Goal: Task Accomplishment & Management: Manage account settings

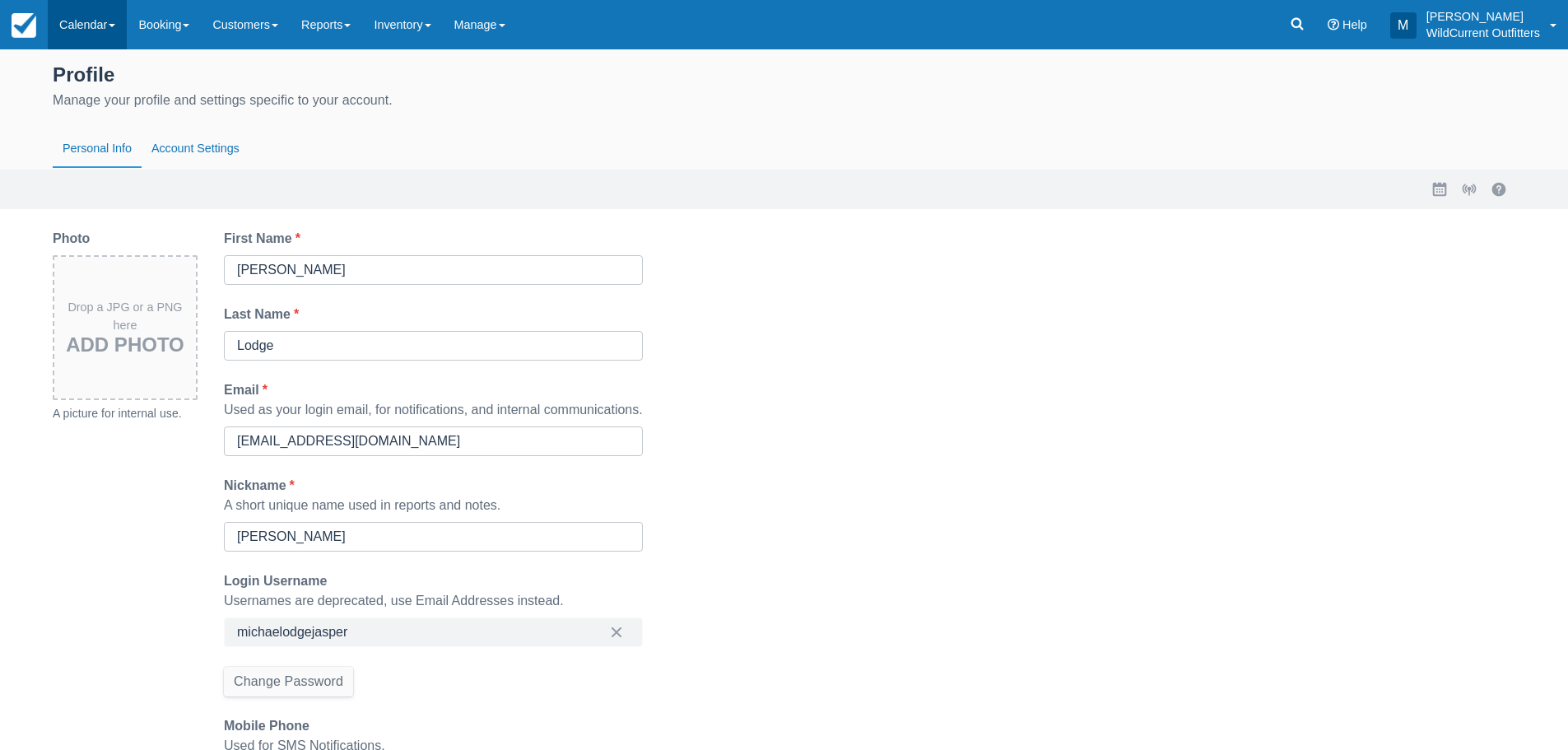
click at [95, 23] on link "Calendar" at bounding box center [87, 24] width 79 height 49
click at [103, 104] on link "Customer" at bounding box center [113, 105] width 130 height 34
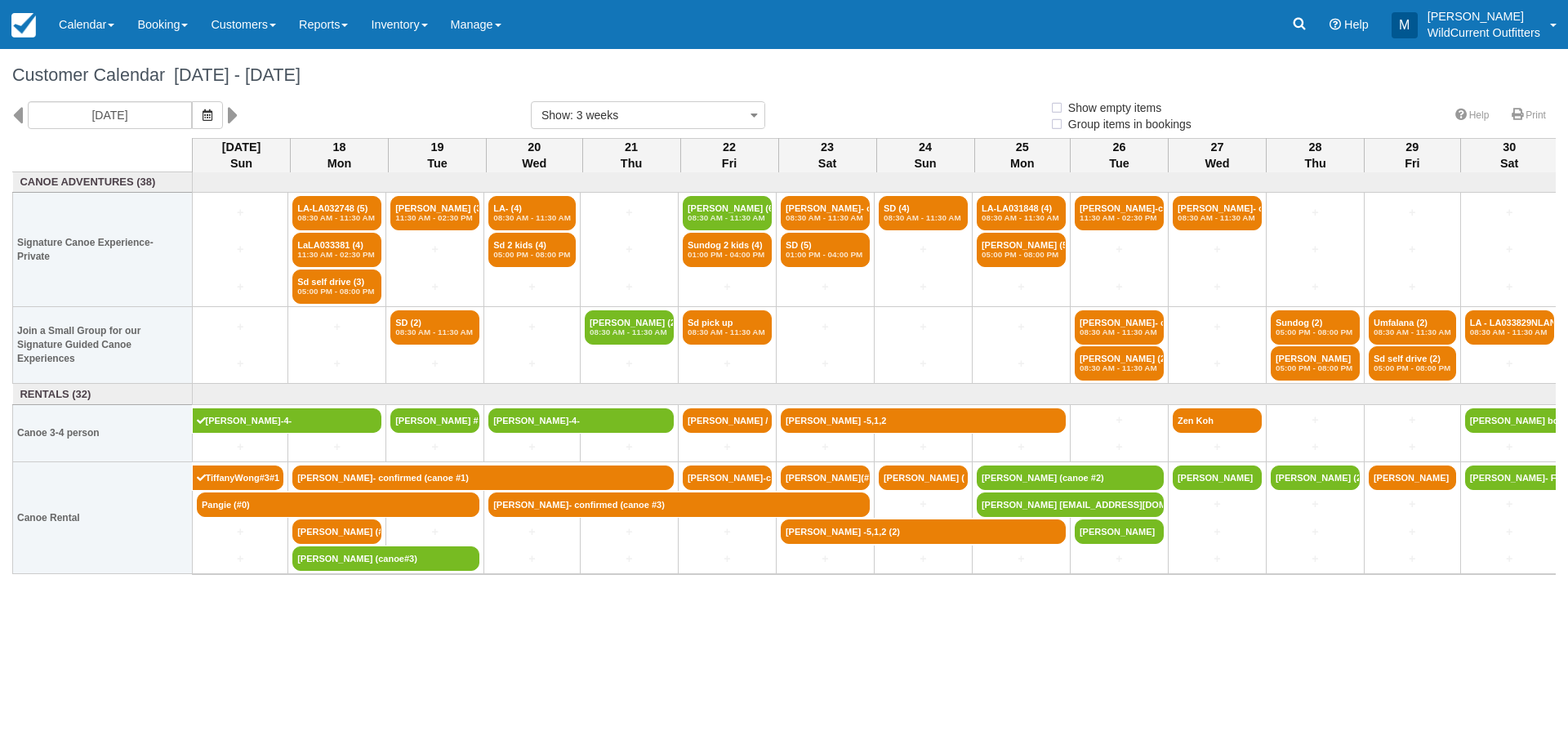
select select
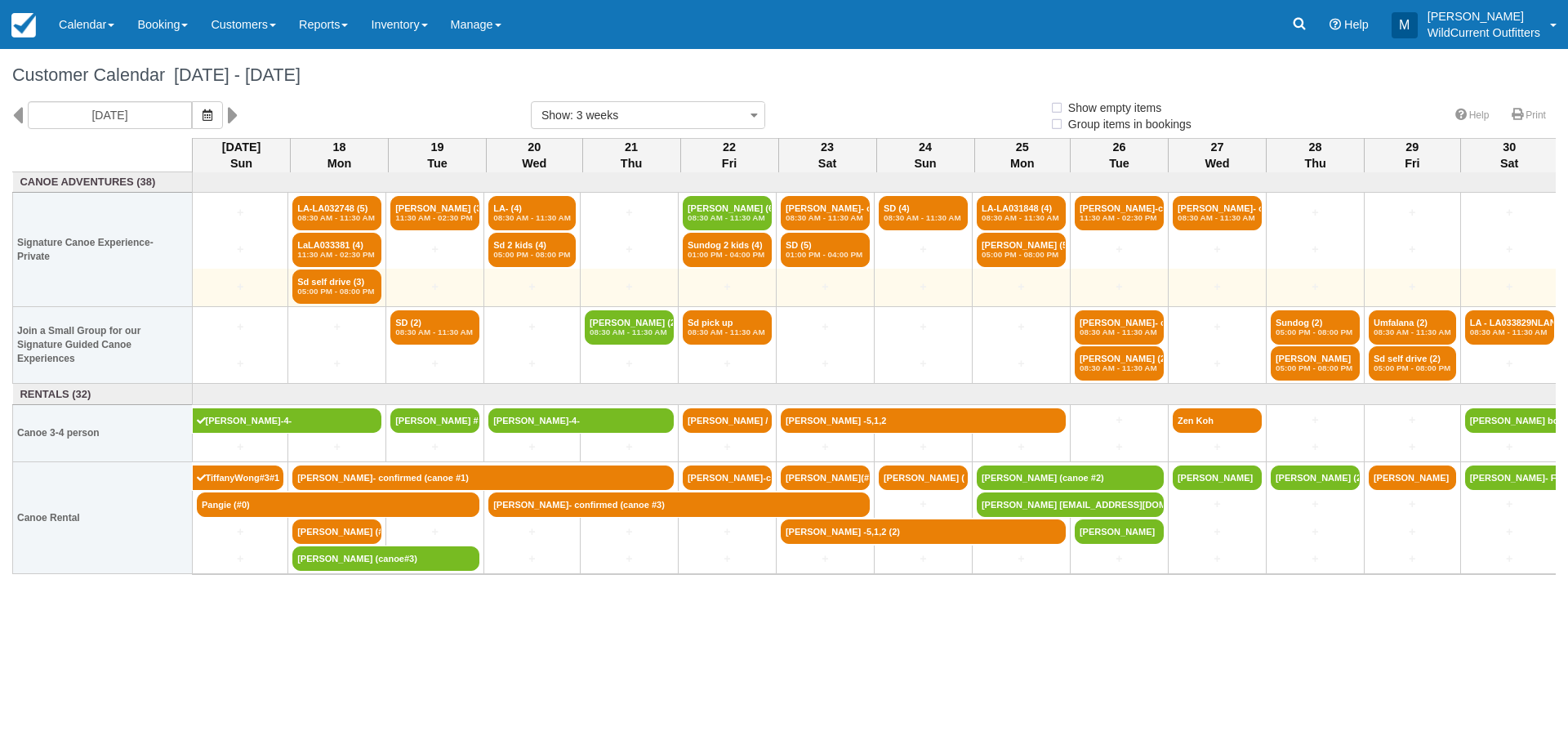
select select
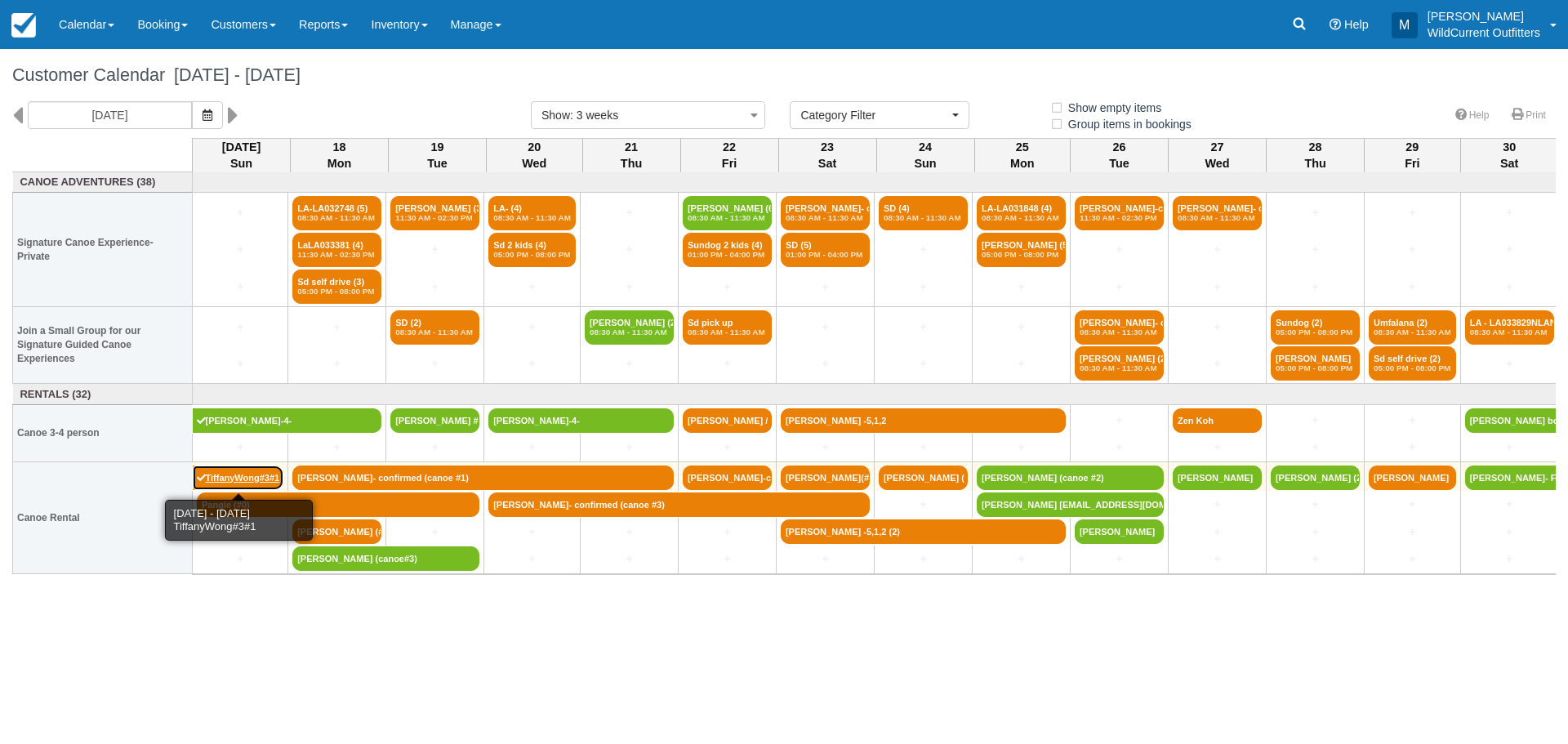
click at [243, 468] on link "TiffanyWong#3#1" at bounding box center [238, 477] width 91 height 25
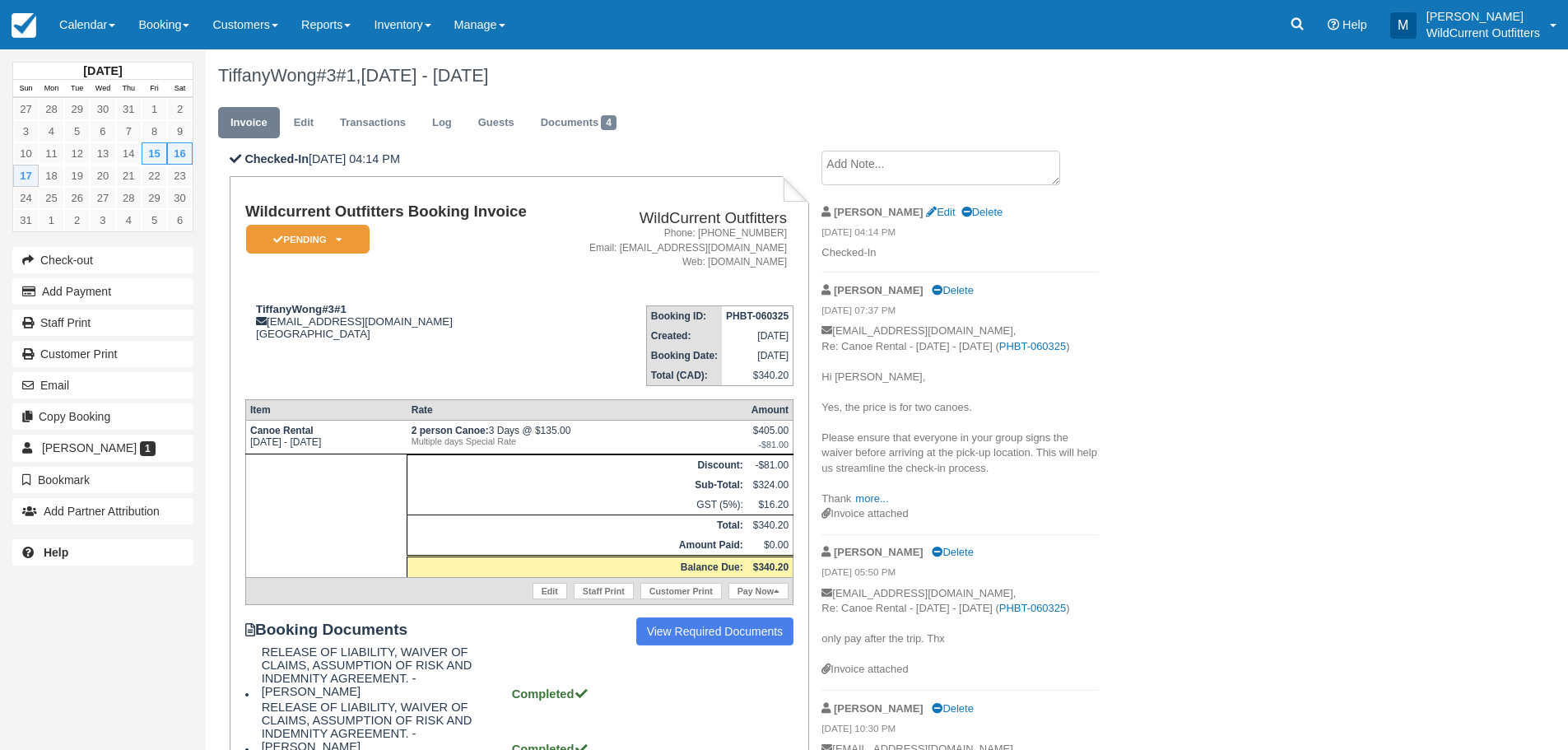
click at [854, 171] on textarea at bounding box center [940, 168] width 238 height 34
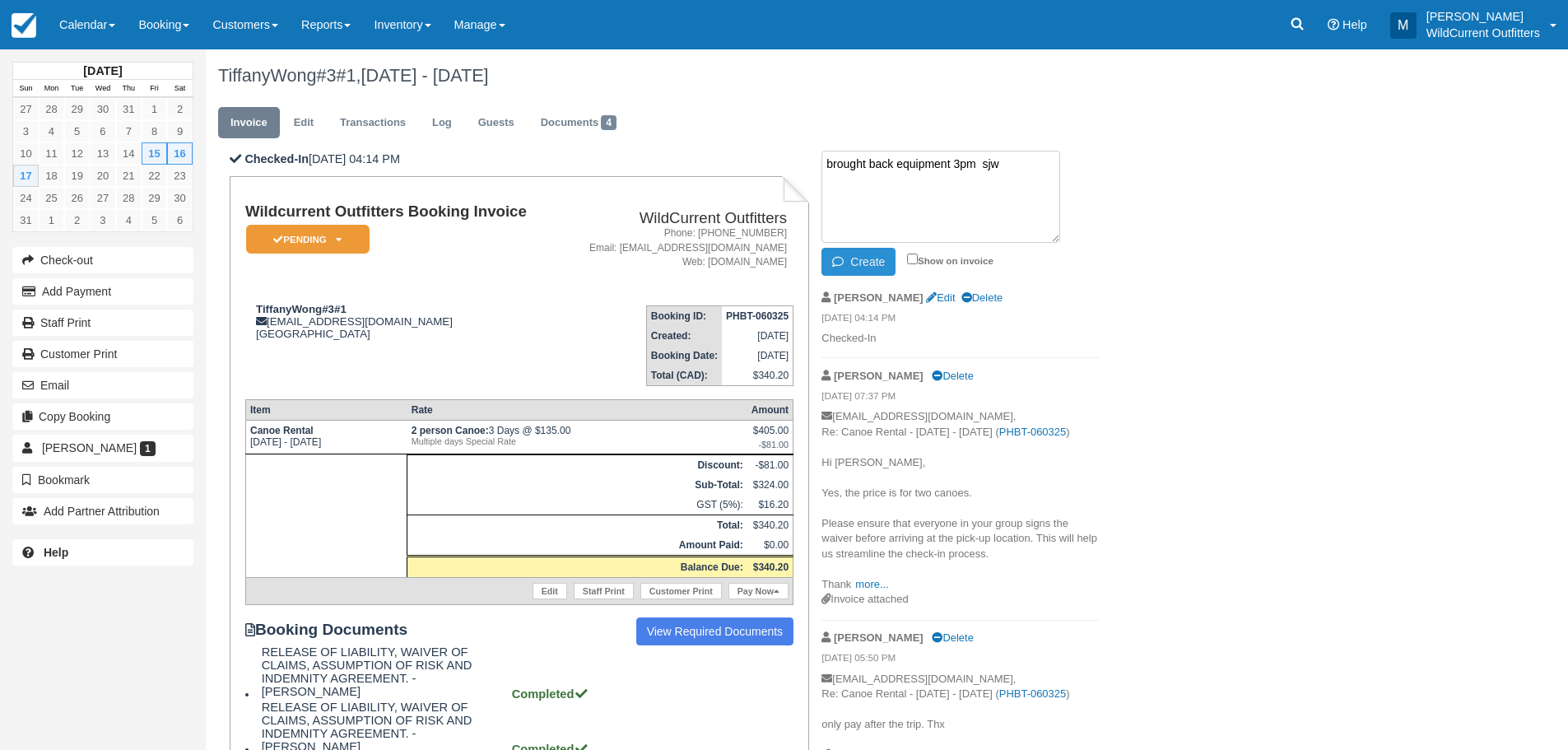
type textarea "brought back equipment 3pm sjw"
click at [870, 254] on button "Create" at bounding box center [858, 262] width 74 height 28
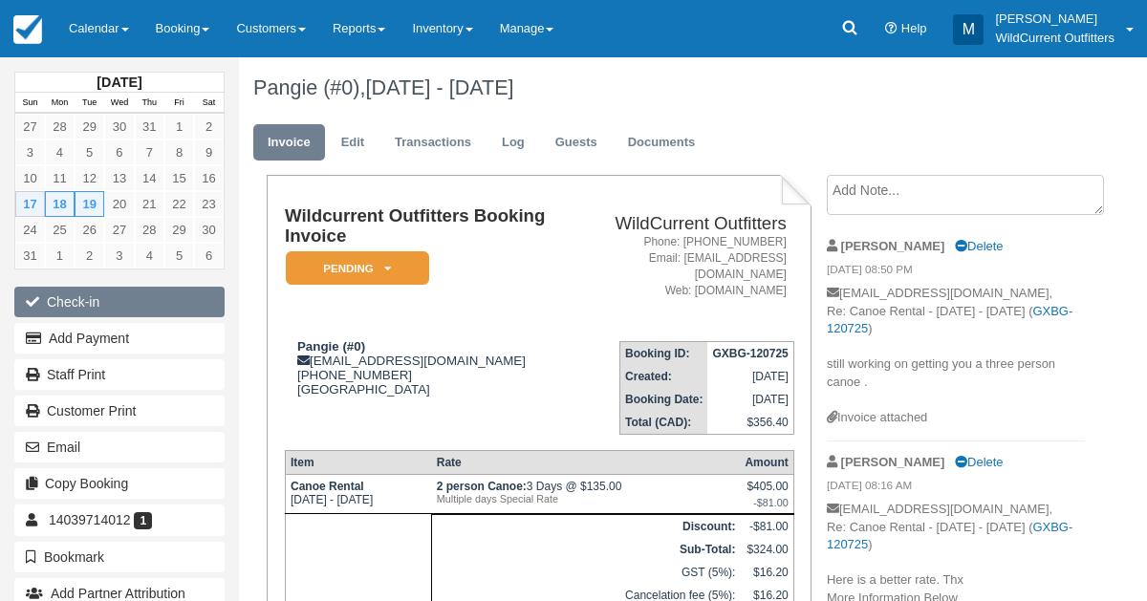
click at [81, 303] on button "Check-in" at bounding box center [119, 302] width 210 height 31
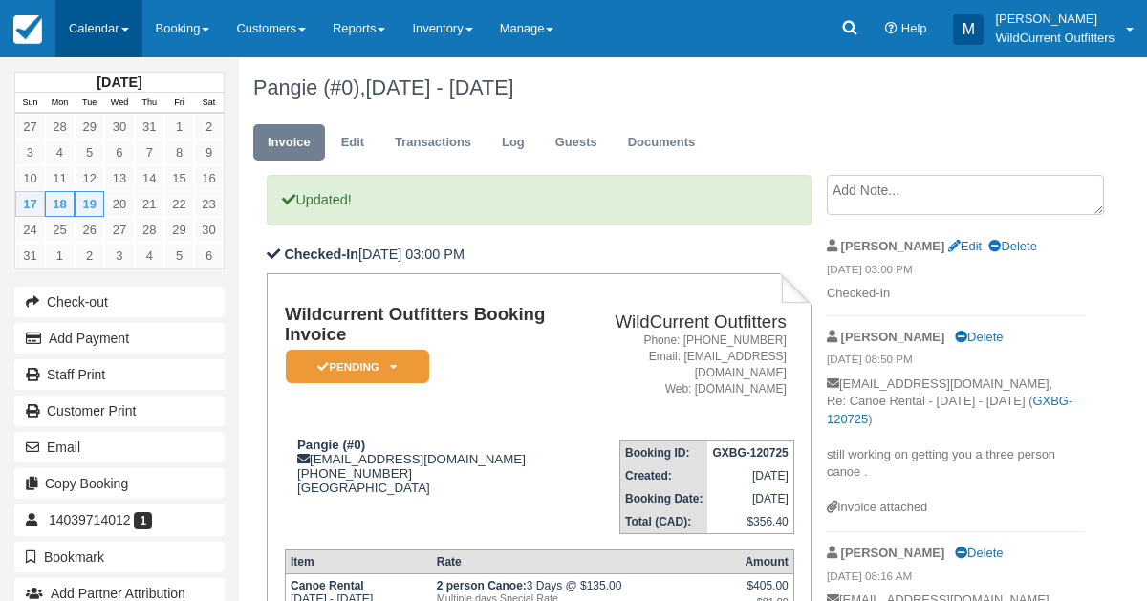
click at [85, 23] on link "Calendar" at bounding box center [98, 28] width 87 height 57
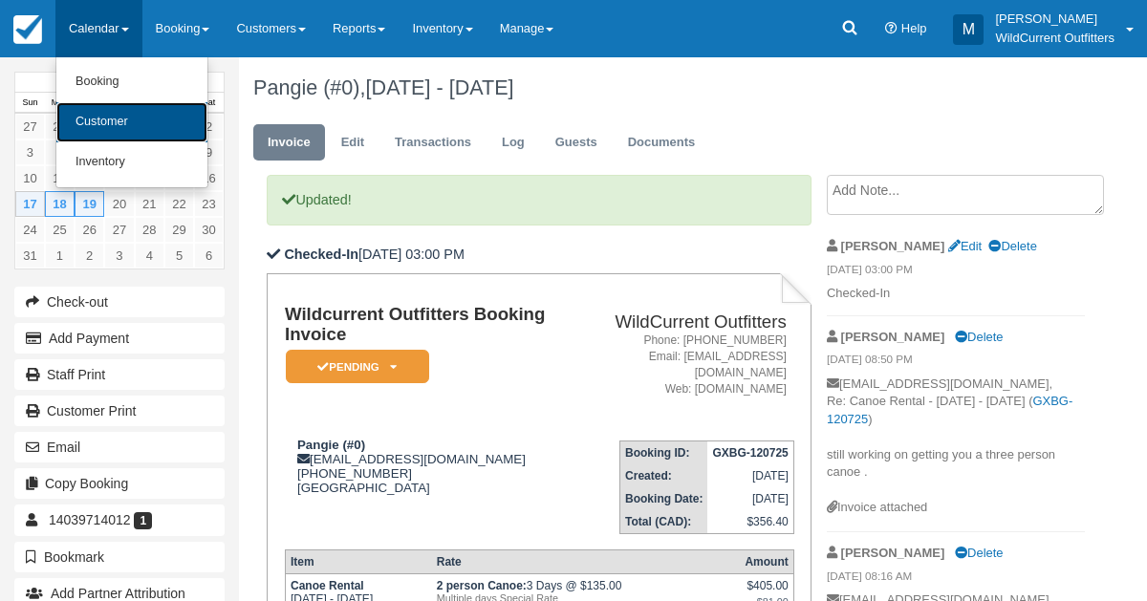
click at [100, 131] on link "Customer" at bounding box center [131, 122] width 151 height 40
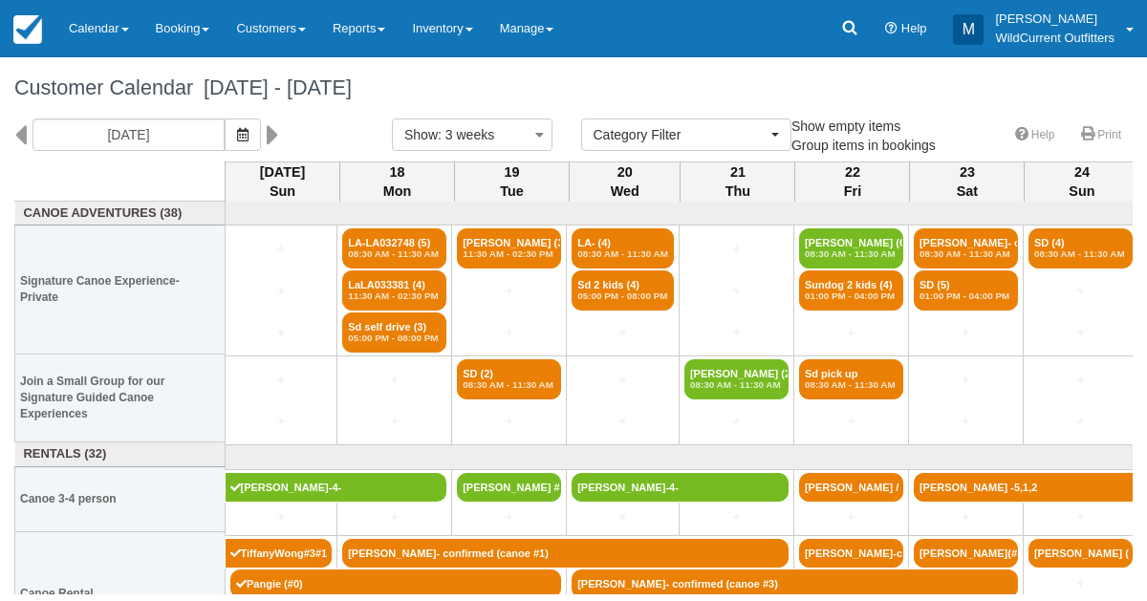
select select
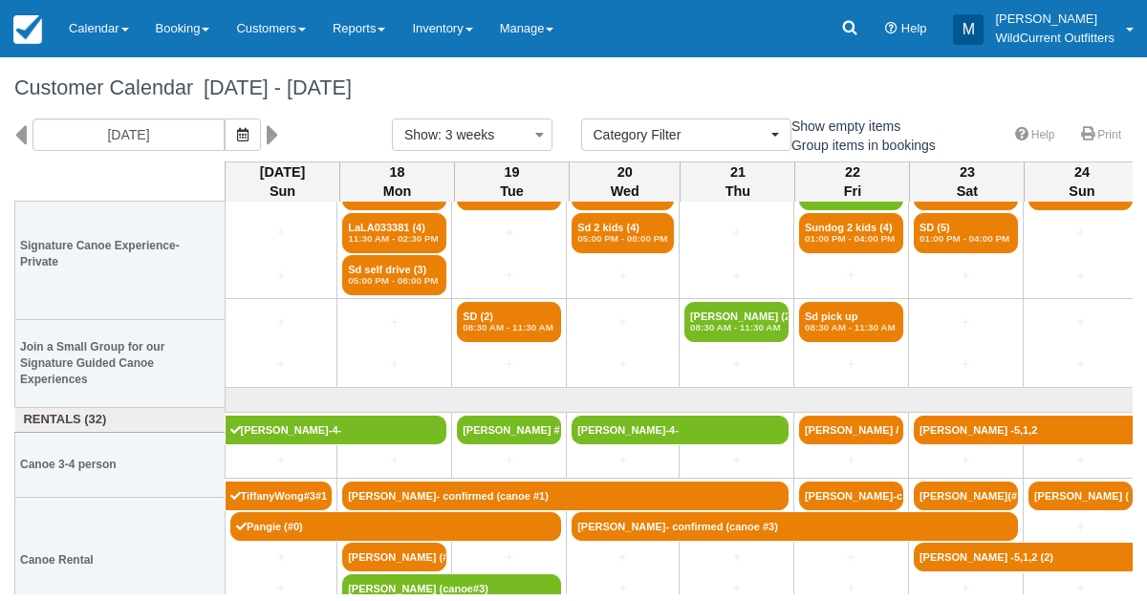
scroll to position [67, 0]
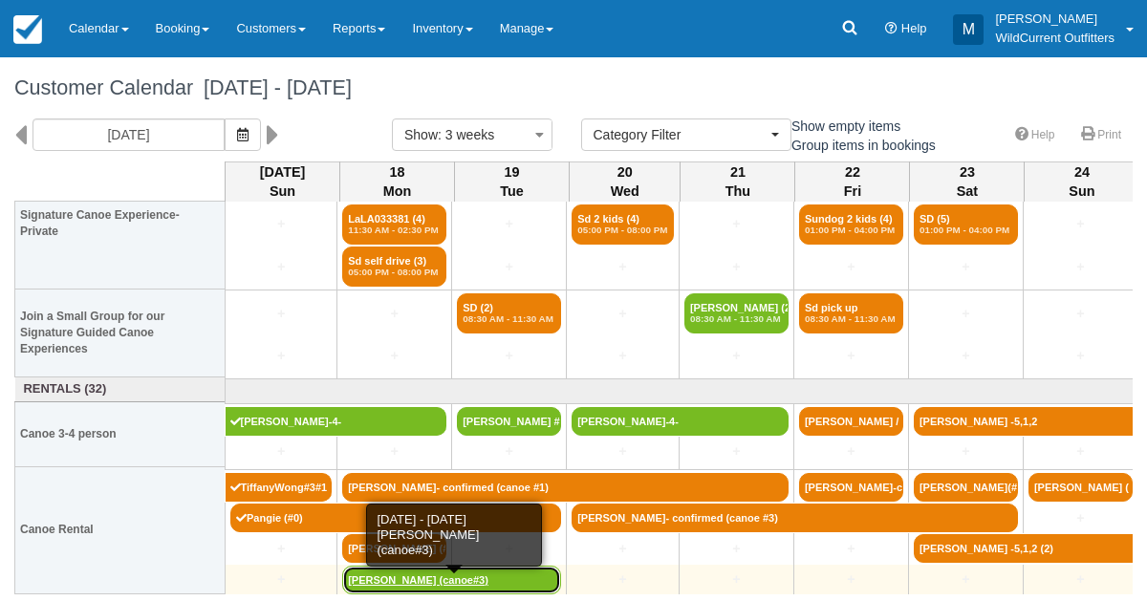
click at [405, 576] on link "[PERSON_NAME] (canoe#3)" at bounding box center [451, 580] width 219 height 29
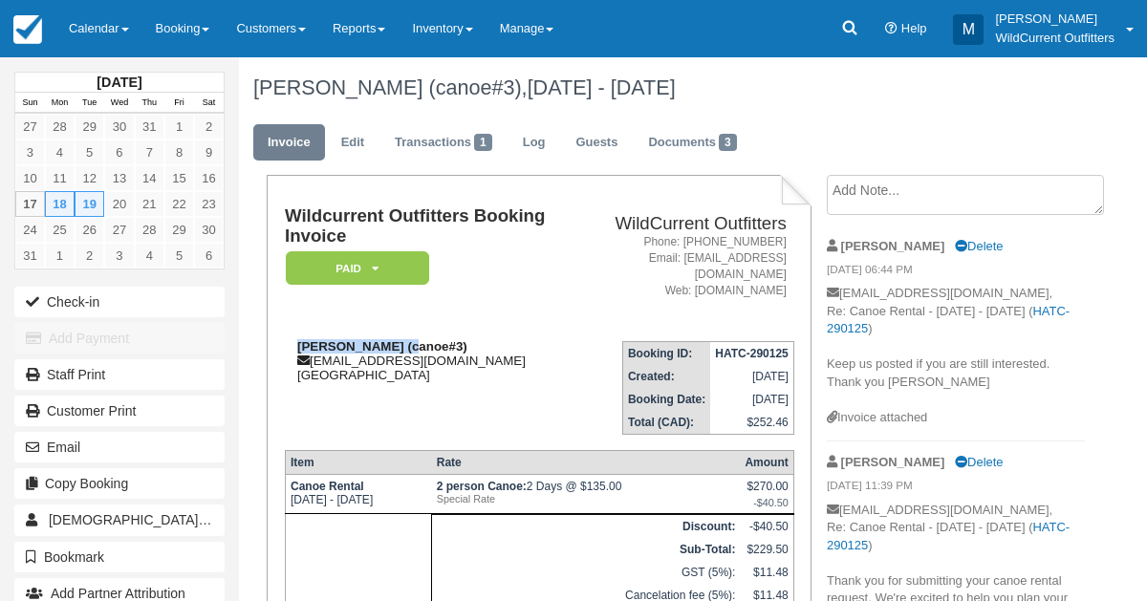
drag, startPoint x: 404, startPoint y: 345, endPoint x: 286, endPoint y: 339, distance: 117.7
click at [286, 339] on div "[DEMOGRAPHIC_DATA][PERSON_NAME] (canoe#3) [EMAIL_ADDRESS][DOMAIN_NAME] [GEOGRAP…" at bounding box center [429, 360] width 288 height 43
copy strong "[DEMOGRAPHIC_DATA][PERSON_NAME]"
click at [350, 154] on link "Edit" at bounding box center [353, 142] width 52 height 37
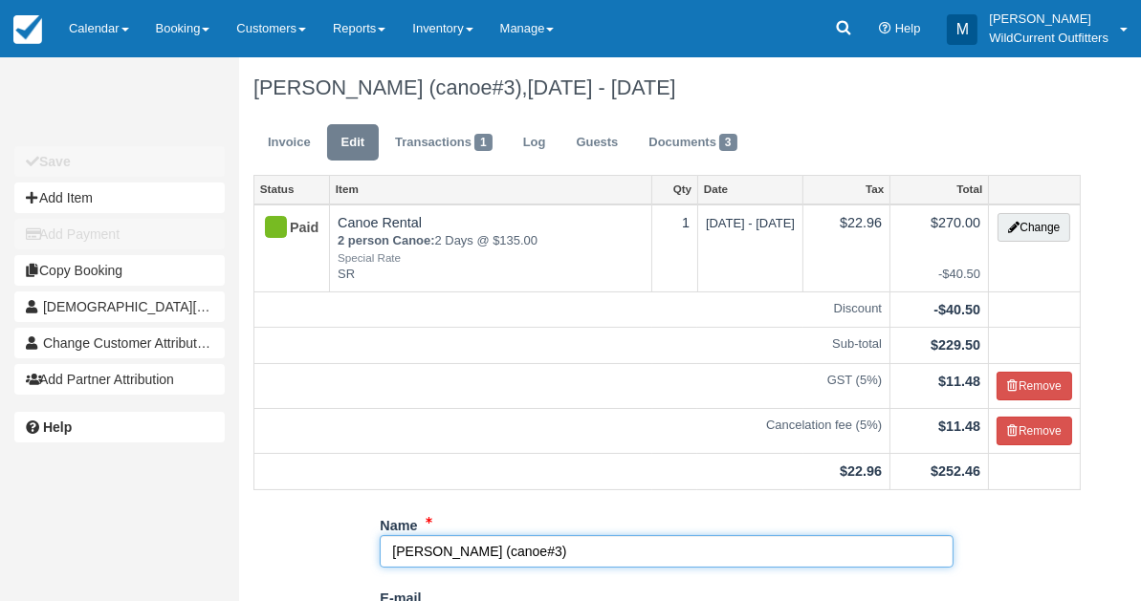
click at [547, 551] on input "[PERSON_NAME] (canoe#3)" at bounding box center [667, 551] width 574 height 33
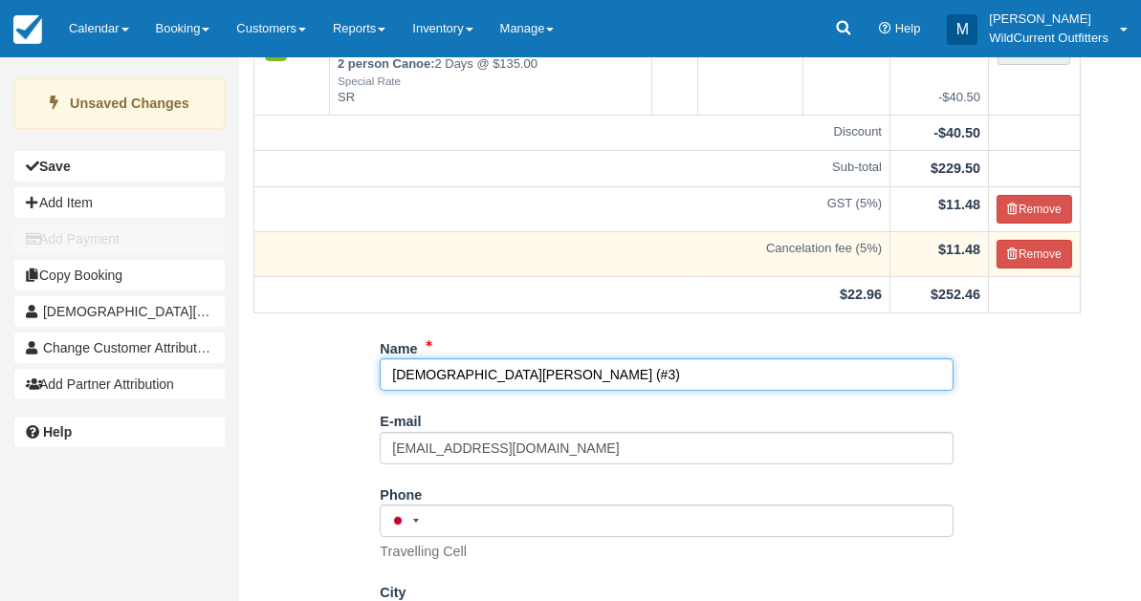
scroll to position [410, 0]
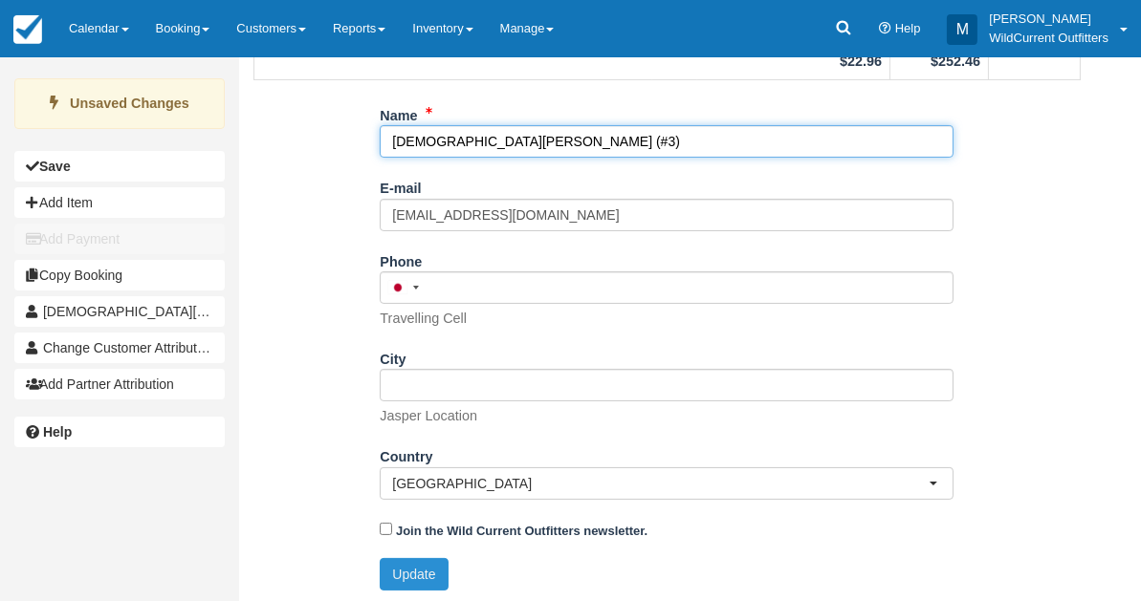
type input "Kristen Lawrence (#3)"
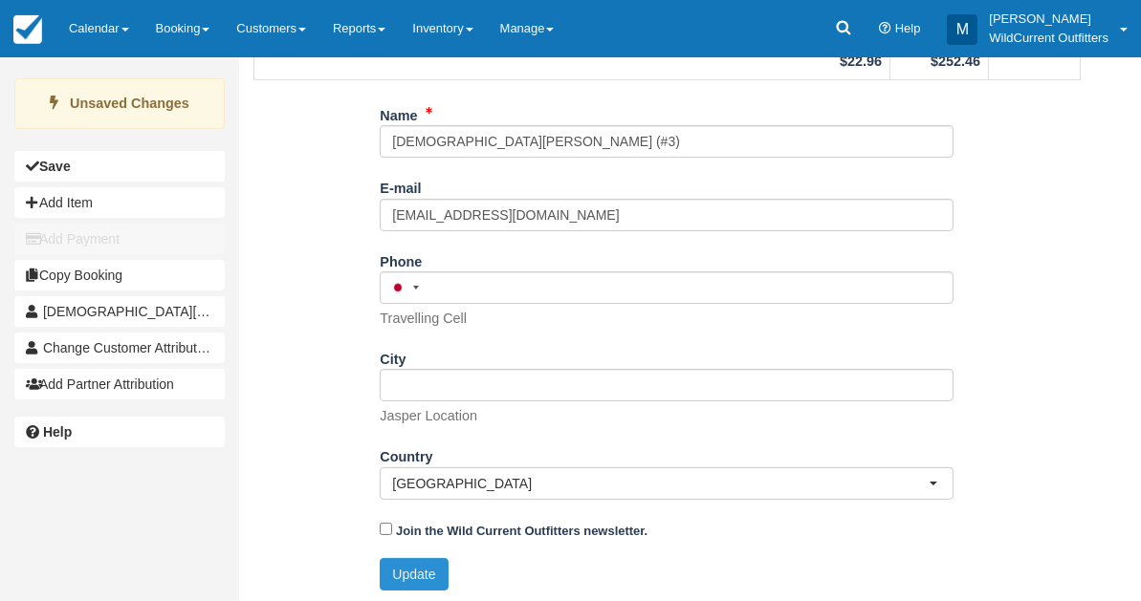
click at [409, 573] on button "Update" at bounding box center [414, 574] width 68 height 33
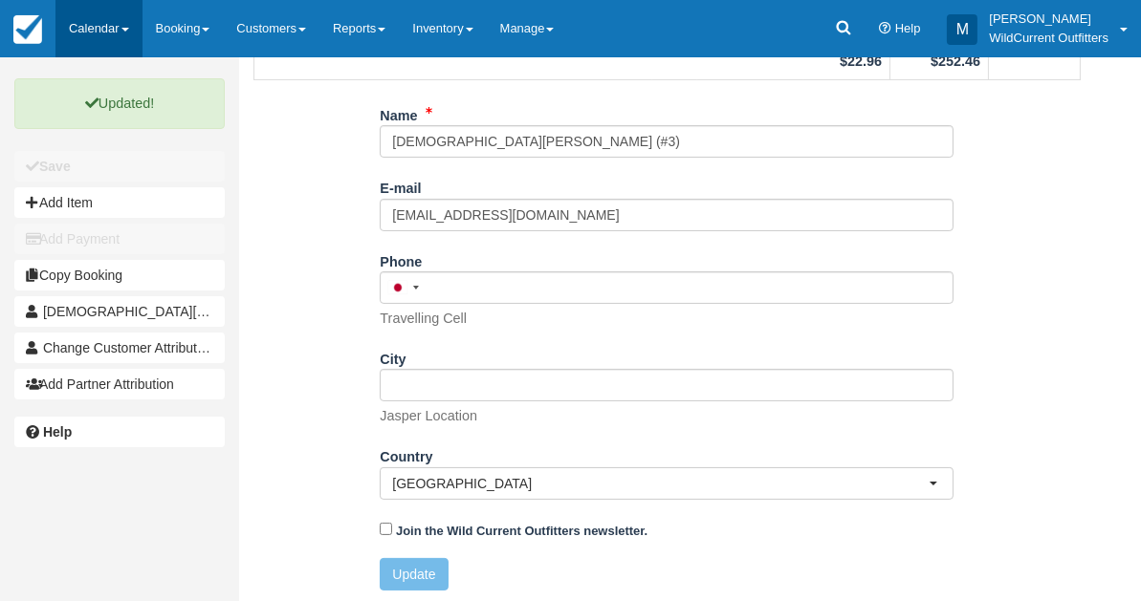
click at [88, 13] on link "Calendar" at bounding box center [98, 28] width 87 height 57
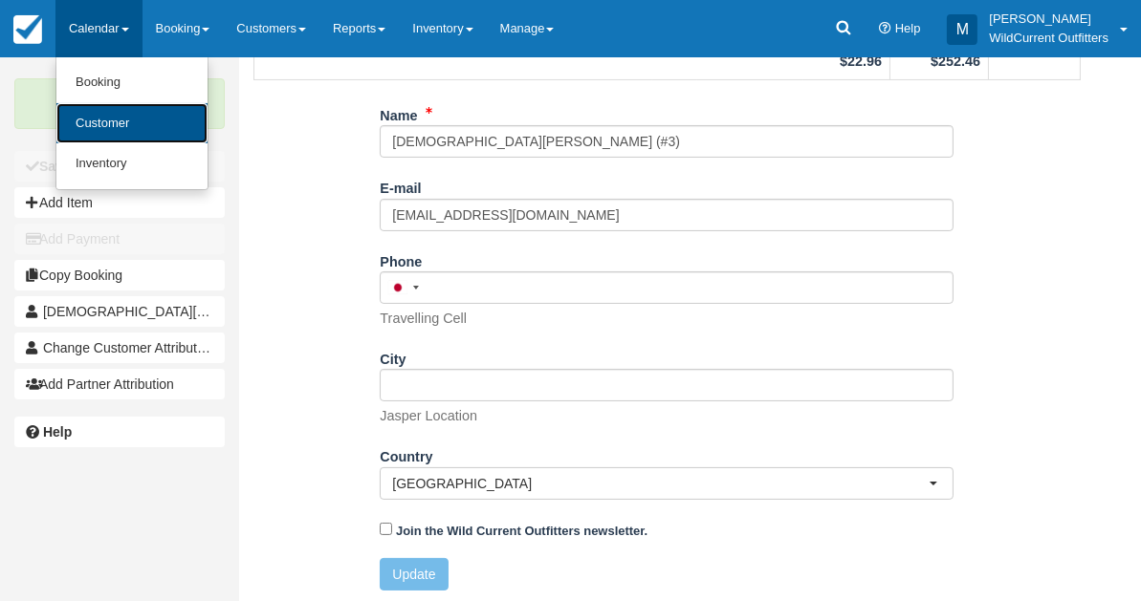
click at [102, 108] on link "Customer" at bounding box center [131, 123] width 151 height 41
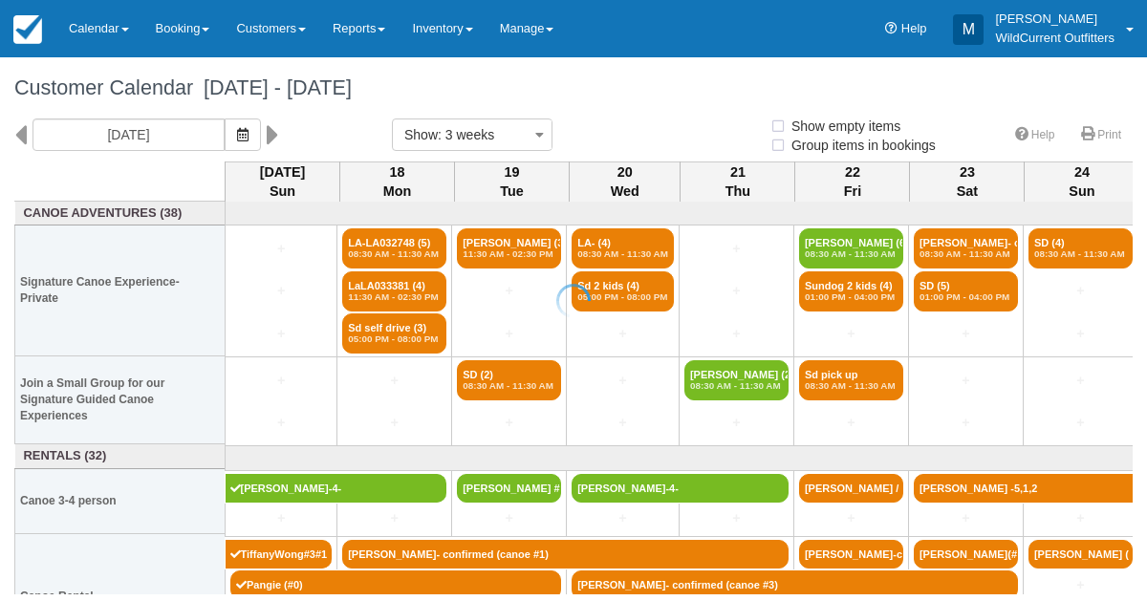
select select
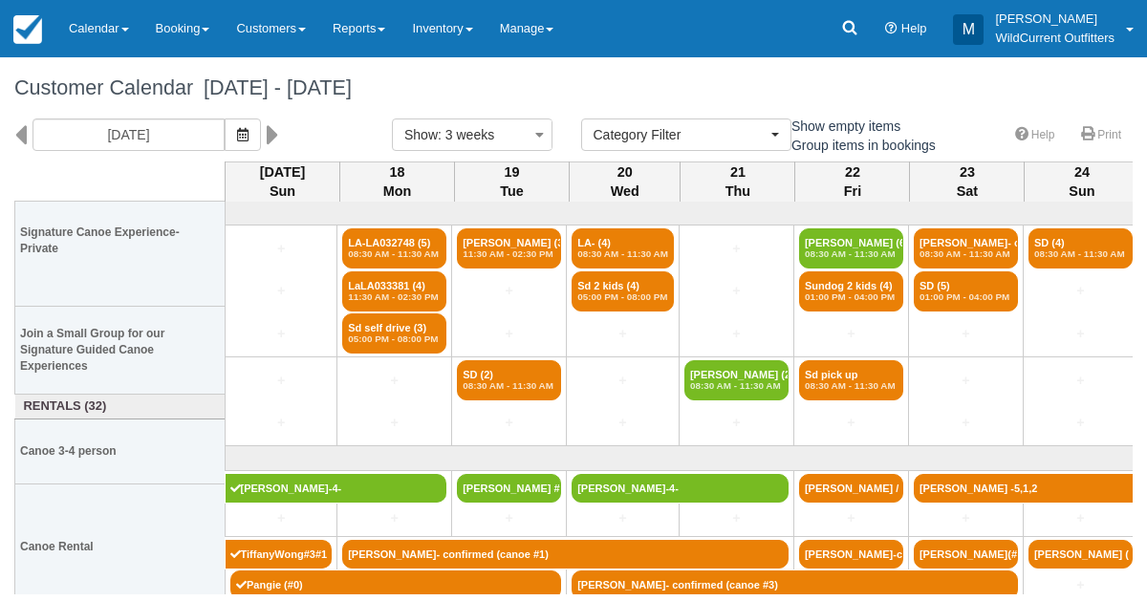
scroll to position [67, 0]
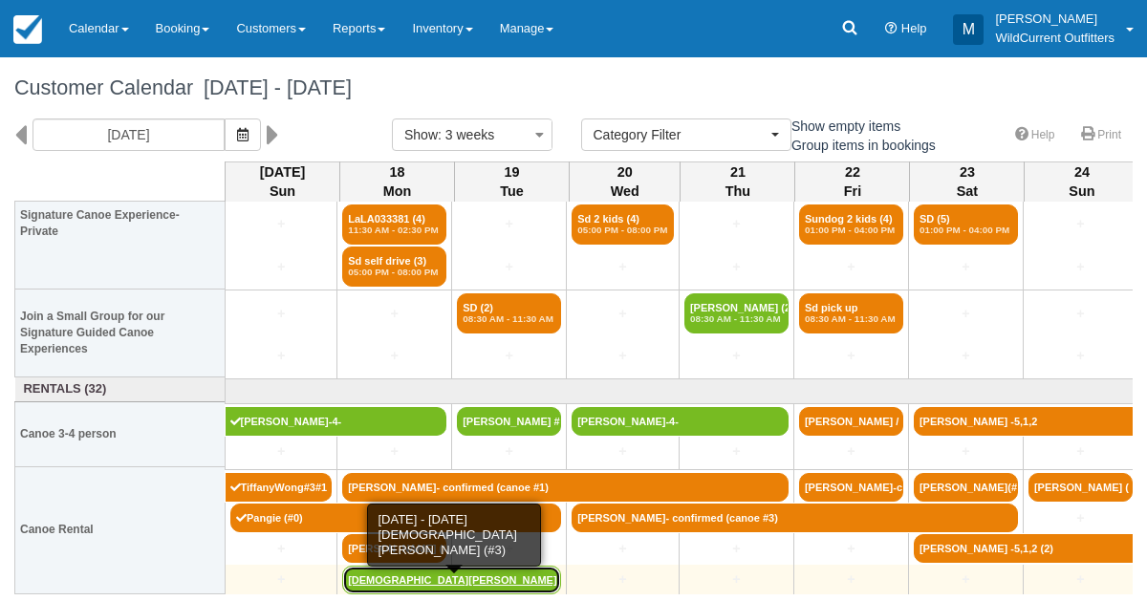
click at [379, 578] on link "[DEMOGRAPHIC_DATA][PERSON_NAME] (#3)" at bounding box center [451, 580] width 219 height 29
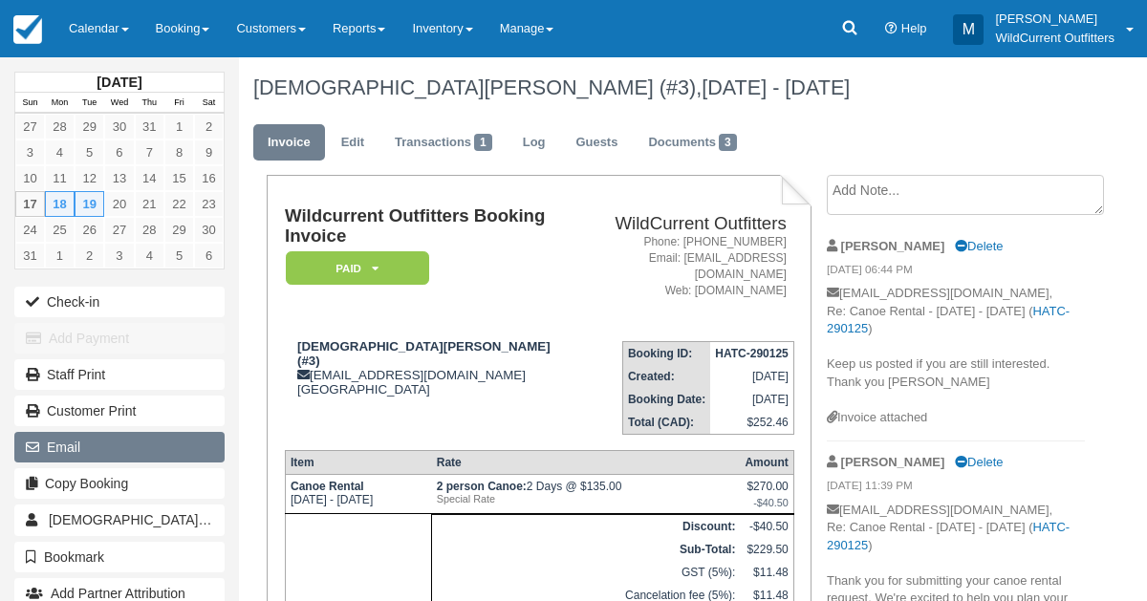
click at [87, 432] on button "Email" at bounding box center [119, 447] width 210 height 31
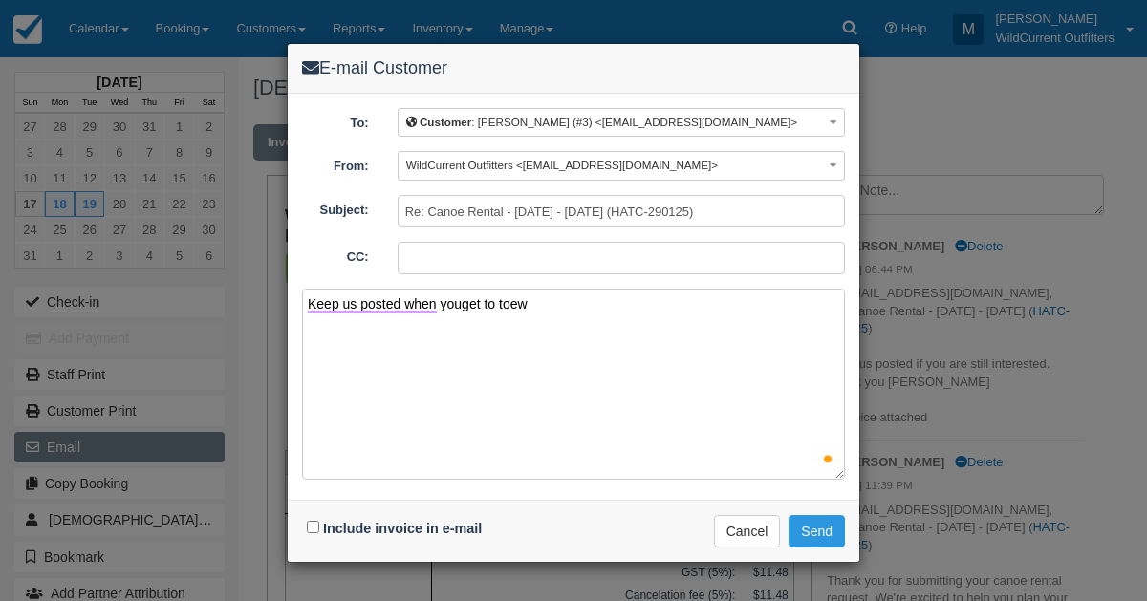
type textarea "Keep us posted when youget to toewn"
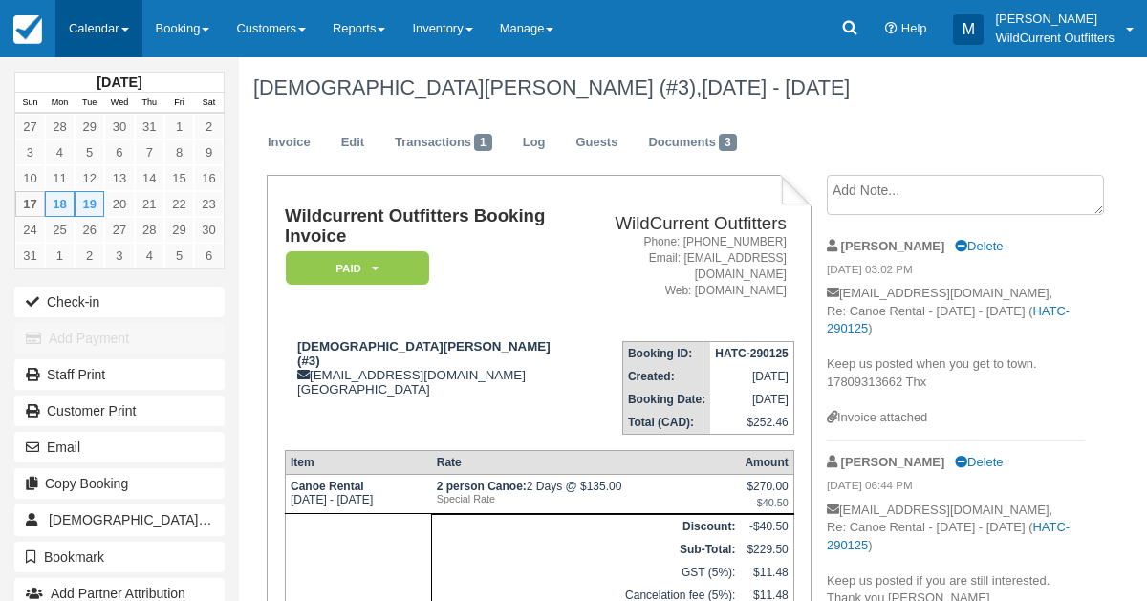
click at [98, 25] on link "Calendar" at bounding box center [98, 28] width 87 height 57
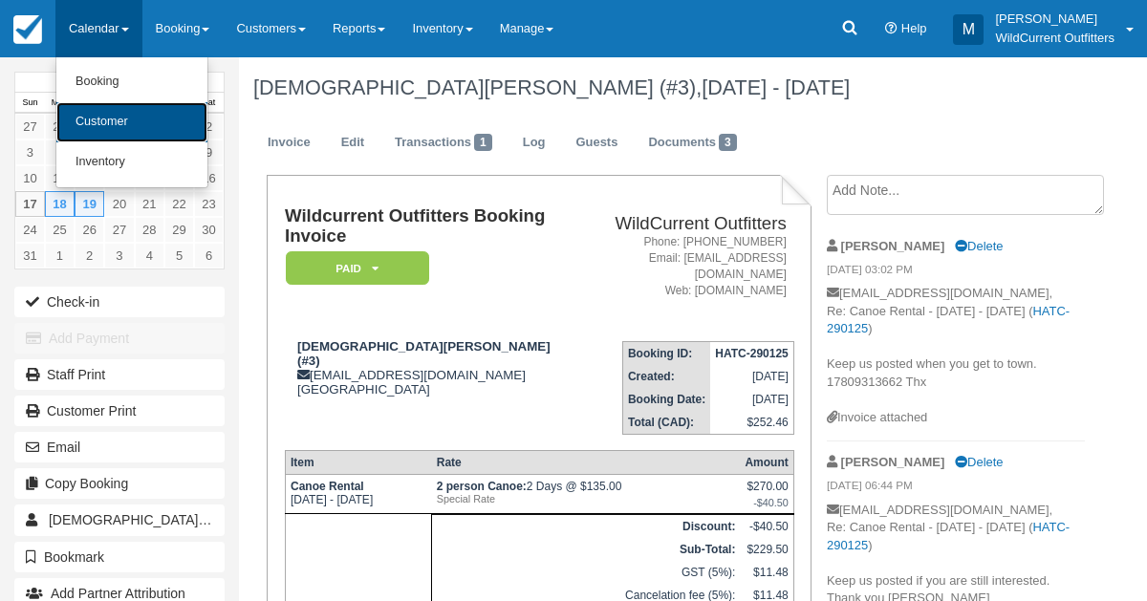
click at [120, 113] on link "Customer" at bounding box center [131, 122] width 151 height 40
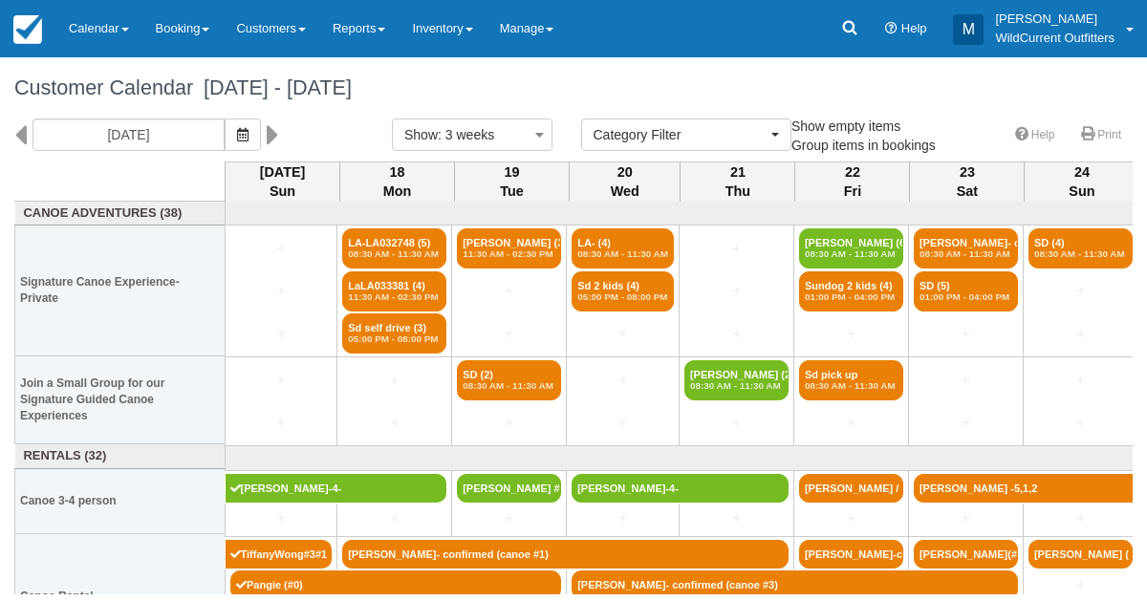
select select
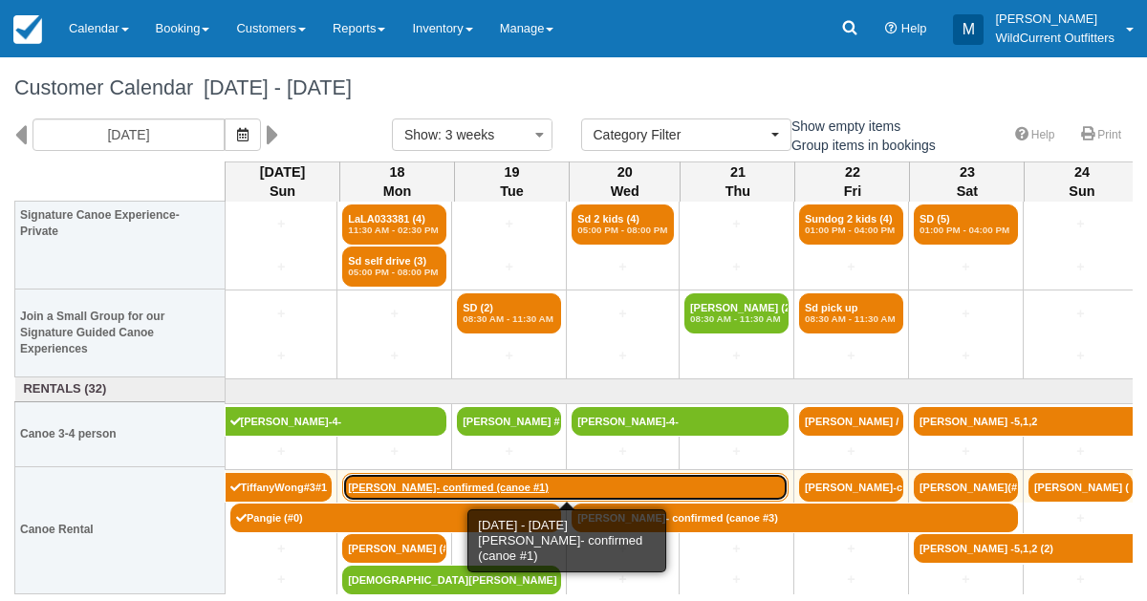
click at [401, 475] on link "[PERSON_NAME]- confirmed (canoe #1)" at bounding box center [565, 487] width 447 height 29
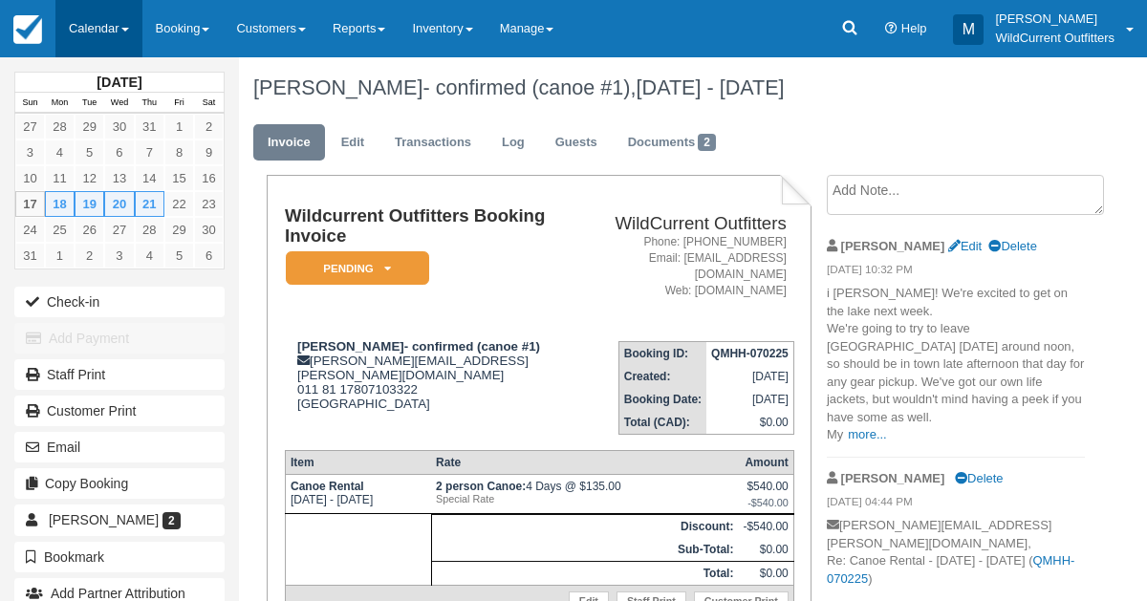
click at [116, 22] on link "Calendar" at bounding box center [98, 28] width 87 height 57
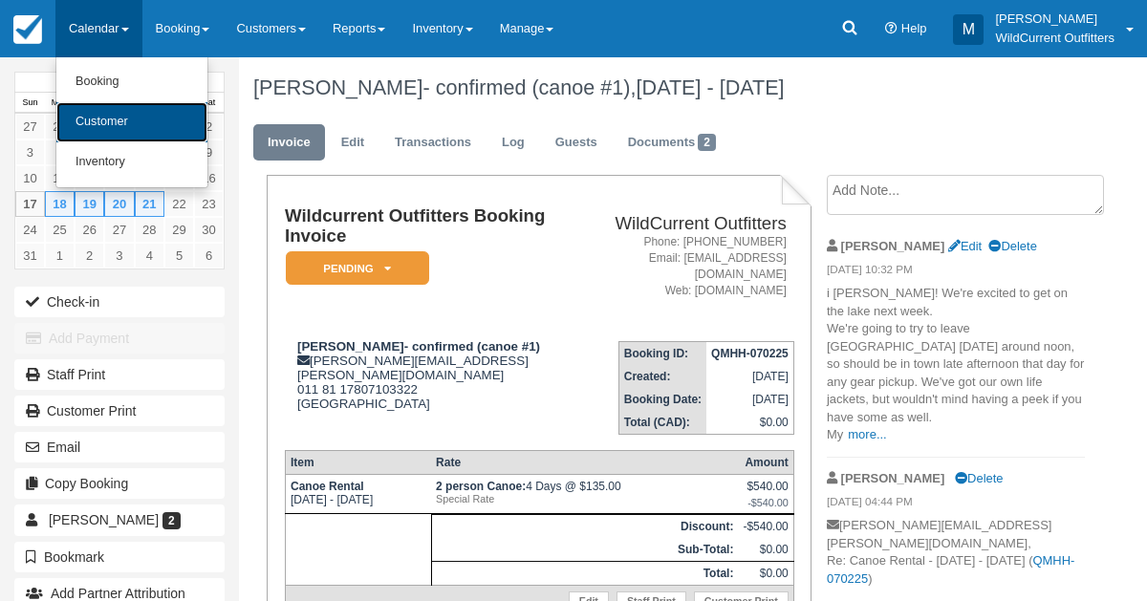
click at [108, 109] on link "Customer" at bounding box center [131, 122] width 151 height 40
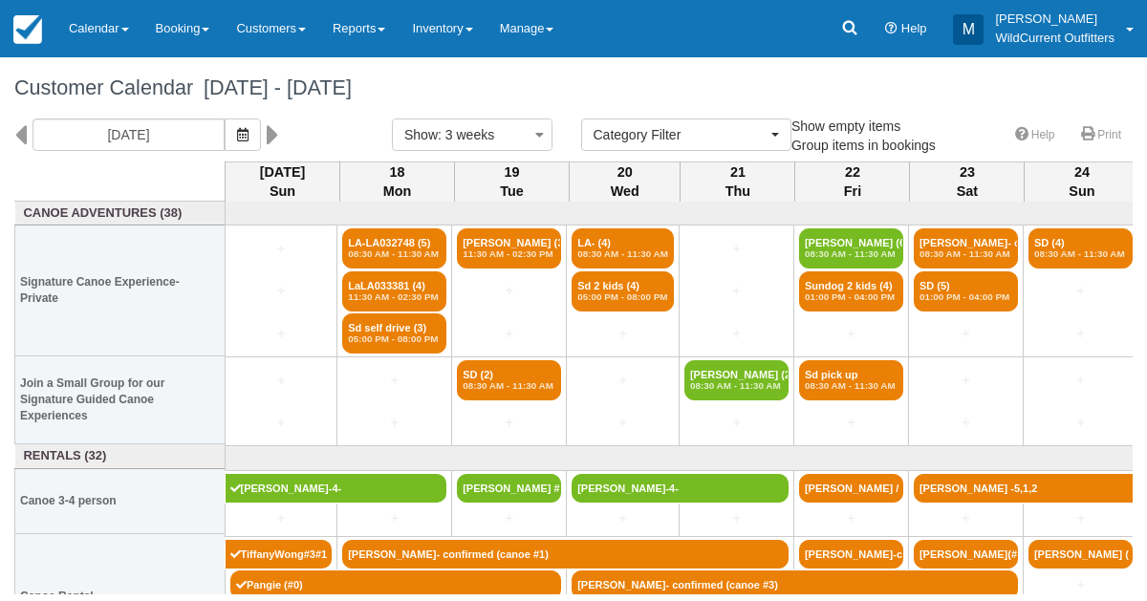
select select
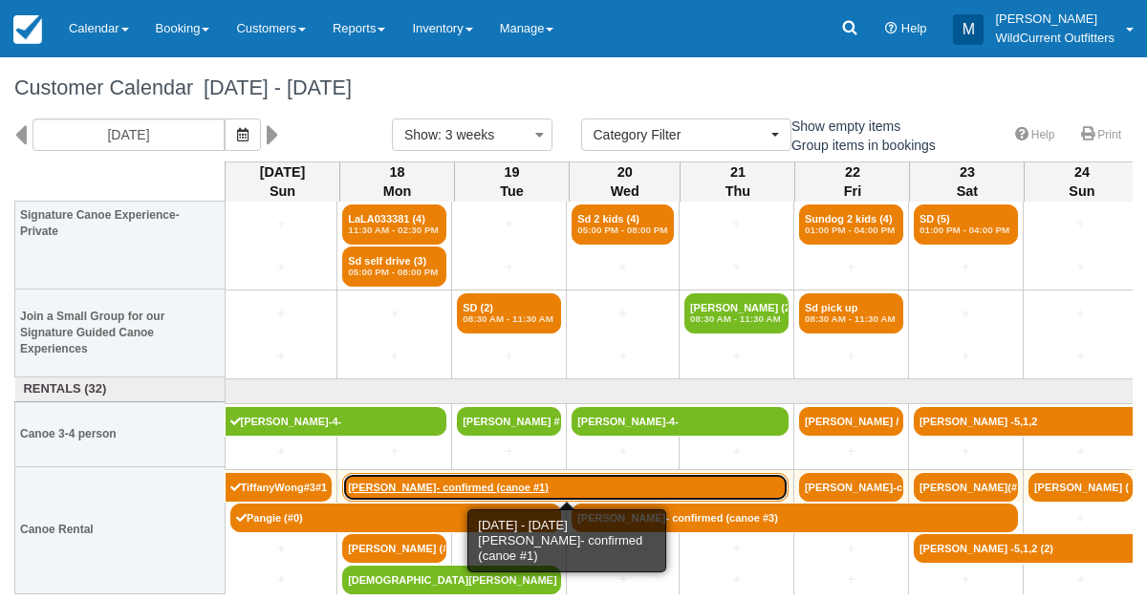
click at [436, 482] on link "[PERSON_NAME]- confirmed (canoe #1)" at bounding box center [565, 487] width 447 height 29
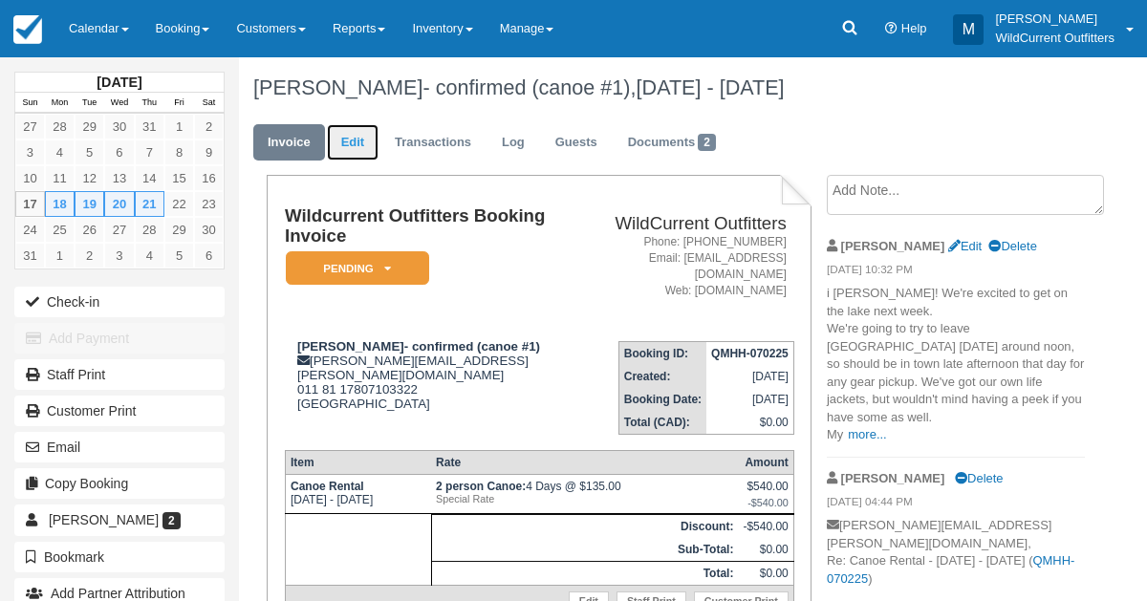
click at [345, 134] on link "Edit" at bounding box center [353, 142] width 52 height 37
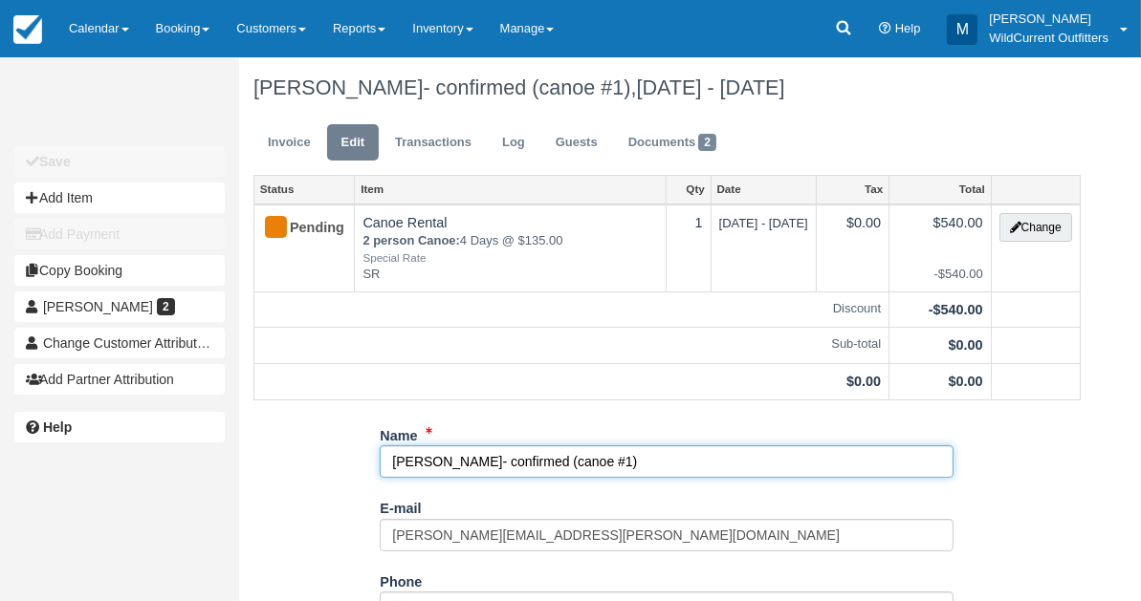
click at [519, 458] on input "Lisi Heise- confirmed (canoe #1)" at bounding box center [667, 462] width 574 height 33
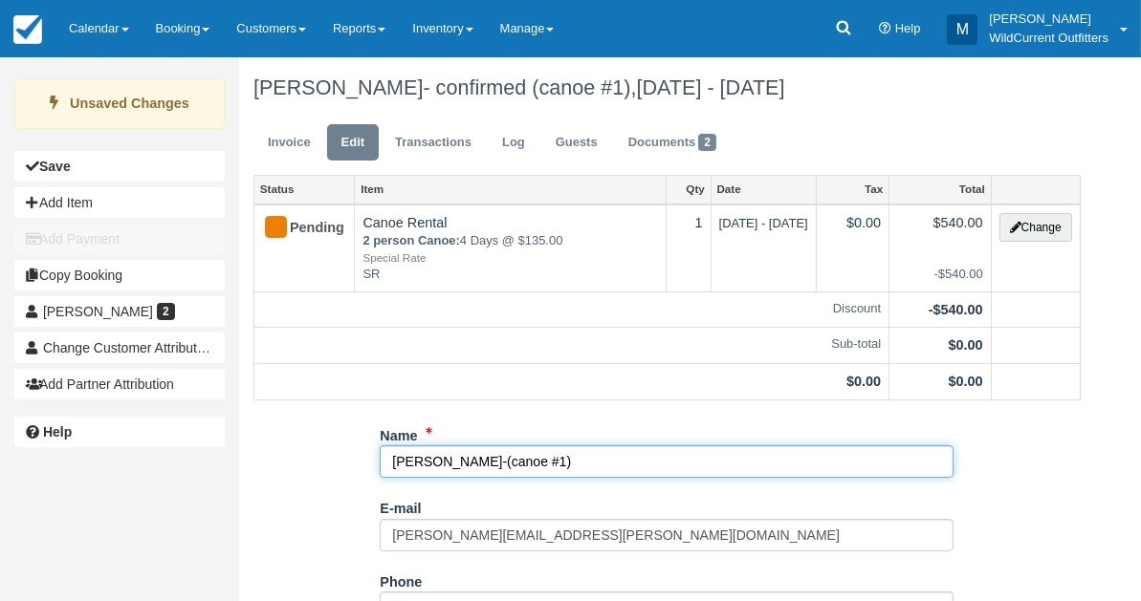
scroll to position [322, 0]
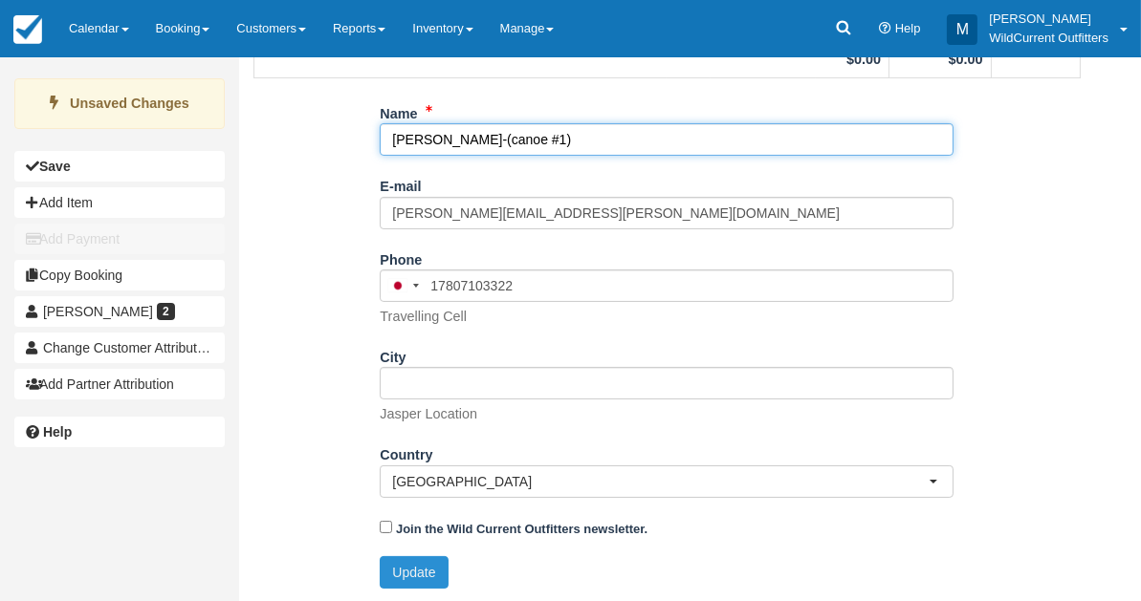
type input "Lisi Heise-(canoe #1)"
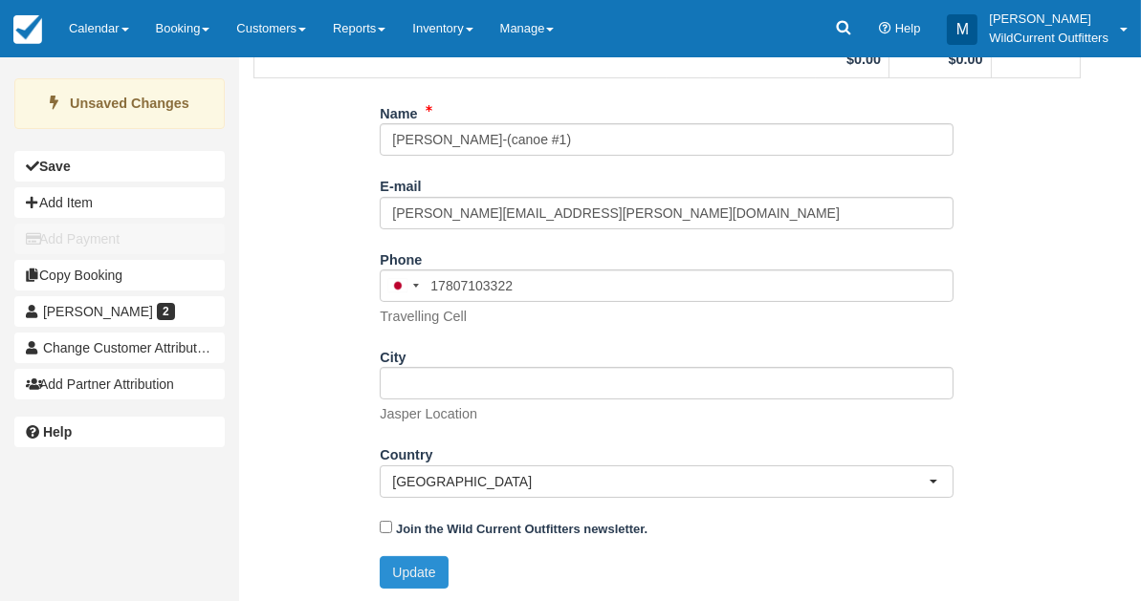
click at [396, 576] on button "Update" at bounding box center [414, 572] width 68 height 33
type input "+8117807103322"
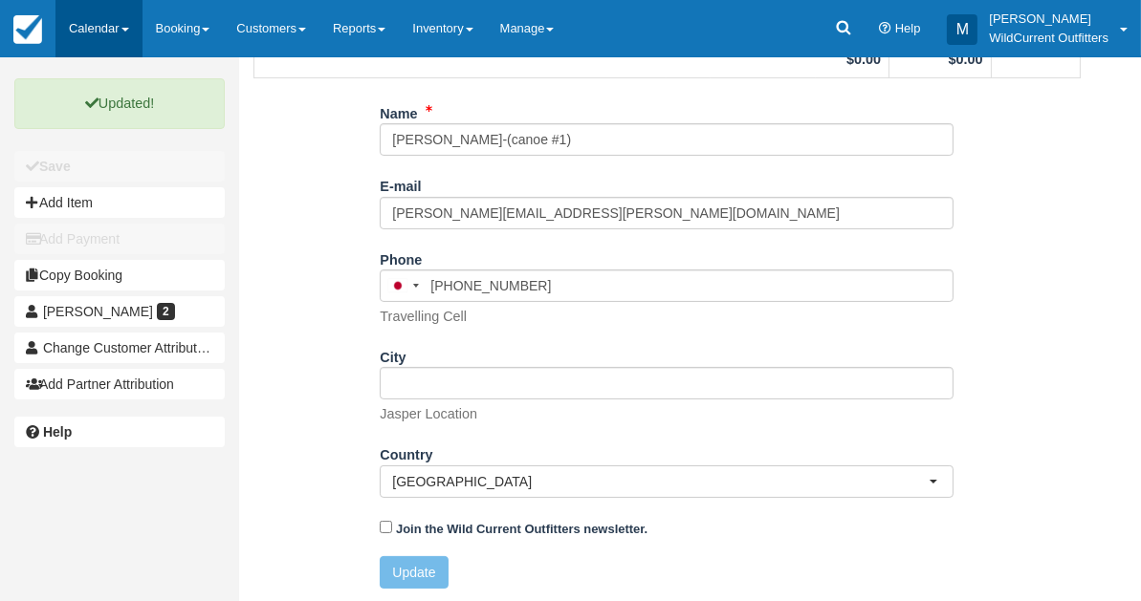
click at [82, 18] on link "Calendar" at bounding box center [98, 28] width 87 height 57
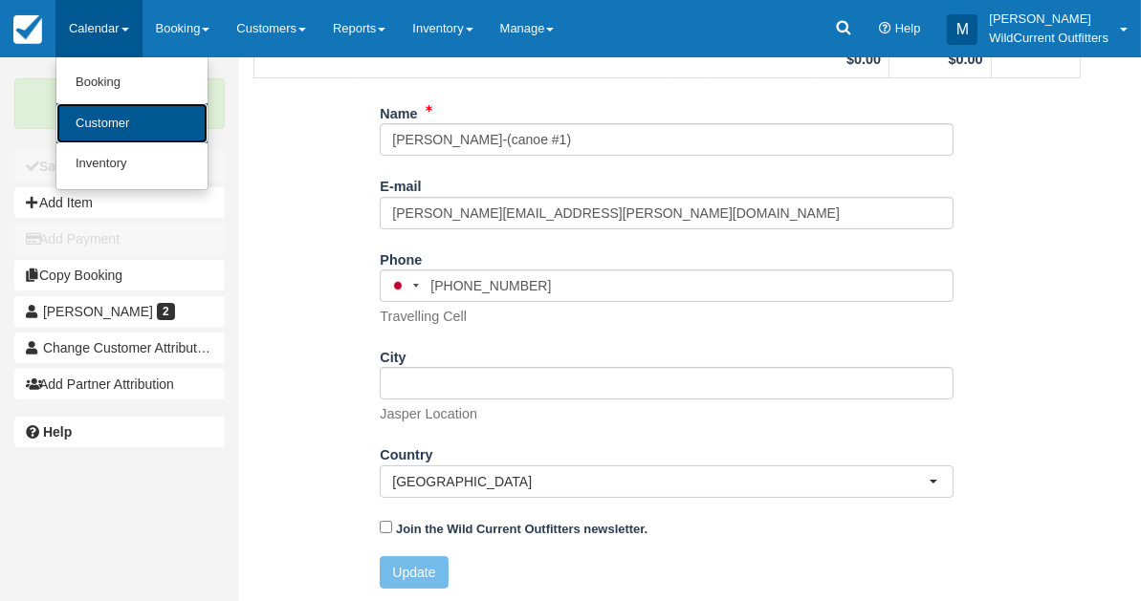
click at [104, 111] on link "Customer" at bounding box center [131, 123] width 151 height 41
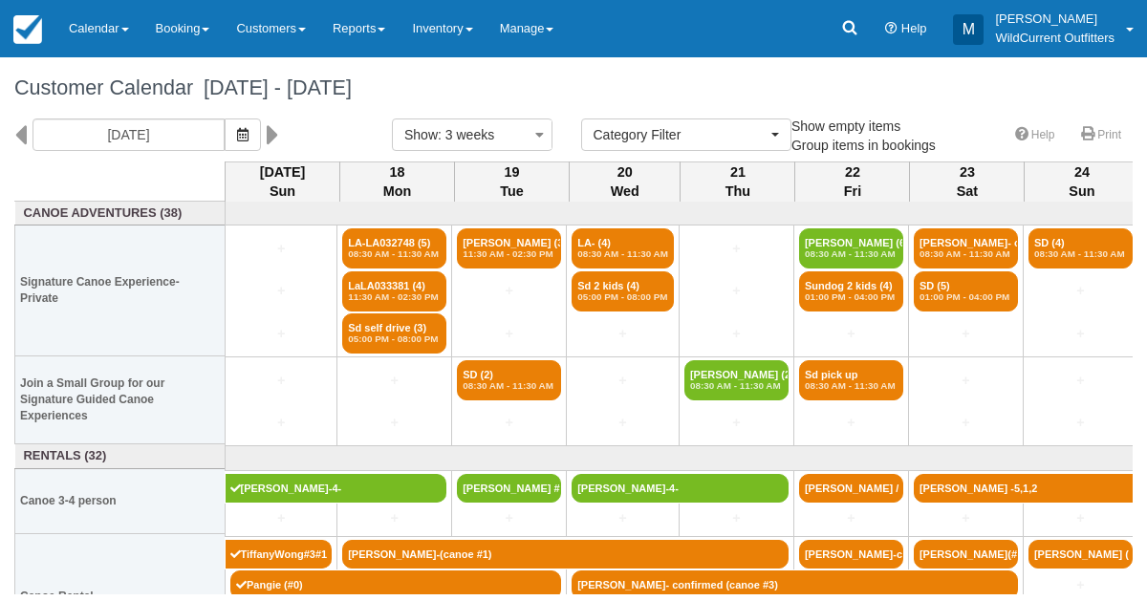
select select
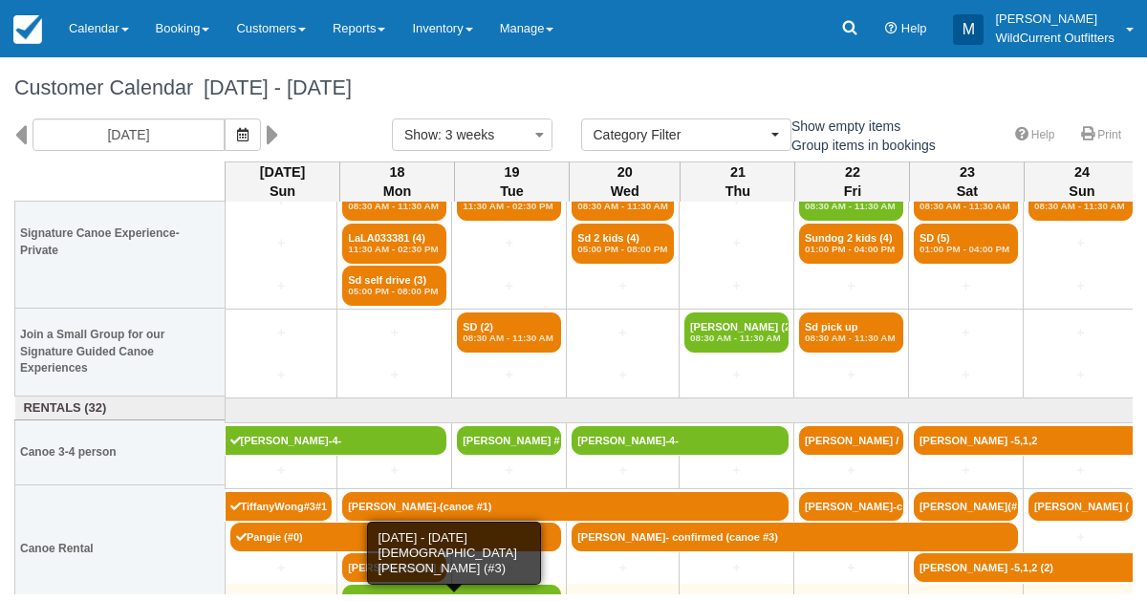
scroll to position [67, 0]
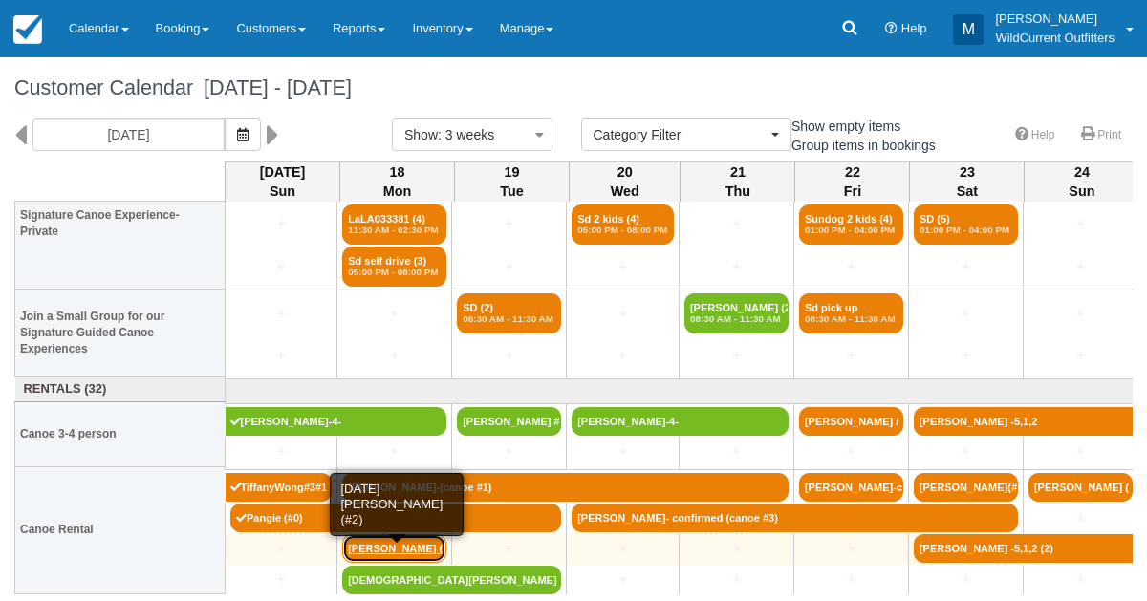
click at [362, 552] on link "Cody Parkinson (#2)" at bounding box center [394, 549] width 104 height 29
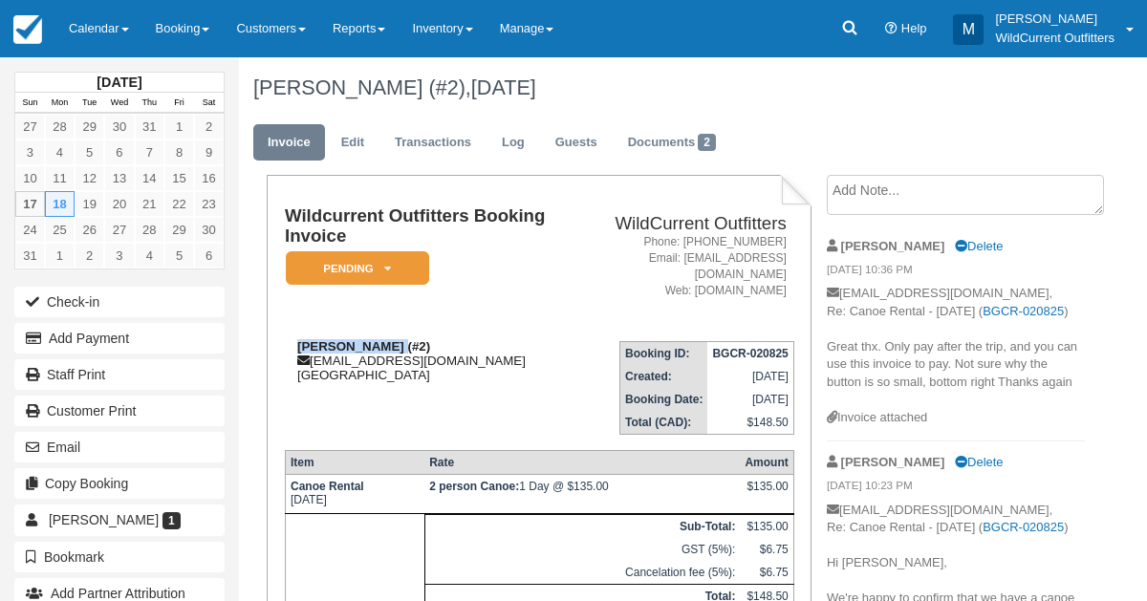
drag, startPoint x: 392, startPoint y: 342, endPoint x: 301, endPoint y: 348, distance: 91.0
click at [301, 348] on strong "Cody Parkinson (#2)" at bounding box center [363, 346] width 133 height 14
copy strong "Cody Parkinson"
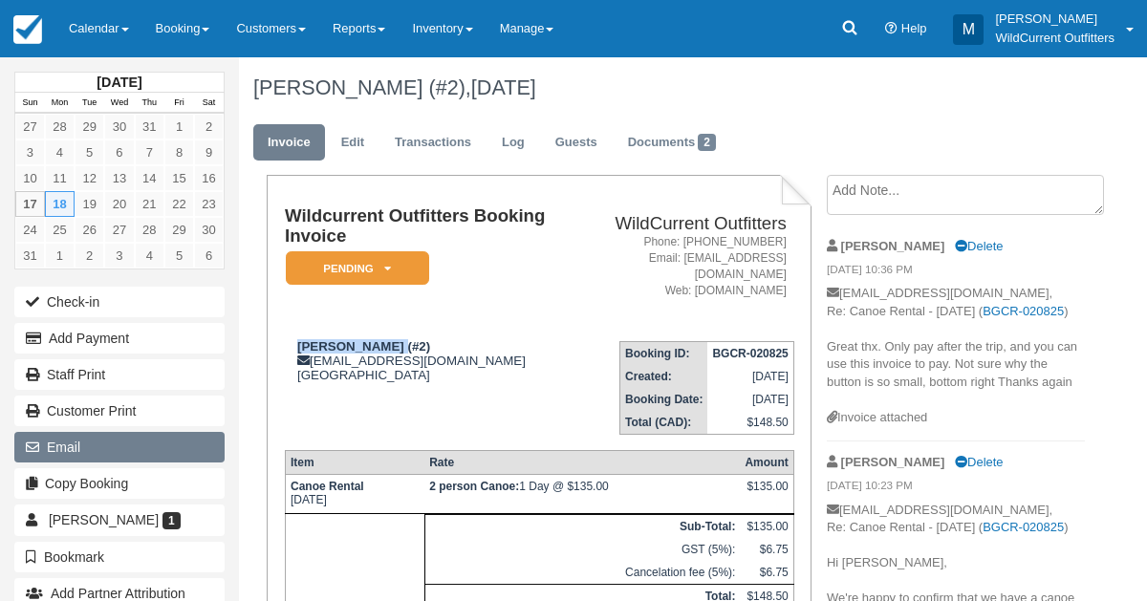
click at [76, 447] on button "Email" at bounding box center [119, 447] width 210 height 31
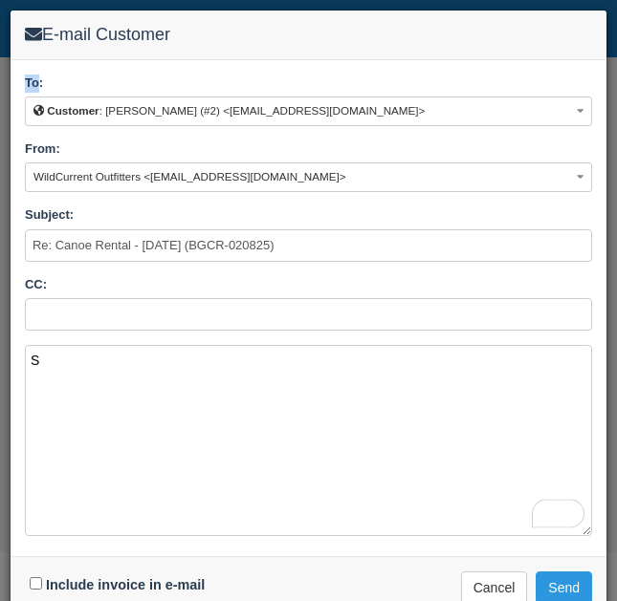
click at [66, 357] on textarea "S" at bounding box center [308, 440] width 567 height 191
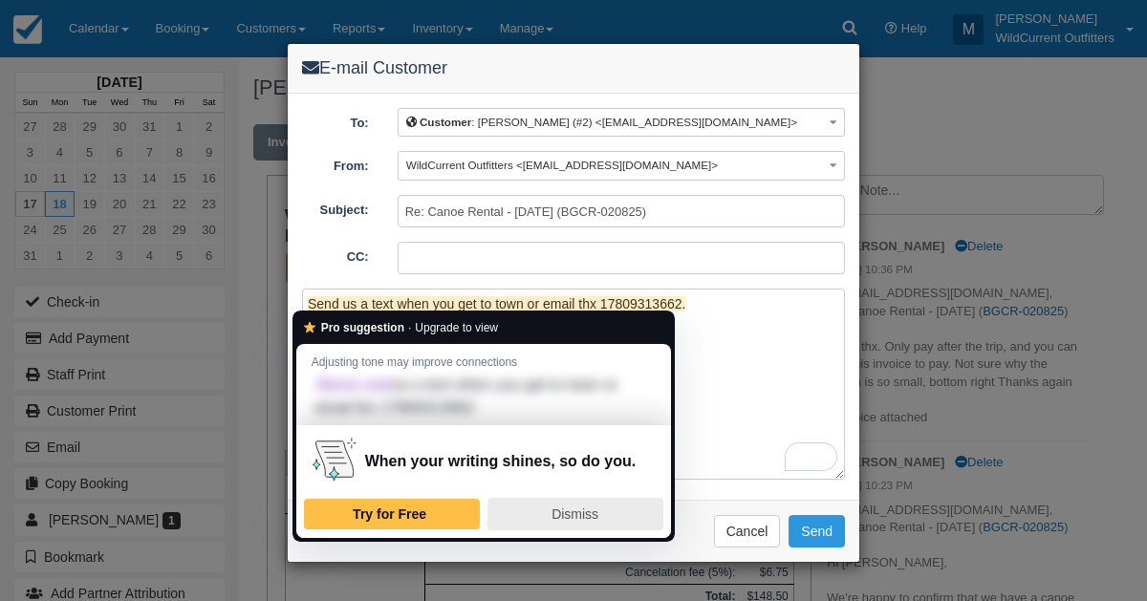
click at [582, 516] on span "Dismiss" at bounding box center [575, 514] width 47 height 15
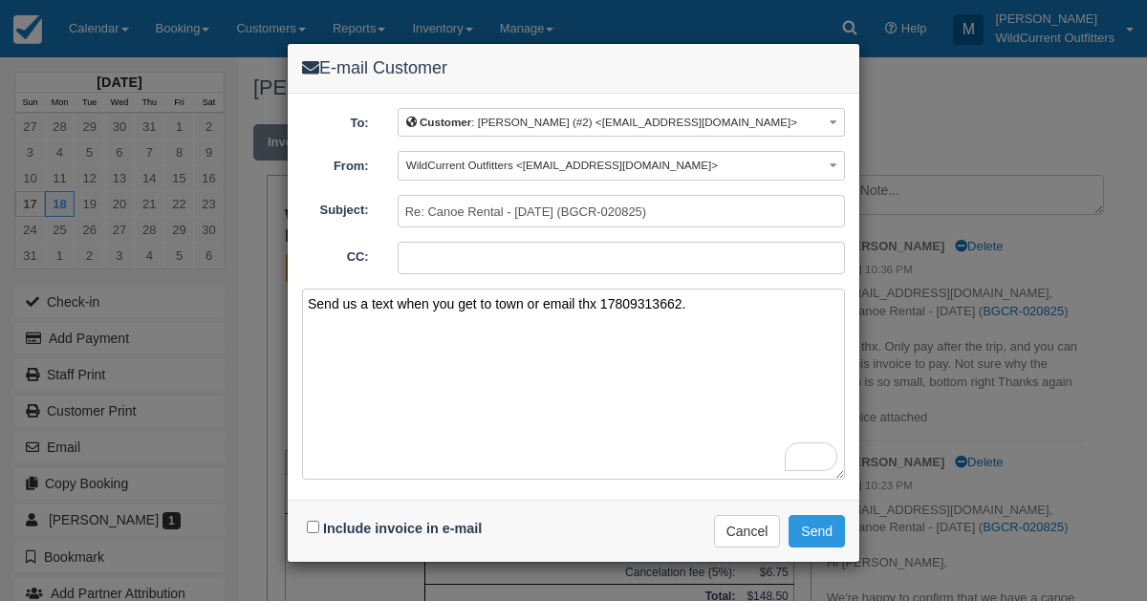
type textarea "Send us a text when you get to town or email thx 17809313662."
click at [308, 526] on input "Include invoice in e-mail" at bounding box center [313, 527] width 12 height 12
checkbox input "true"
click at [827, 532] on button "Send" at bounding box center [817, 531] width 56 height 33
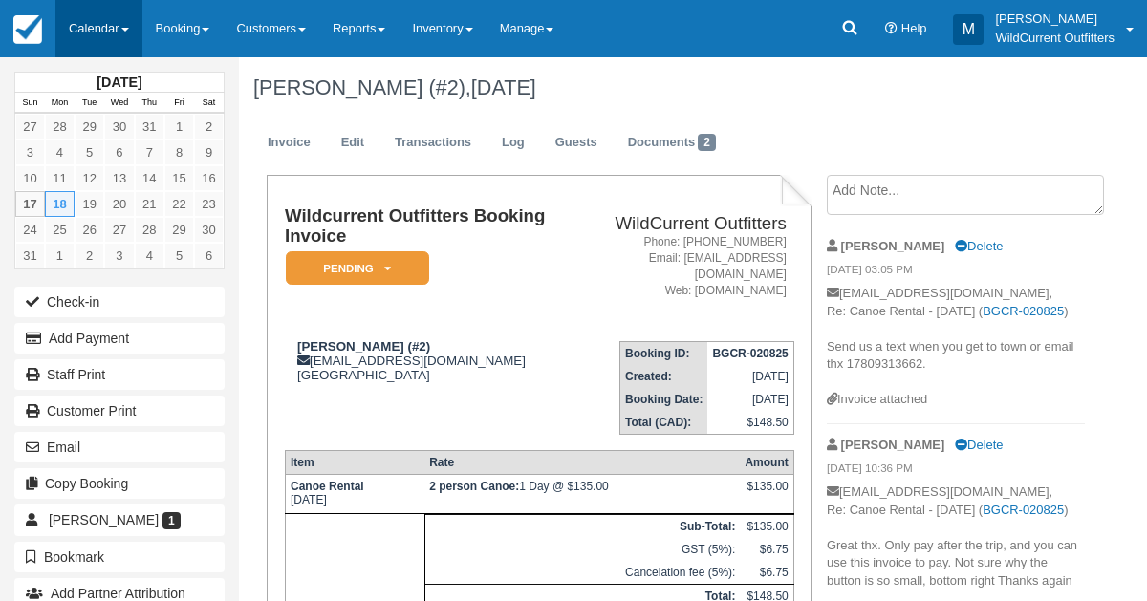
click at [85, 13] on link "Calendar" at bounding box center [98, 28] width 87 height 57
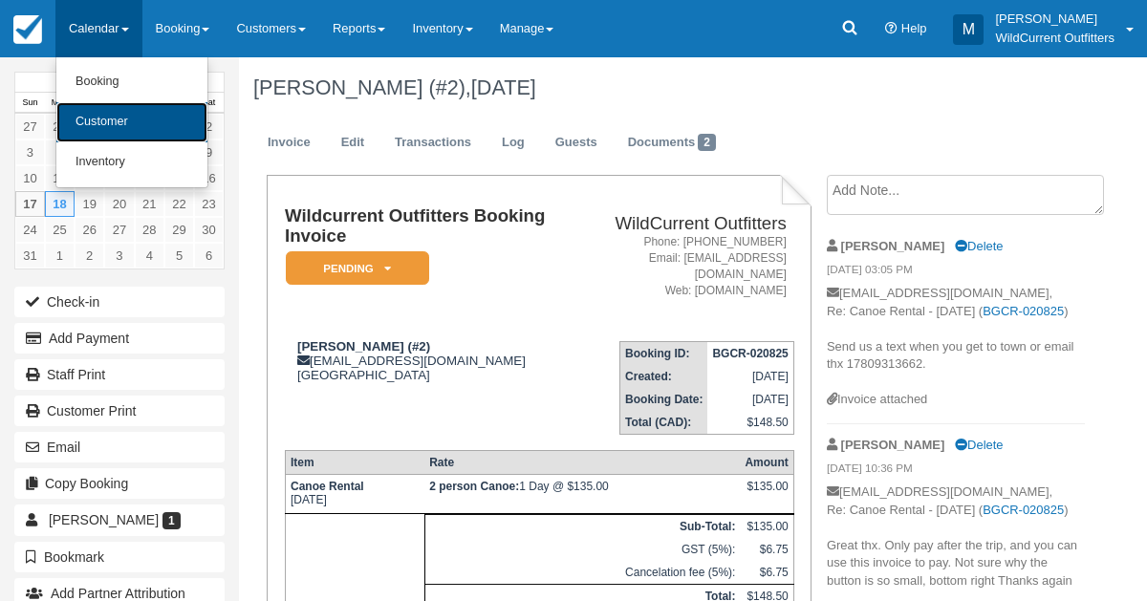
click at [111, 126] on link "Customer" at bounding box center [131, 122] width 151 height 40
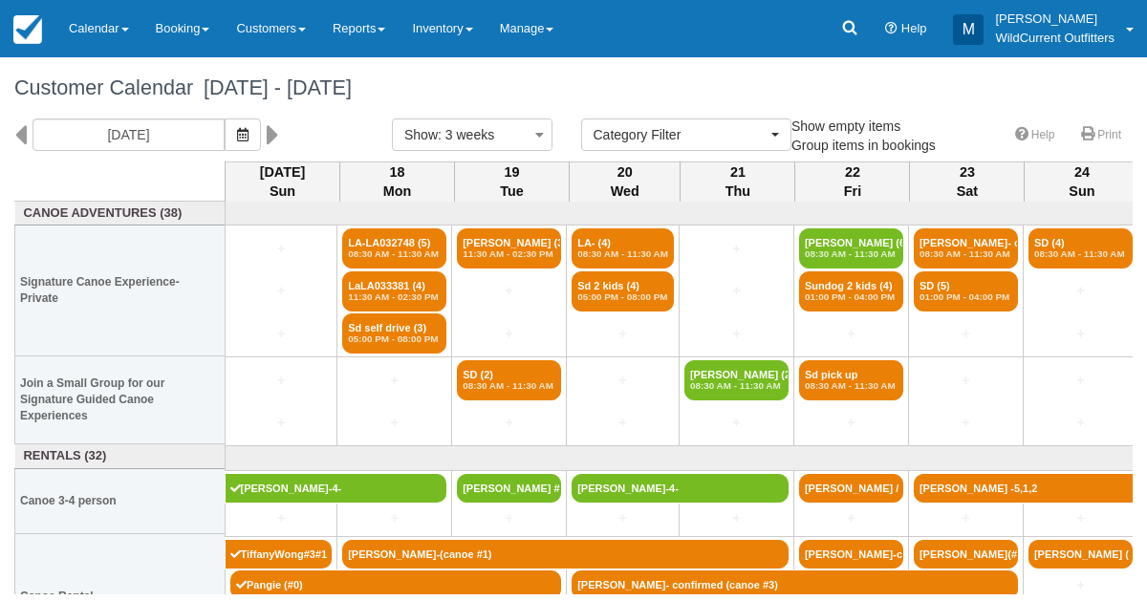
select select
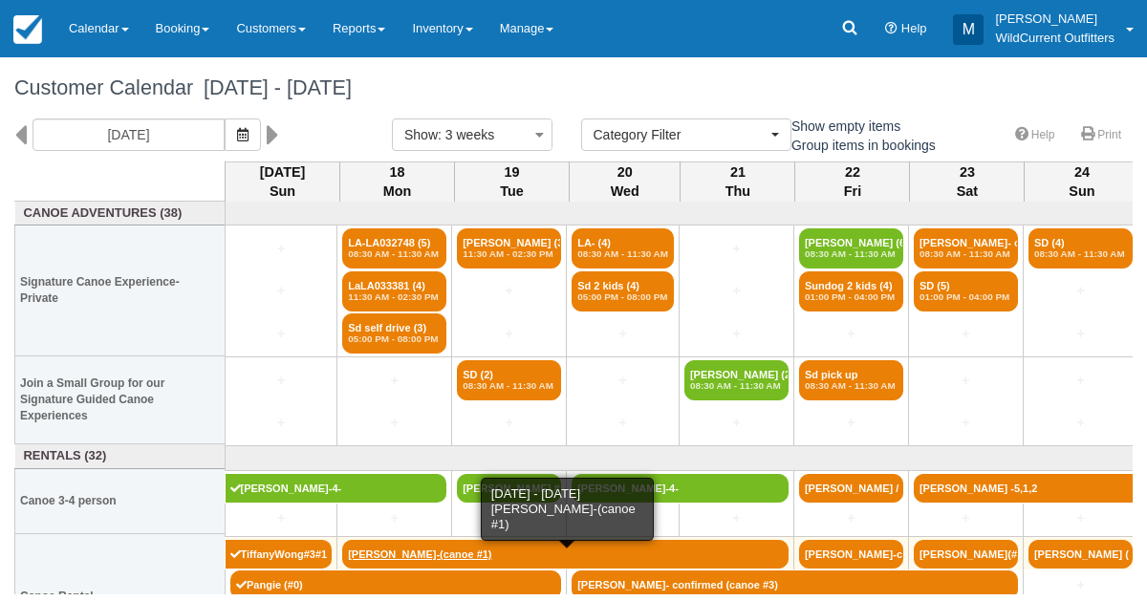
scroll to position [67, 0]
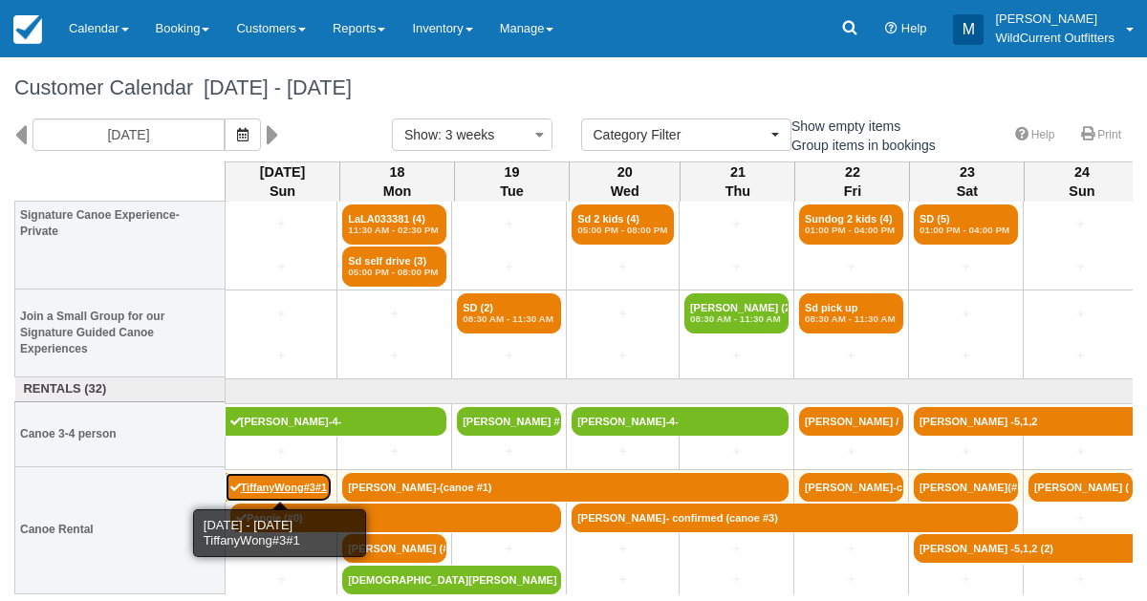
click at [303, 485] on link "TiffanyWong#3#1" at bounding box center [279, 487] width 107 height 29
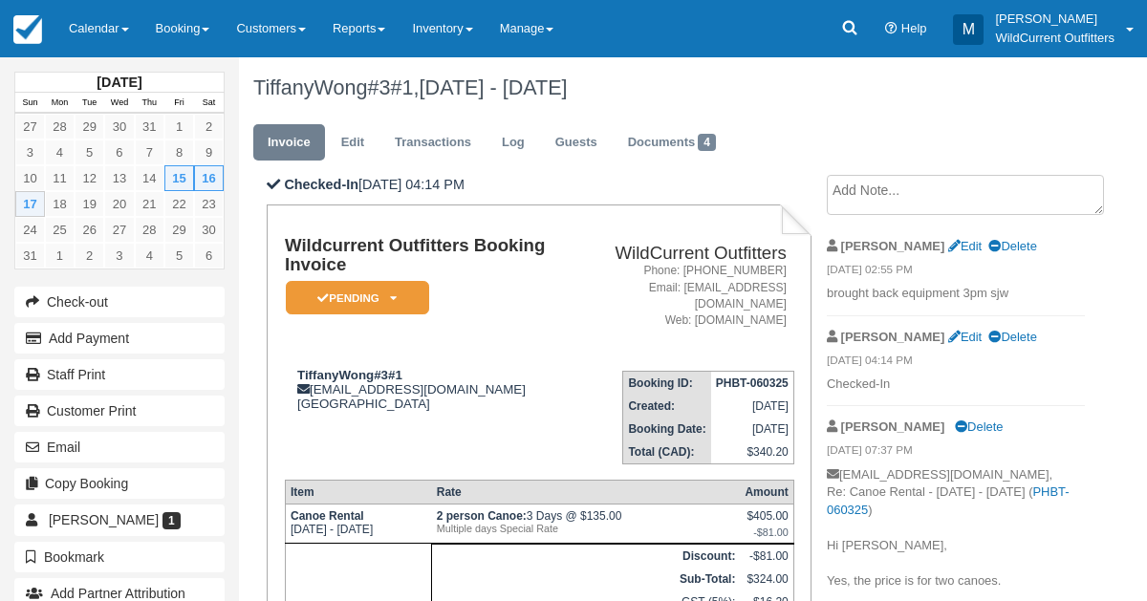
click at [869, 205] on textarea at bounding box center [965, 195] width 277 height 40
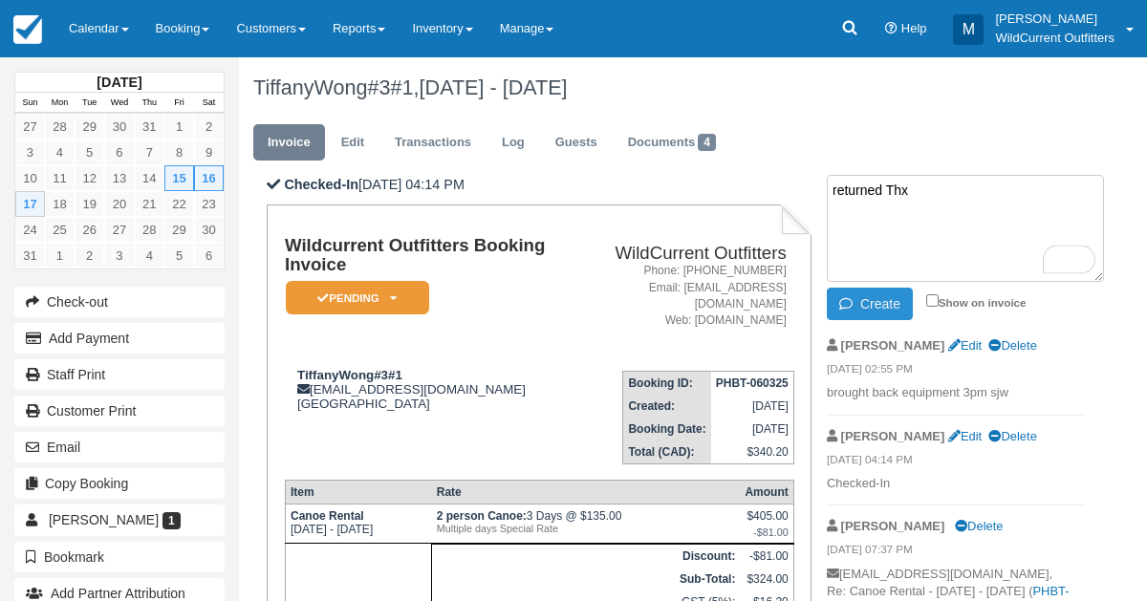
type textarea "returned Thx"
click at [849, 303] on icon "button" at bounding box center [850, 303] width 21 height 13
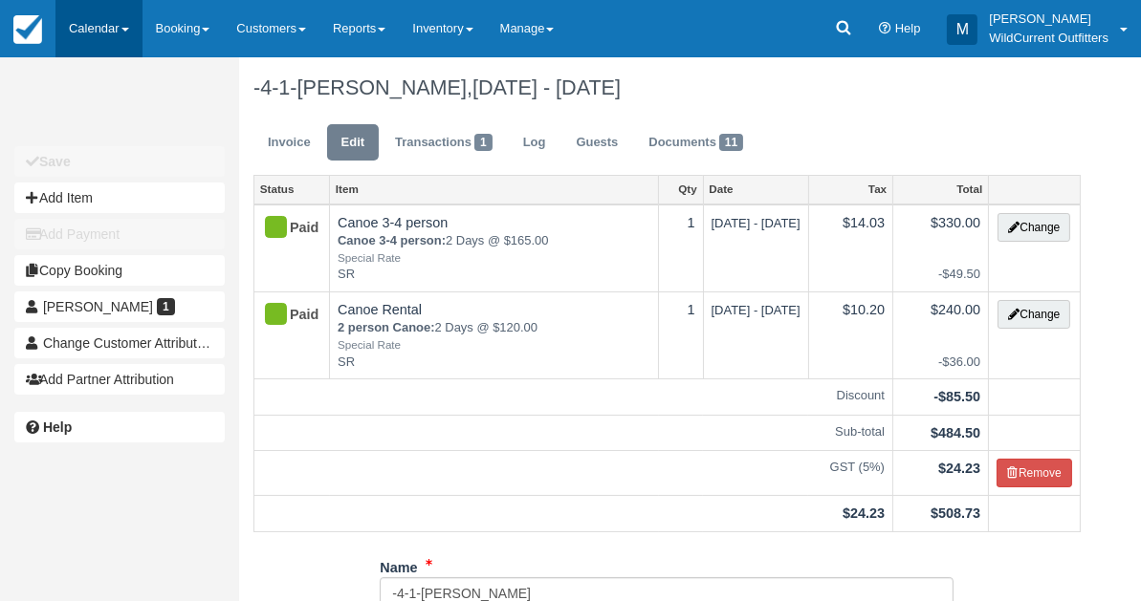
click at [81, 23] on link "Calendar" at bounding box center [98, 28] width 87 height 57
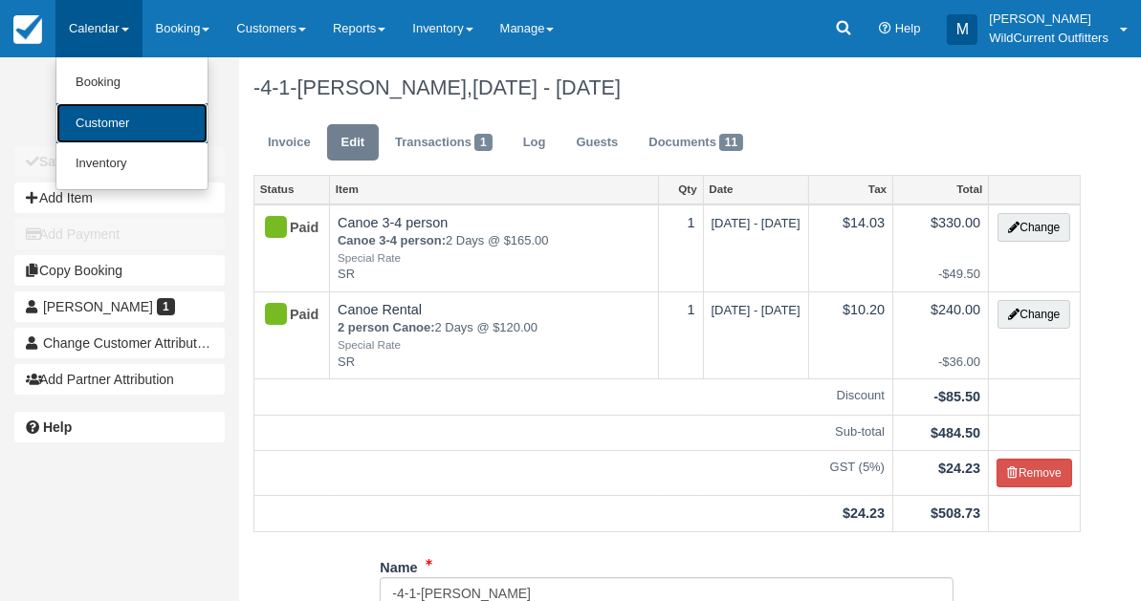
click at [99, 116] on link "Customer" at bounding box center [131, 123] width 151 height 41
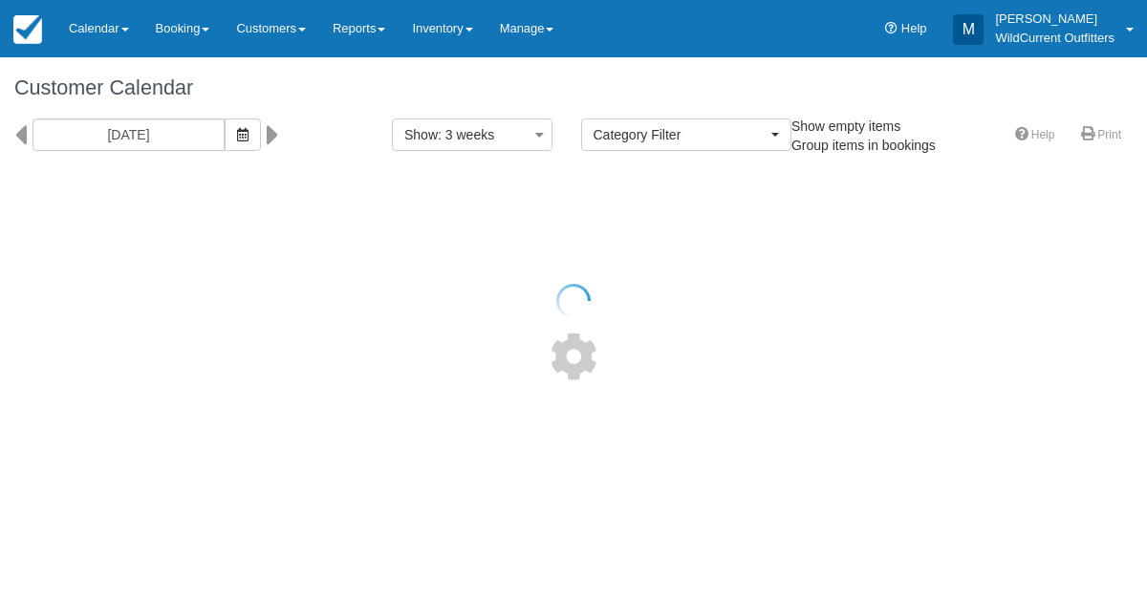
select select
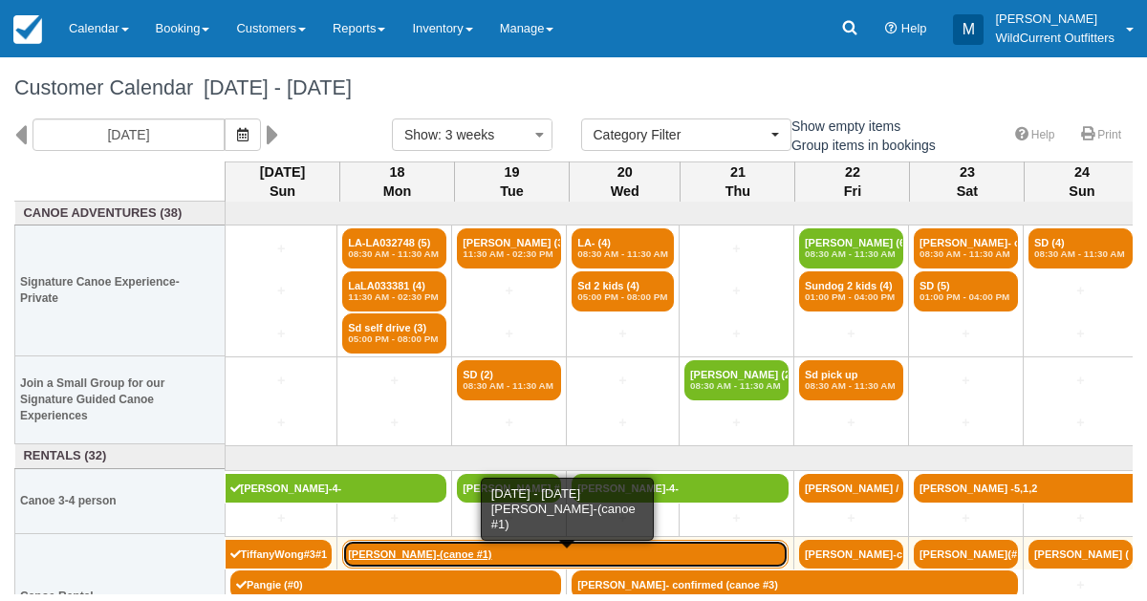
click at [391, 550] on link "Lisi Heise-(canoe #1)" at bounding box center [565, 554] width 447 height 29
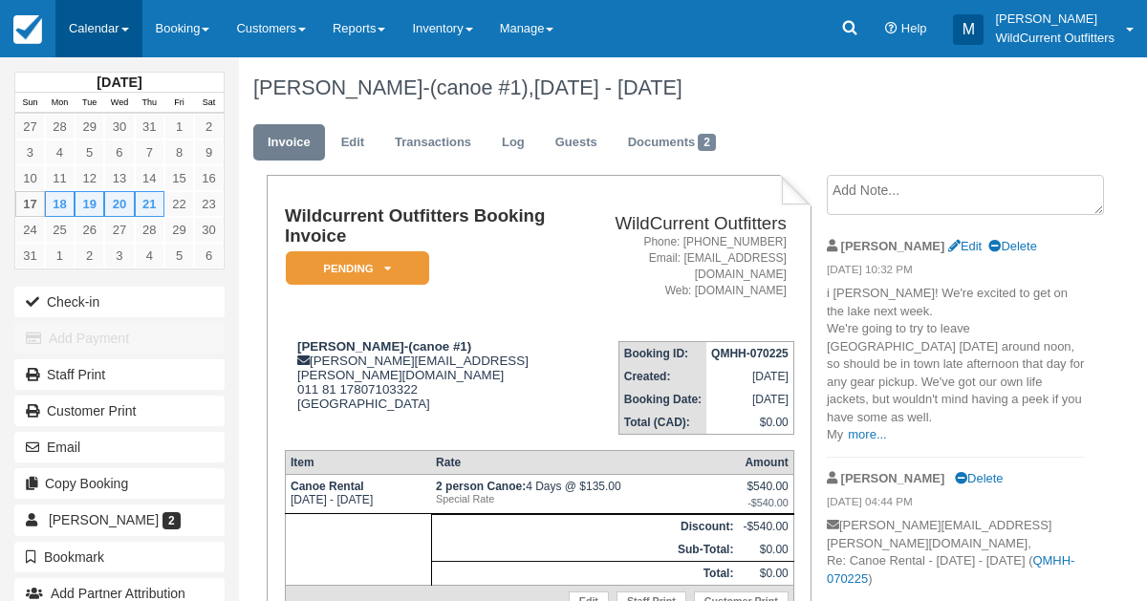
click at [84, 26] on link "Calendar" at bounding box center [98, 28] width 87 height 57
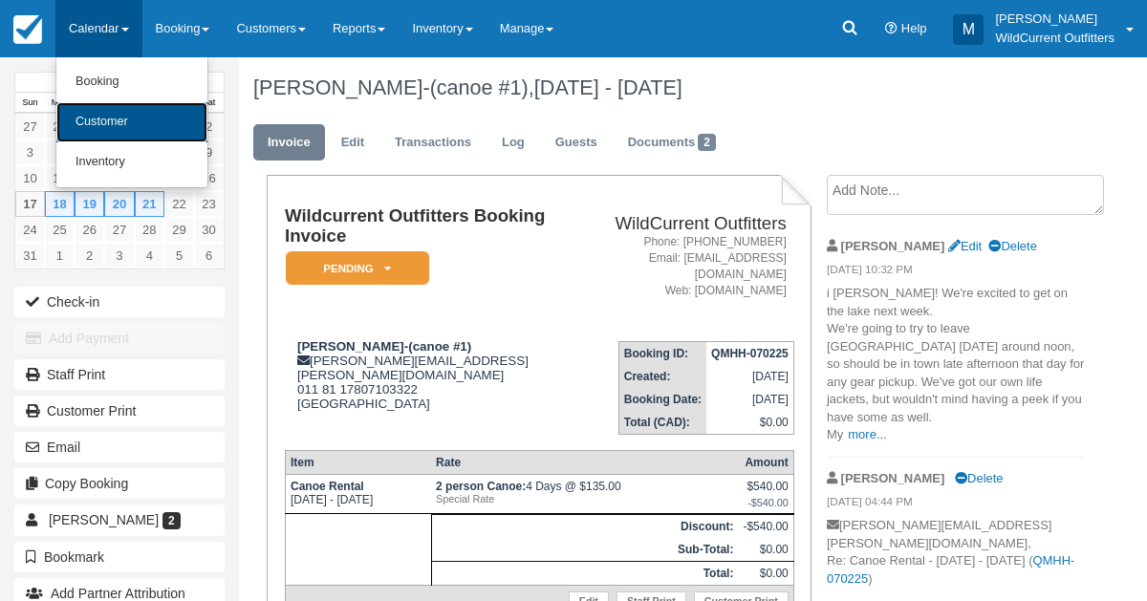
click at [99, 119] on link "Customer" at bounding box center [131, 122] width 151 height 40
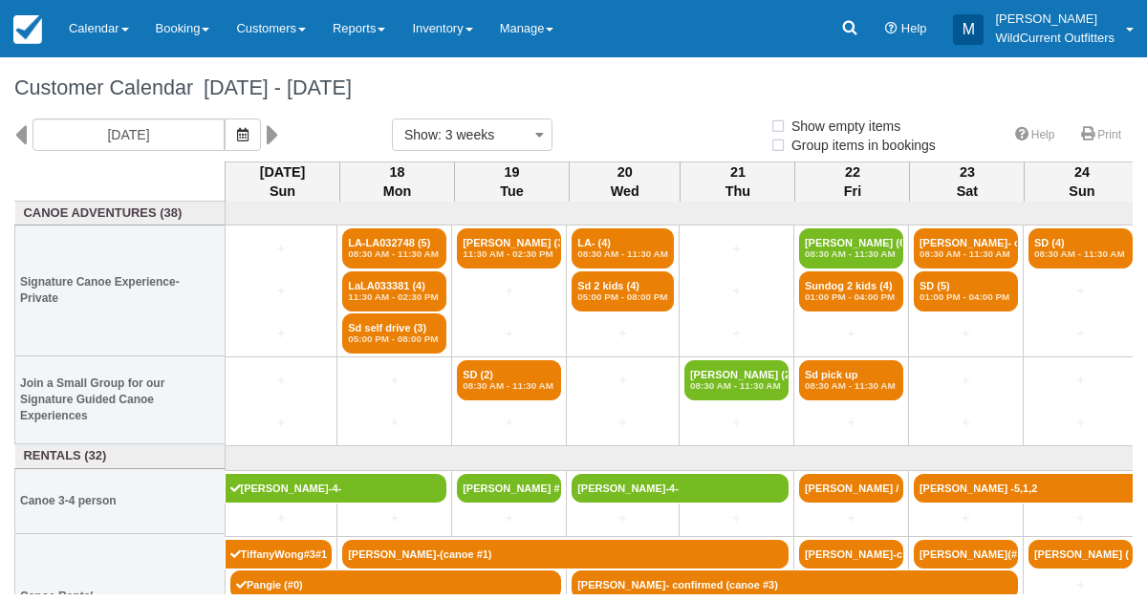
select select
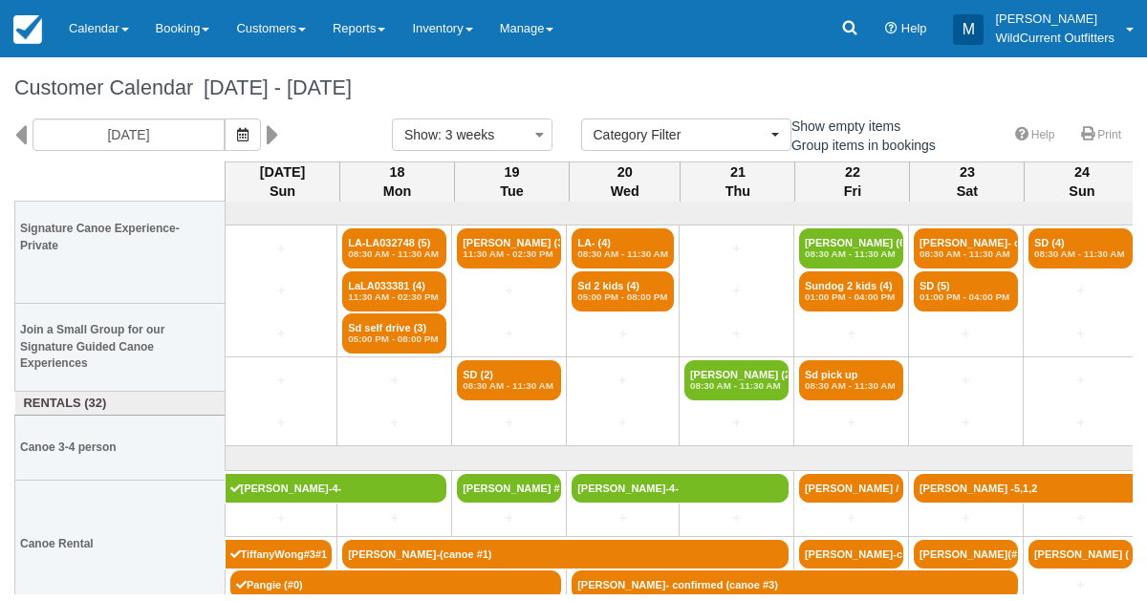
scroll to position [67, 0]
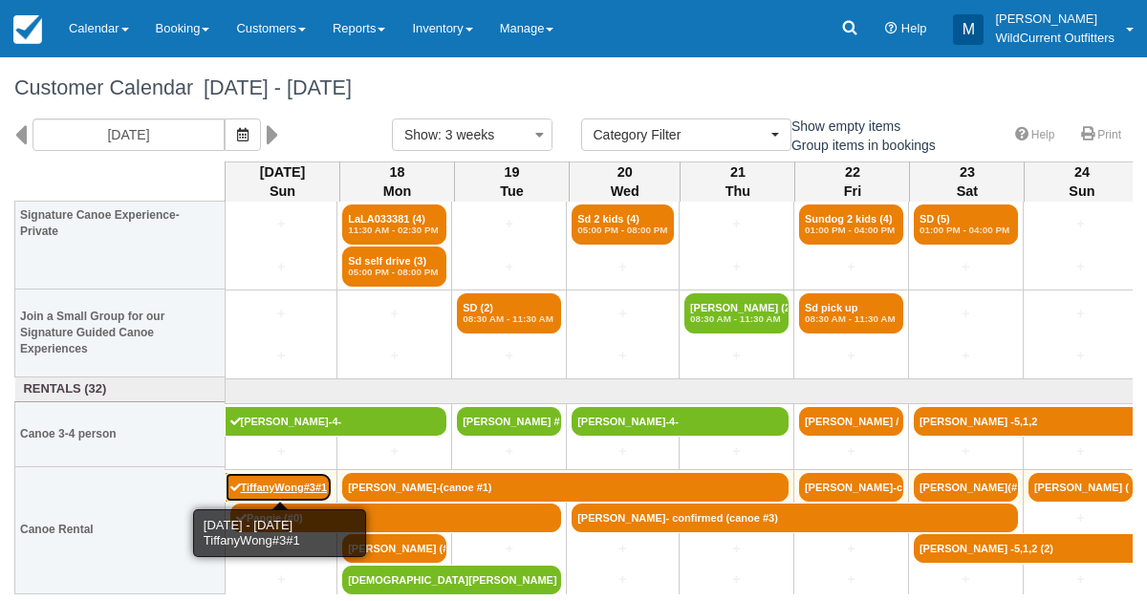
click at [276, 481] on link "TiffanyWong#3#1" at bounding box center [279, 487] width 107 height 29
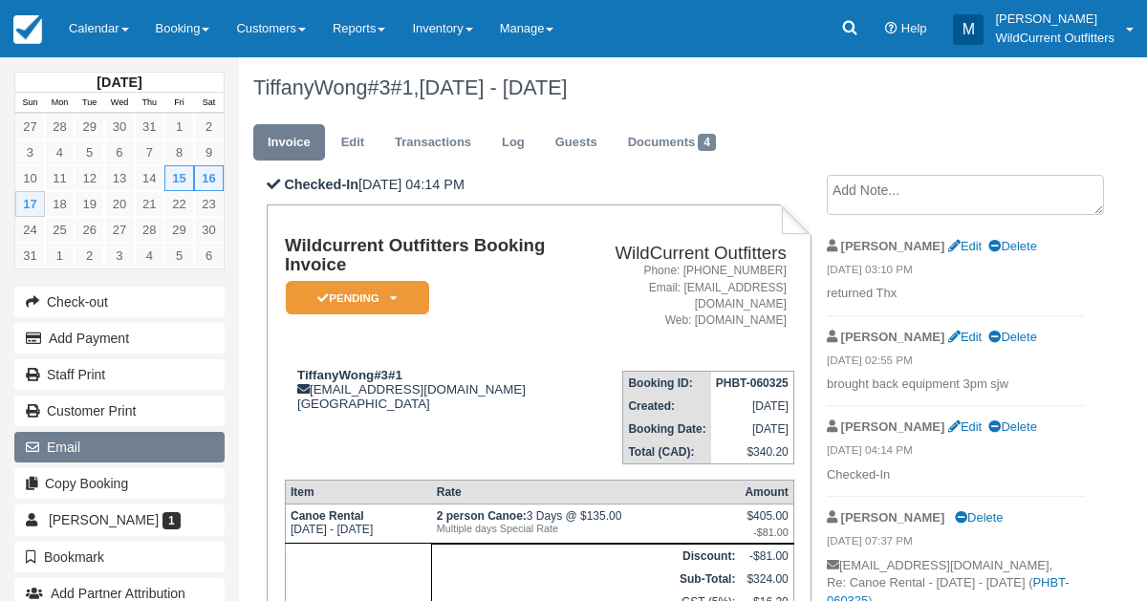
click at [131, 447] on button "Email" at bounding box center [119, 447] width 210 height 31
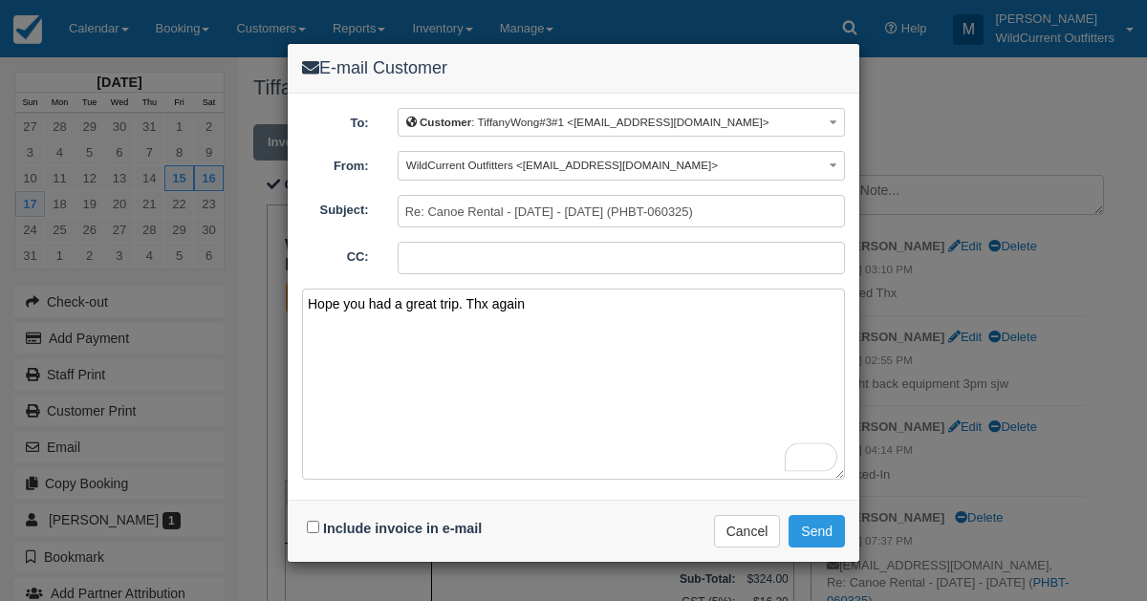
type textarea "Hope you had a great trip. Thx again"
click at [314, 521] on input "Include invoice in e-mail" at bounding box center [313, 527] width 12 height 12
checkbox input "true"
click at [812, 525] on button "Send" at bounding box center [817, 531] width 56 height 33
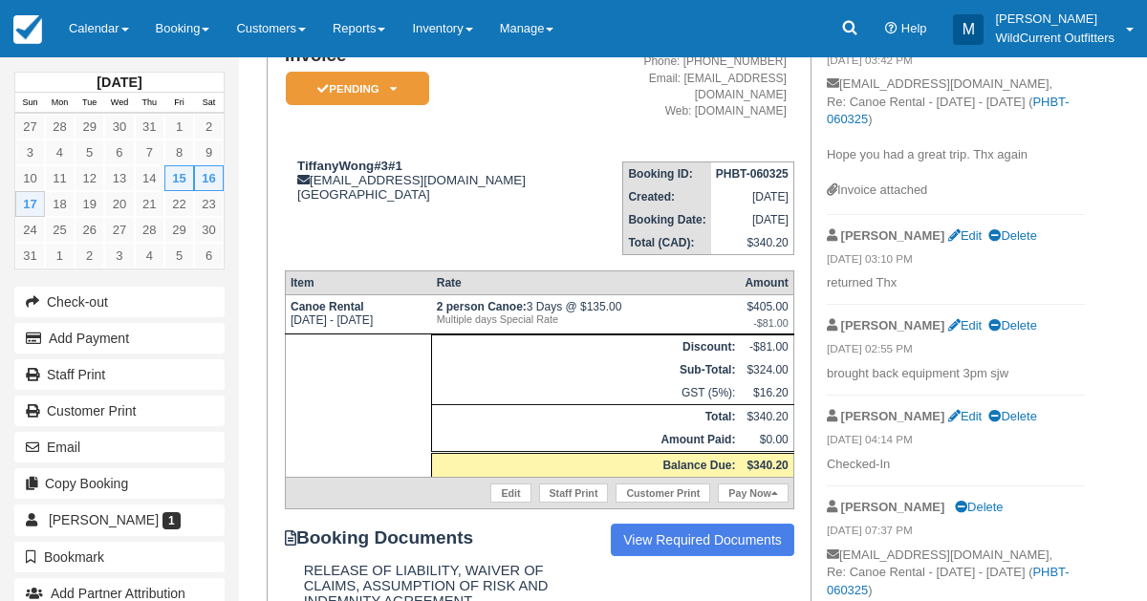
scroll to position [212, 0]
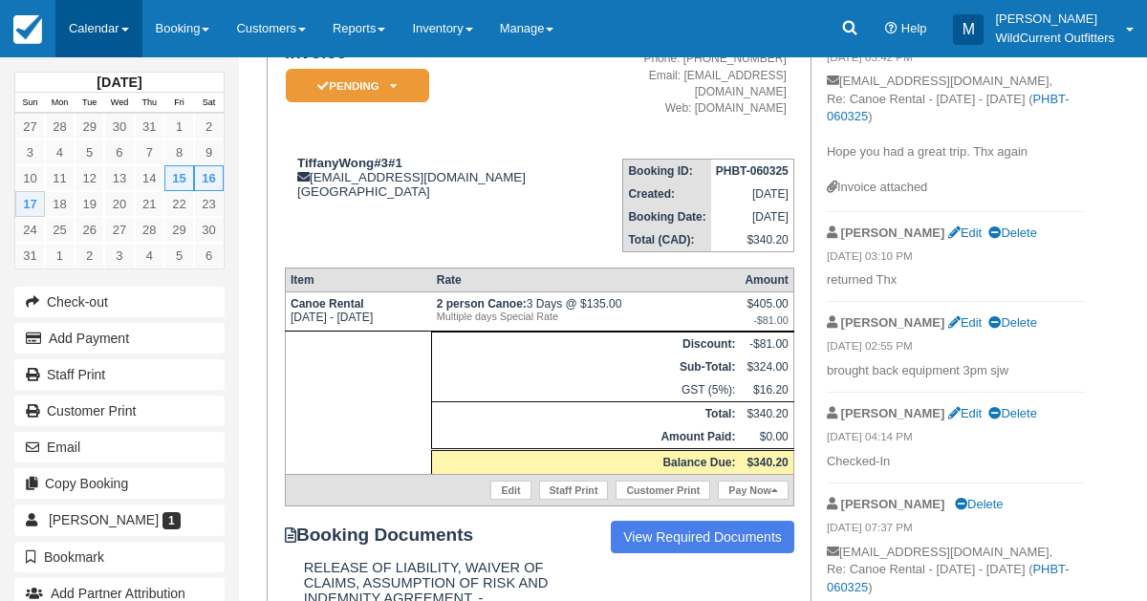
click at [111, 33] on link "Calendar" at bounding box center [98, 28] width 87 height 57
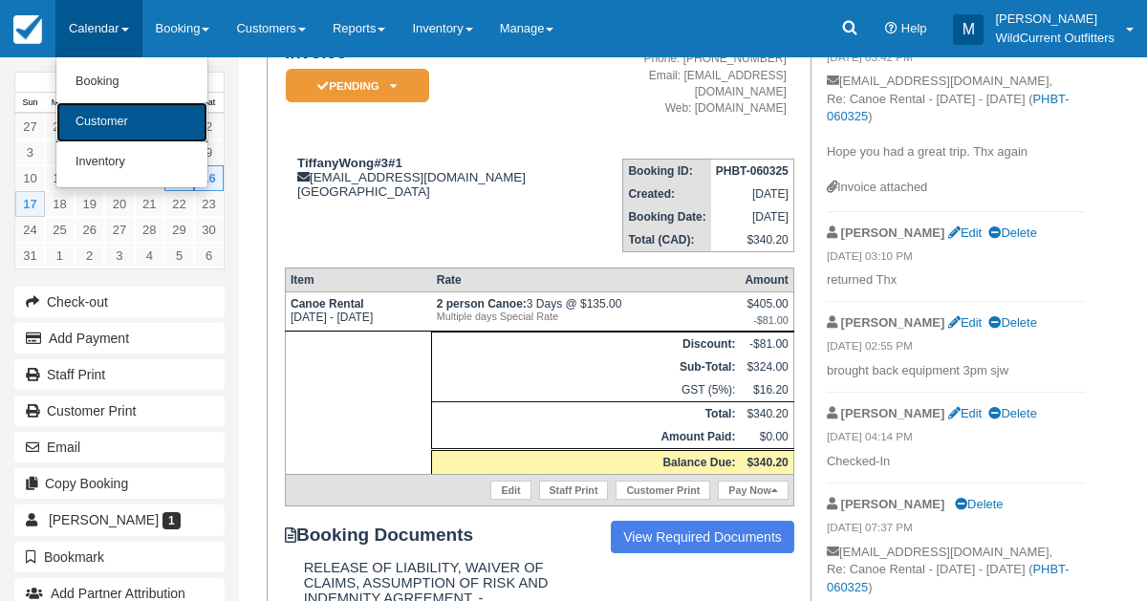
click at [111, 120] on link "Customer" at bounding box center [131, 122] width 151 height 40
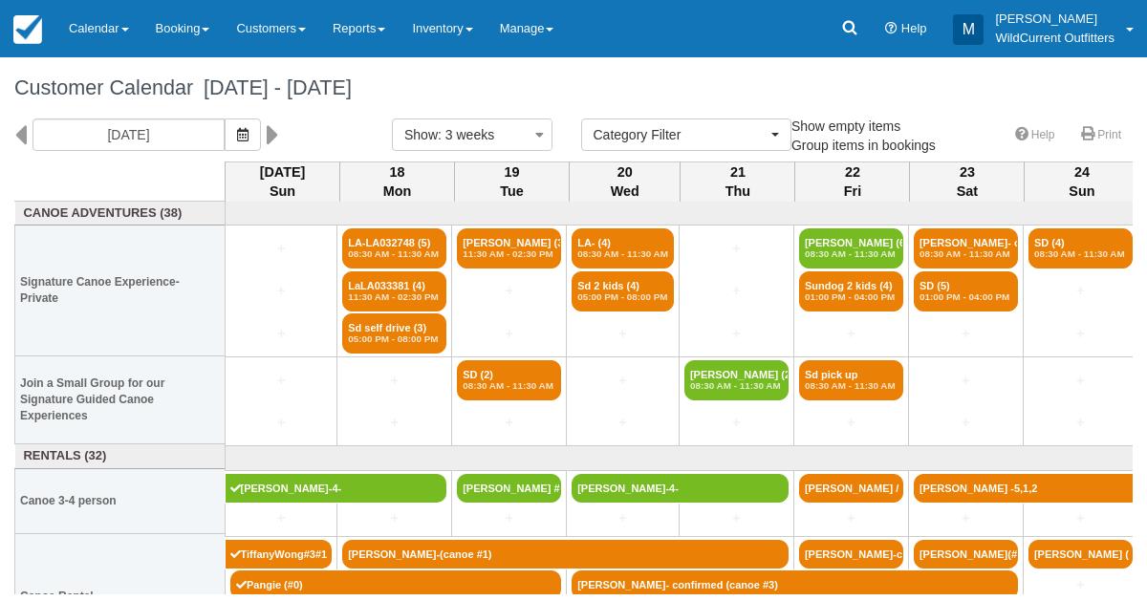
select select
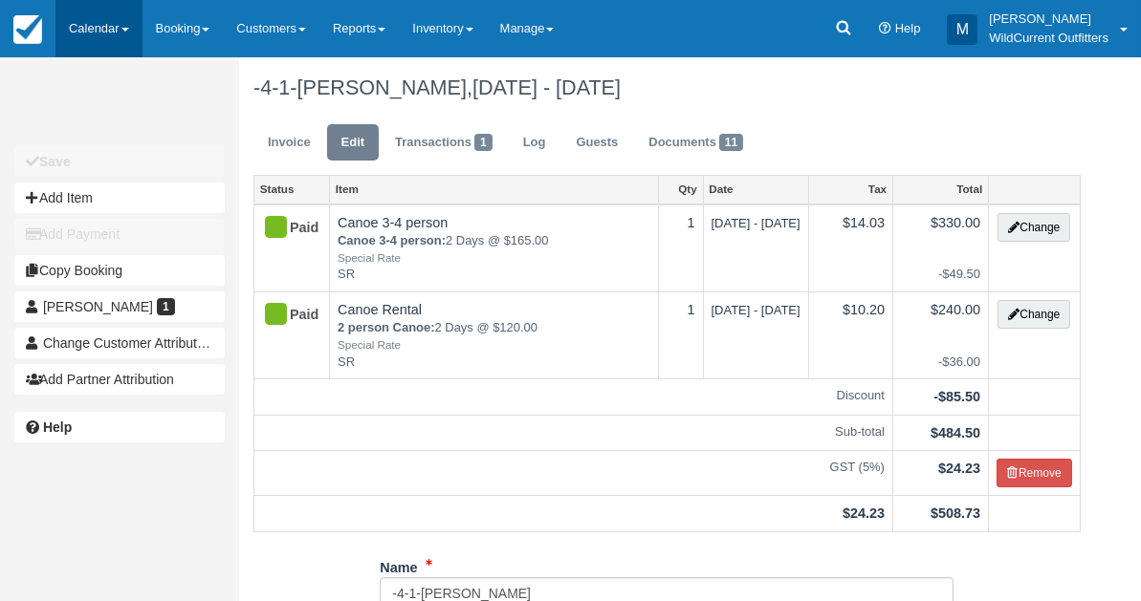
click at [81, 25] on link "Calendar" at bounding box center [98, 28] width 87 height 57
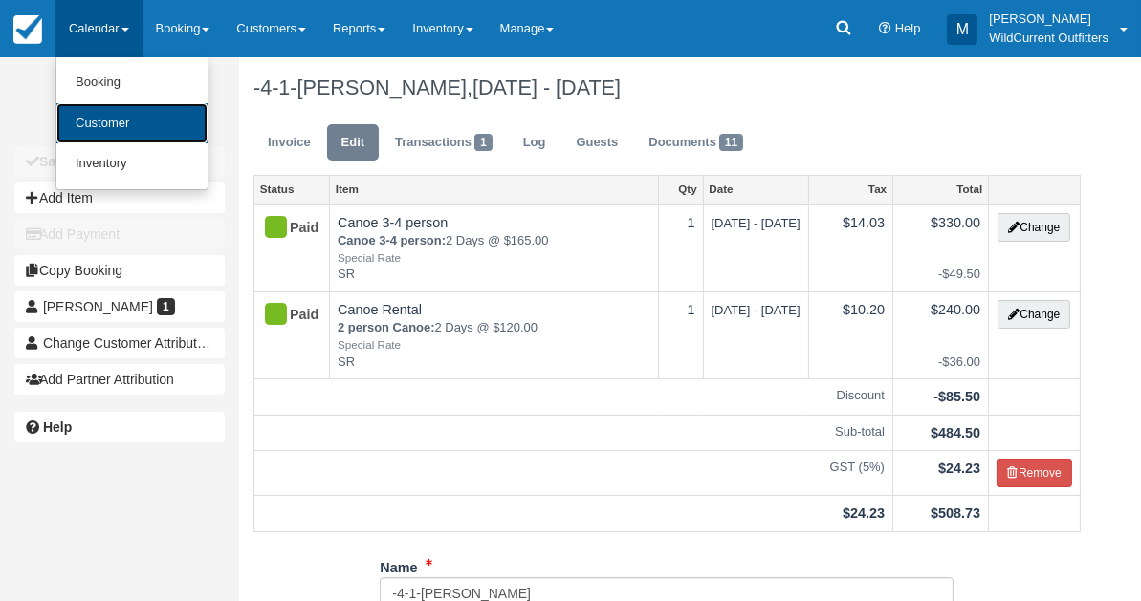
click at [92, 120] on link "Customer" at bounding box center [131, 123] width 151 height 41
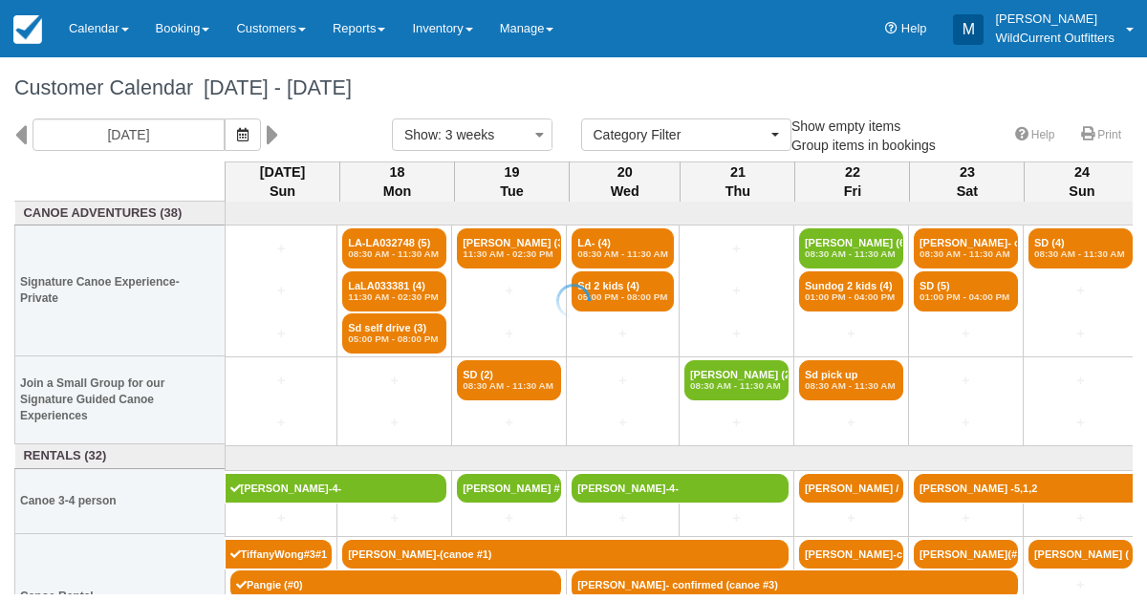
select select
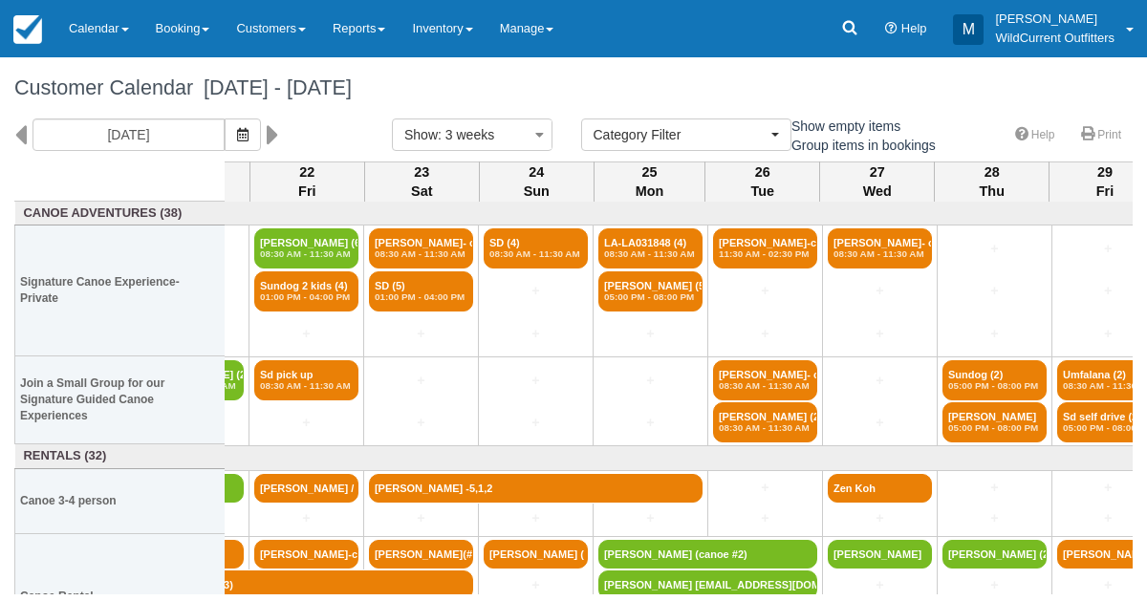
scroll to position [0, 545]
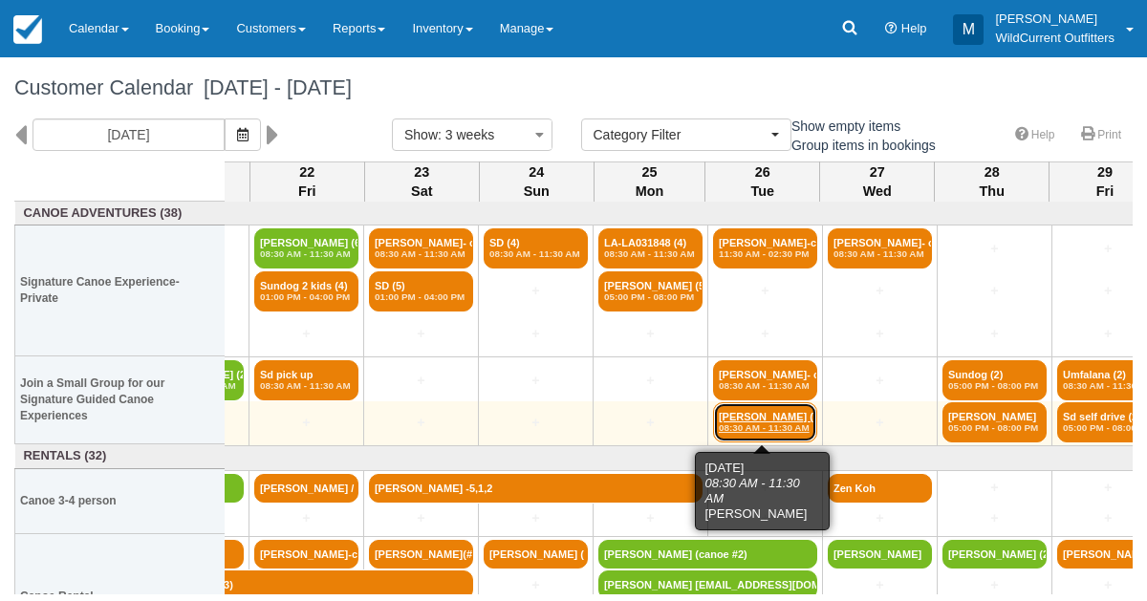
click at [745, 423] on em "08:30 AM - 11:30 AM" at bounding box center [765, 428] width 93 height 11
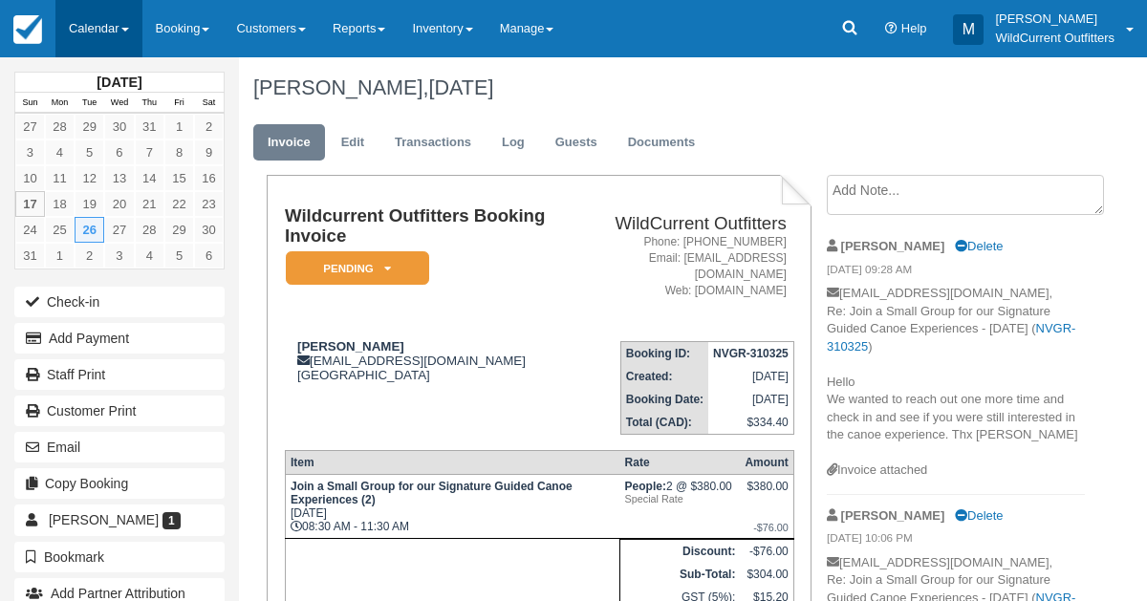
click at [78, 35] on link "Calendar" at bounding box center [98, 28] width 87 height 57
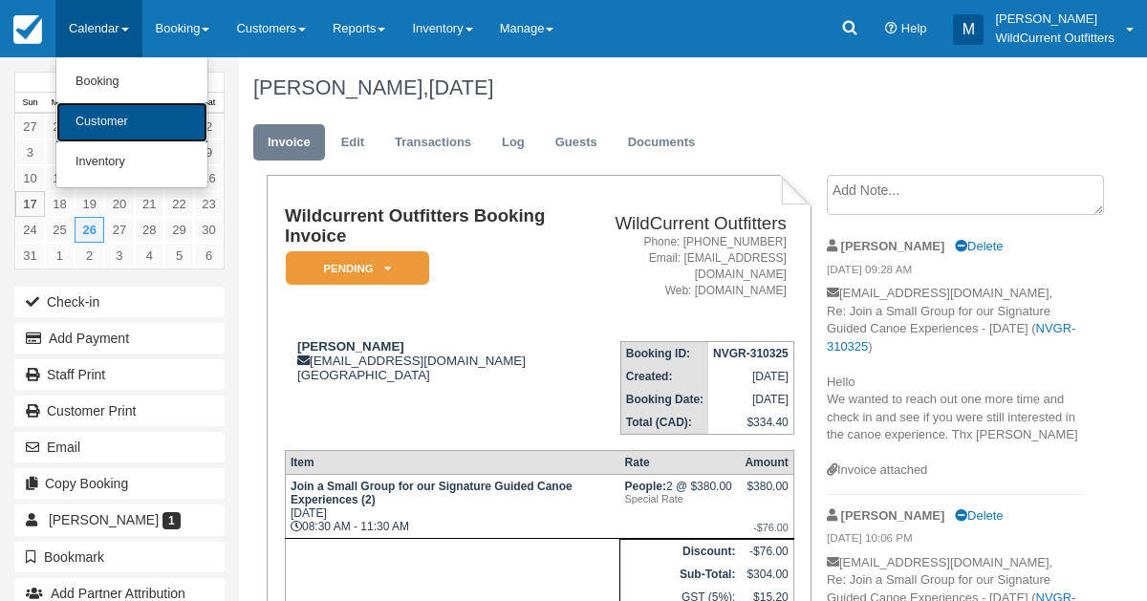
click at [96, 113] on link "Customer" at bounding box center [131, 122] width 151 height 40
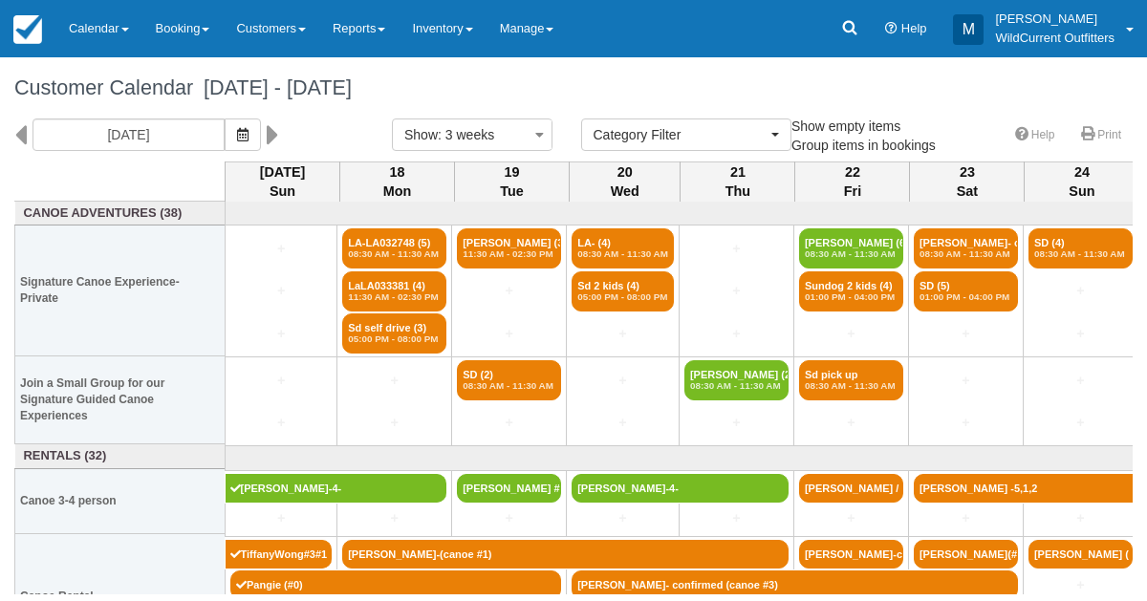
select select
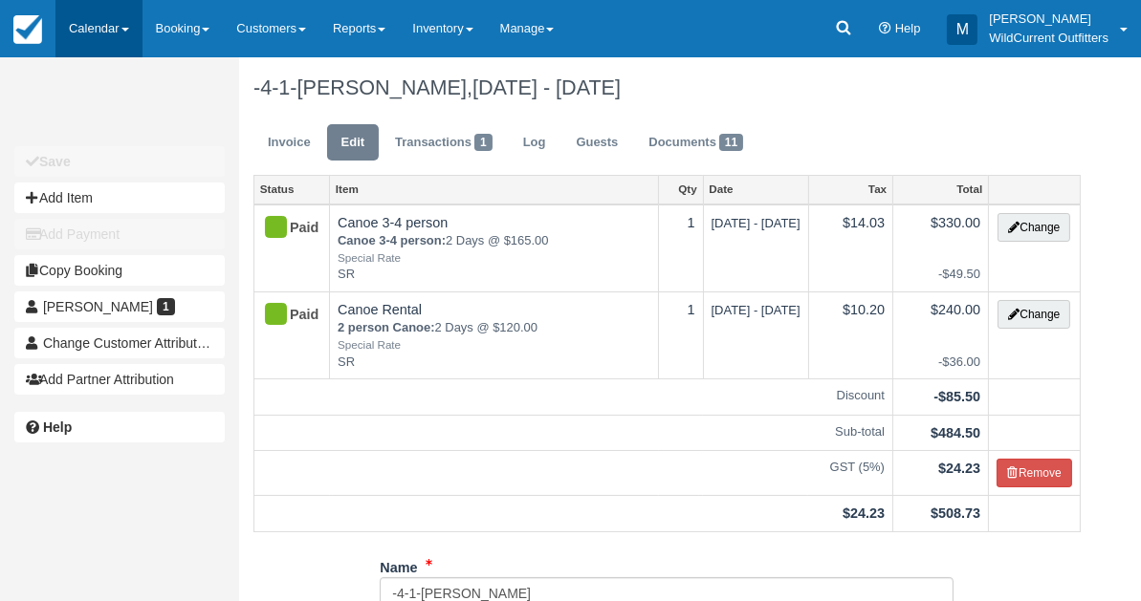
click at [82, 29] on link "Calendar" at bounding box center [98, 28] width 87 height 57
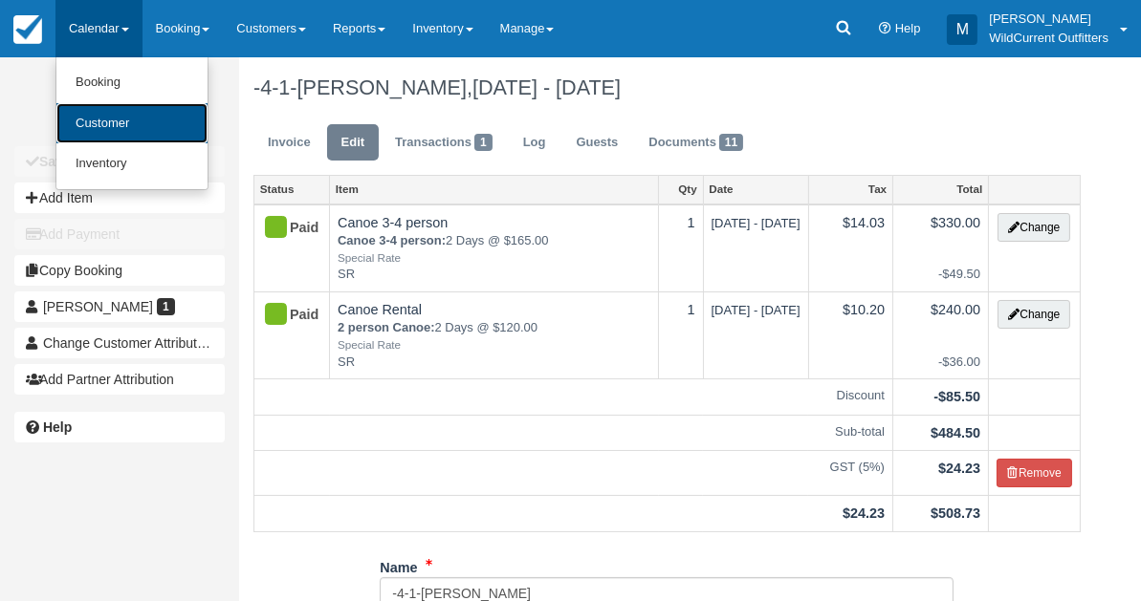
click at [94, 107] on link "Customer" at bounding box center [131, 123] width 151 height 41
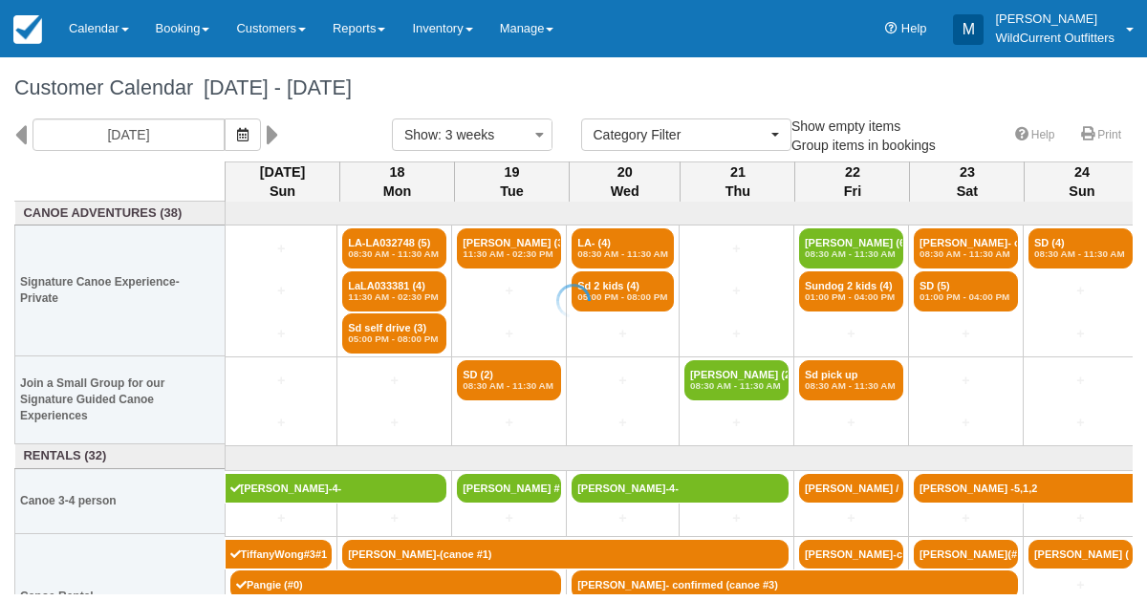
select select
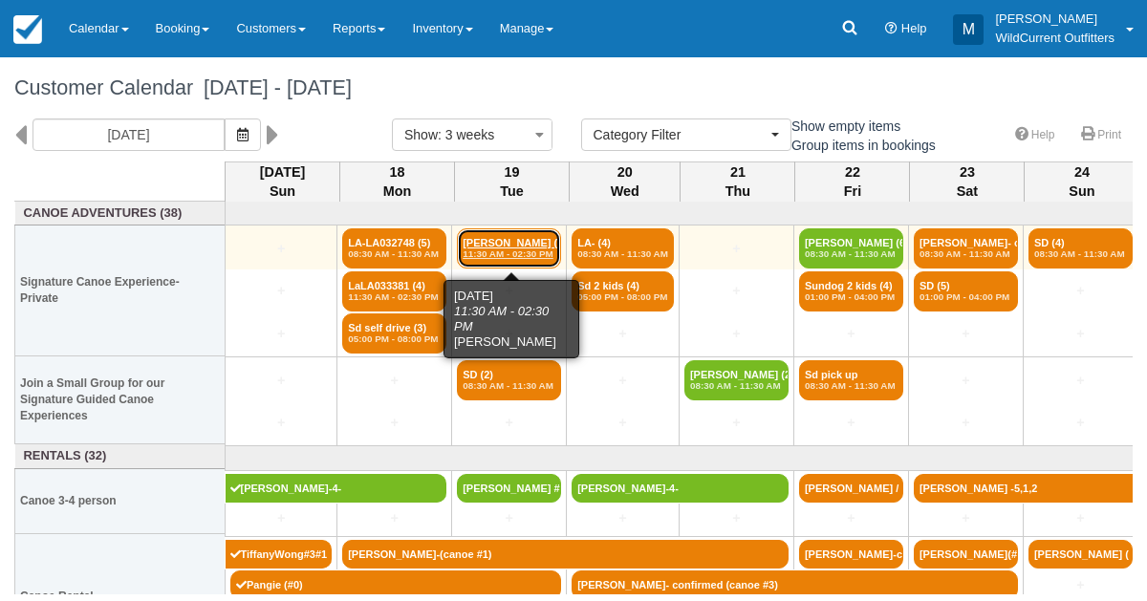
click at [511, 240] on link "Rebecca Galea (3) 11:30 AM - 02:30 PM" at bounding box center [509, 249] width 104 height 40
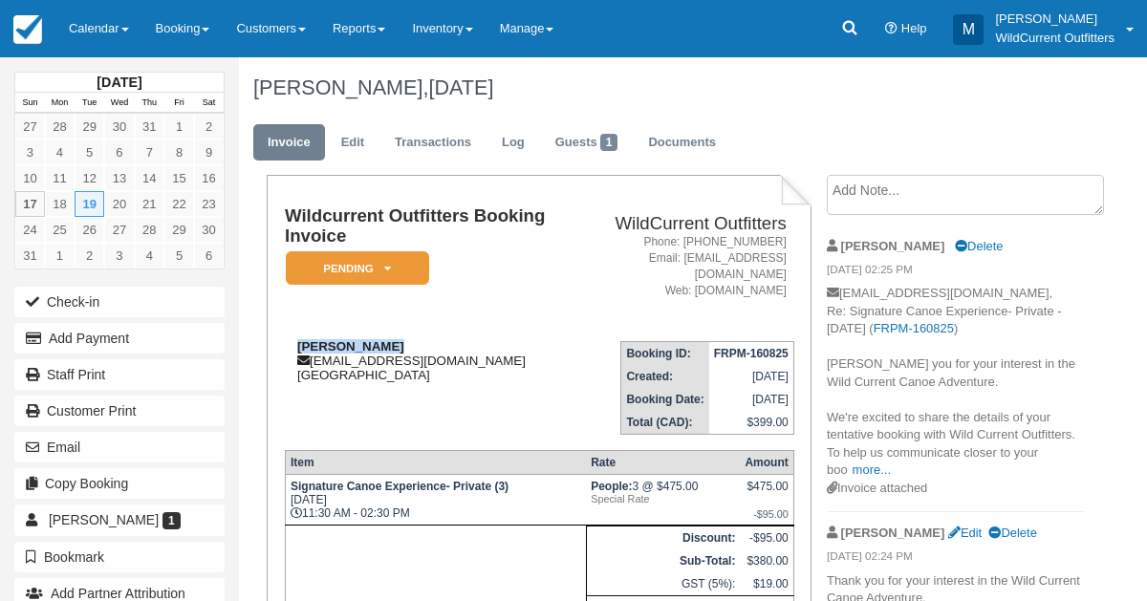
drag, startPoint x: 391, startPoint y: 341, endPoint x: 297, endPoint y: 345, distance: 93.8
click at [297, 345] on div "Rebecca Galea beckygalea@gmail.com Canada" at bounding box center [429, 360] width 288 height 43
copy strong "[PERSON_NAME]"
click at [347, 137] on link "Edit" at bounding box center [353, 142] width 52 height 37
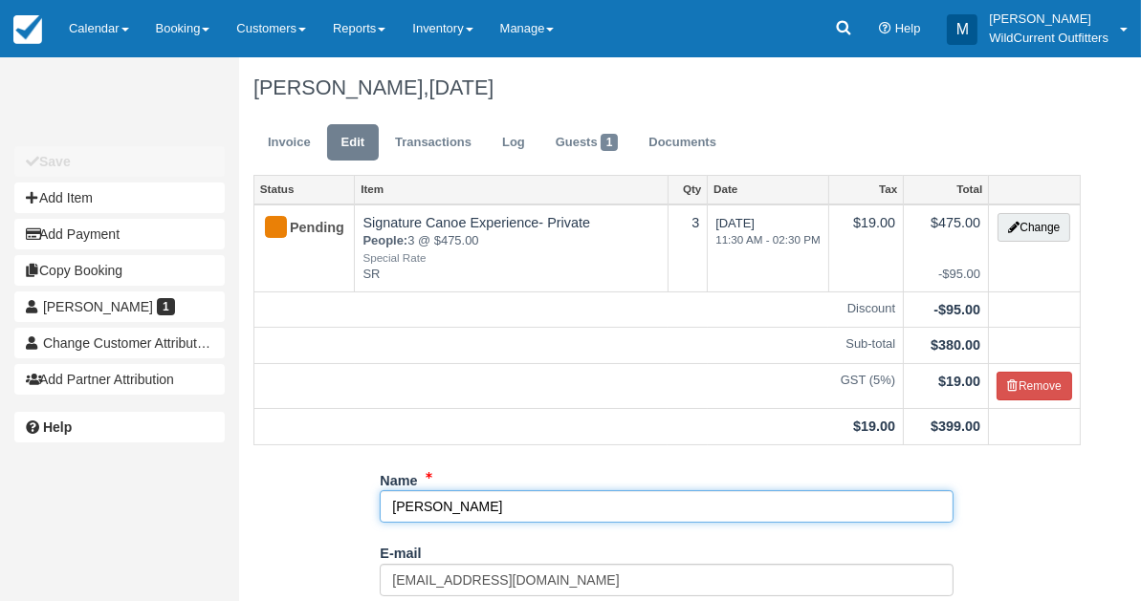
click at [494, 506] on input "[PERSON_NAME]" at bounding box center [667, 507] width 574 height 33
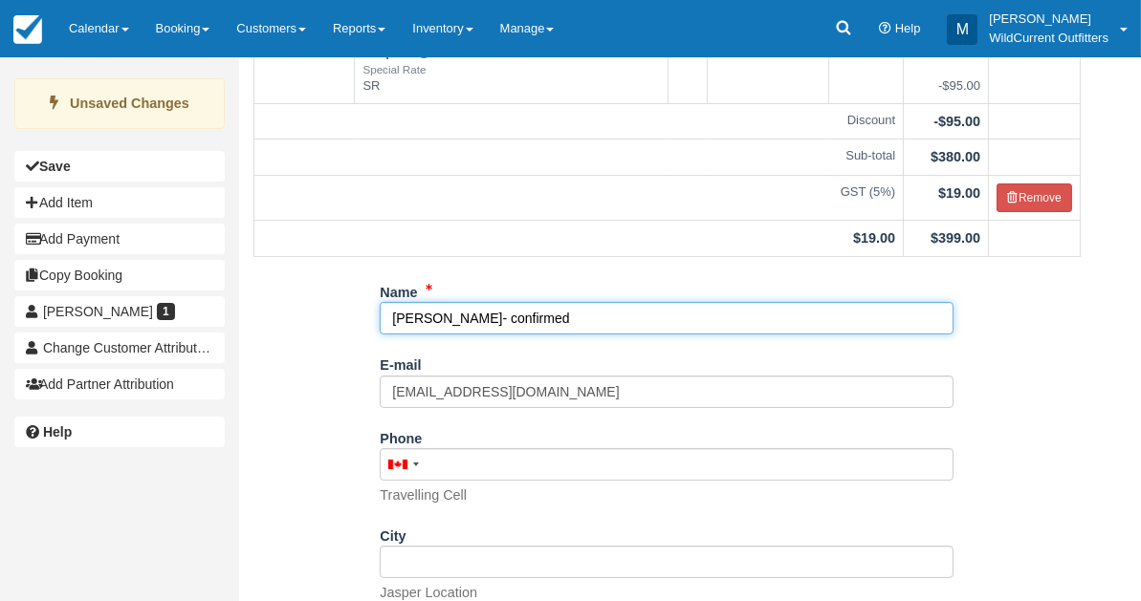
scroll to position [366, 0]
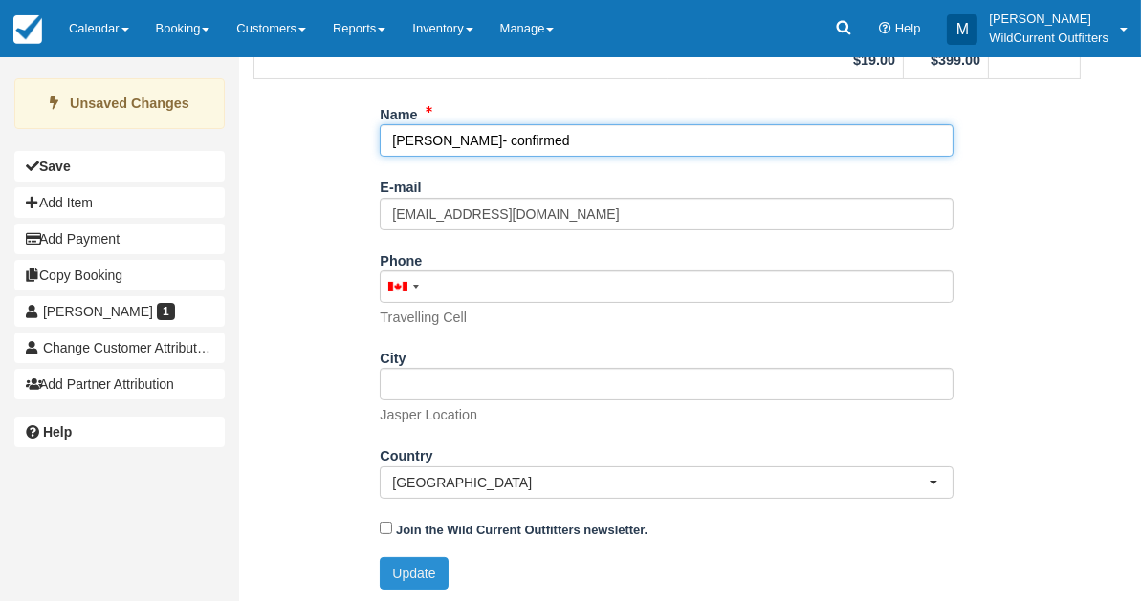
type input "[PERSON_NAME]- confirmed"
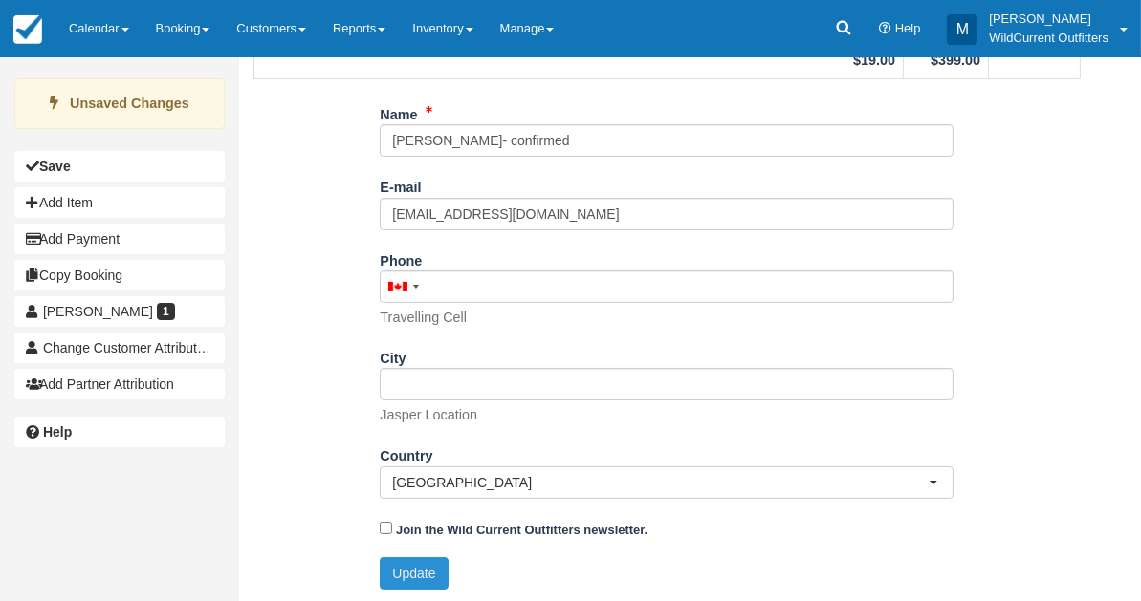
click at [397, 570] on button "Update" at bounding box center [414, 573] width 68 height 33
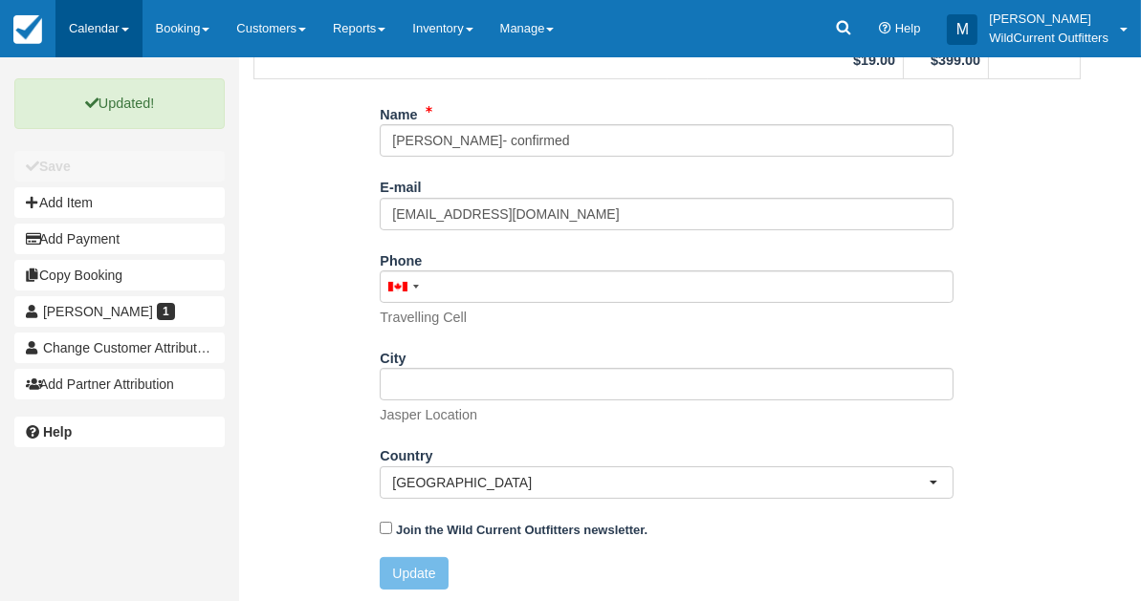
click at [89, 19] on link "Calendar" at bounding box center [98, 28] width 87 height 57
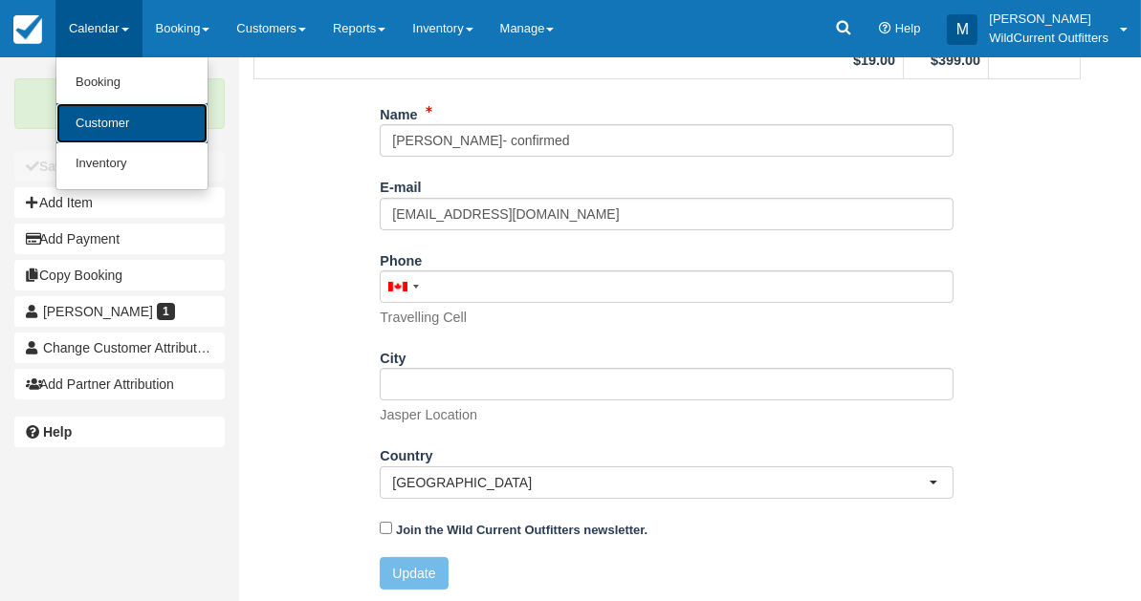
click at [92, 115] on link "Customer" at bounding box center [131, 123] width 151 height 41
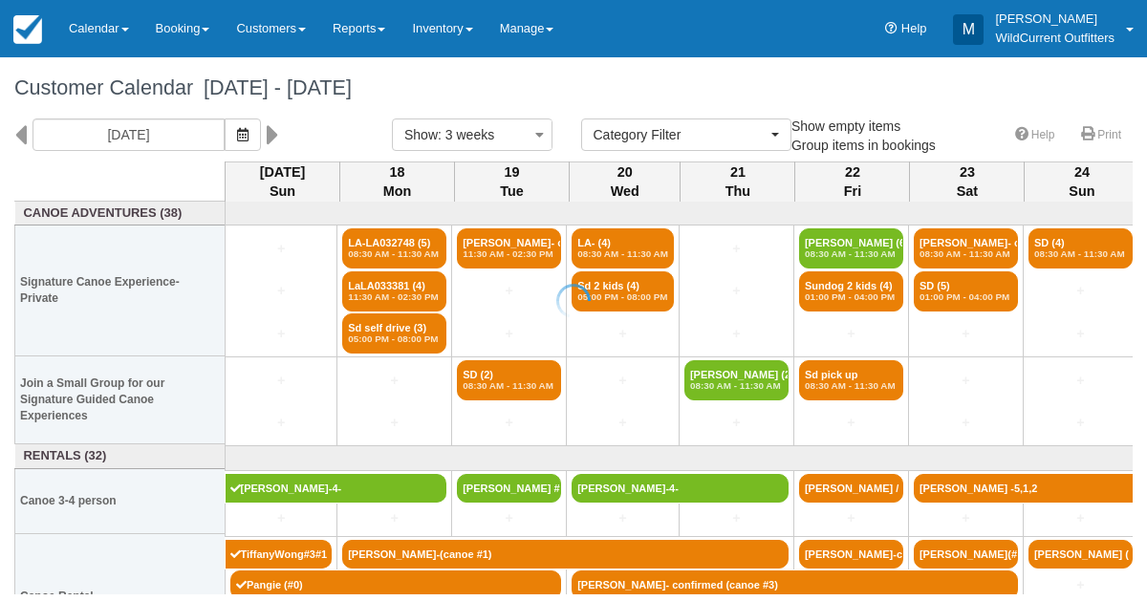
select select
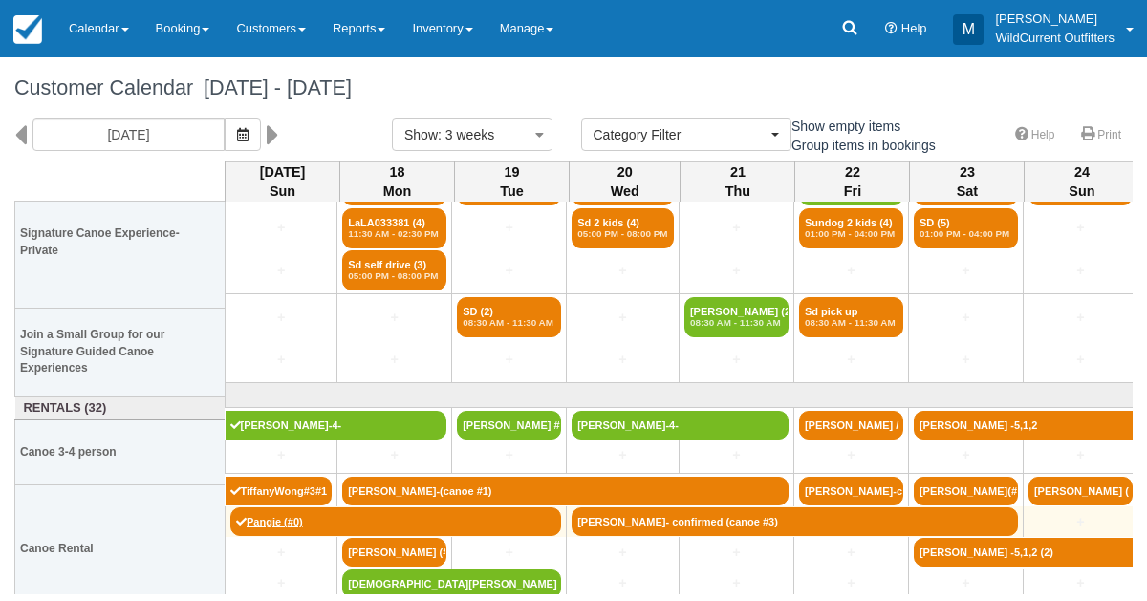
scroll to position [67, 0]
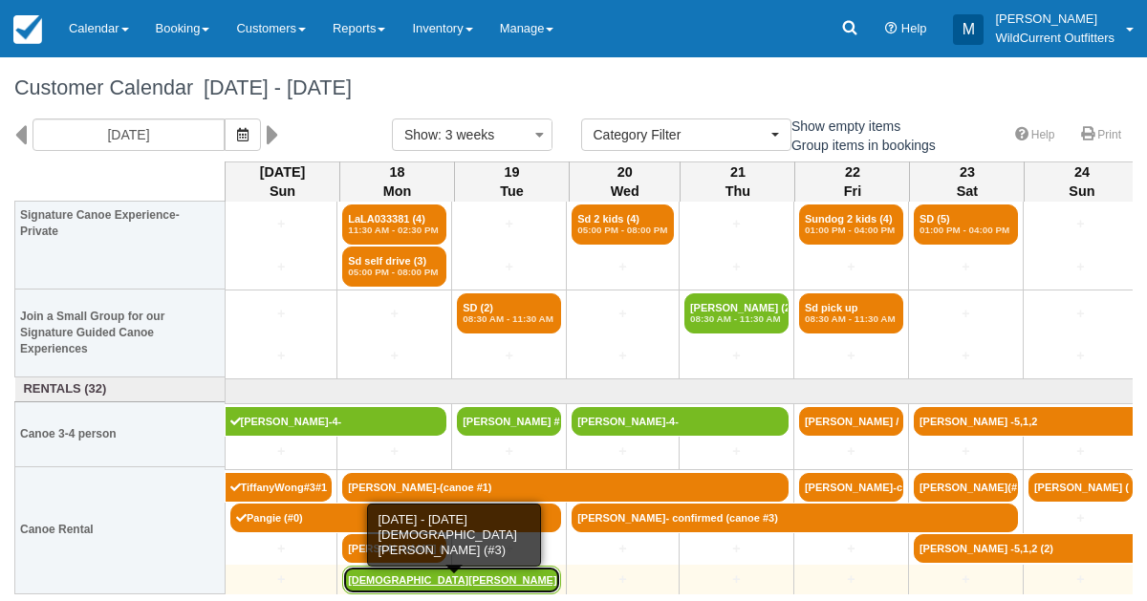
click at [391, 574] on link "[DEMOGRAPHIC_DATA][PERSON_NAME] (#3)" at bounding box center [451, 580] width 219 height 29
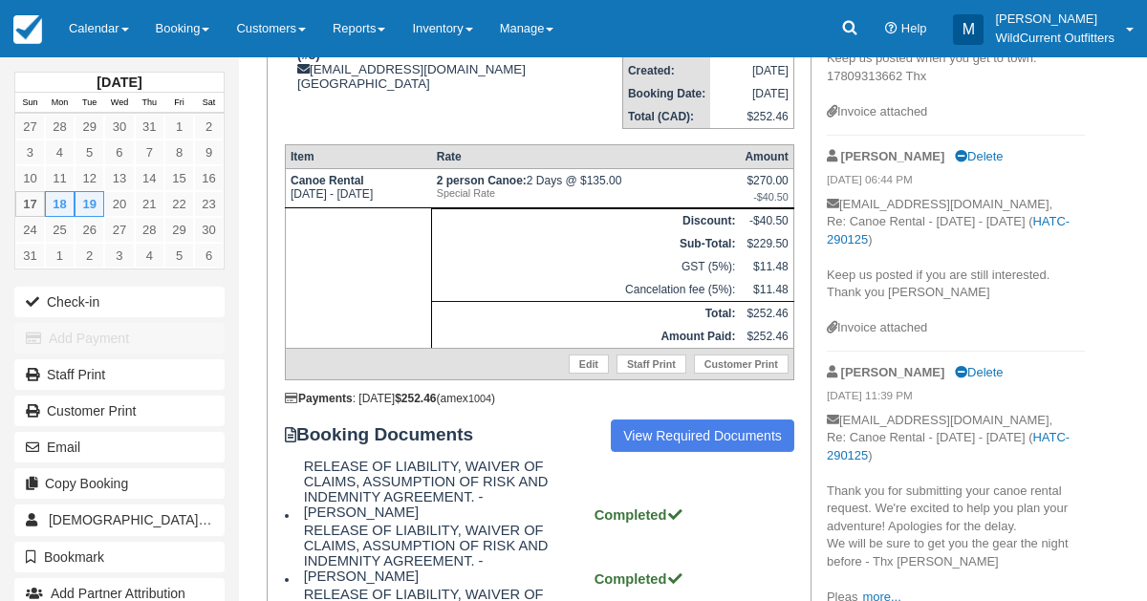
scroll to position [344, 0]
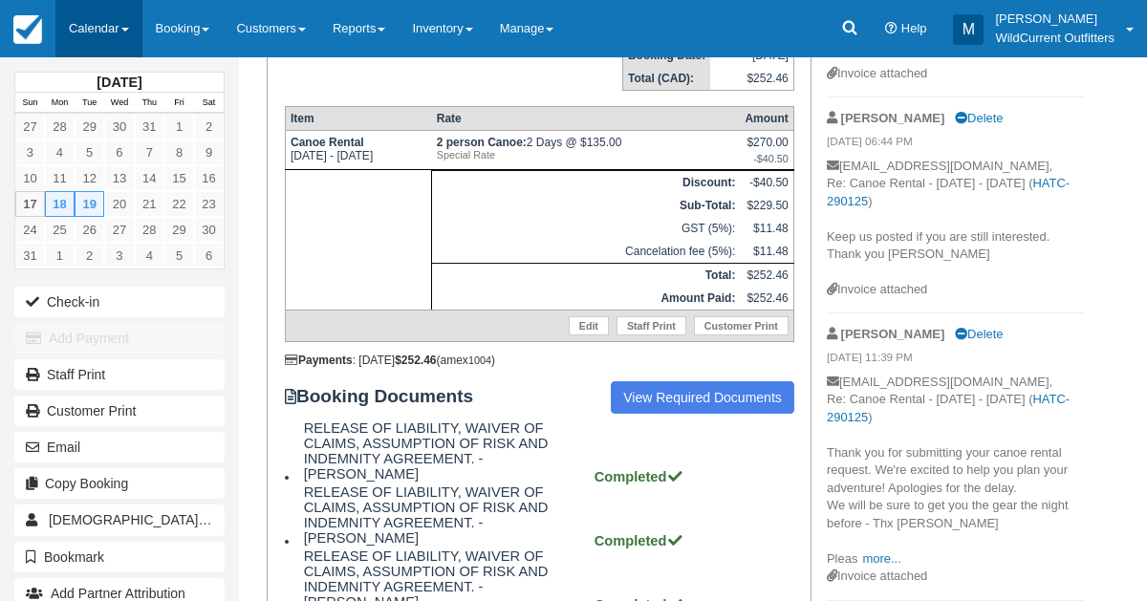
click at [83, 20] on link "Calendar" at bounding box center [98, 28] width 87 height 57
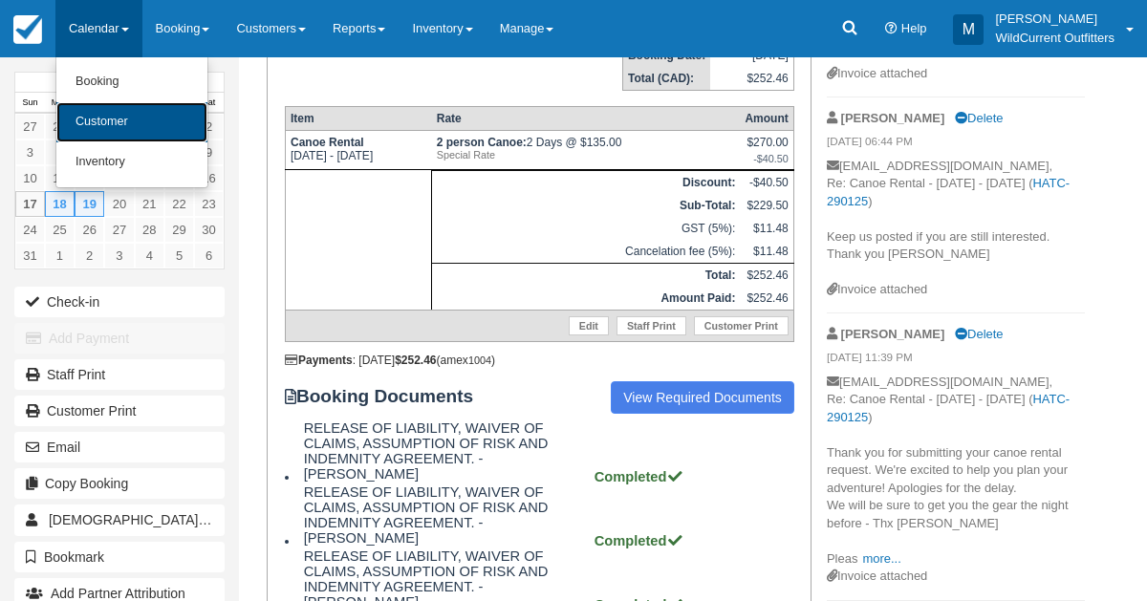
click at [94, 120] on link "Customer" at bounding box center [131, 122] width 151 height 40
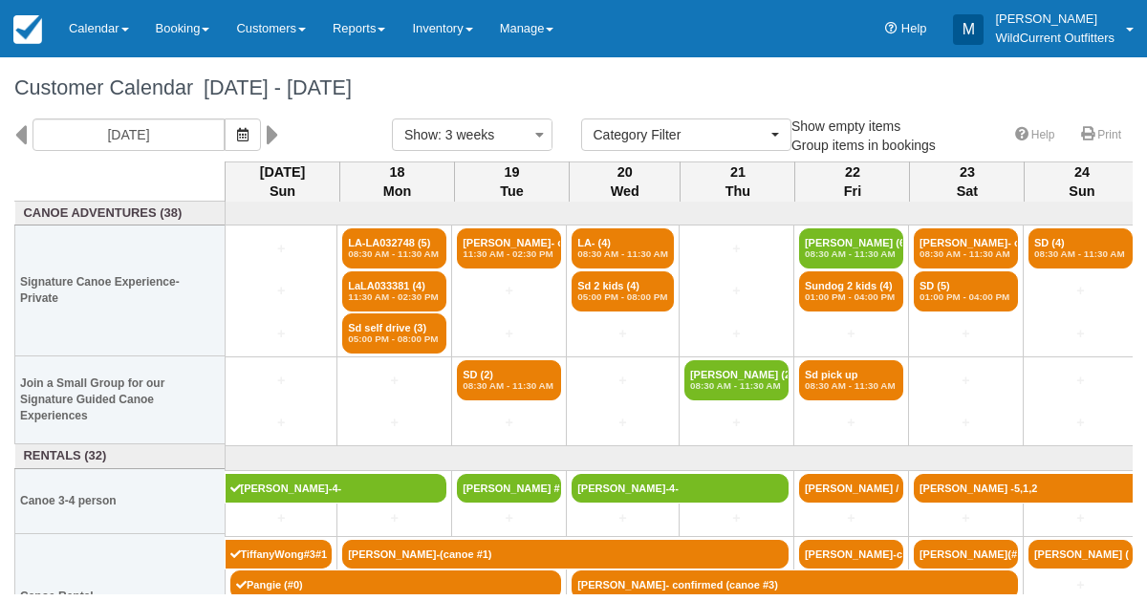
select select
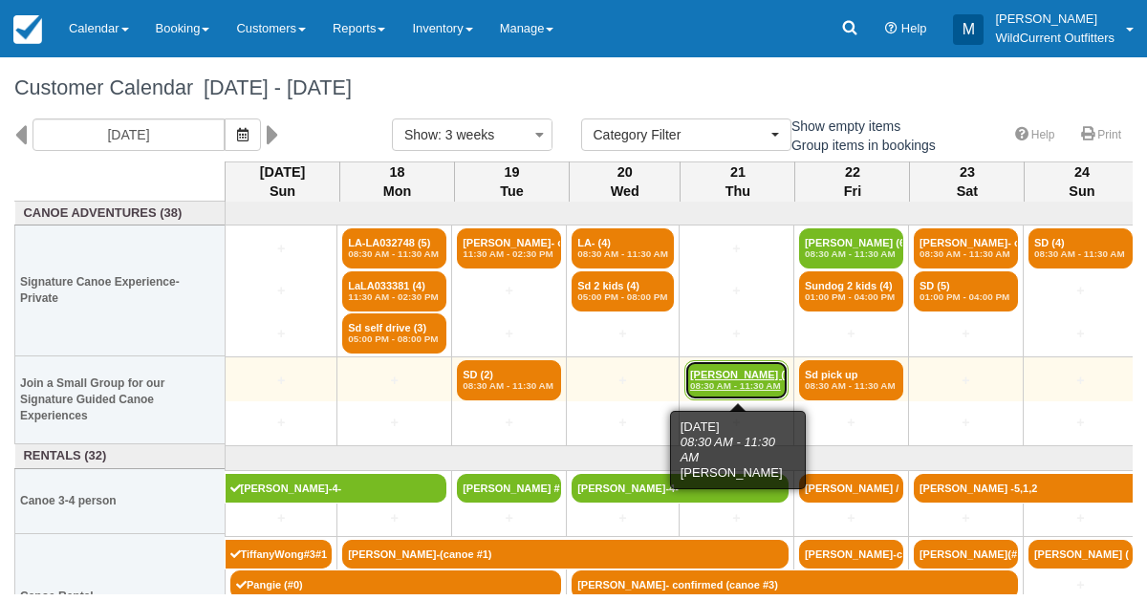
click at [731, 381] on em "08:30 AM - 11:30 AM" at bounding box center [736, 386] width 93 height 11
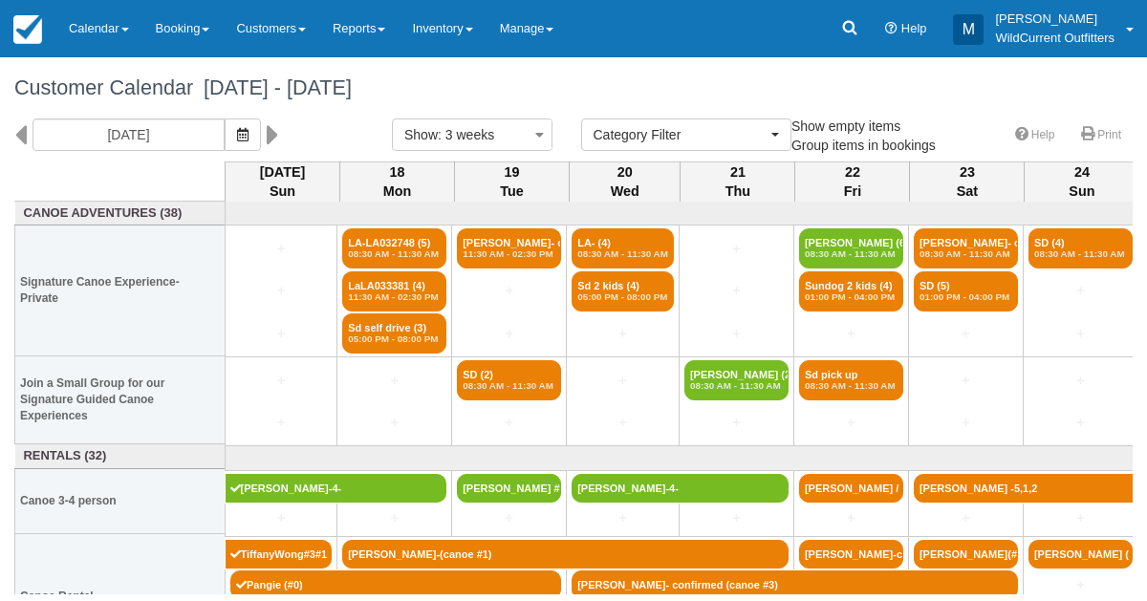
select select
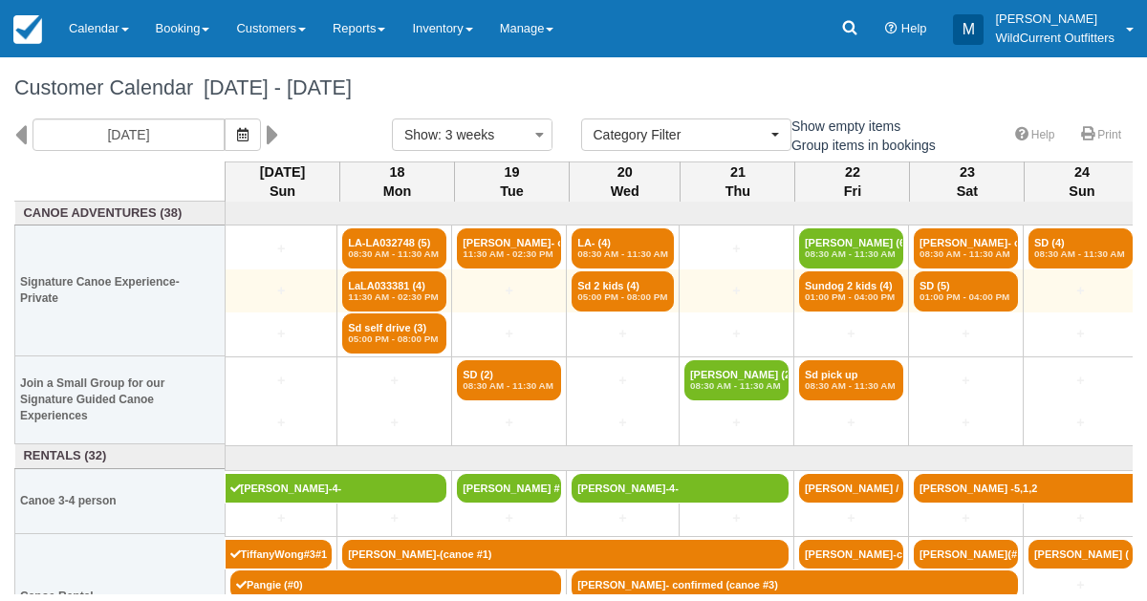
click at [728, 279] on td "+" at bounding box center [736, 291] width 115 height 43
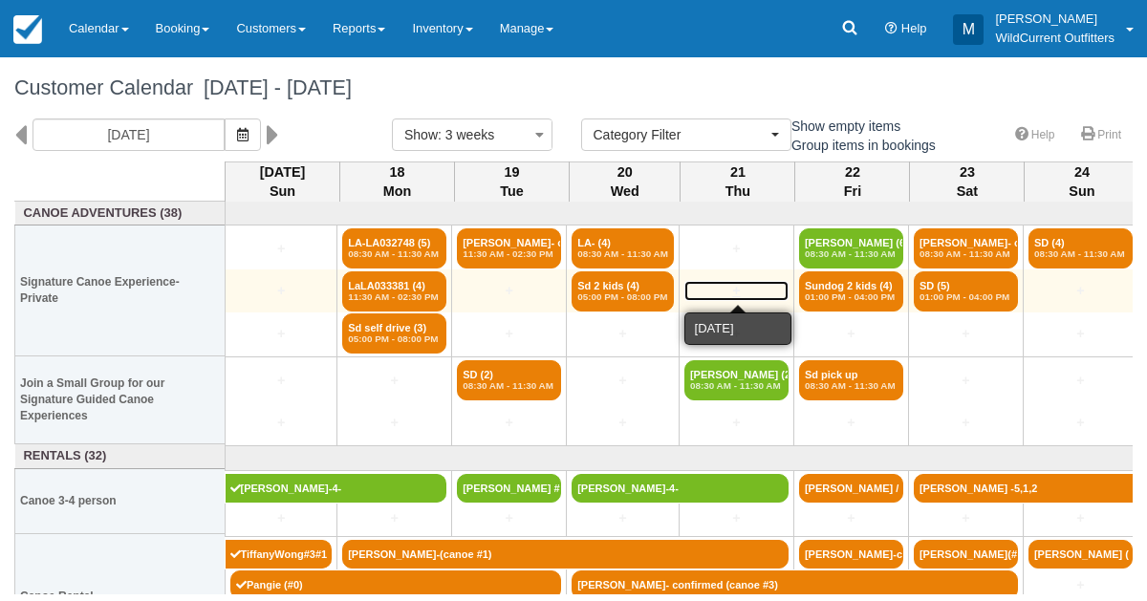
click at [738, 285] on link "+" at bounding box center [737, 291] width 104 height 20
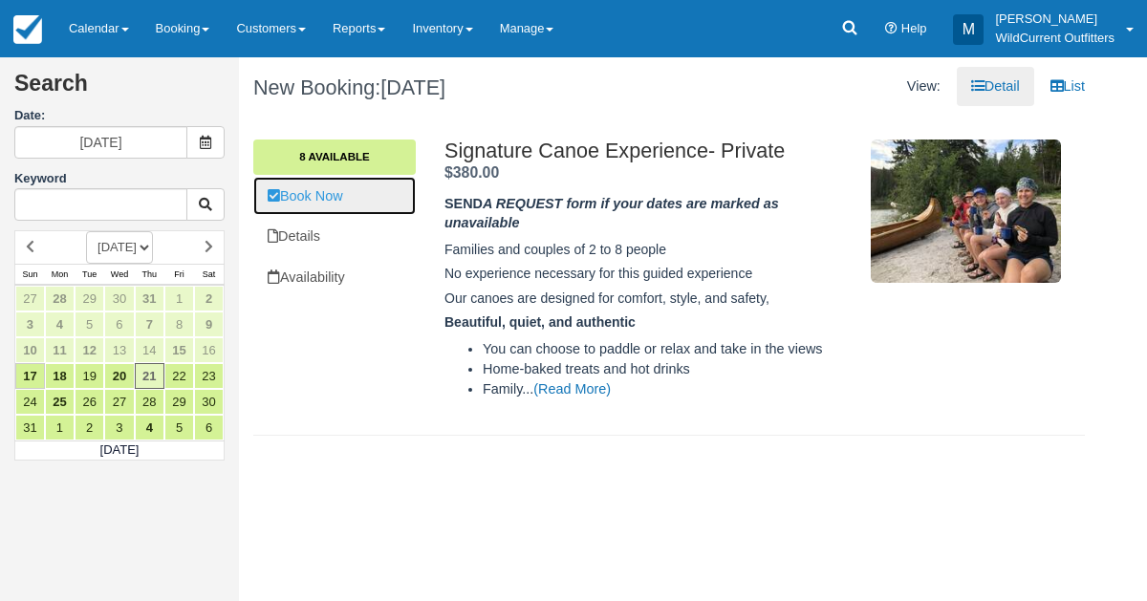
click at [322, 196] on link "Book Now" at bounding box center [334, 196] width 163 height 39
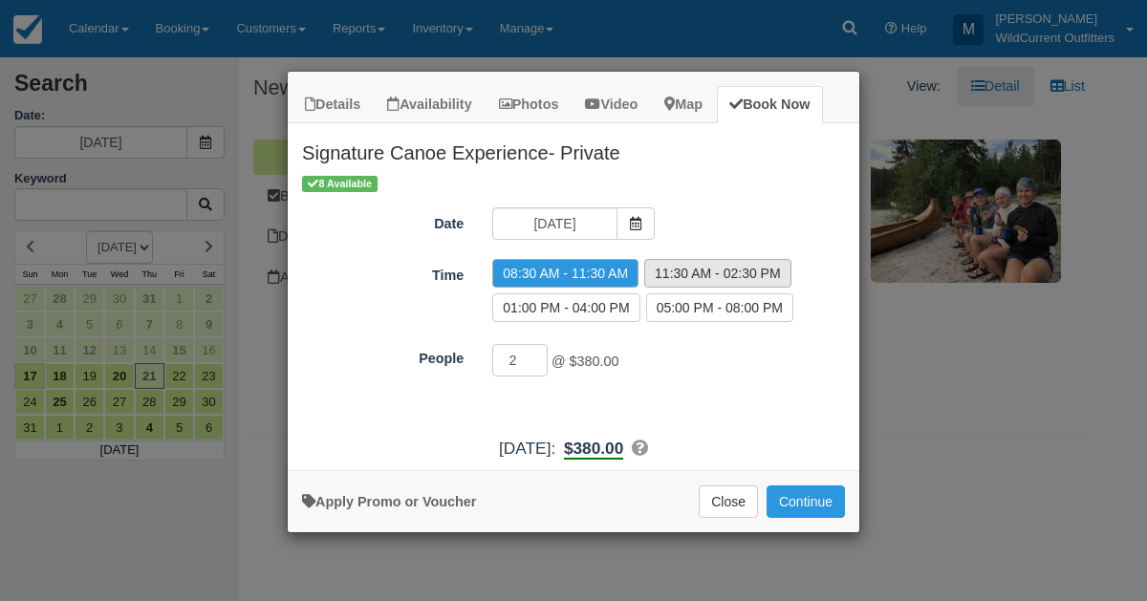
click at [722, 260] on label "11:30 AM - 02:30 PM" at bounding box center [717, 273] width 147 height 29
radio input "true"
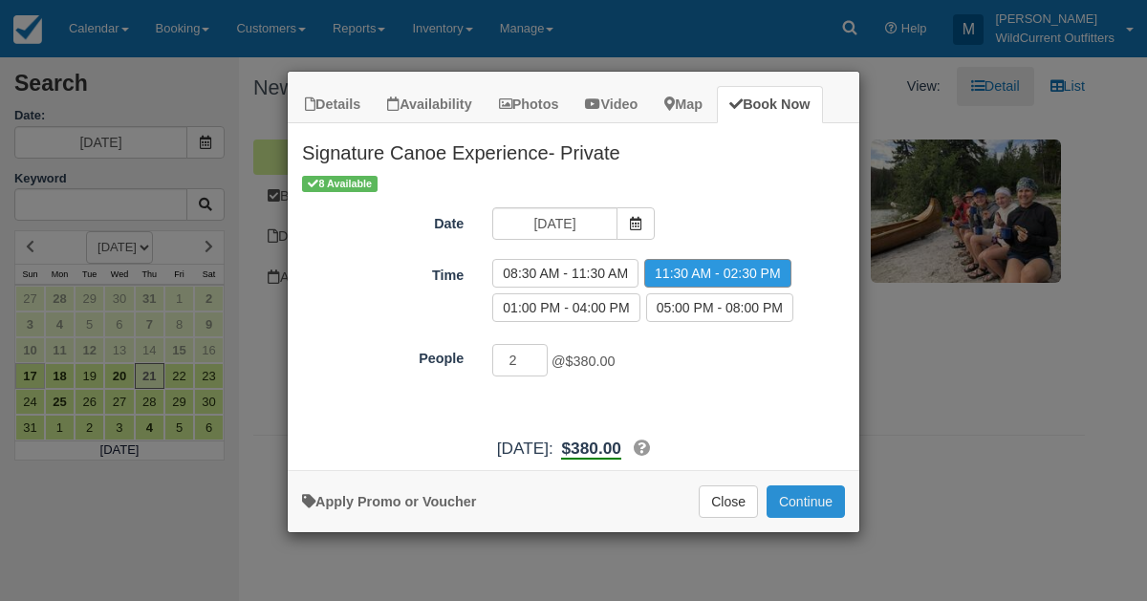
click at [794, 492] on button "Continue" at bounding box center [806, 502] width 78 height 33
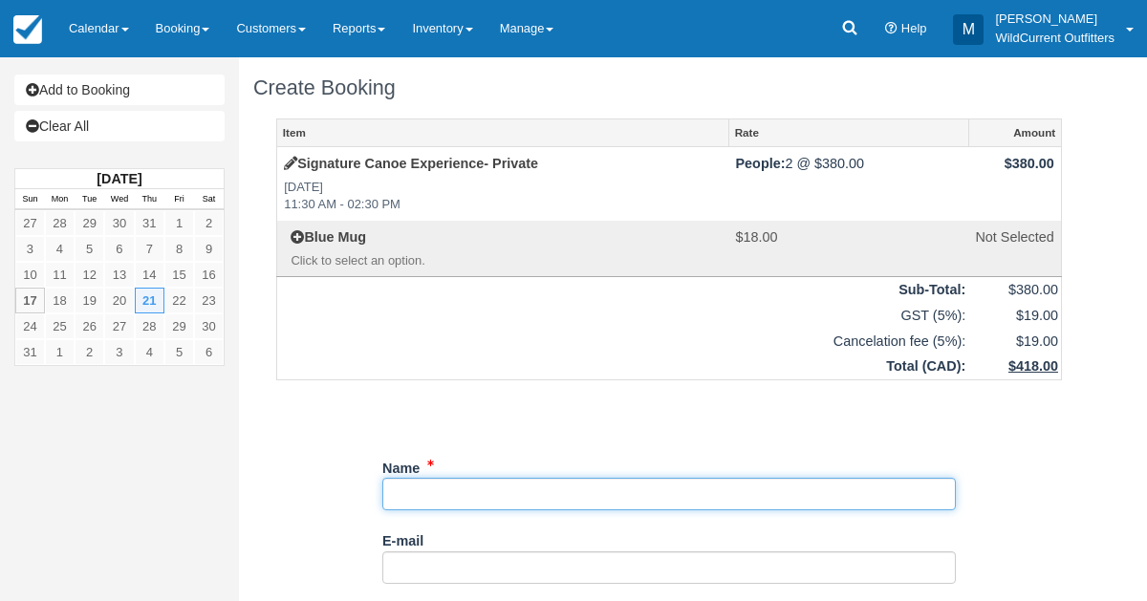
click at [437, 500] on input "Name" at bounding box center [669, 494] width 574 height 33
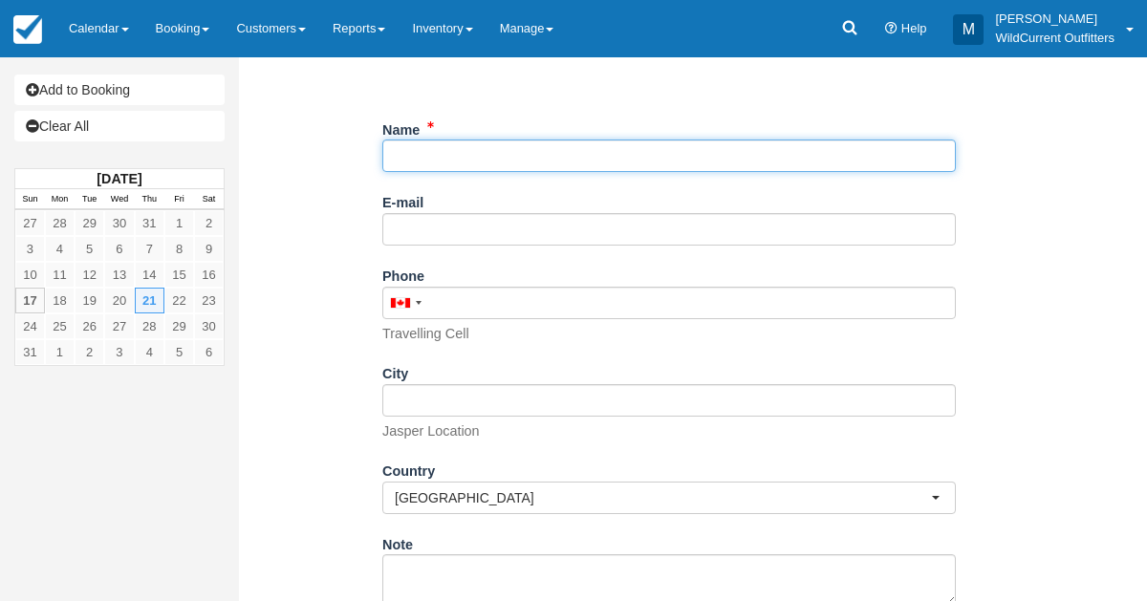
scroll to position [447, 0]
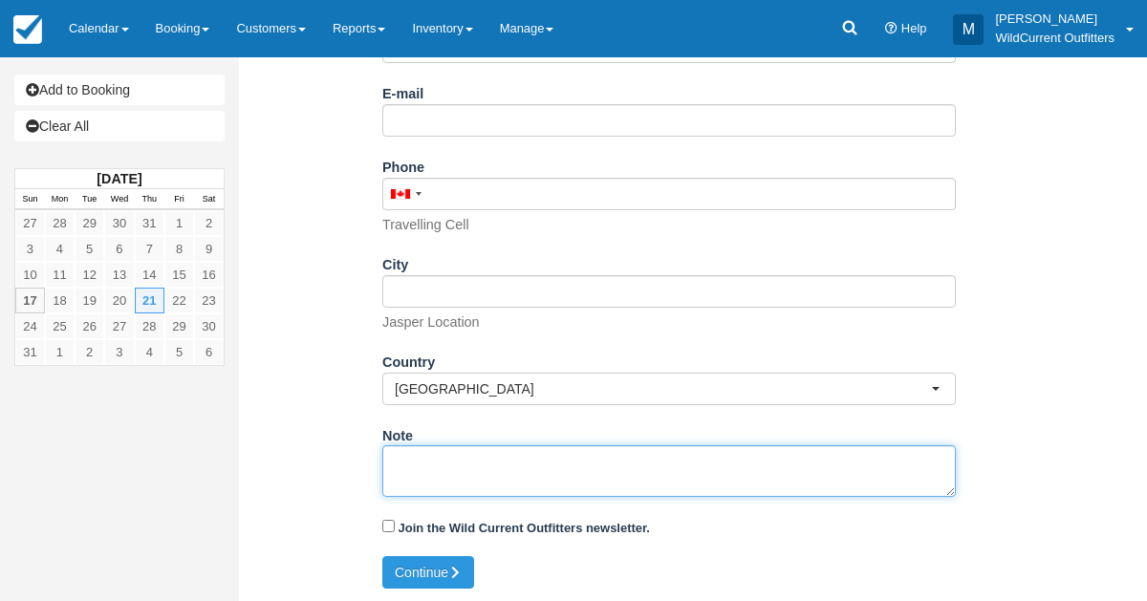
click at [447, 463] on textarea "Note" at bounding box center [669, 472] width 574 height 52
paste textarea "Name: Armghan Nabi Email: armaghannabi9@gmail.com Which day do you arrive in Ja…"
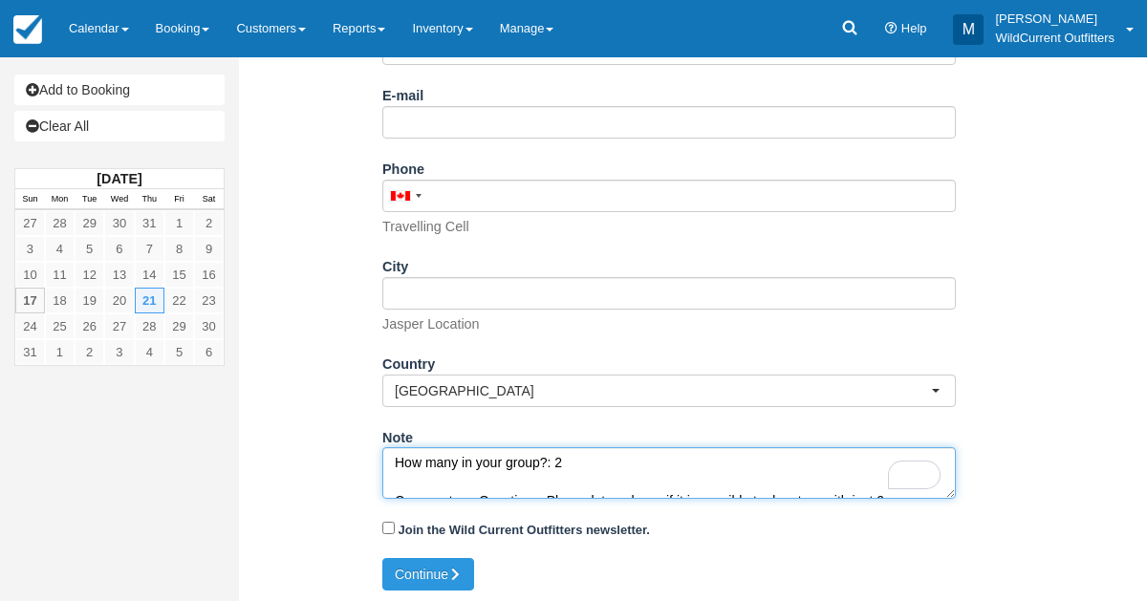
scroll to position [0, 0]
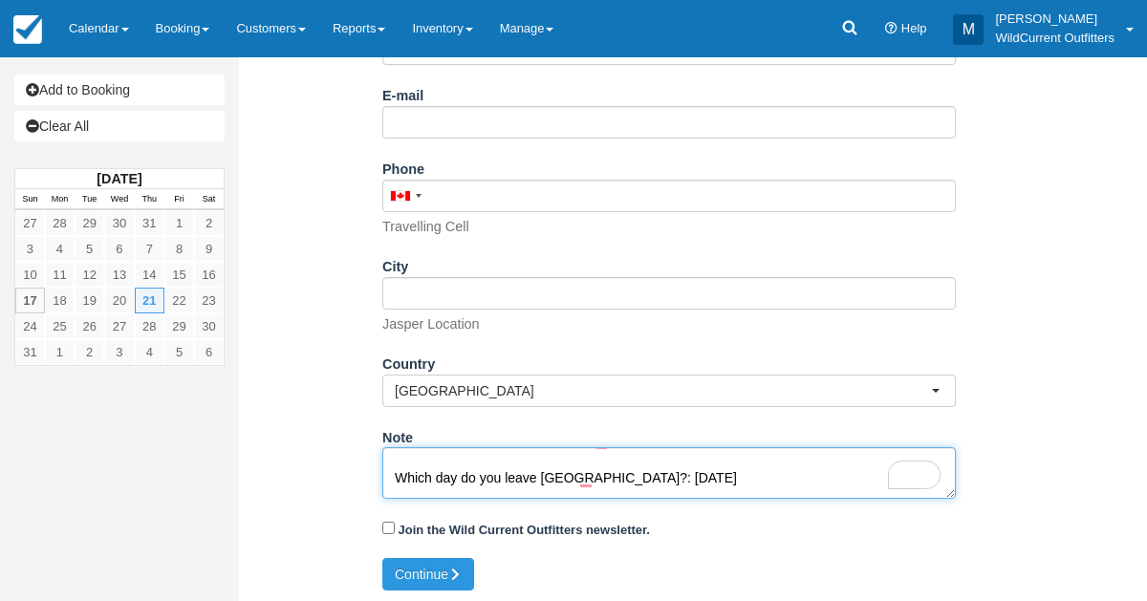
type textarea "Name: Armghan Nabi Email: armaghannabi9@gmail.com Which day do you arrive in Ja…"
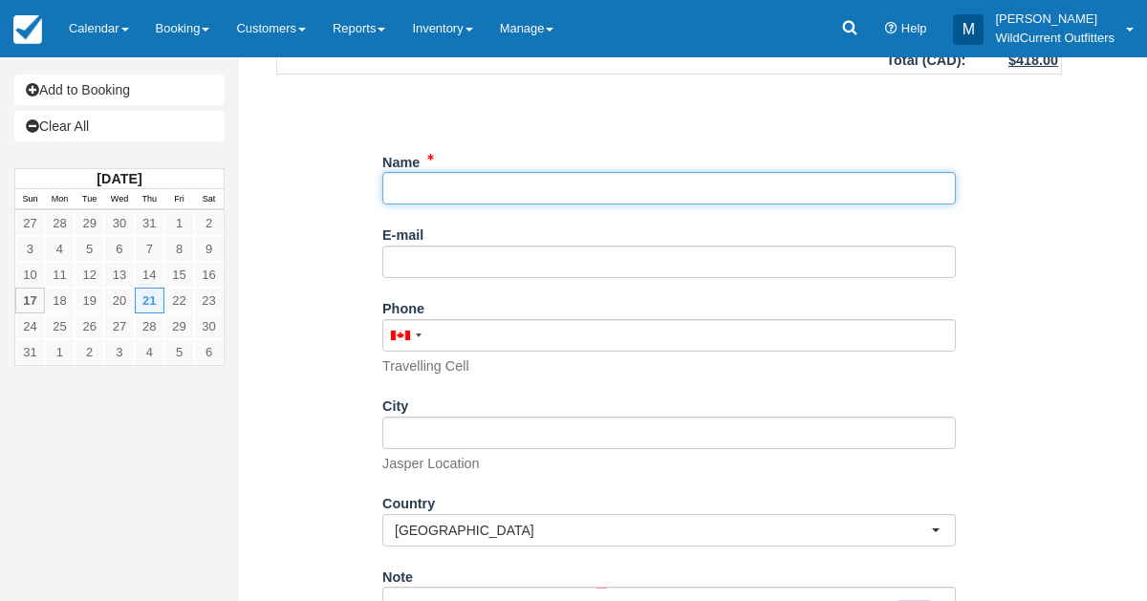
click at [461, 183] on input "Name" at bounding box center [669, 188] width 574 height 33
paste input "[PERSON_NAME]"
type input "[PERSON_NAME]"
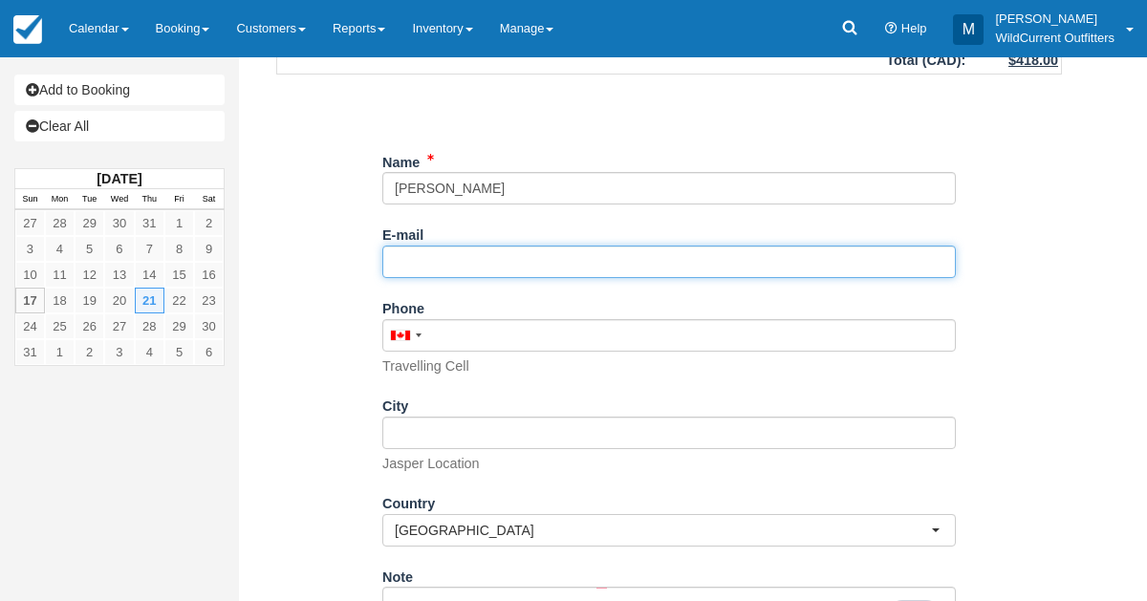
click at [446, 273] on input "E-mail" at bounding box center [669, 262] width 574 height 33
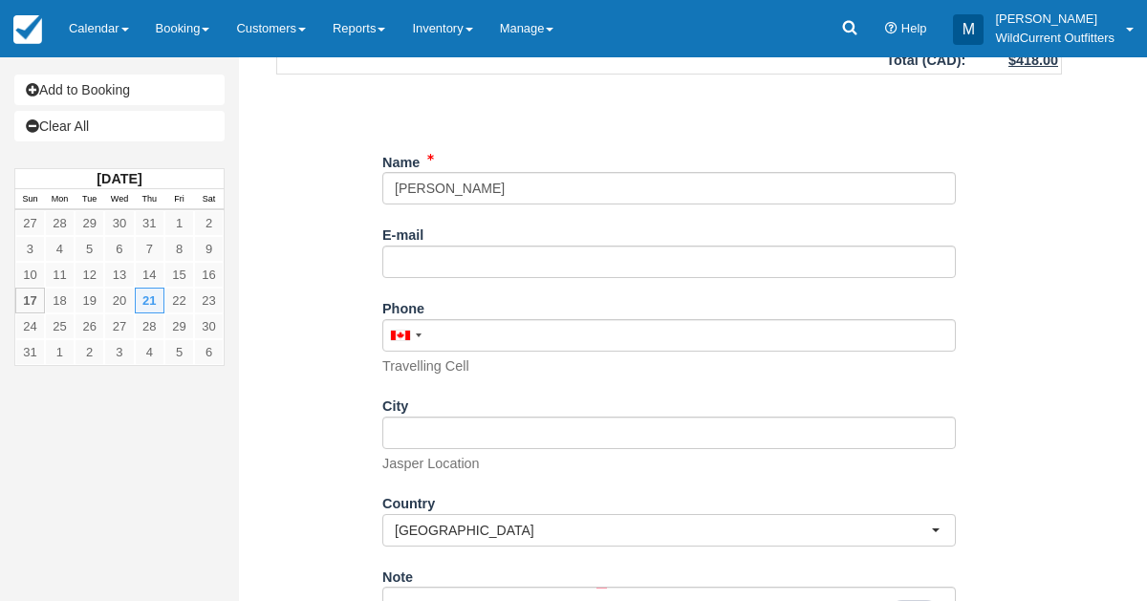
click at [525, 117] on div "Unsaved Changes" at bounding box center [669, 104] width 786 height 46
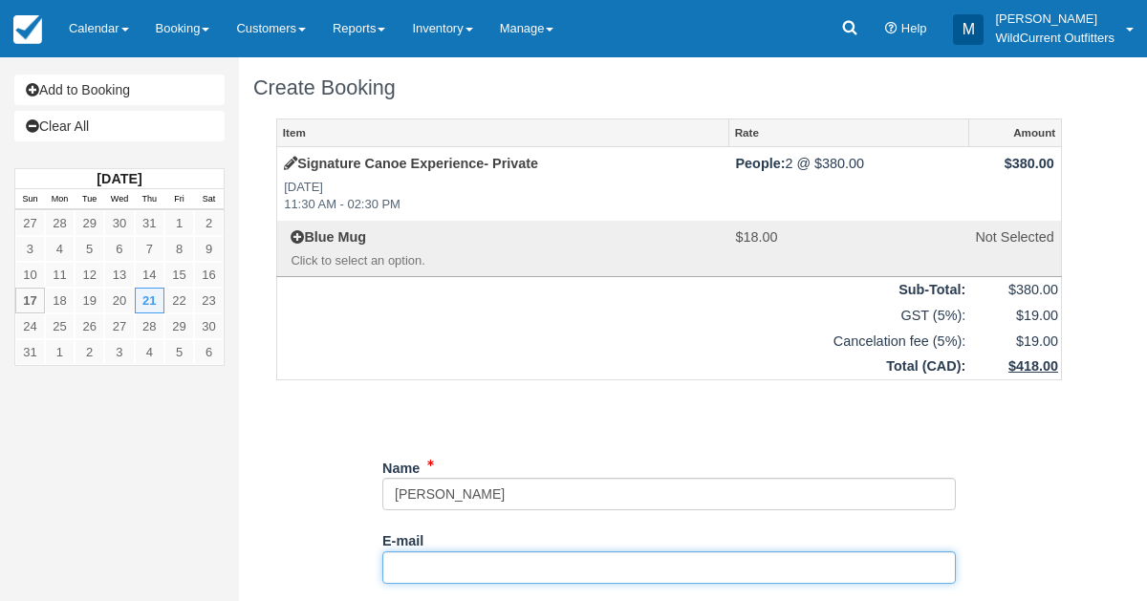
click at [460, 557] on input "E-mail" at bounding box center [669, 568] width 574 height 33
paste input "[EMAIL_ADDRESS][DOMAIN_NAME]"
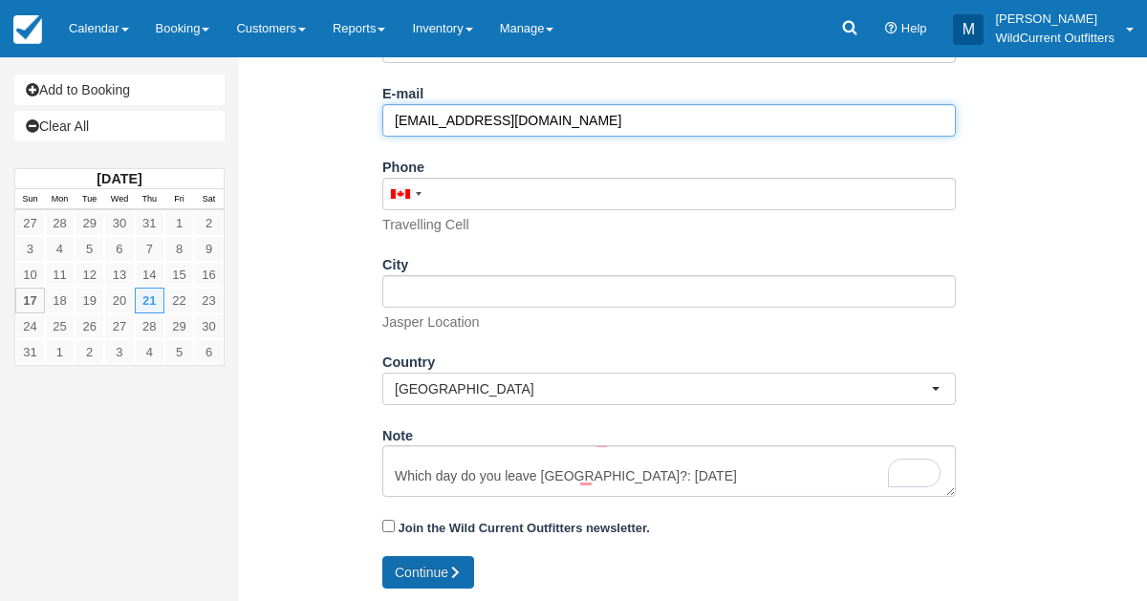
type input "[EMAIL_ADDRESS][DOMAIN_NAME]"
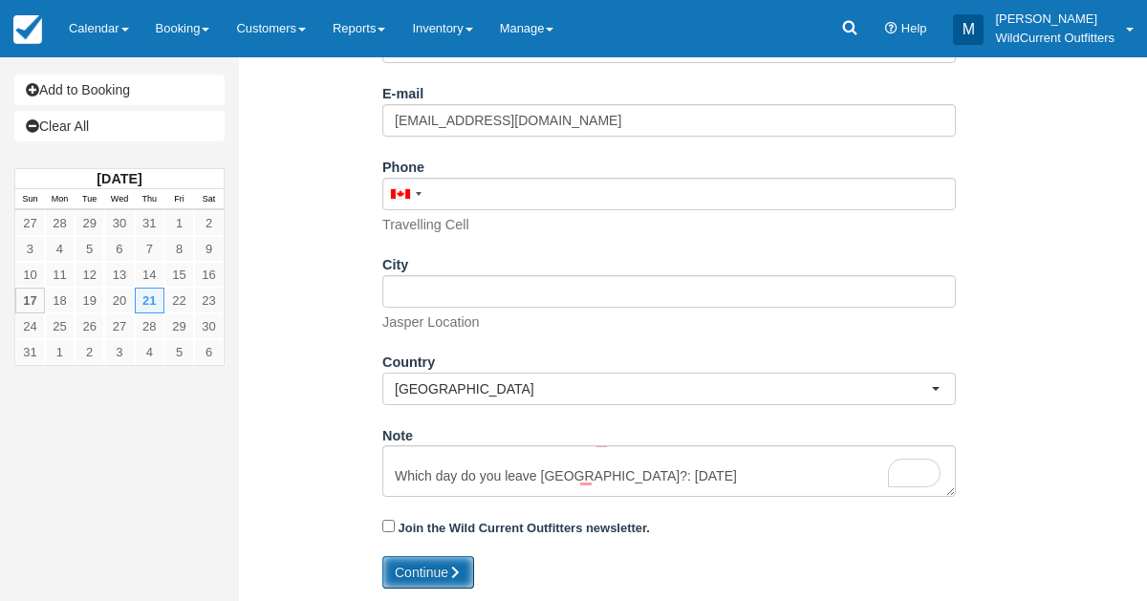
click at [412, 558] on button "Continue" at bounding box center [428, 572] width 92 height 33
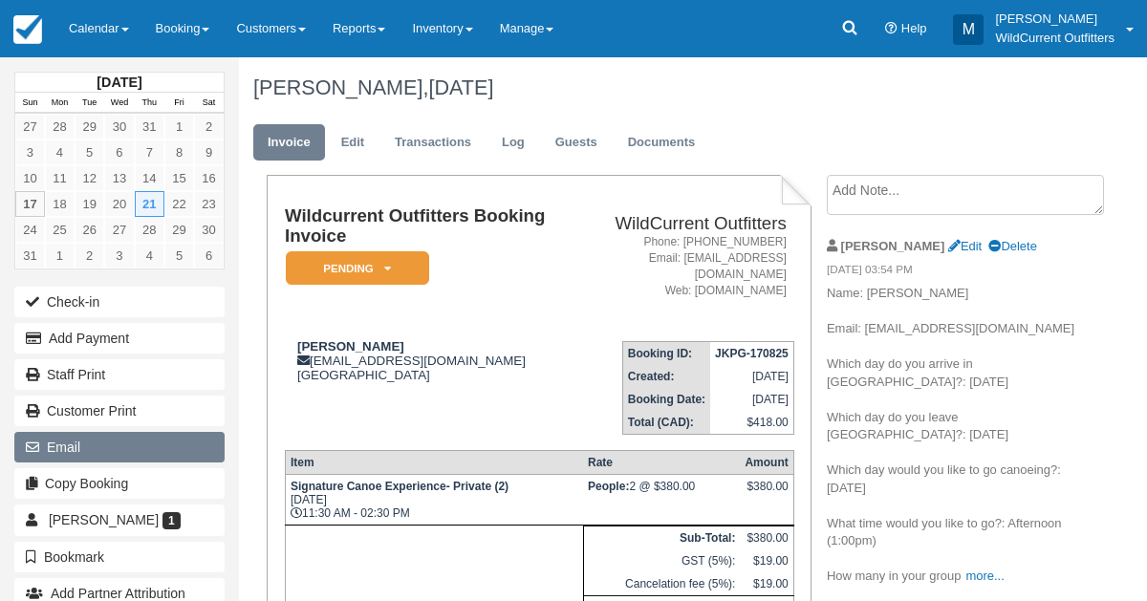
click at [65, 443] on button "Email" at bounding box center [119, 447] width 210 height 31
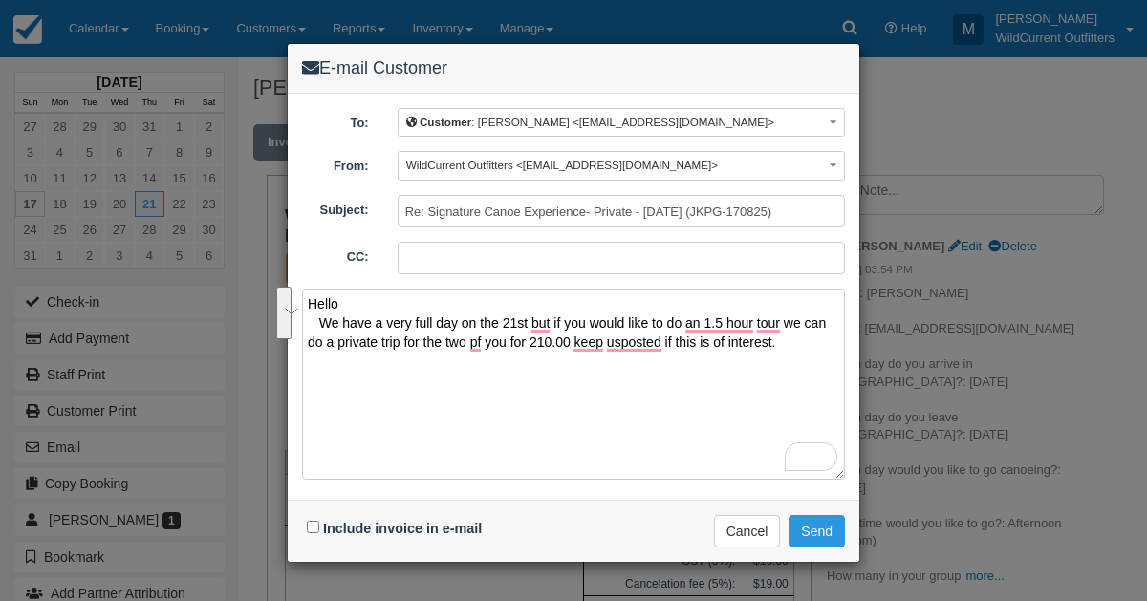
drag, startPoint x: 777, startPoint y: 339, endPoint x: 291, endPoint y: 303, distance: 488.0
click at [291, 303] on div "E-mail Customer To: Customer : Armghan Nabi <armaghannabi9@gmail.com> Customer …" at bounding box center [573, 300] width 1147 height 601
type textarea "Hello We have a very full day on the 21st but if you would like to do an 1.5 ho…"
click at [745, 515] on button "Cancel" at bounding box center [747, 531] width 67 height 33
click at [665, 80] on div "E-mail Customer" at bounding box center [574, 69] width 572 height 50
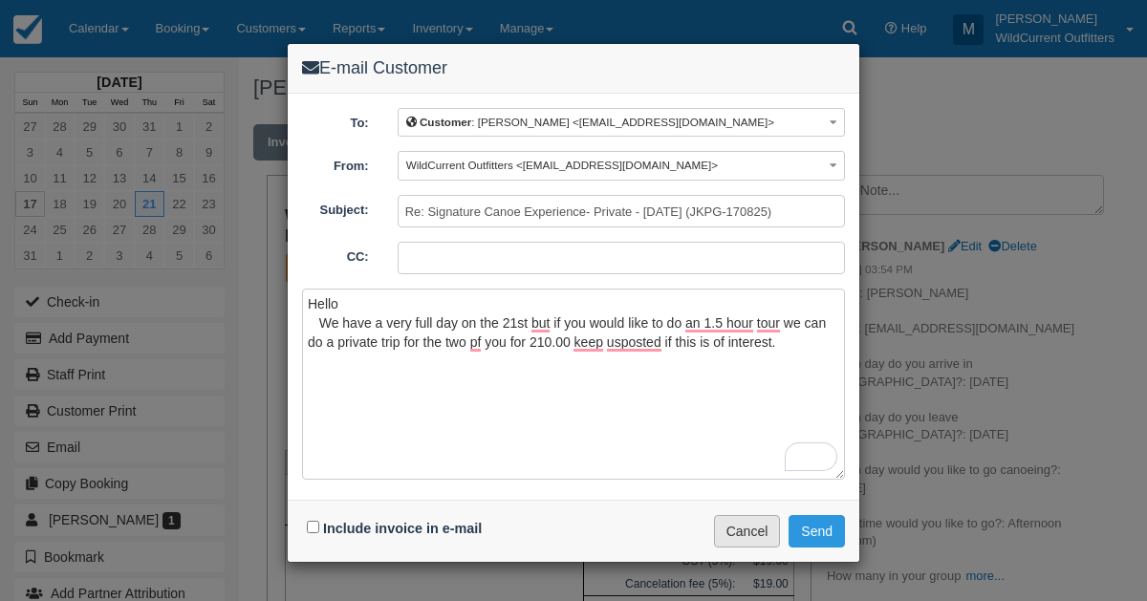
click at [739, 523] on button "Cancel" at bounding box center [747, 531] width 67 height 33
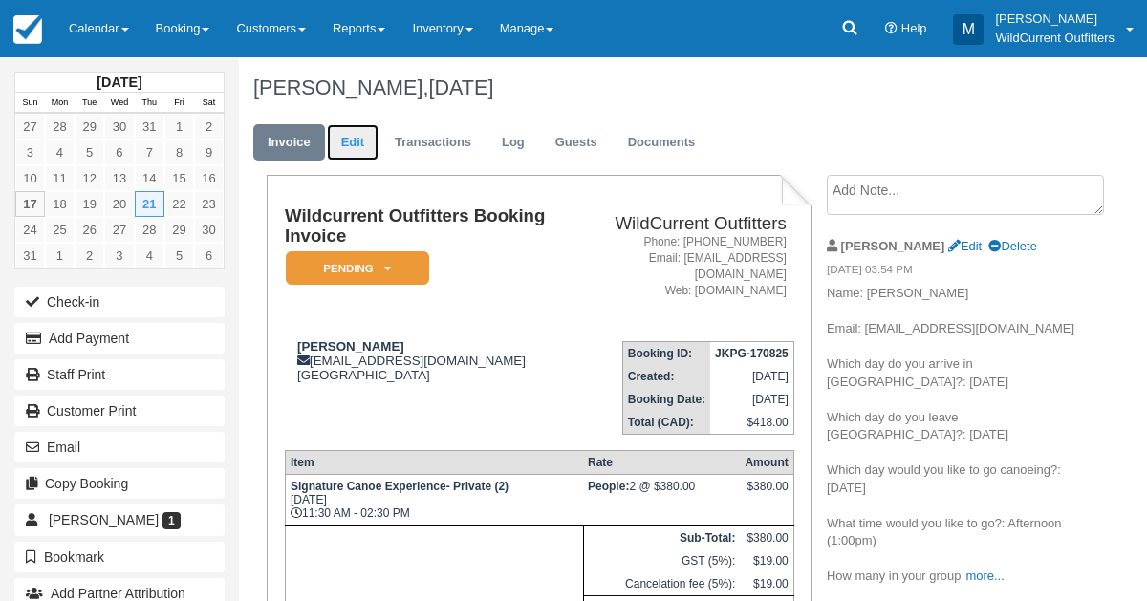
click at [344, 146] on link "Edit" at bounding box center [353, 142] width 52 height 37
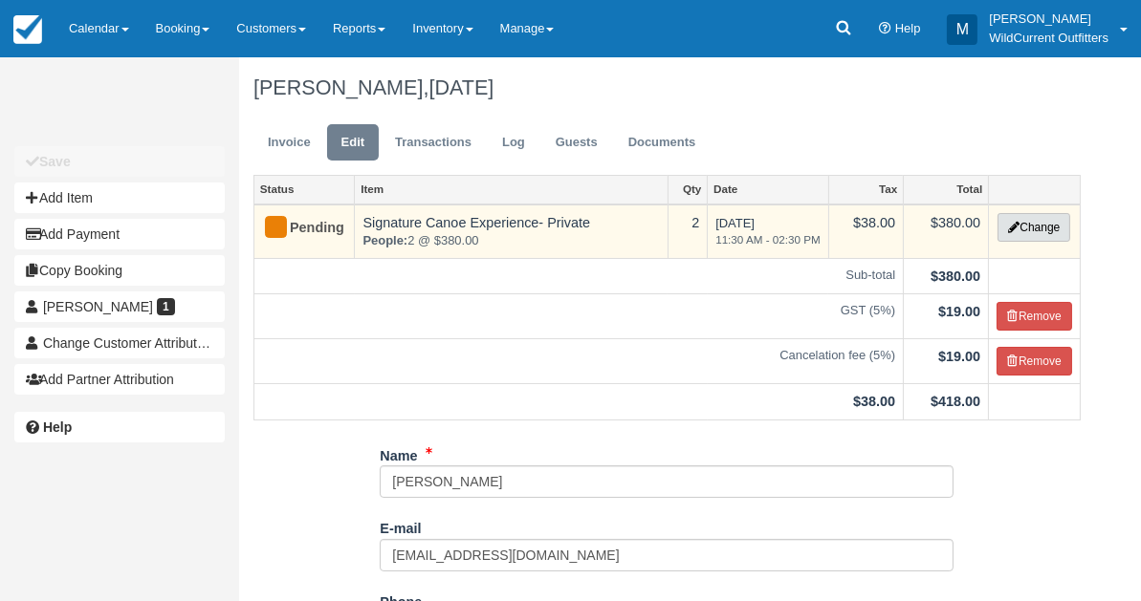
click at [1010, 223] on icon "button" at bounding box center [1013, 227] width 11 height 11
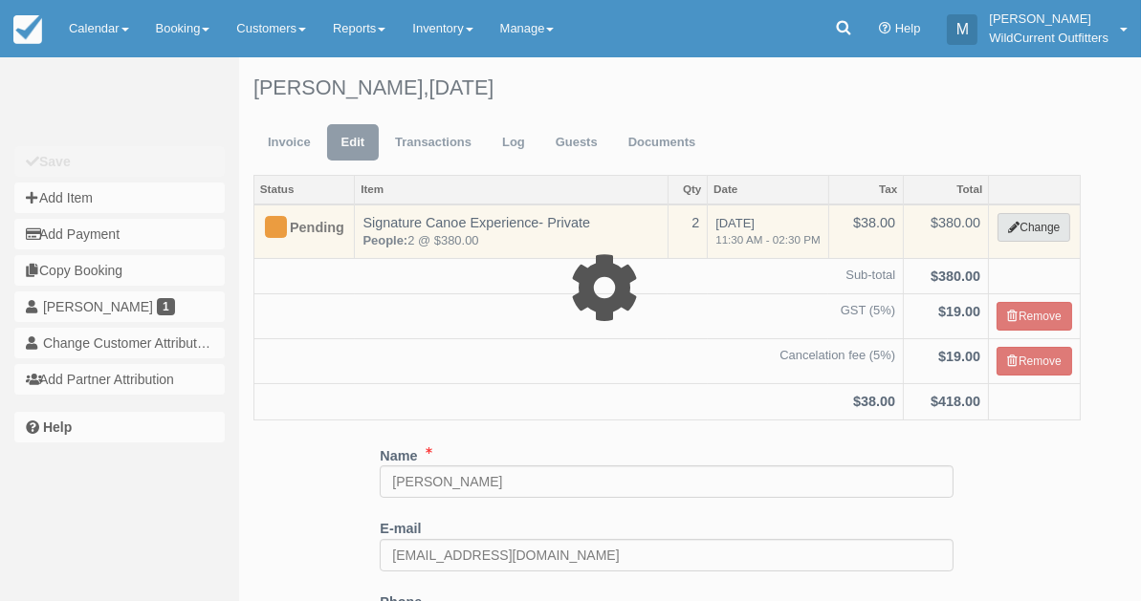
type input "380.00"
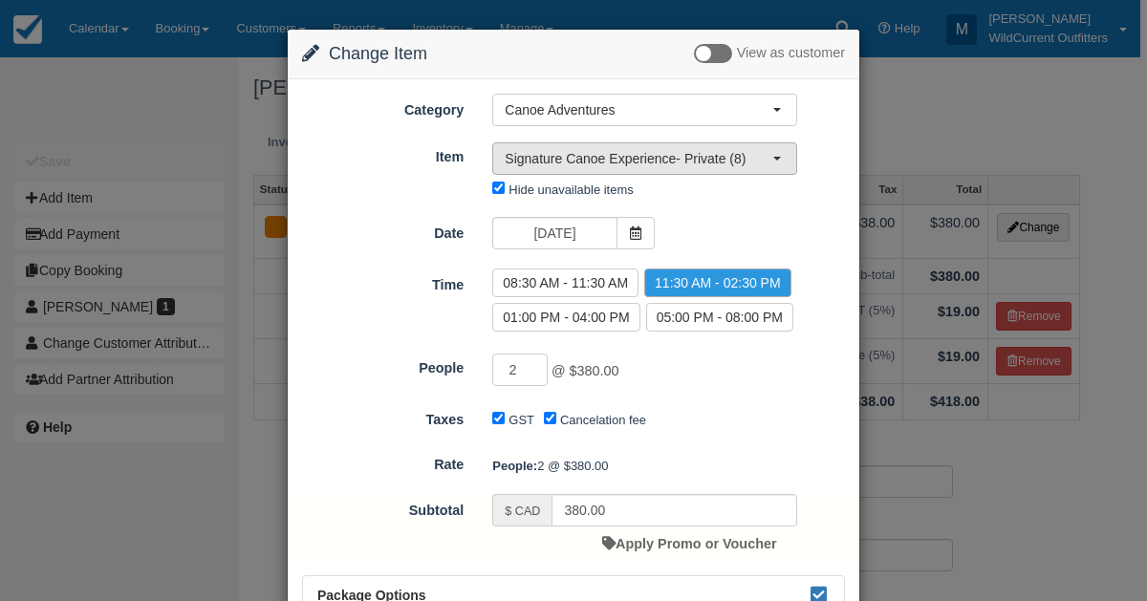
click at [777, 157] on span "button" at bounding box center [778, 159] width 8 height 4
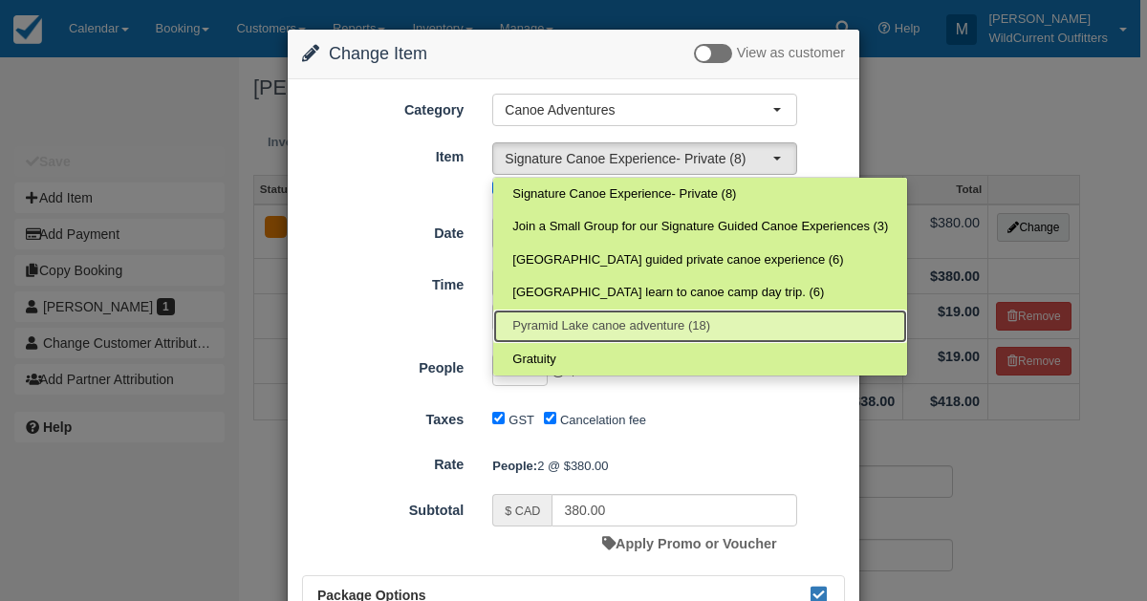
click at [673, 320] on span "Pyramid Lake canoe adventure (18)" at bounding box center [612, 326] width 198 height 18
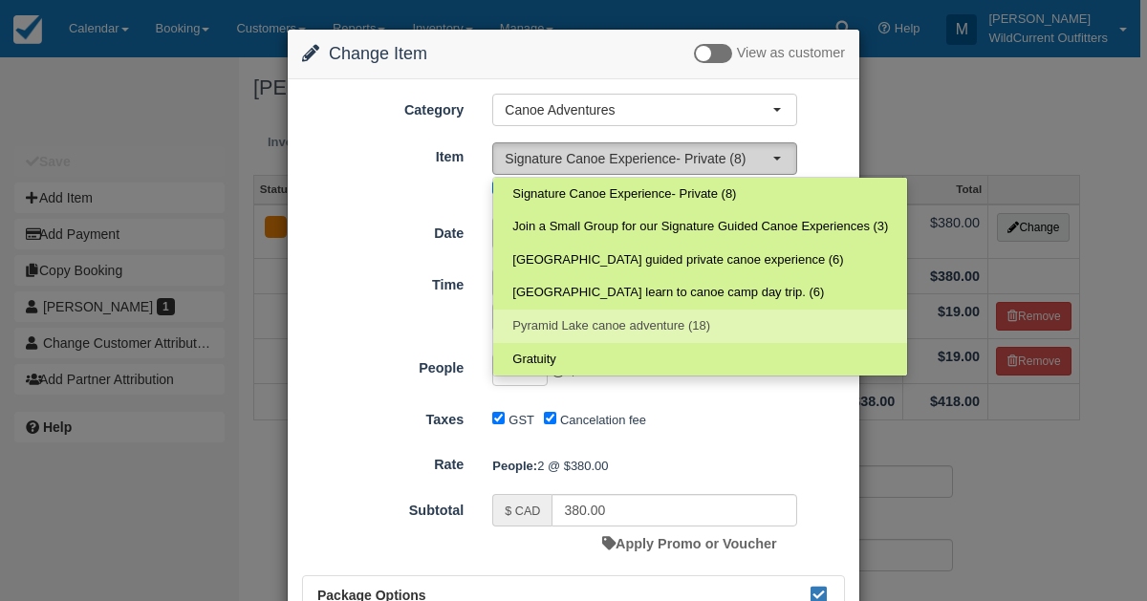
select select "73"
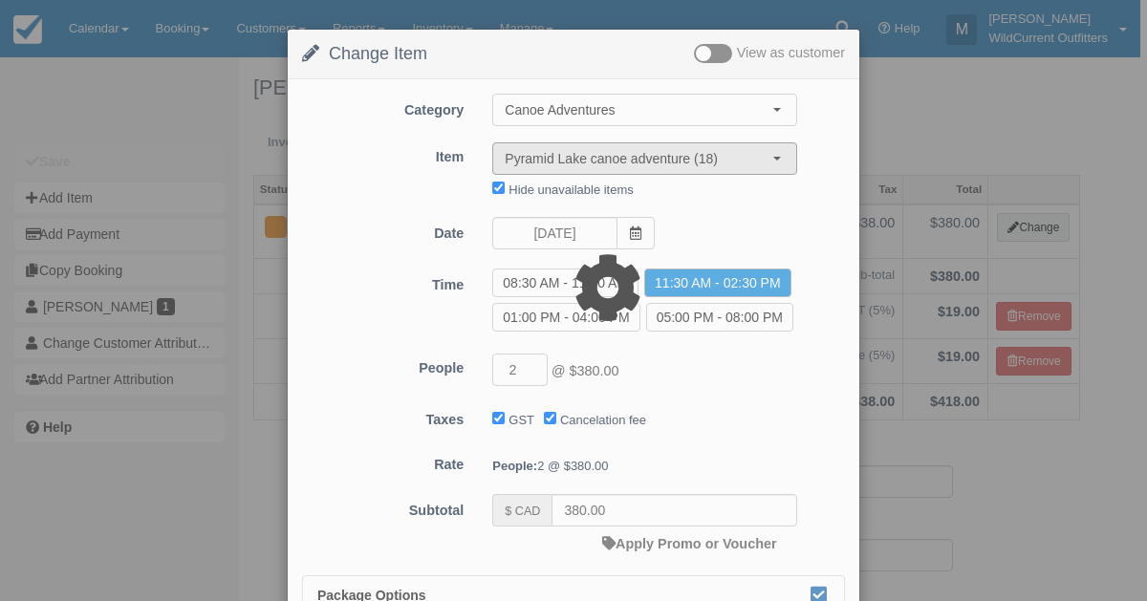
type input "170.00"
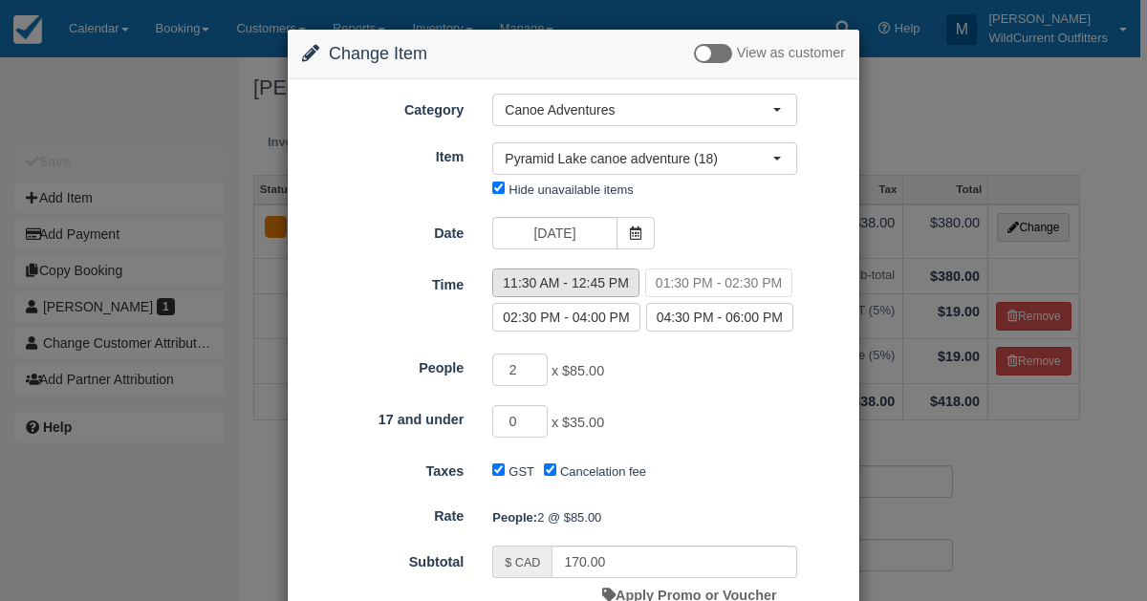
click at [622, 277] on label "11:30 AM - 12:45 PM" at bounding box center [565, 283] width 147 height 29
radio input "true"
click at [962, 450] on div "Change Item Add Item View as customer Category Canoe Adventures Canoe Adventure…" at bounding box center [573, 300] width 1147 height 601
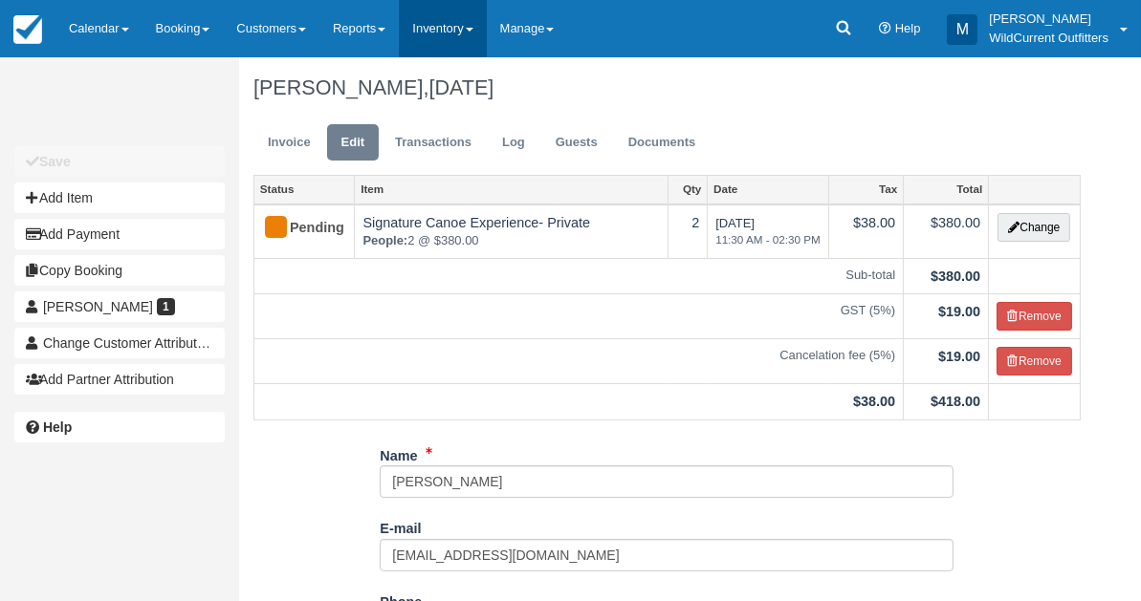
click at [458, 21] on link "Inventory" at bounding box center [442, 28] width 87 height 57
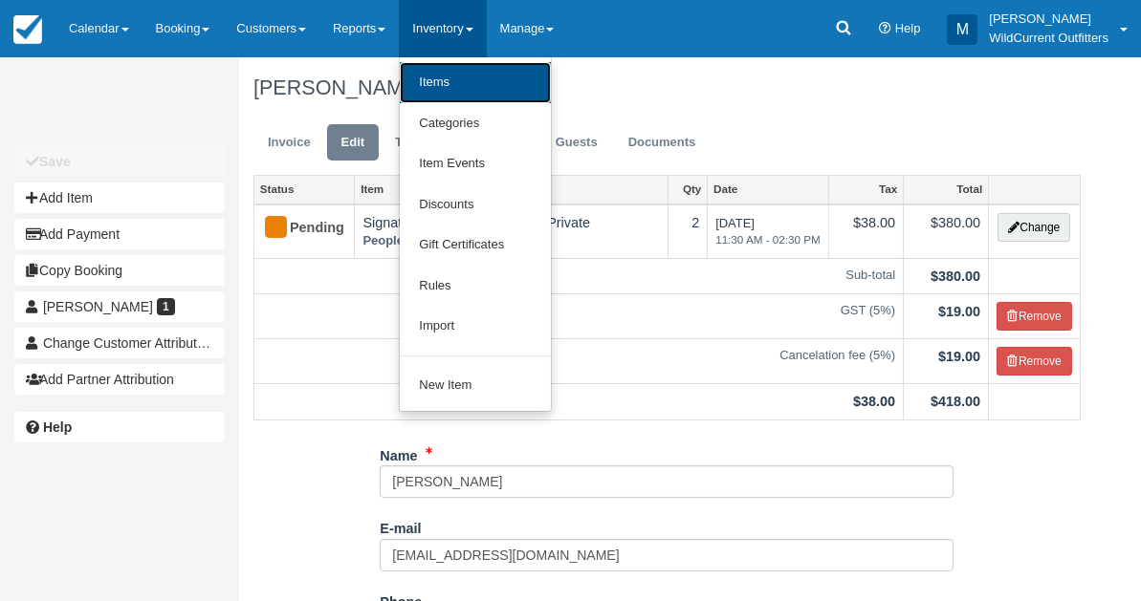
click at [445, 85] on link "Items" at bounding box center [475, 82] width 151 height 41
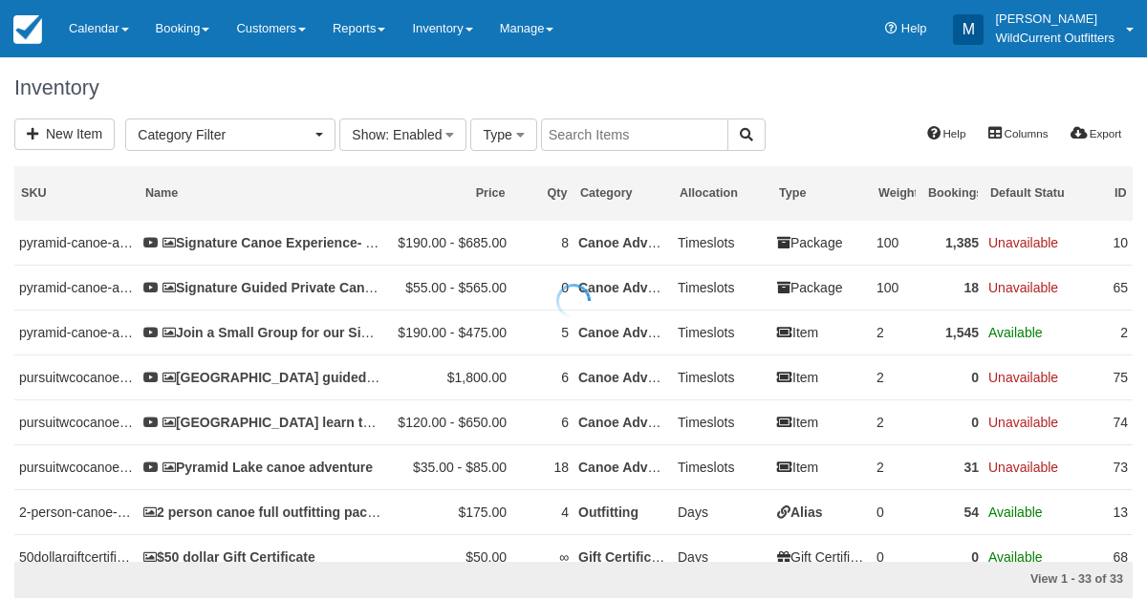
select select
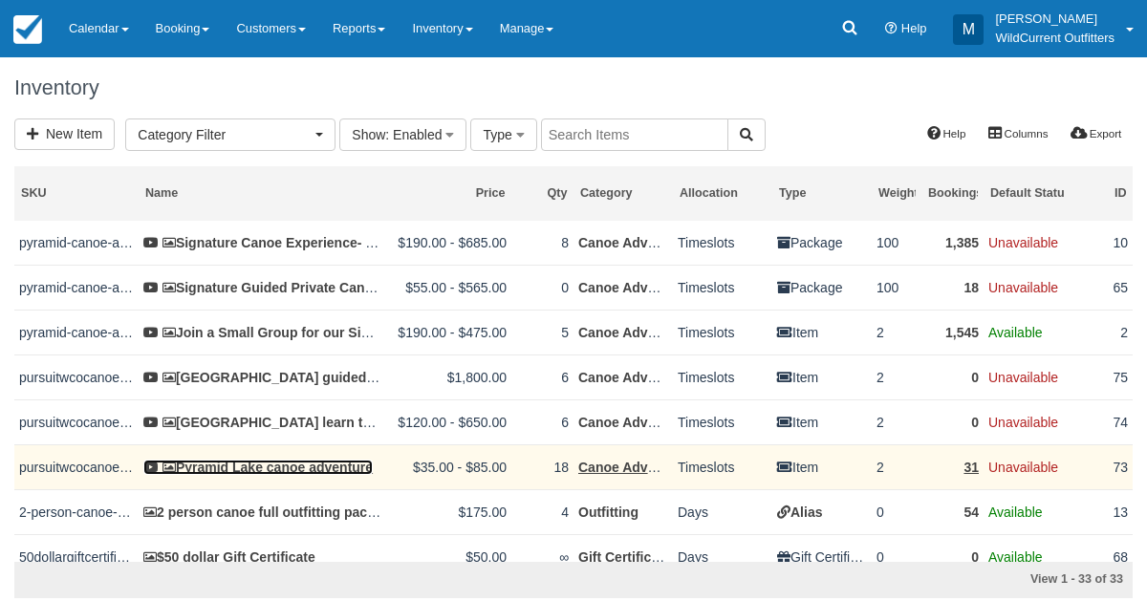
click at [275, 462] on link "Pyramid Lake canoe adventure" at bounding box center [257, 467] width 229 height 15
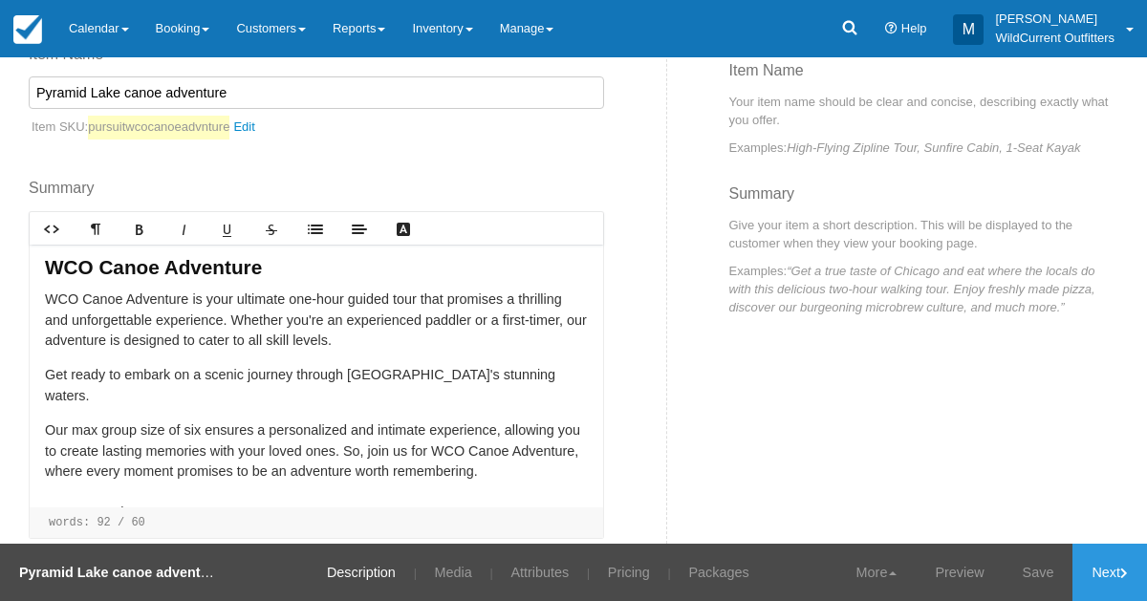
scroll to position [334, 0]
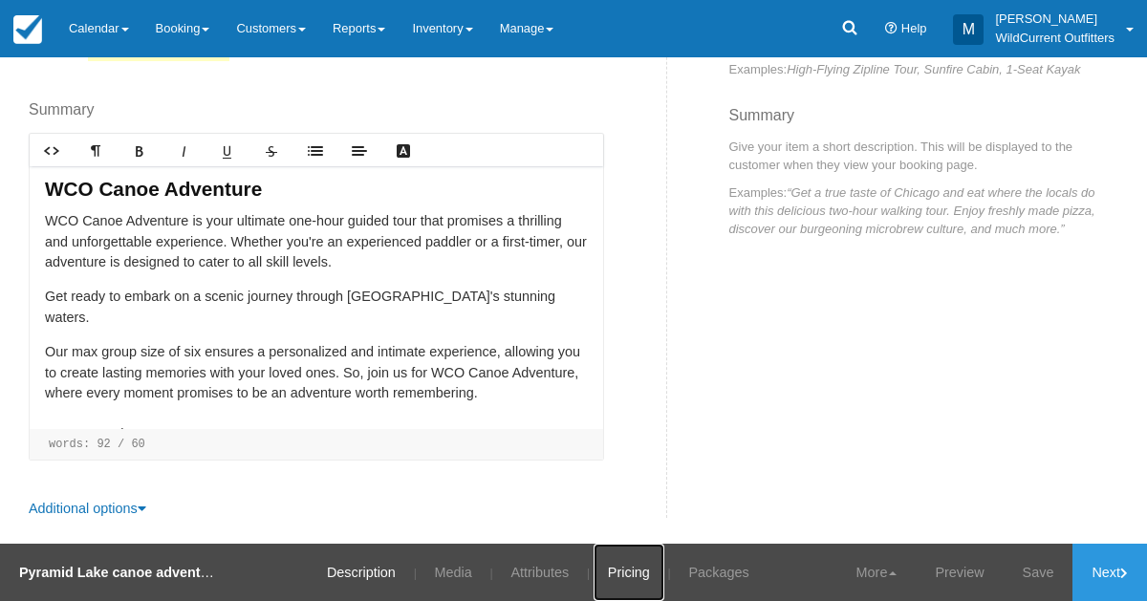
click at [616, 569] on link "Pricing" at bounding box center [629, 572] width 71 height 57
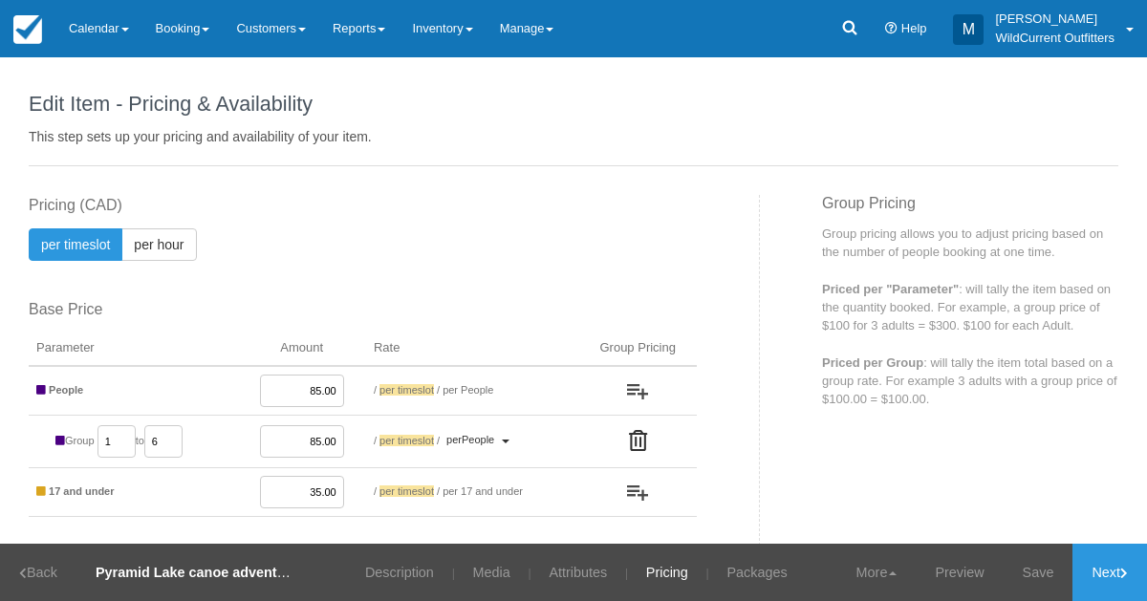
click at [322, 435] on input "85.00" at bounding box center [302, 441] width 84 height 33
type input "95.00"
click at [1027, 565] on link "Save" at bounding box center [1039, 572] width 70 height 57
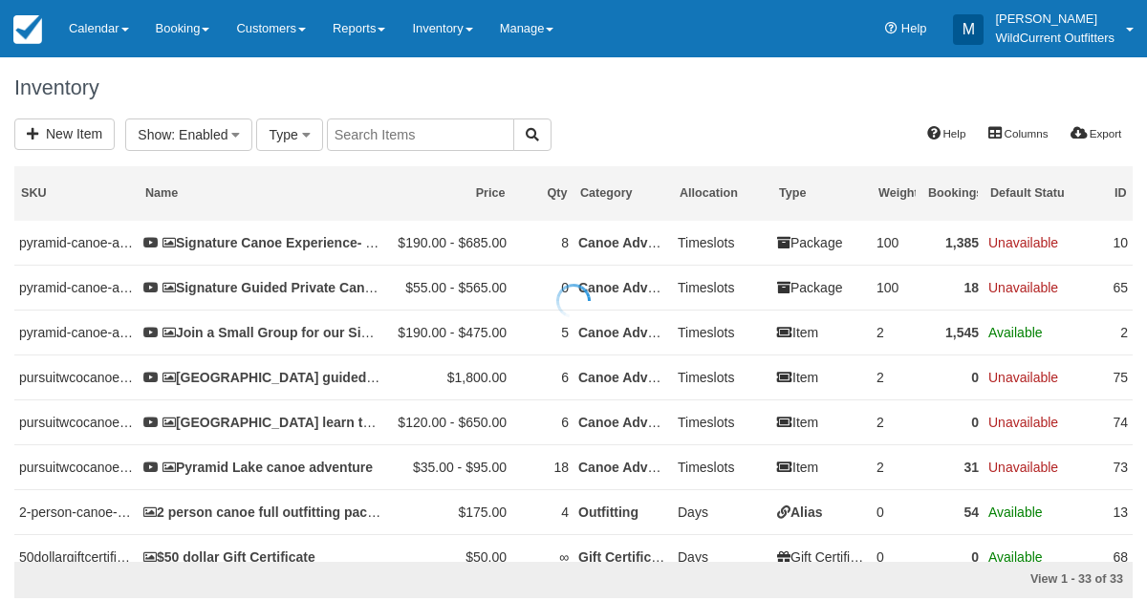
select select
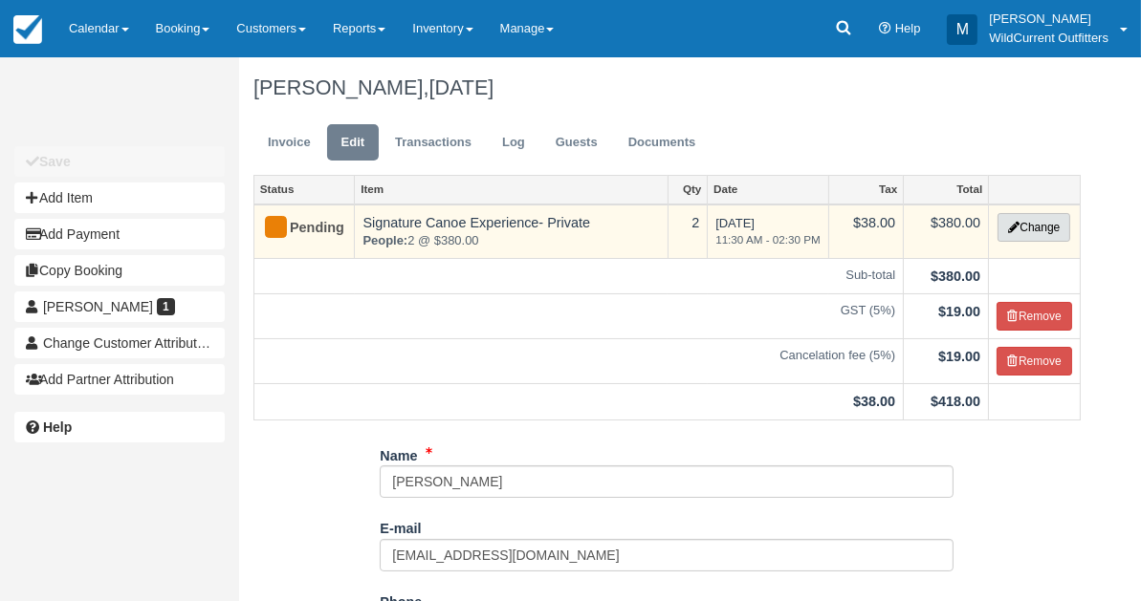
click at [1043, 232] on button "Change" at bounding box center [1033, 227] width 73 height 29
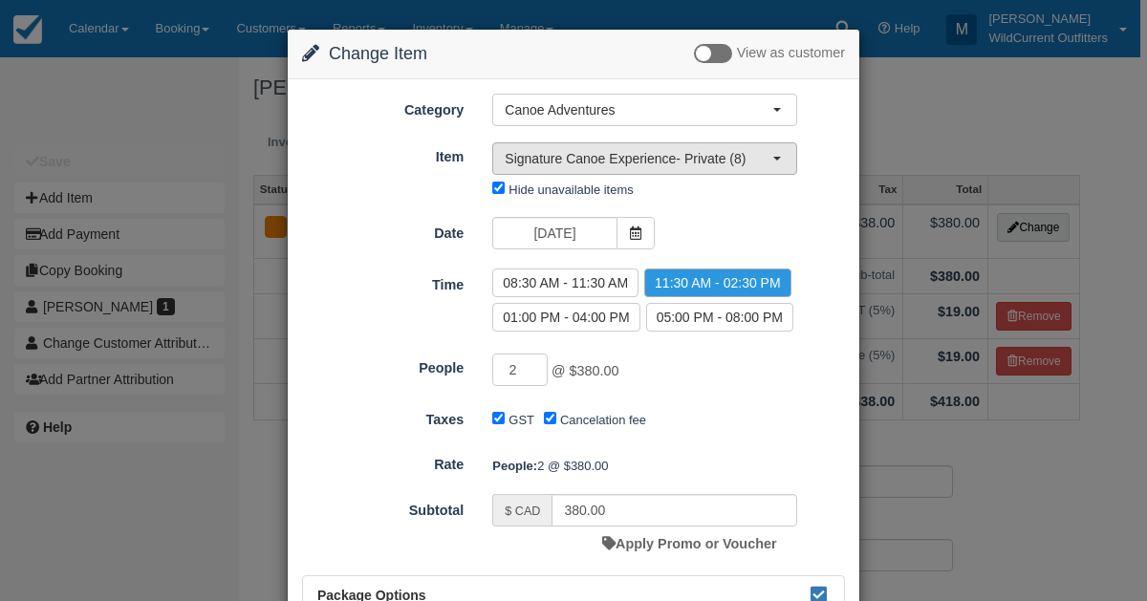
click at [774, 157] on span "button" at bounding box center [778, 159] width 8 height 4
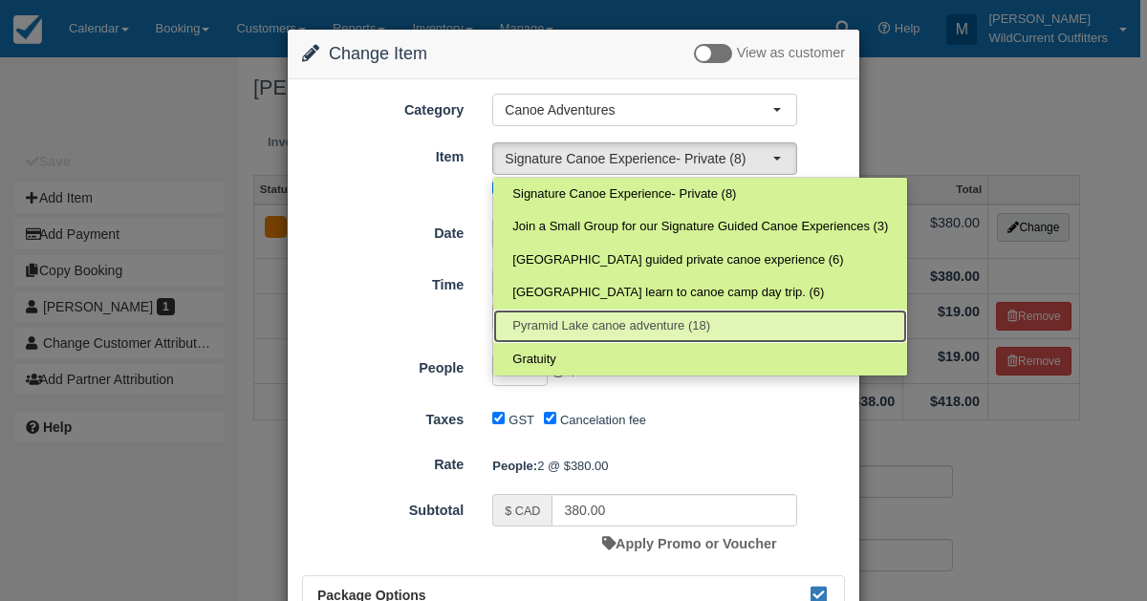
click at [675, 318] on span "Pyramid Lake canoe adventure (18)" at bounding box center [612, 326] width 198 height 18
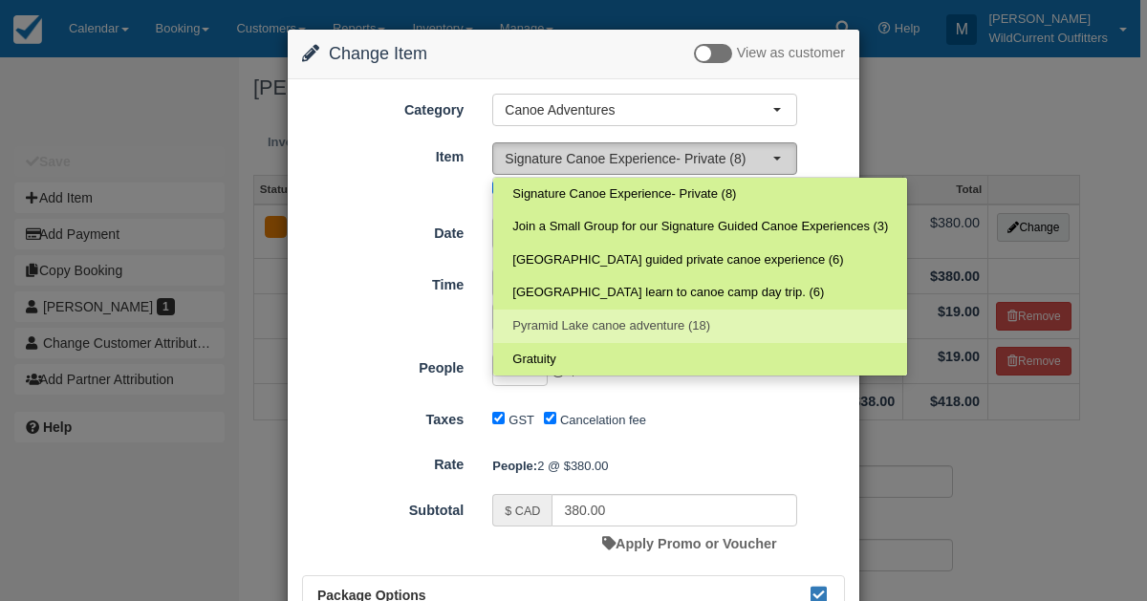
select select "73"
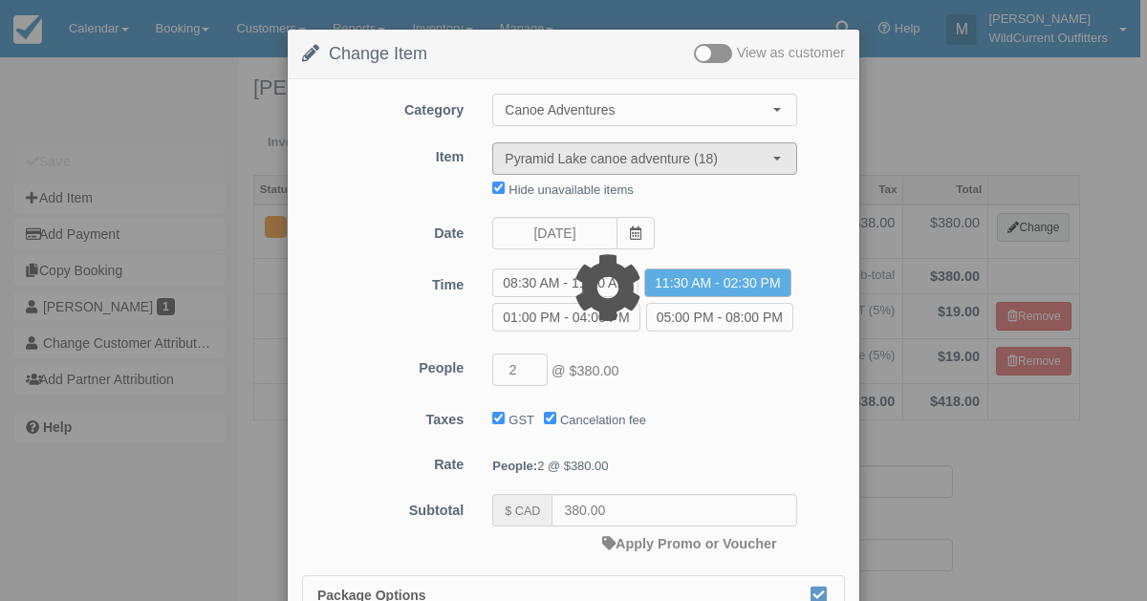
type input "190.00"
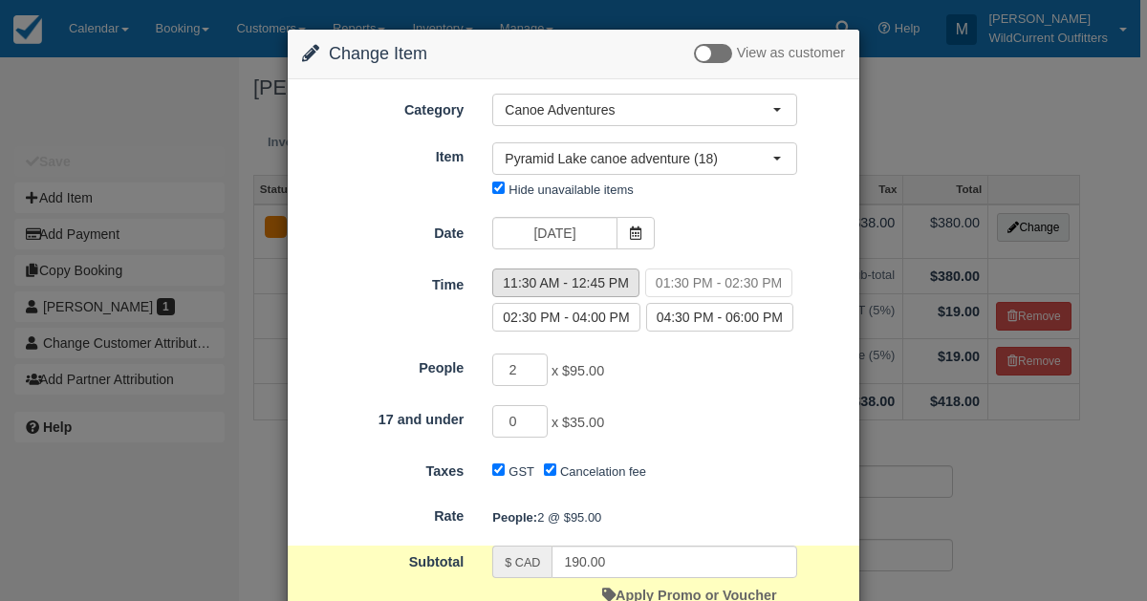
click at [576, 282] on label "11:30 AM - 12:45 PM" at bounding box center [565, 283] width 147 height 29
radio input "true"
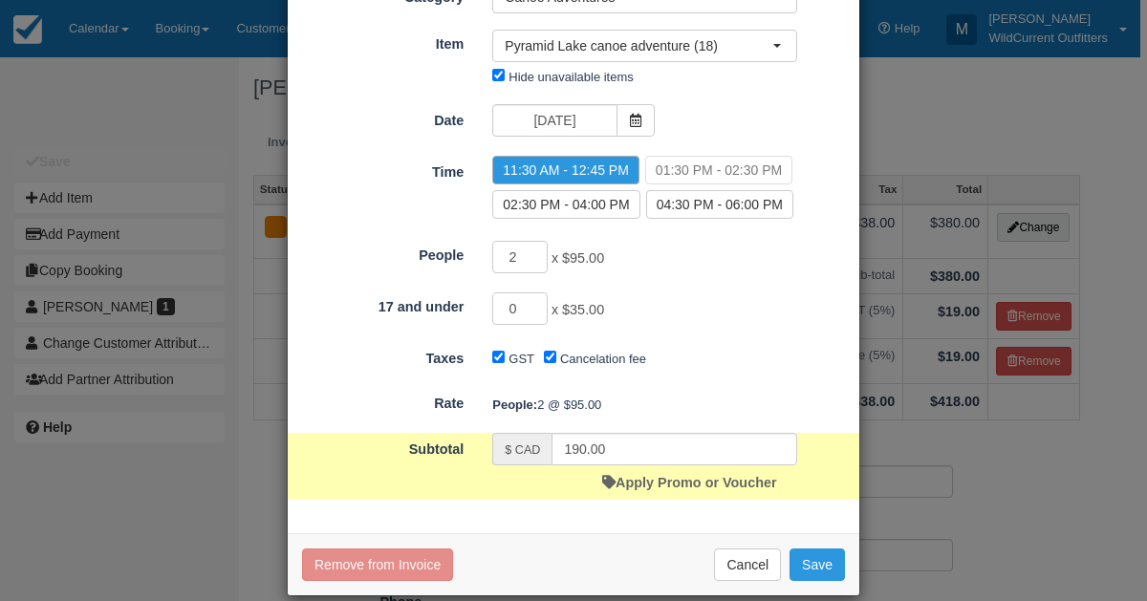
scroll to position [133, 0]
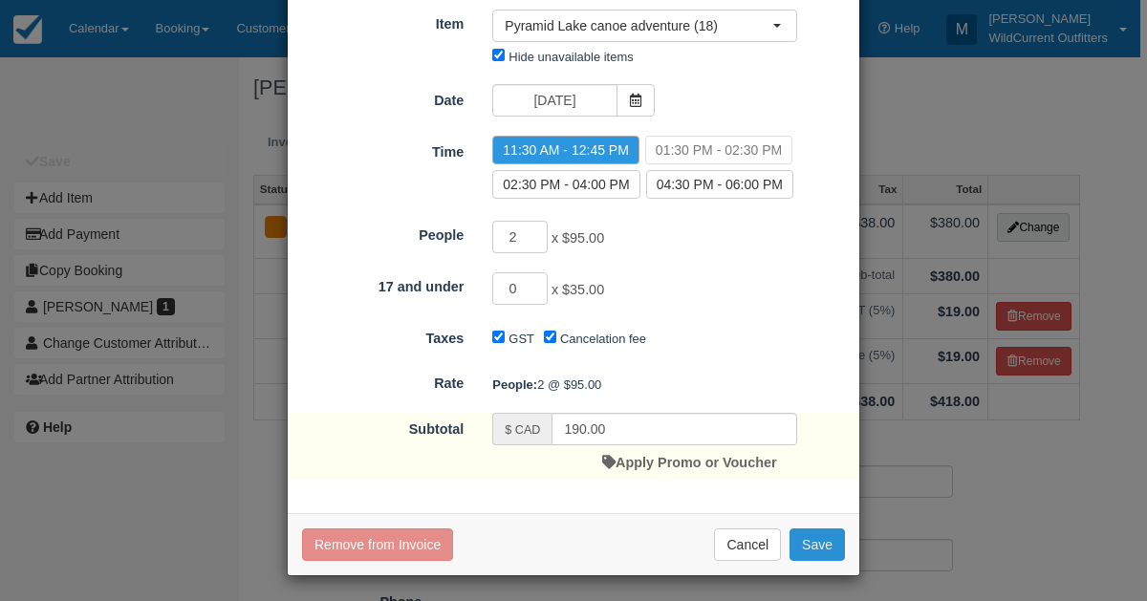
click at [800, 552] on button "Save" at bounding box center [817, 545] width 55 height 33
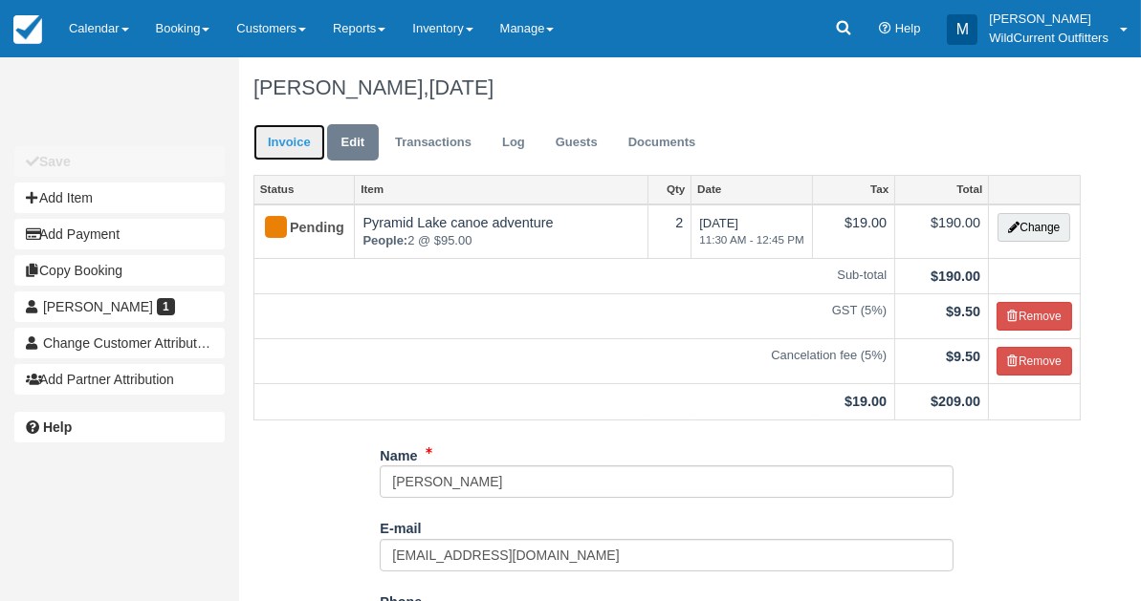
click at [301, 133] on link "Invoice" at bounding box center [289, 142] width 72 height 37
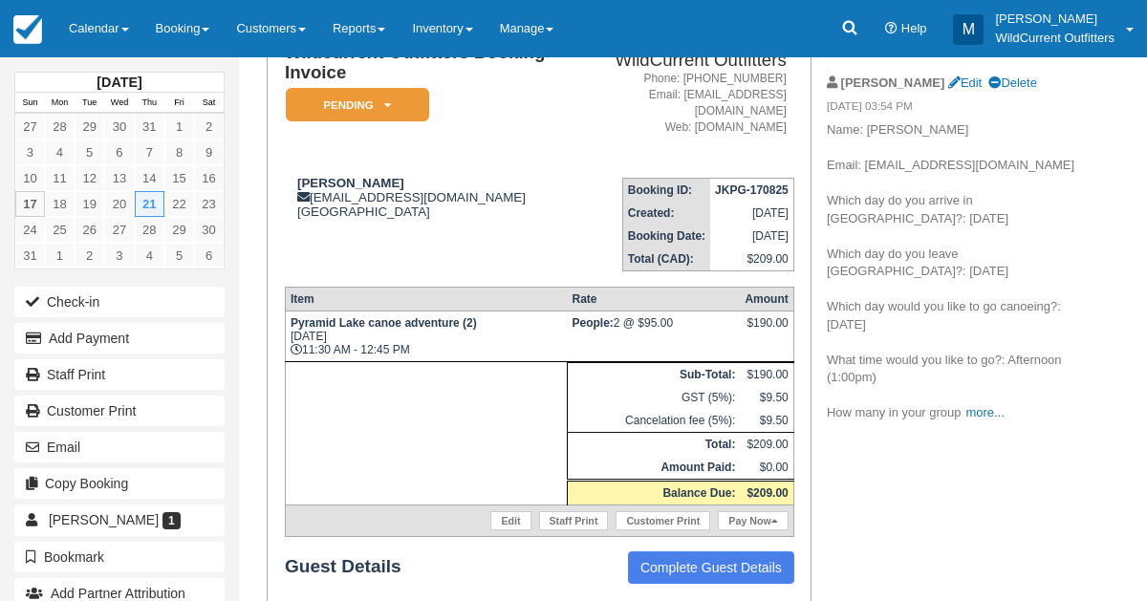
scroll to position [185, 0]
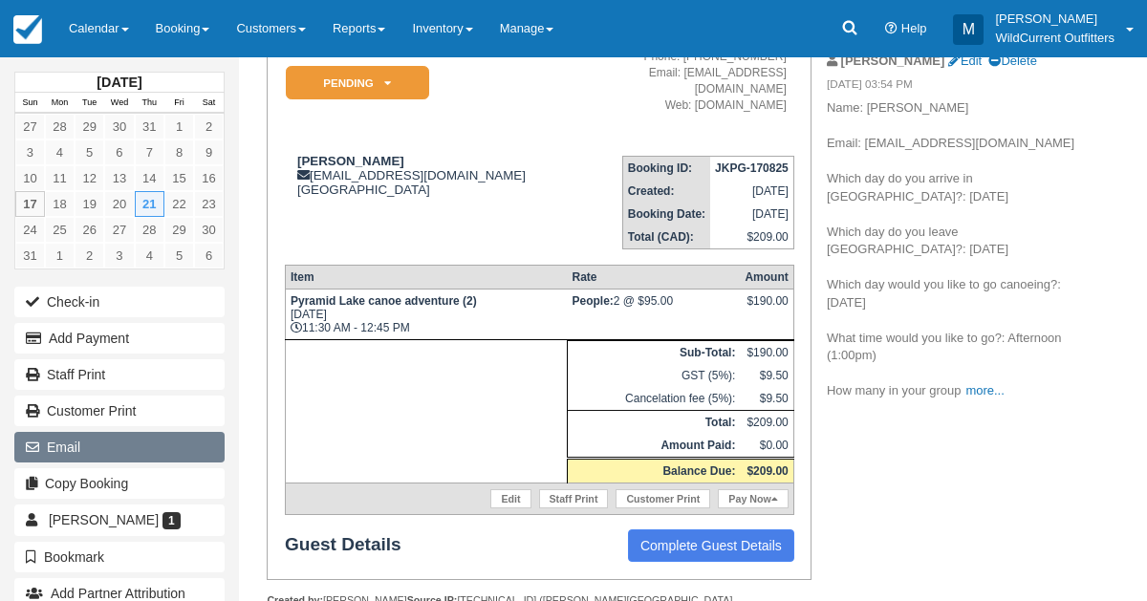
click at [108, 432] on button "Email" at bounding box center [119, 447] width 210 height 31
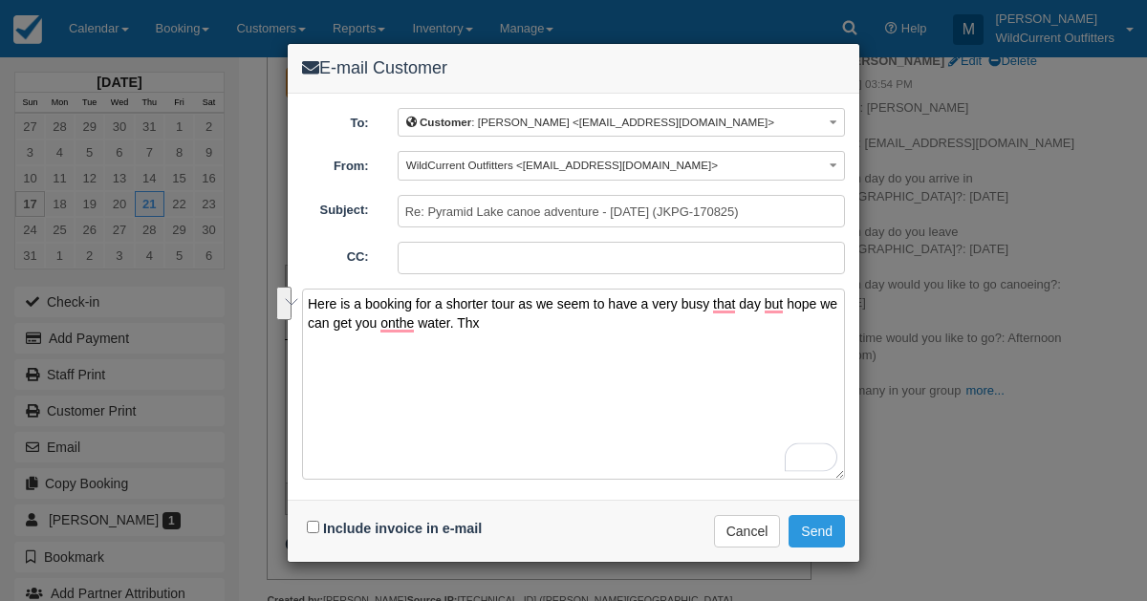
drag, startPoint x: 510, startPoint y: 321, endPoint x: 300, endPoint y: 306, distance: 210.0
click at [300, 306] on div "To: Customer : Armghan Nabi <armaghannabi9@gmail.com> Customer : Armghan Nabi <…" at bounding box center [574, 297] width 572 height 406
type textarea "Here is a booking for a shorter tour as we seem to have a very busy that day bu…"
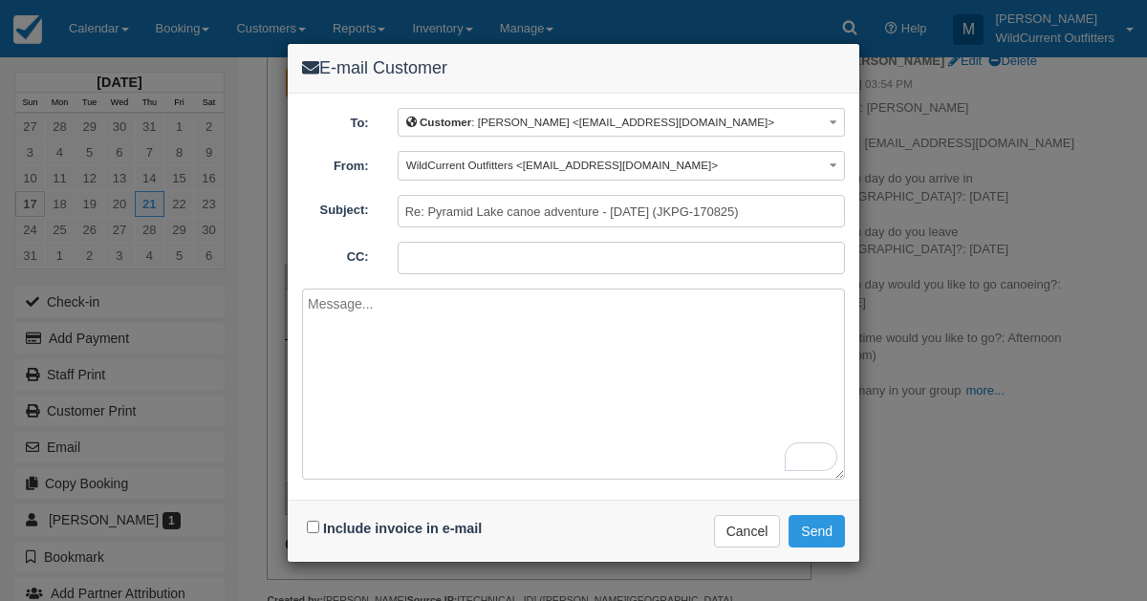
paste textarea "Hello Armghan Nabi, Thank you for your interest in a guided canoe tour with Wil…"
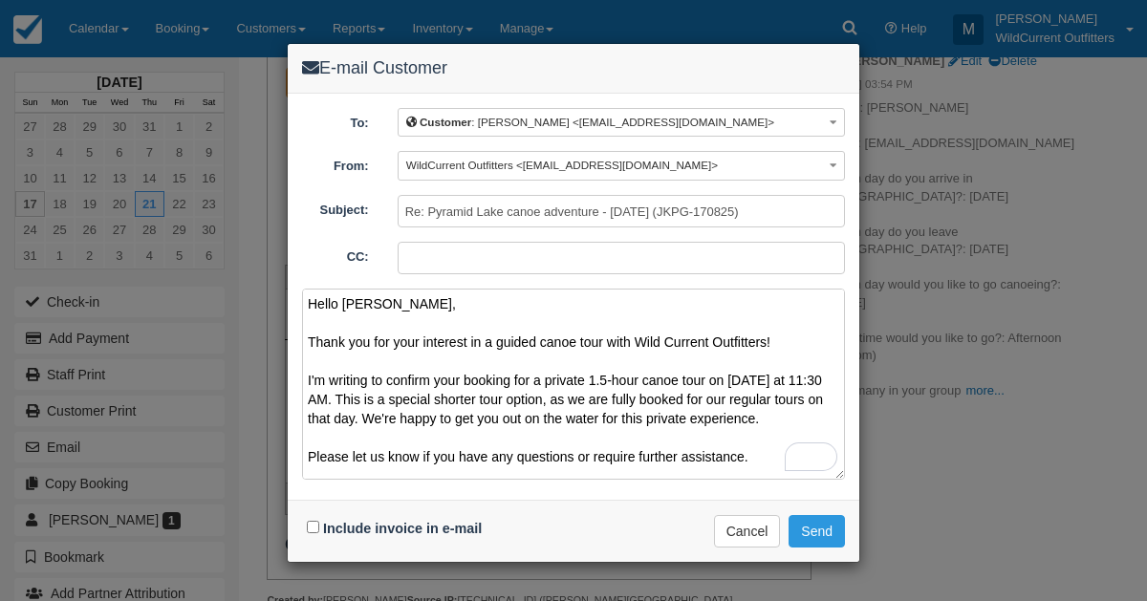
scroll to position [42, 0]
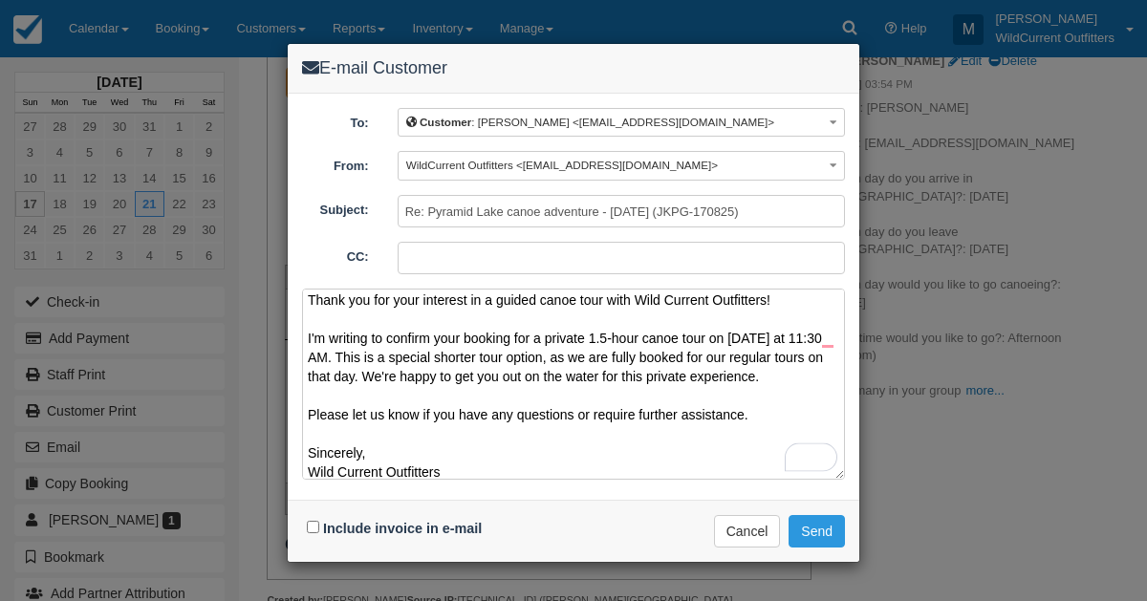
type textarea "Hello Armghan Nabi, Thank you for your interest in a guided canoe tour with Wil…"
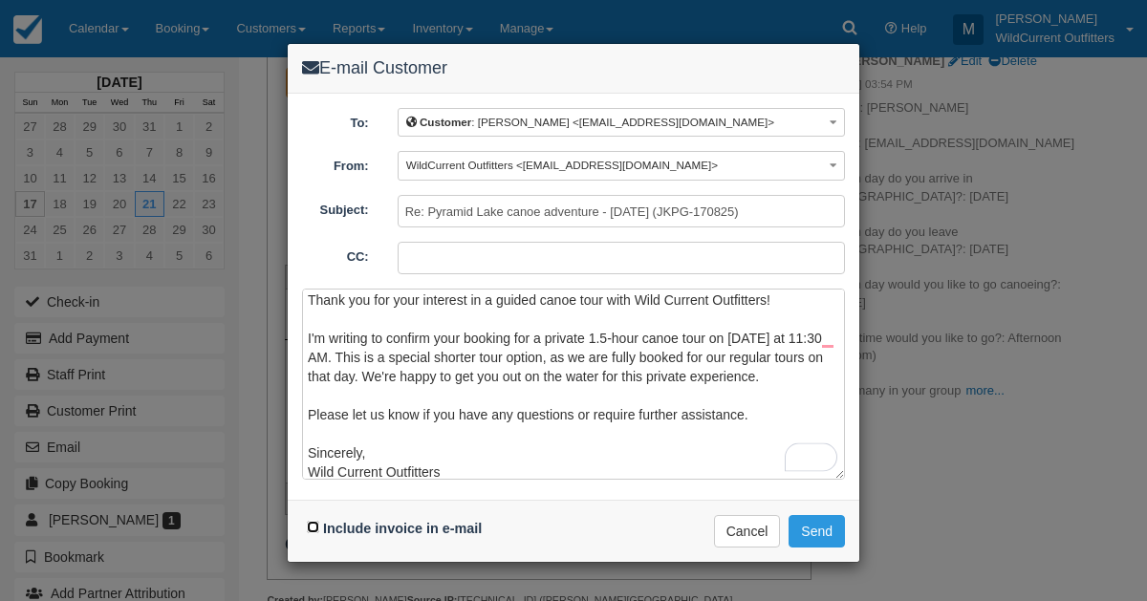
click at [313, 522] on input "Include invoice in e-mail" at bounding box center [313, 527] width 12 height 12
checkbox input "true"
click at [818, 515] on button "Send" at bounding box center [817, 531] width 56 height 33
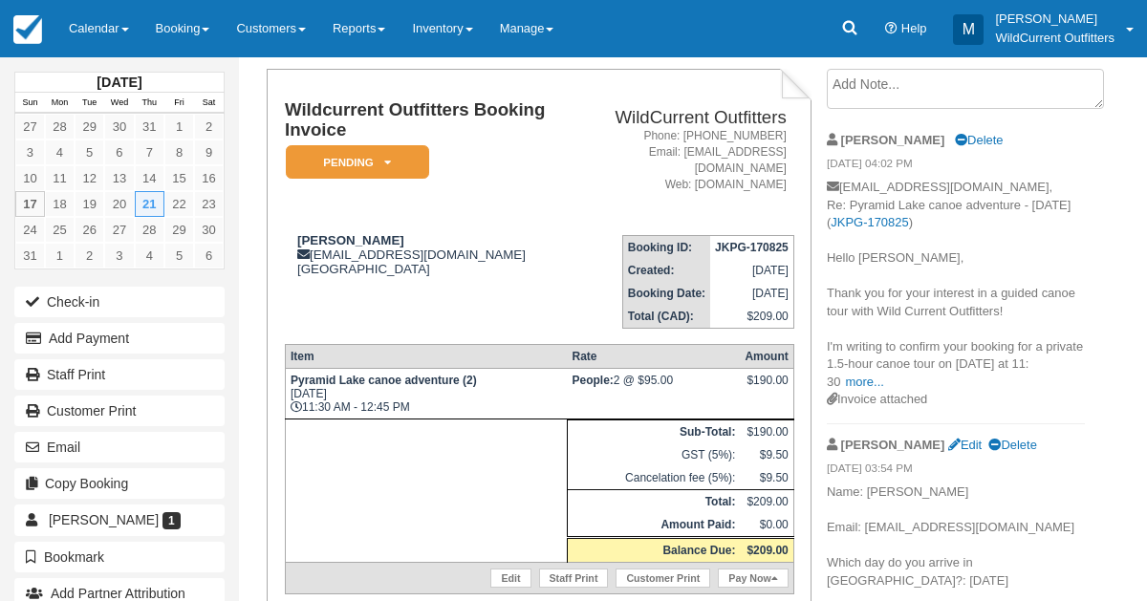
scroll to position [107, 0]
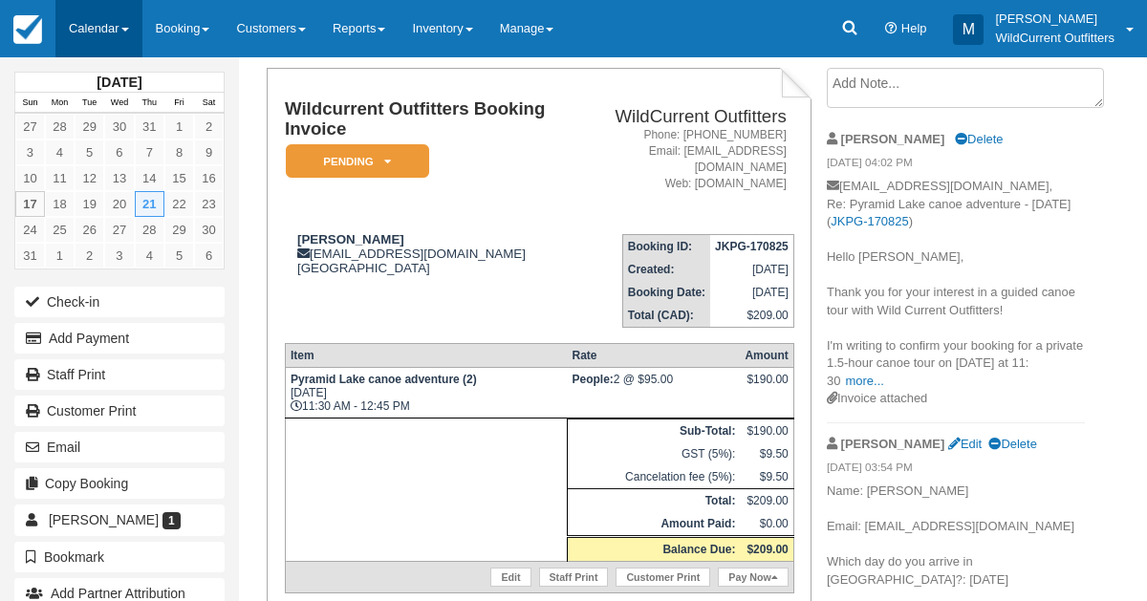
click at [100, 40] on link "Calendar" at bounding box center [98, 28] width 87 height 57
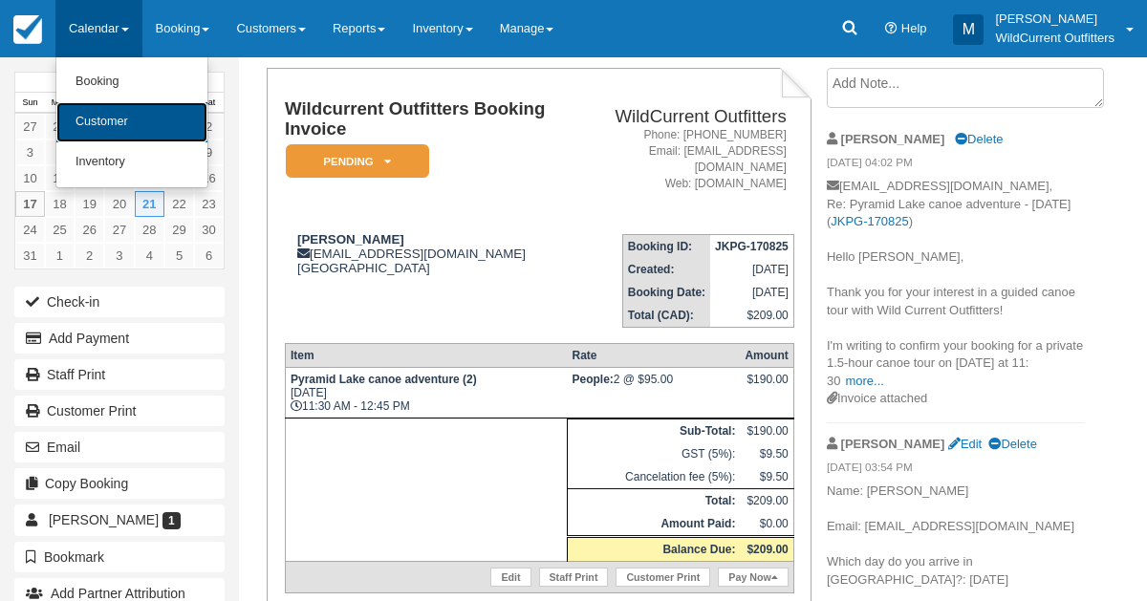
click at [90, 117] on link "Customer" at bounding box center [131, 122] width 151 height 40
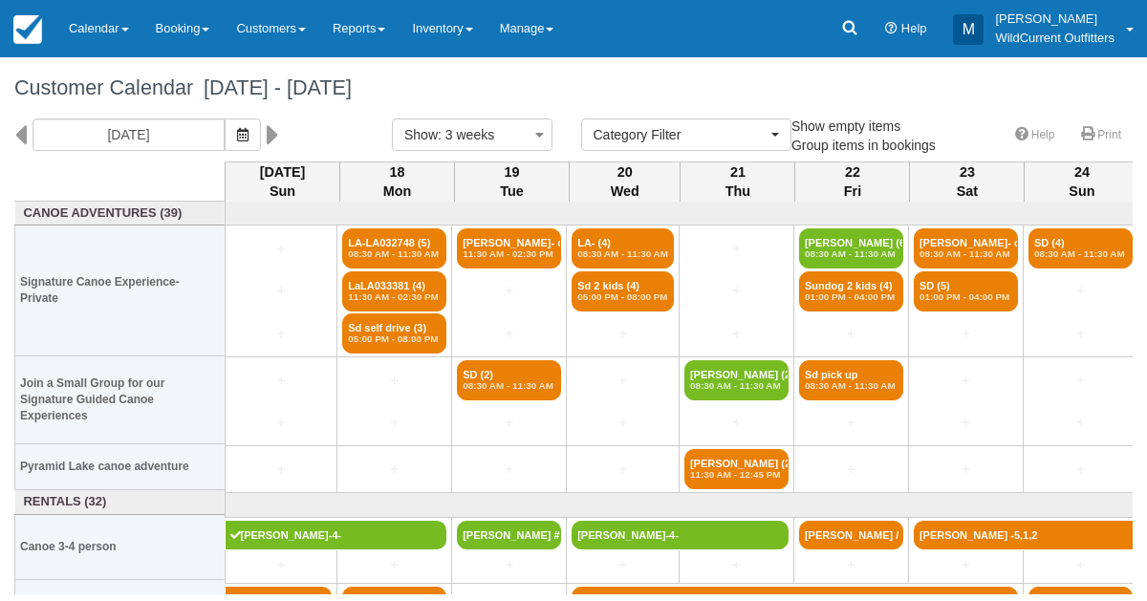
select select
click at [249, 133] on icon "button" at bounding box center [242, 134] width 11 height 13
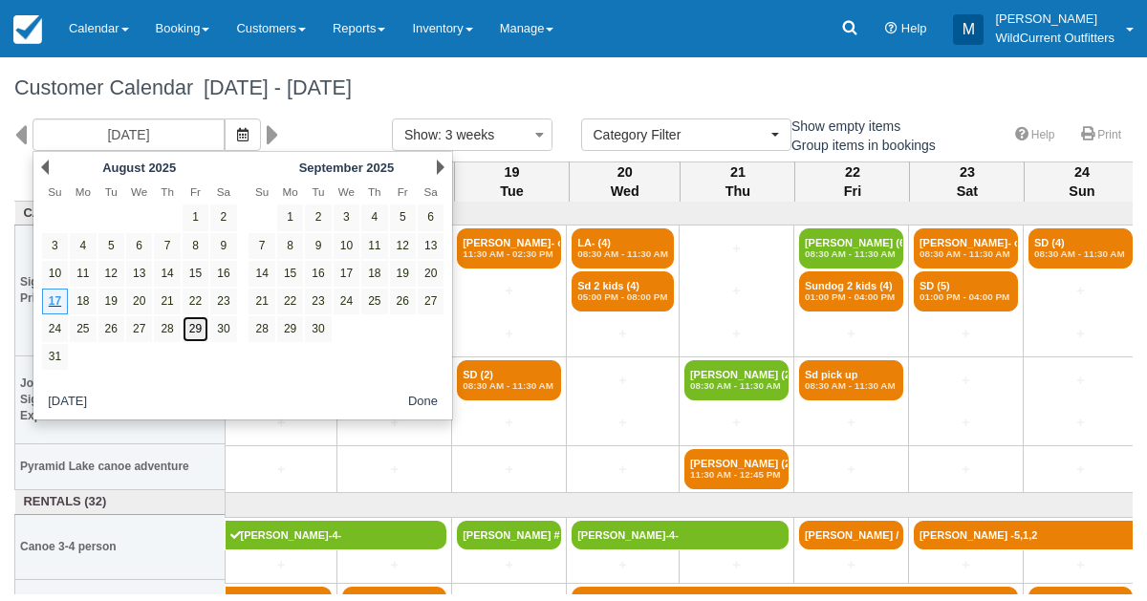
click at [196, 325] on link "29" at bounding box center [196, 329] width 26 height 26
type input "[DATE]"
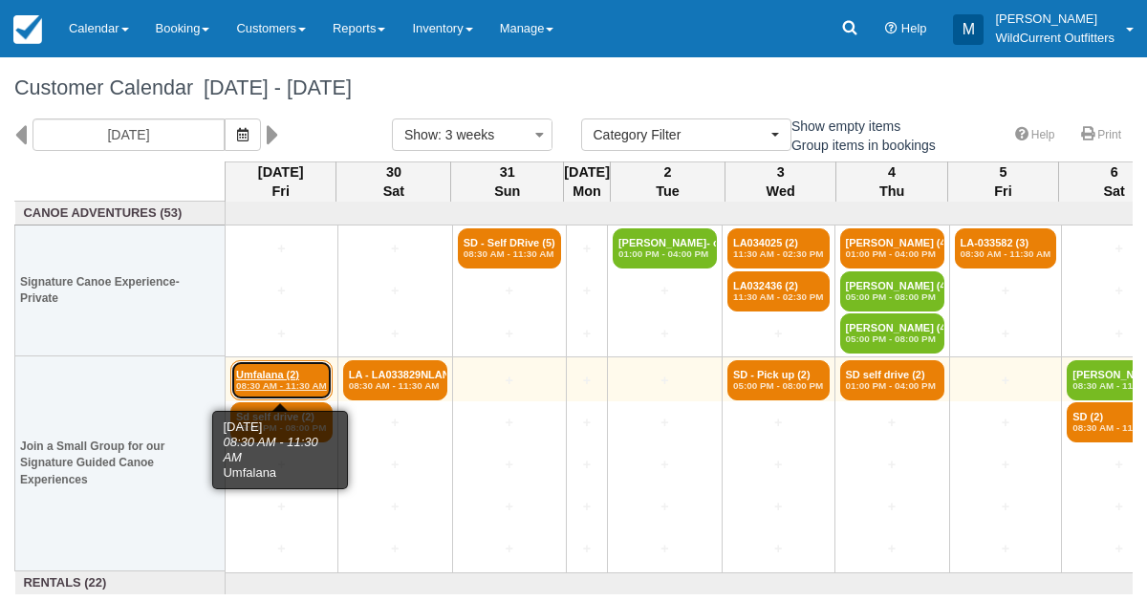
click at [245, 365] on link "Umfalana (2) 08:30 AM - 11:30 AM" at bounding box center [281, 380] width 102 height 40
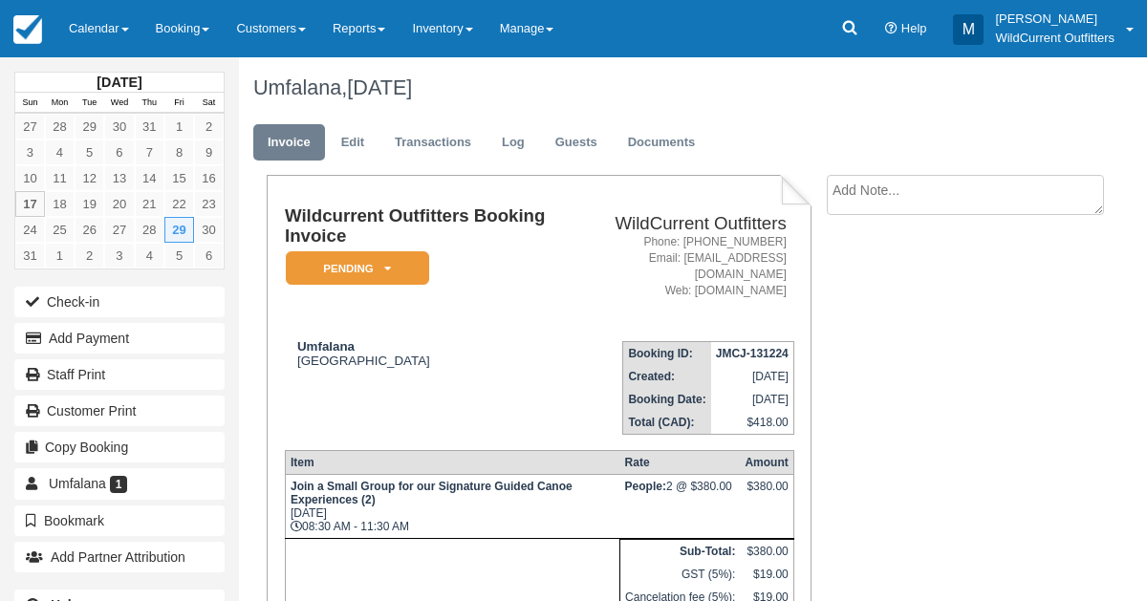
click at [840, 195] on textarea at bounding box center [965, 195] width 277 height 40
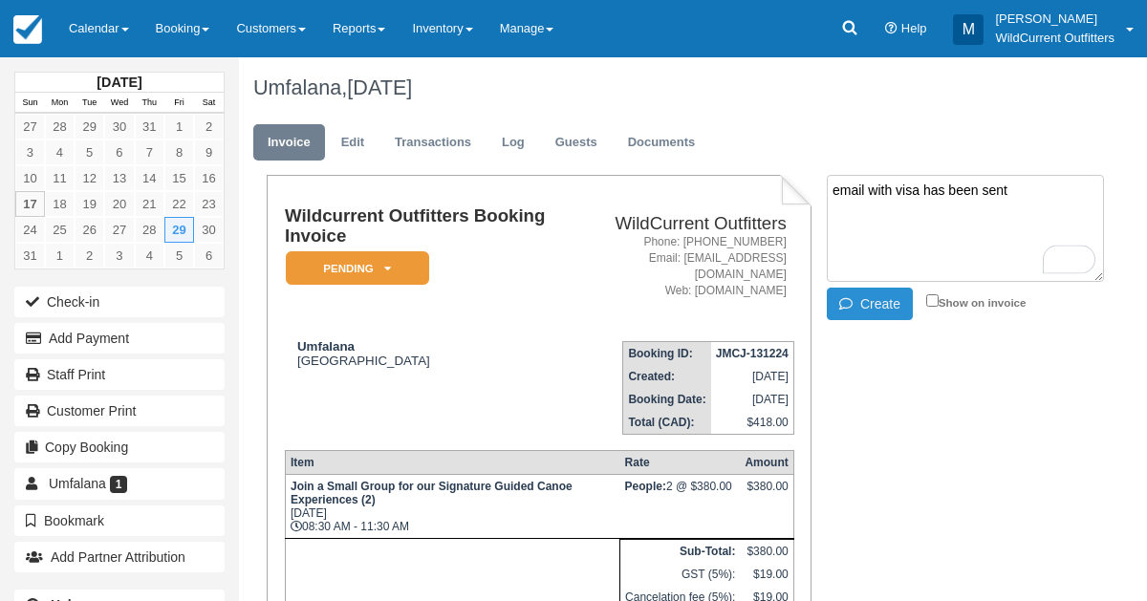
type textarea "email with visa has been sent"
click at [842, 292] on button "Create" at bounding box center [870, 304] width 86 height 33
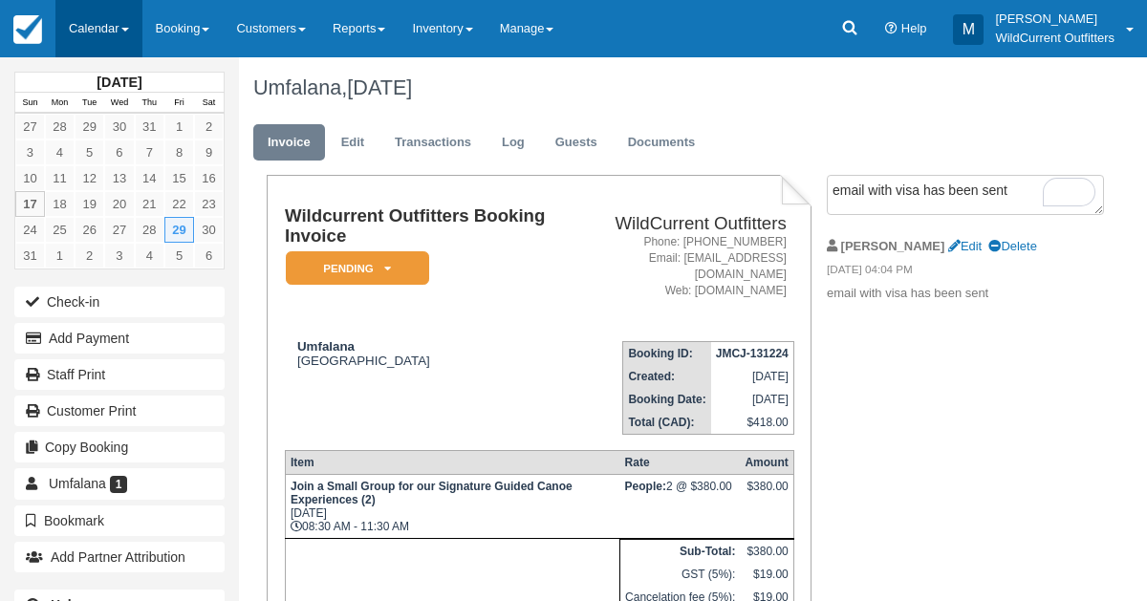
click at [69, 25] on link "Calendar" at bounding box center [98, 28] width 87 height 57
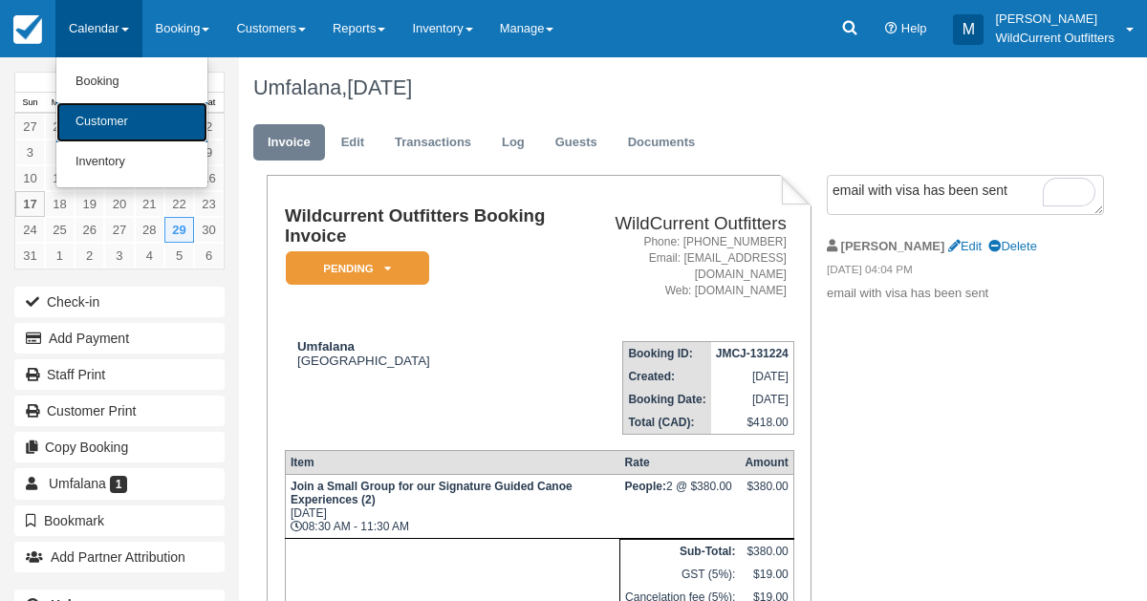
click at [83, 111] on link "Customer" at bounding box center [131, 122] width 151 height 40
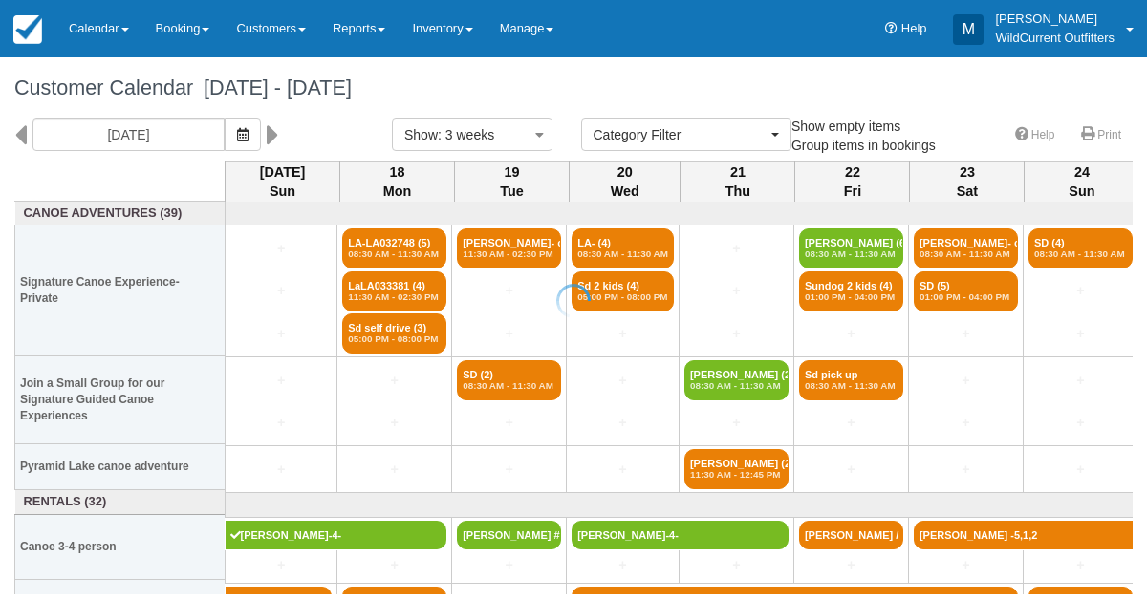
select select
click at [841, 33] on icon at bounding box center [849, 27] width 19 height 19
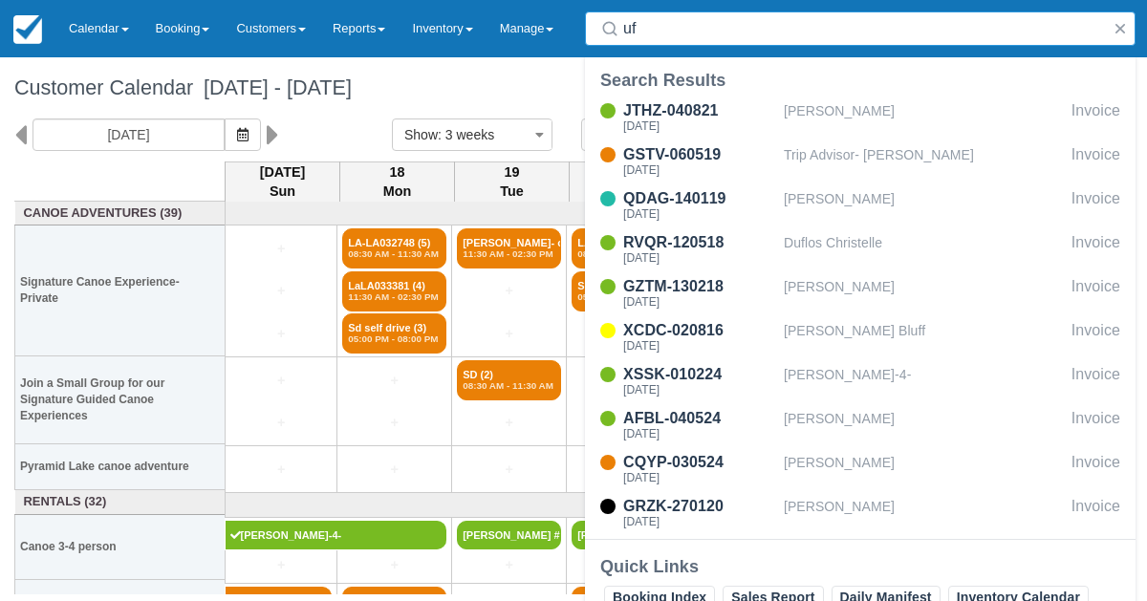
type input "u"
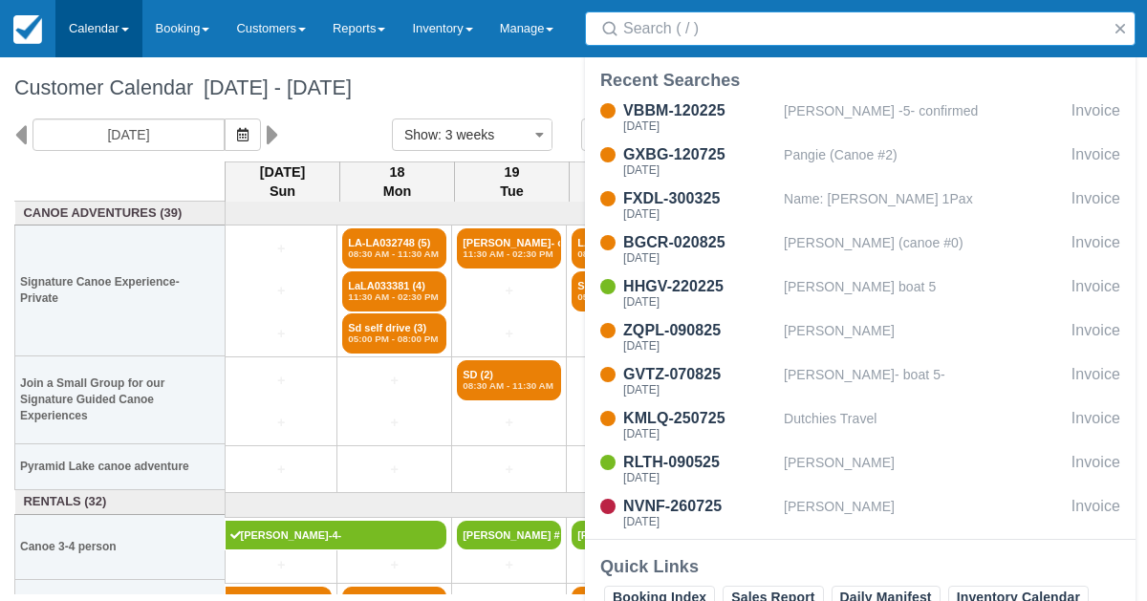
click at [81, 28] on link "Calendar" at bounding box center [98, 28] width 87 height 57
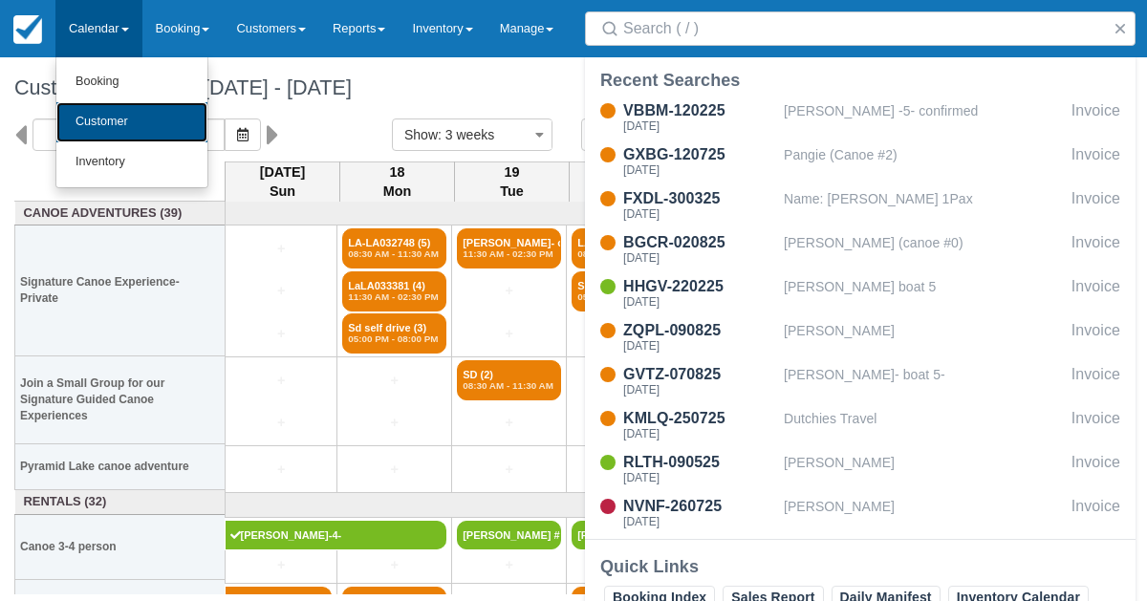
click at [95, 133] on link "Customer" at bounding box center [131, 122] width 151 height 40
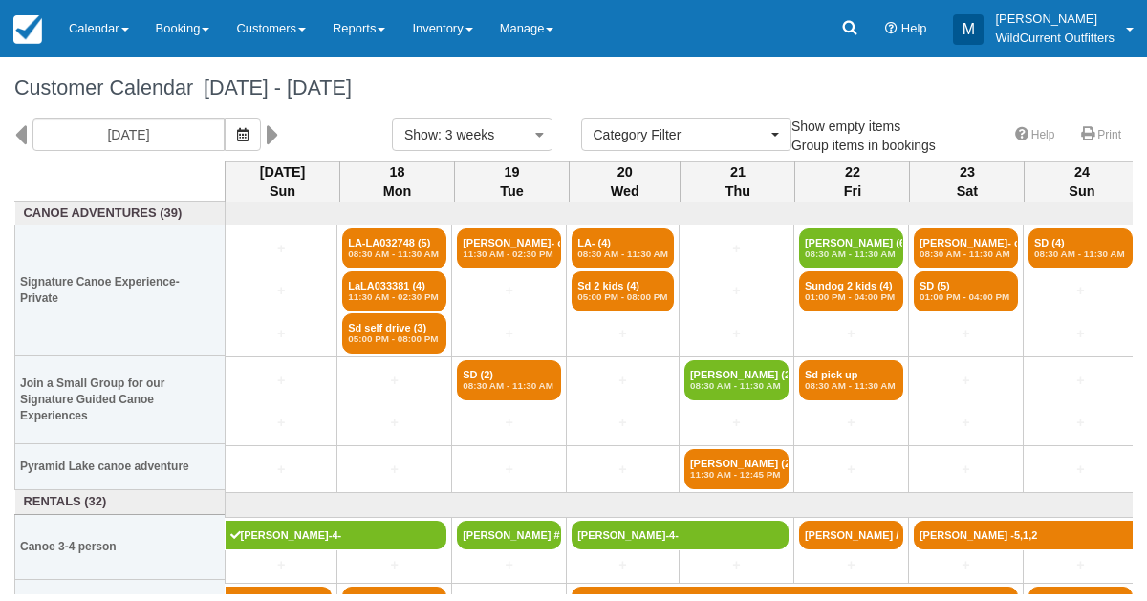
select select
click at [20, 136] on icon at bounding box center [20, 135] width 12 height 33
type input "[DATE]"
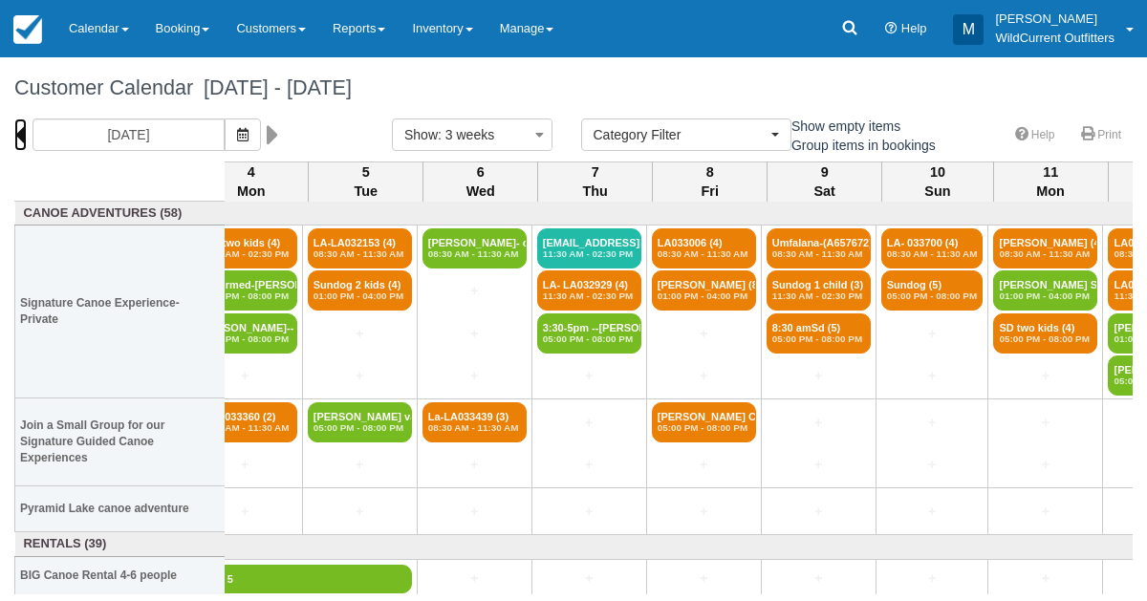
scroll to position [0, 880]
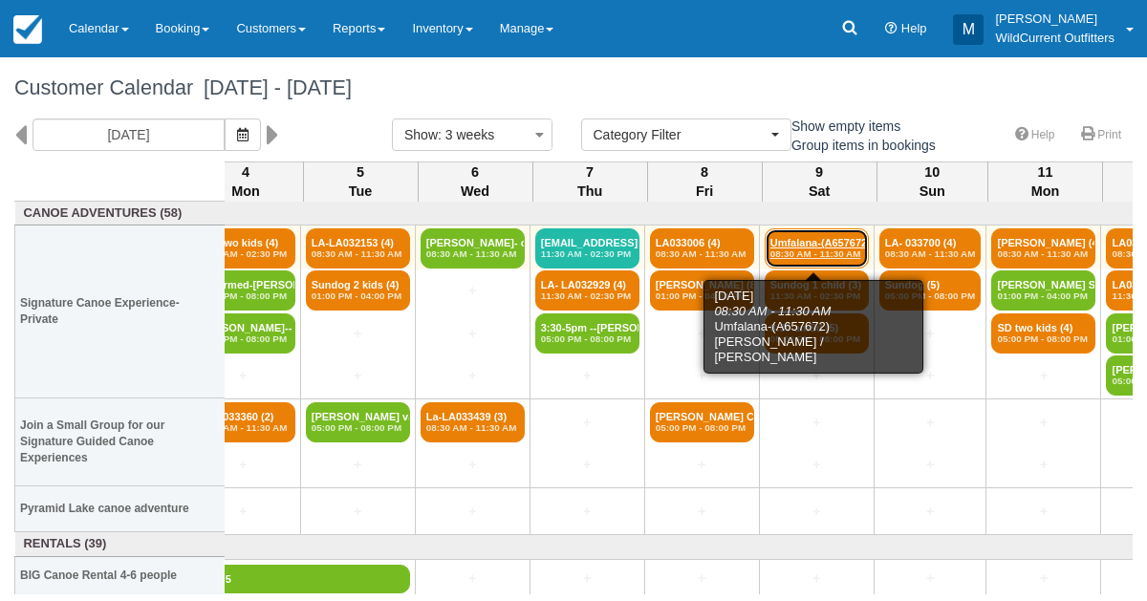
click at [801, 240] on link "Umfalana-(A657672) M (3) 08:30 AM - 11:30 AM" at bounding box center [817, 249] width 104 height 40
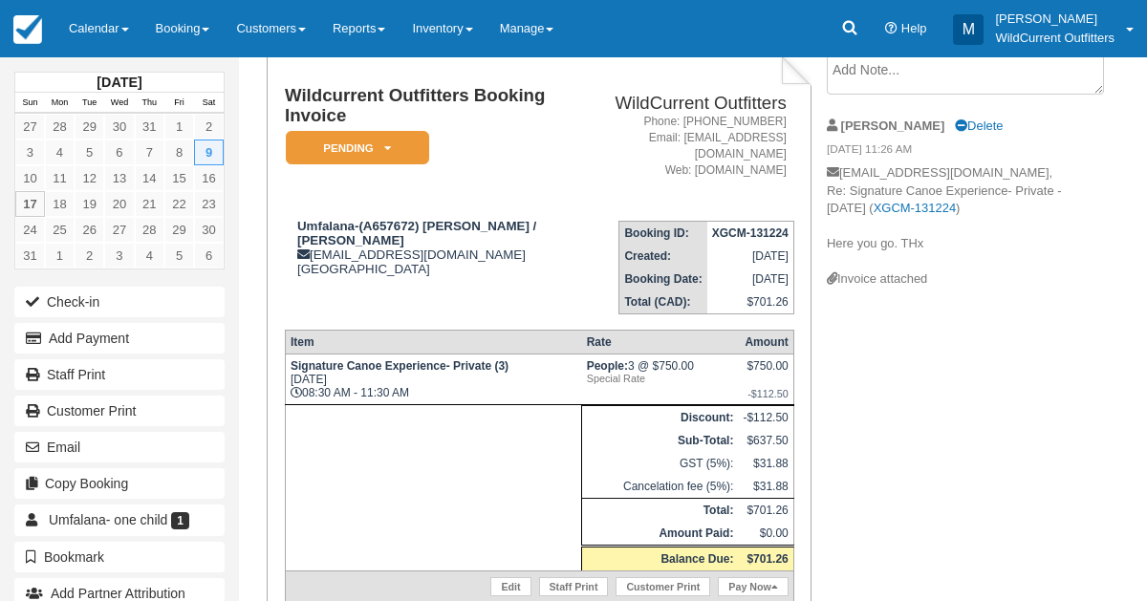
scroll to position [124, 0]
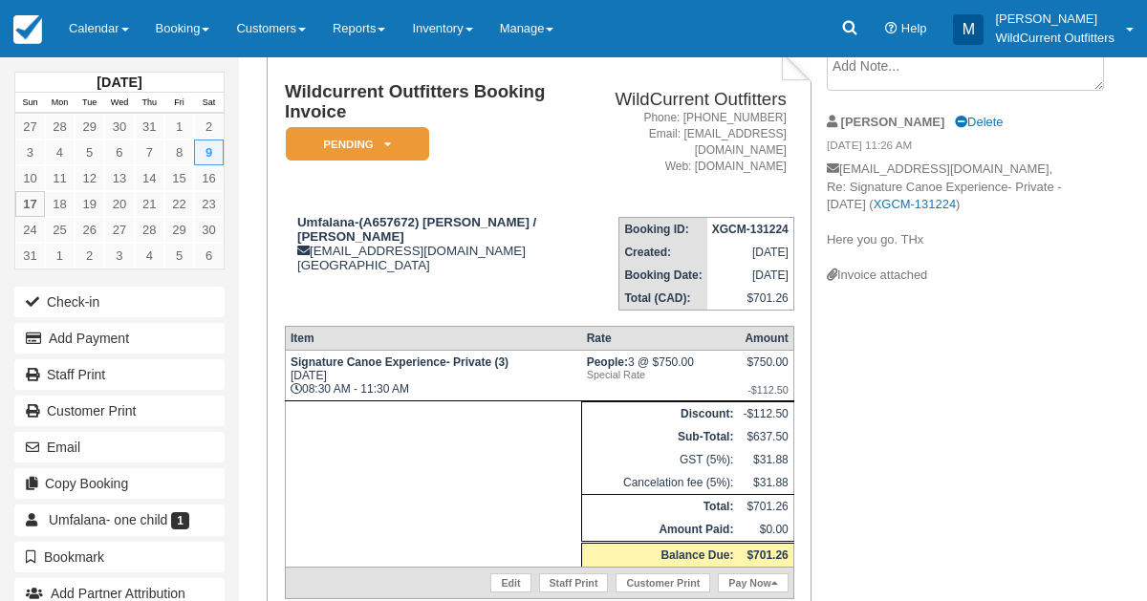
click at [978, 437] on div "Wildcurrent Outfitters Booking Invoice Pending   ZAUI Deposit Paid Waiting List…" at bounding box center [669, 400] width 861 height 698
drag, startPoint x: 417, startPoint y: 206, endPoint x: 294, endPoint y: 213, distance: 123.6
click at [294, 215] on div "Umfalana-(A657672) Mickow / Nicole janka.scriba@umfulana.com Canada" at bounding box center [433, 243] width 297 height 57
copy strong "Umfalana-(A657672)"
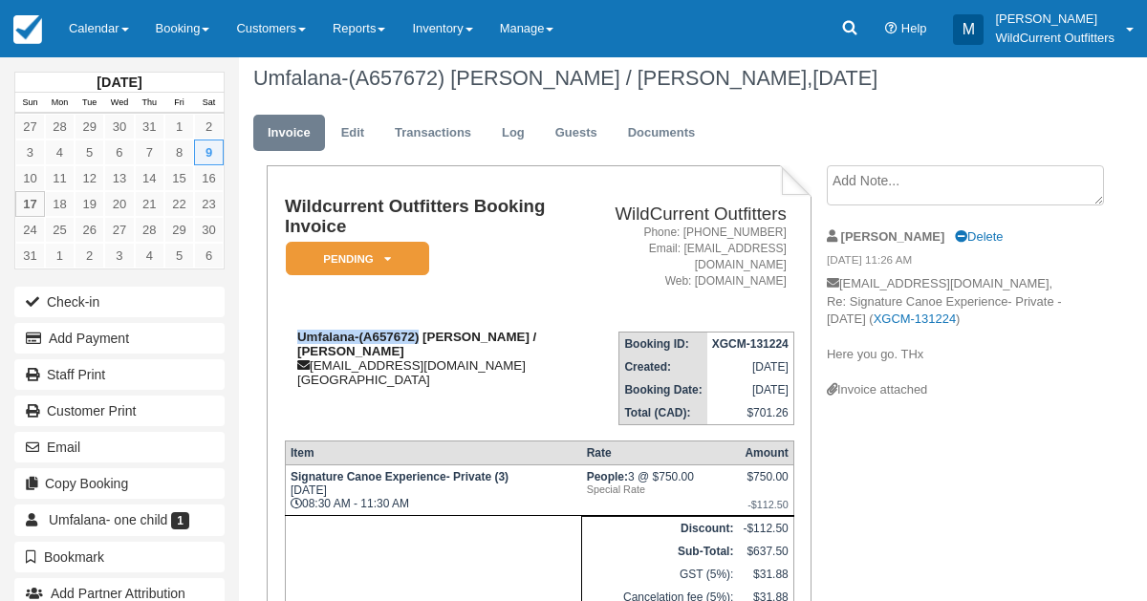
scroll to position [0, 0]
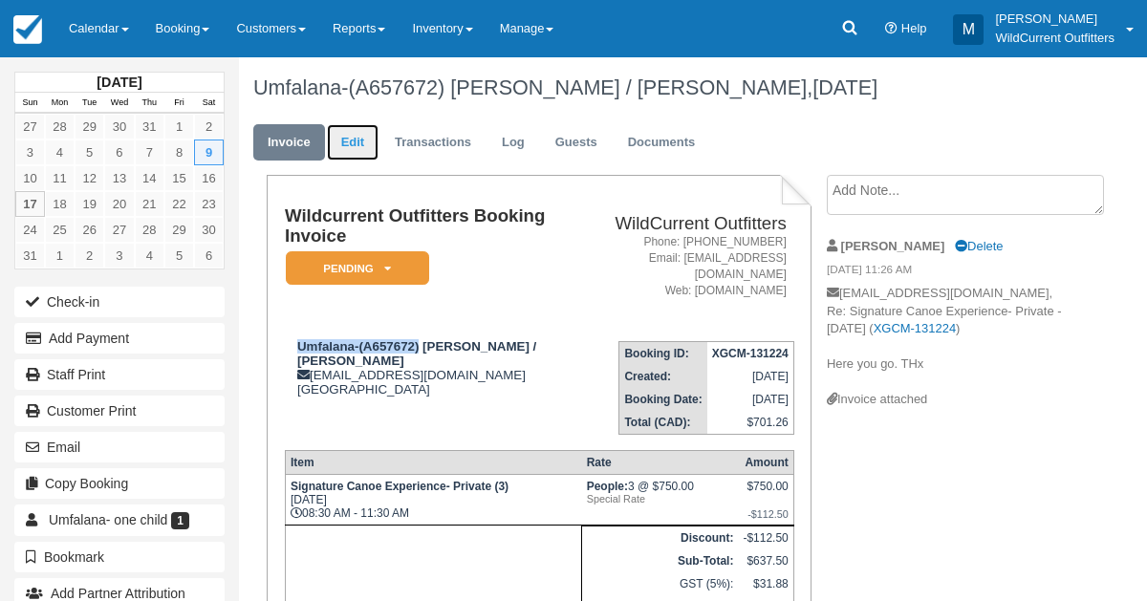
click at [354, 139] on link "Edit" at bounding box center [353, 142] width 52 height 37
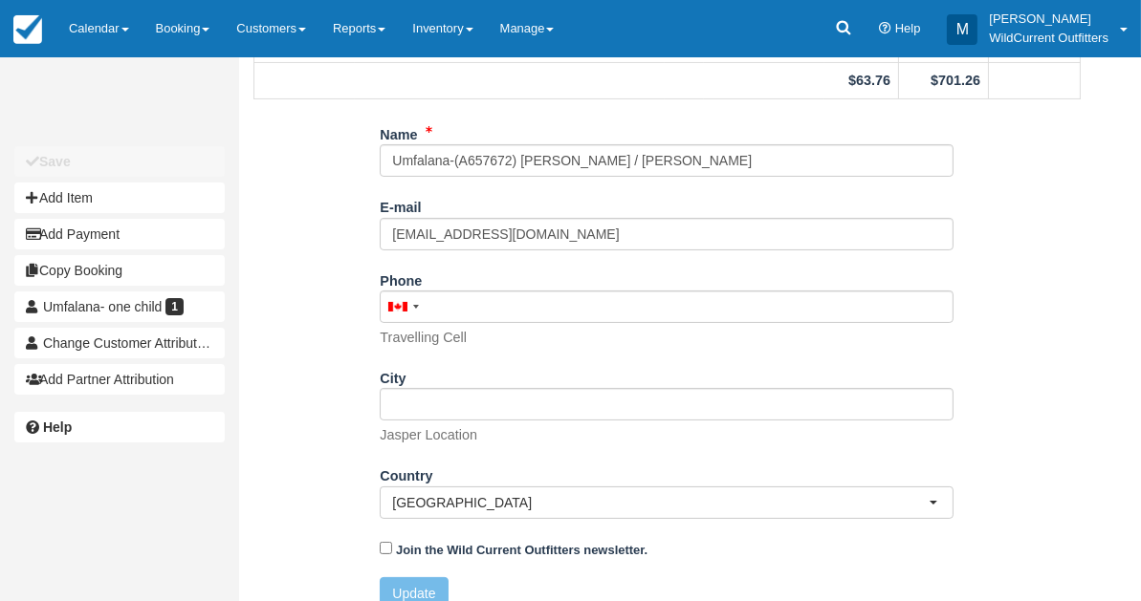
scroll to position [392, 0]
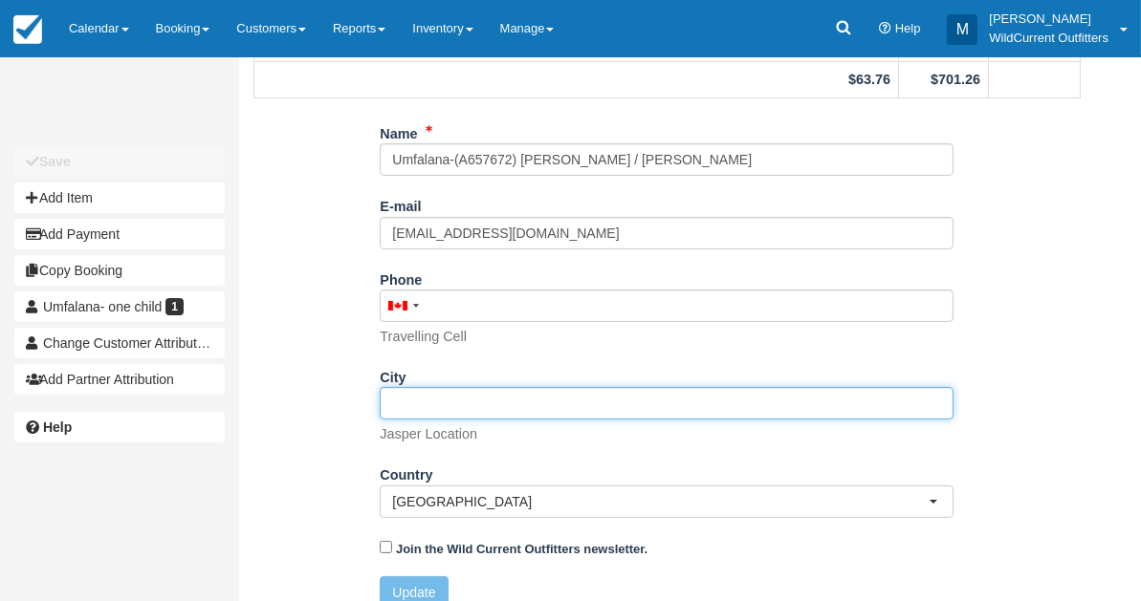
click at [404, 401] on input "City" at bounding box center [667, 403] width 574 height 33
paste input "Umfulana GmbH [PERSON_NAME][STREET_ADDRESS]"
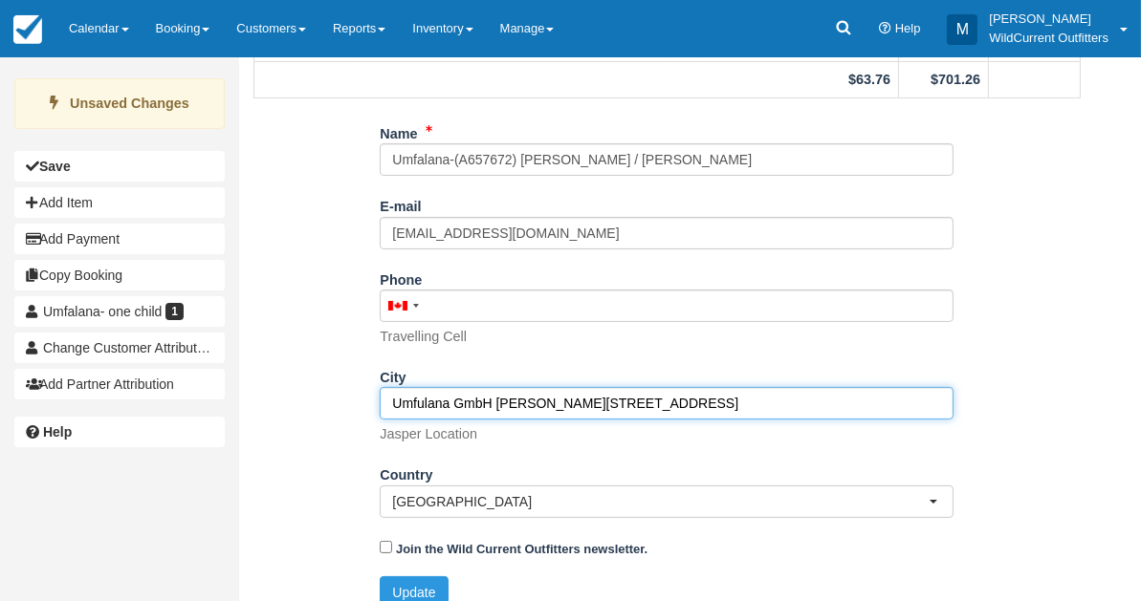
scroll to position [409, 0]
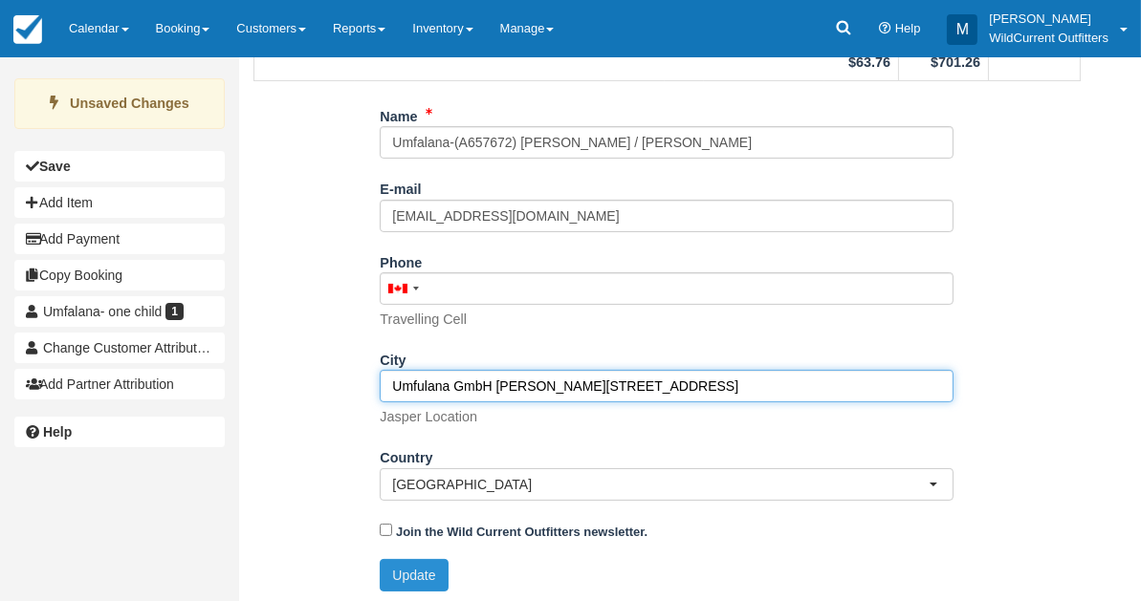
type input "Umfulana GmbH [PERSON_NAME][STREET_ADDRESS]"
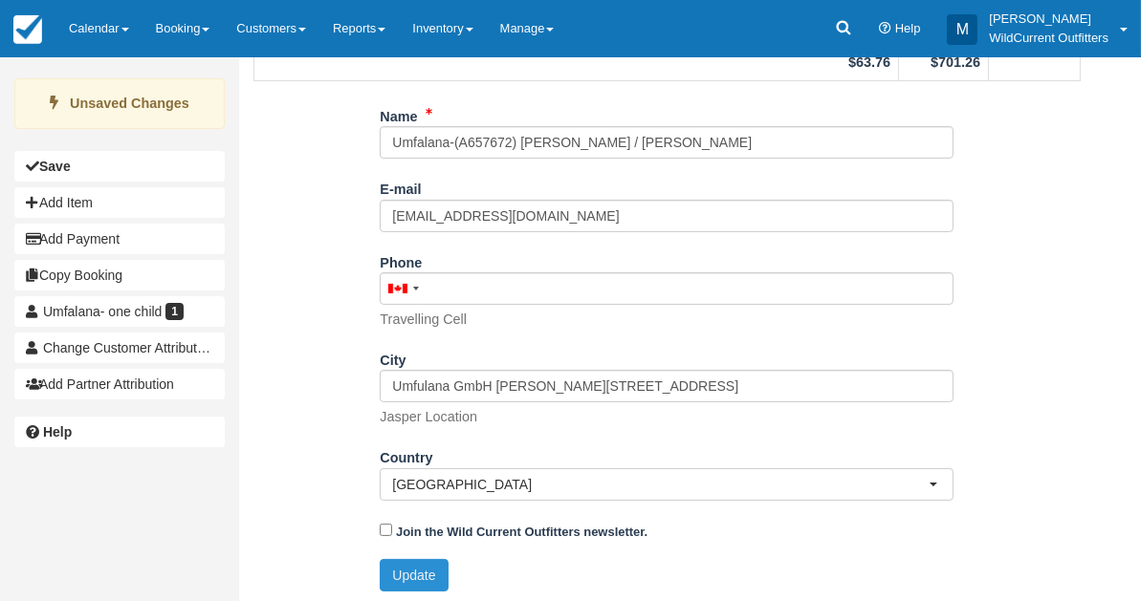
click at [414, 568] on button "Update" at bounding box center [414, 575] width 68 height 33
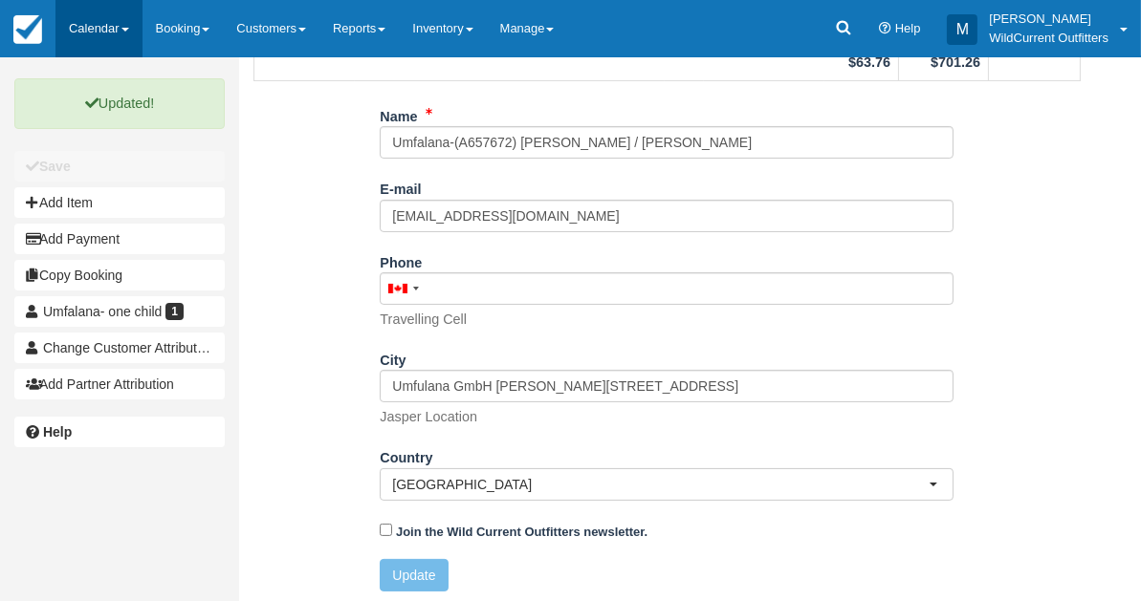
click at [92, 31] on link "Calendar" at bounding box center [98, 28] width 87 height 57
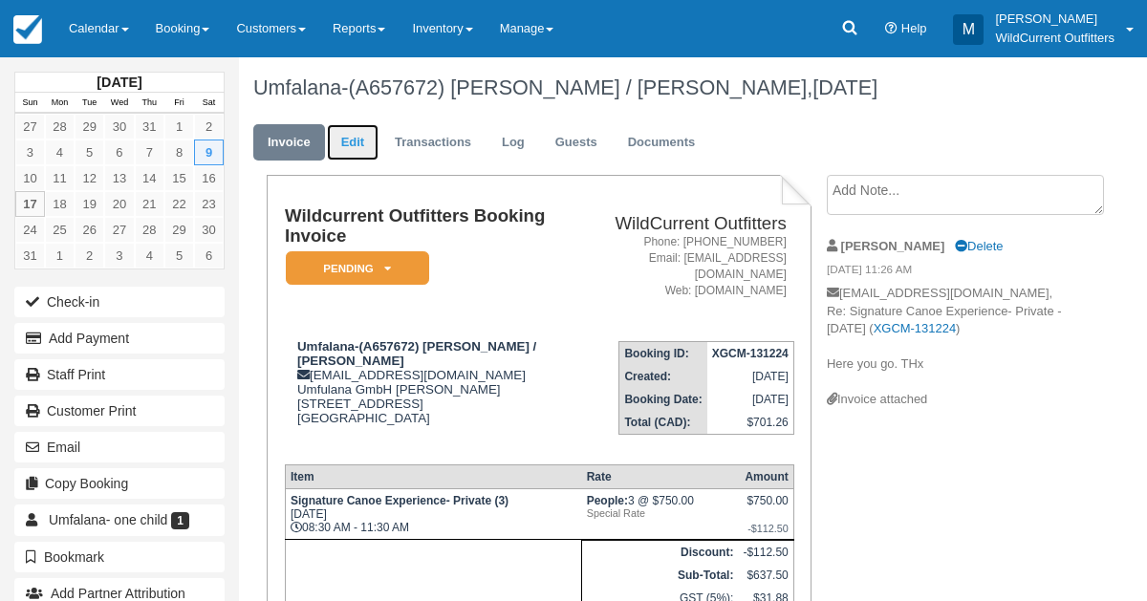
click at [356, 150] on link "Edit" at bounding box center [353, 142] width 52 height 37
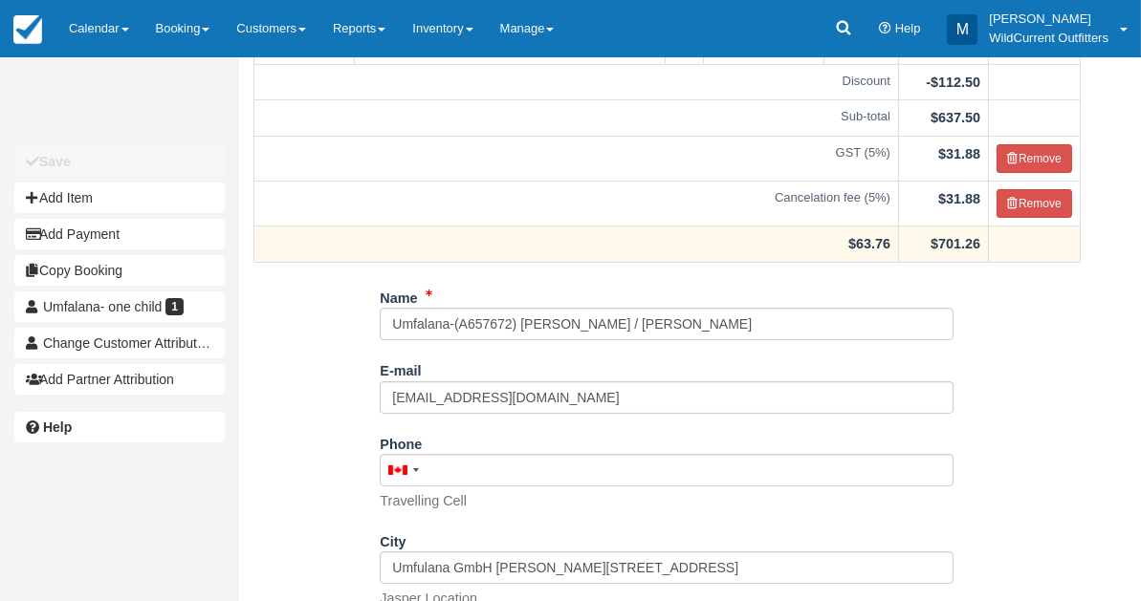
scroll to position [409, 0]
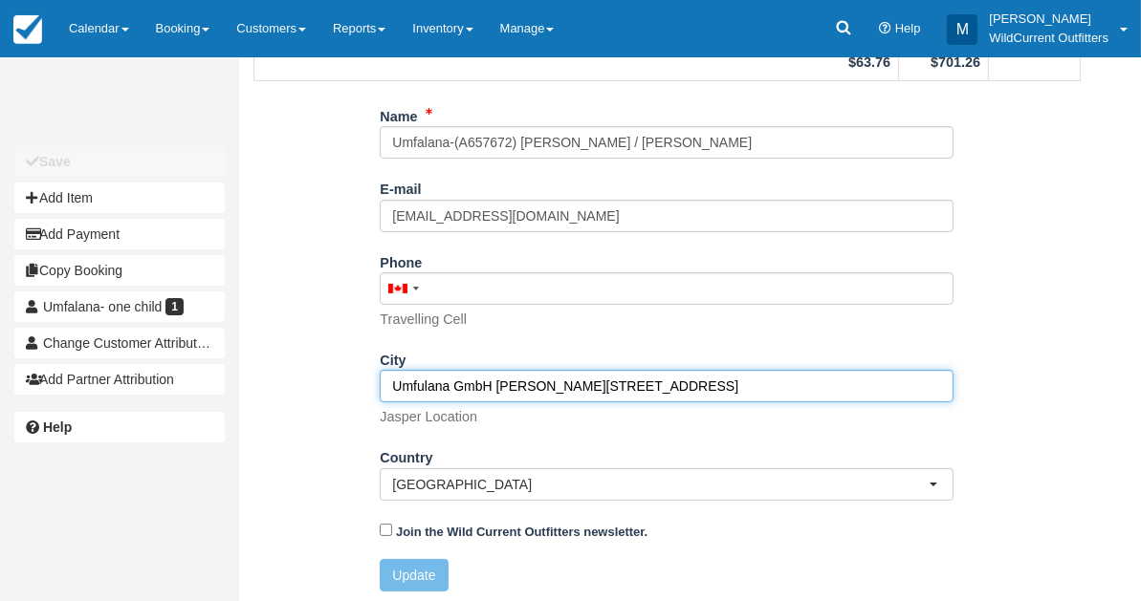
drag, startPoint x: 848, startPoint y: 381, endPoint x: 773, endPoint y: 384, distance: 75.6
click at [773, 384] on input "Umfulana GmbH [PERSON_NAME][STREET_ADDRESS]" at bounding box center [667, 386] width 574 height 33
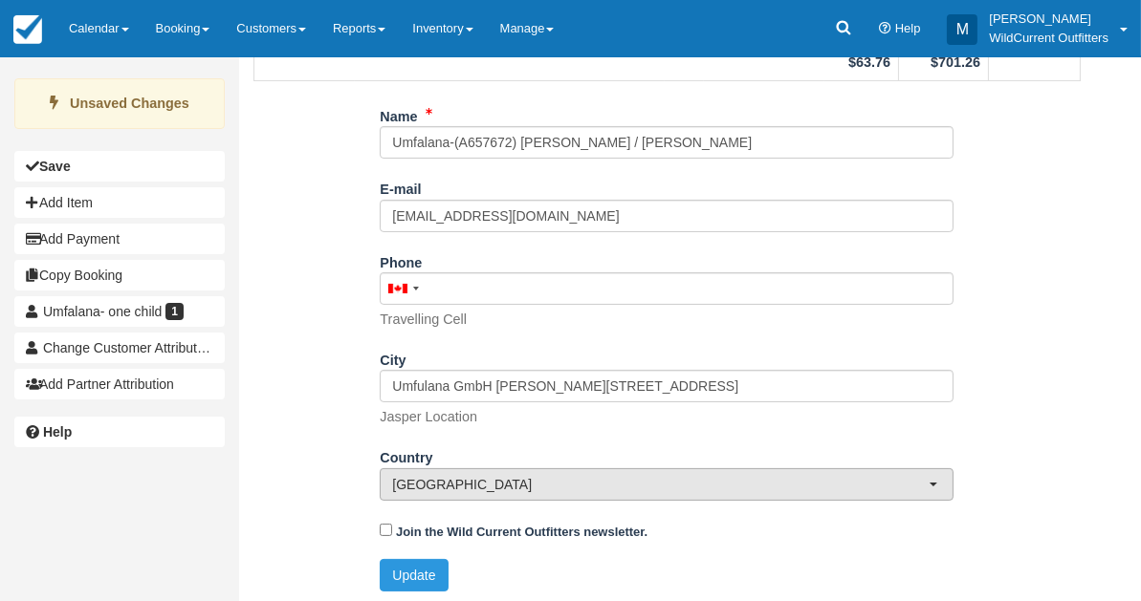
click at [464, 484] on span "[GEOGRAPHIC_DATA]" at bounding box center [660, 484] width 536 height 19
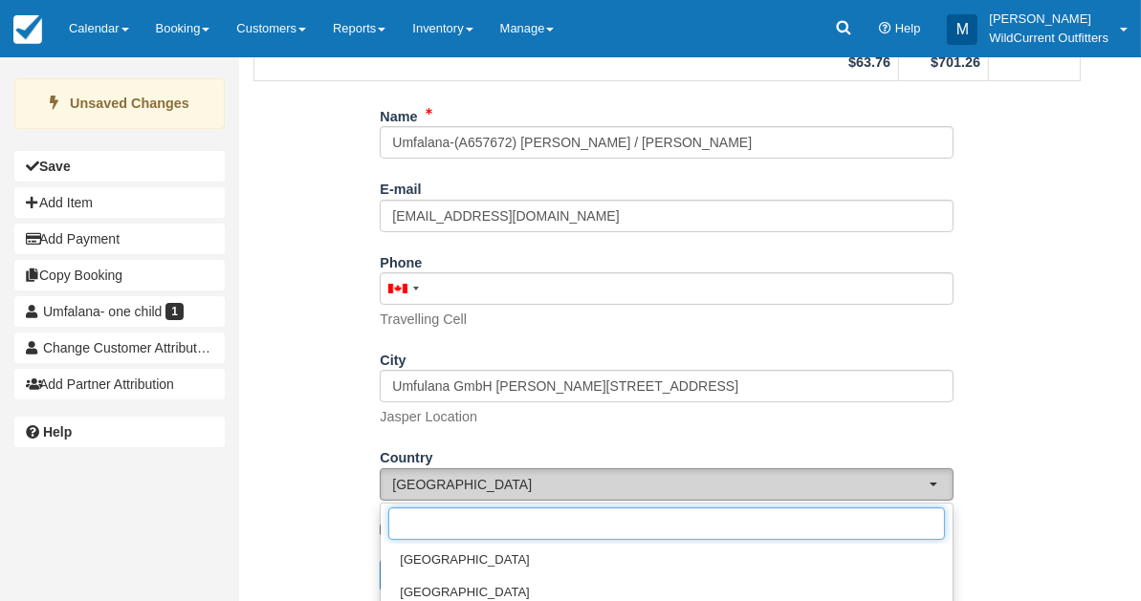
scroll to position [972, 0]
paste input "[GEOGRAPHIC_DATA]"
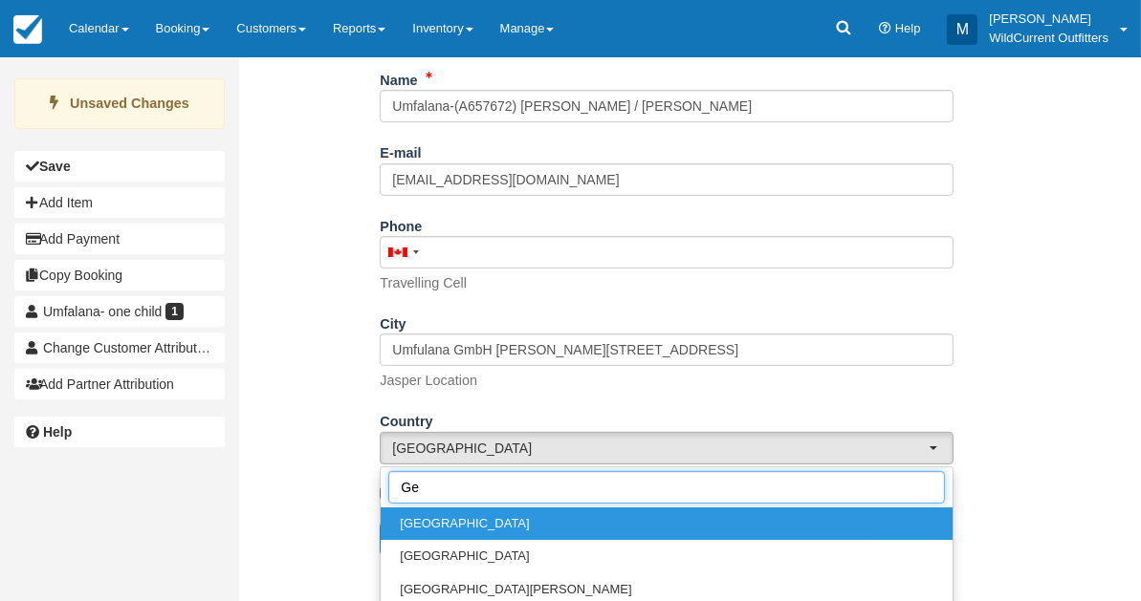
scroll to position [409, 0]
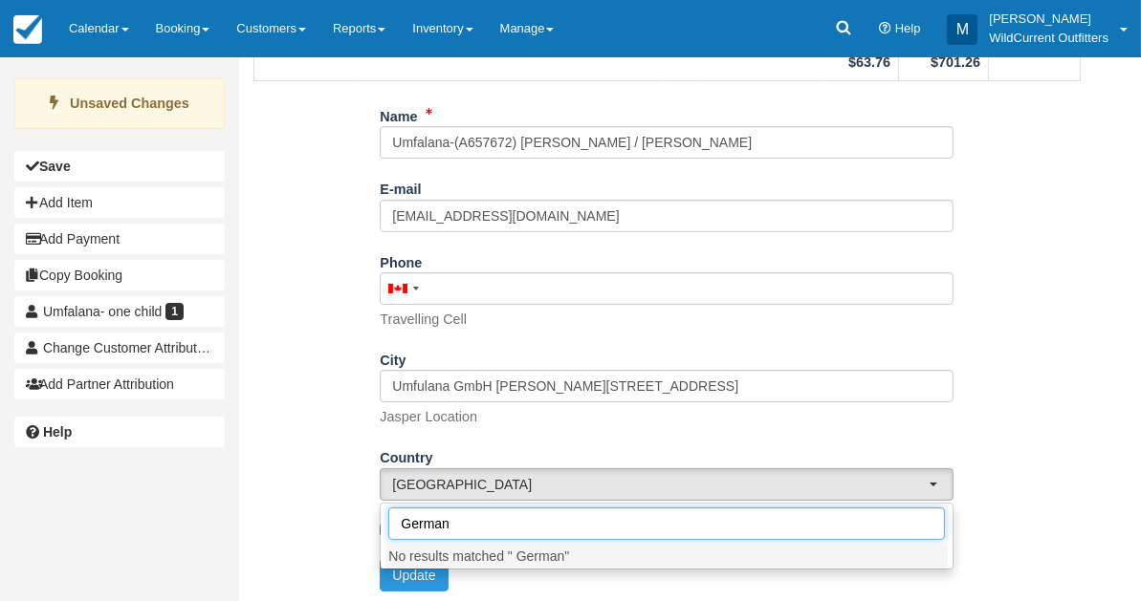
type input "[GEOGRAPHIC_DATA]"
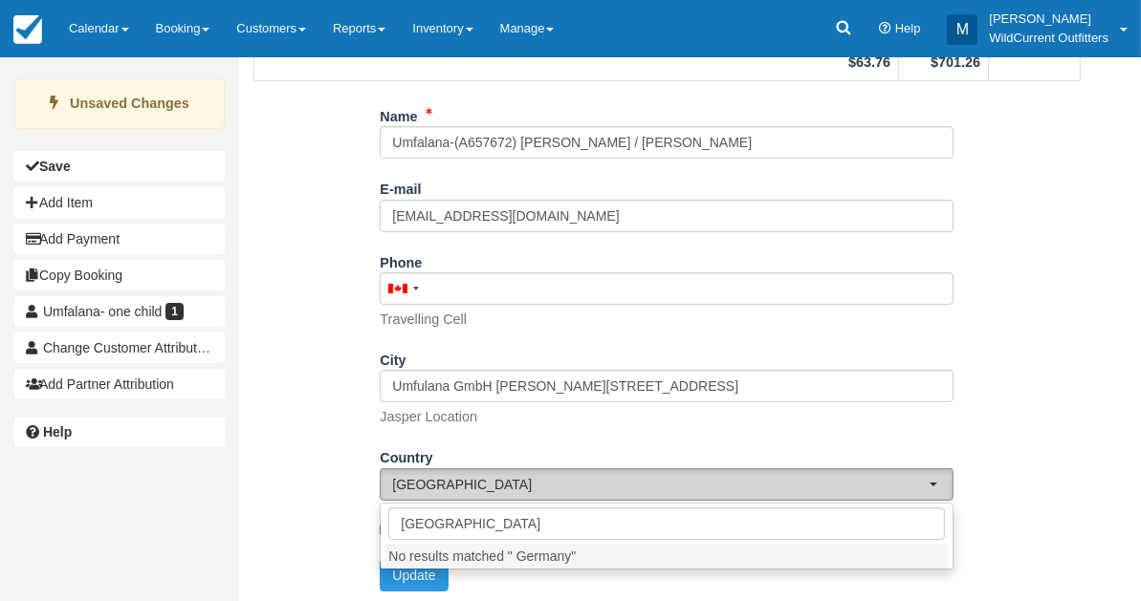
click at [463, 480] on span "[GEOGRAPHIC_DATA]" at bounding box center [660, 484] width 536 height 19
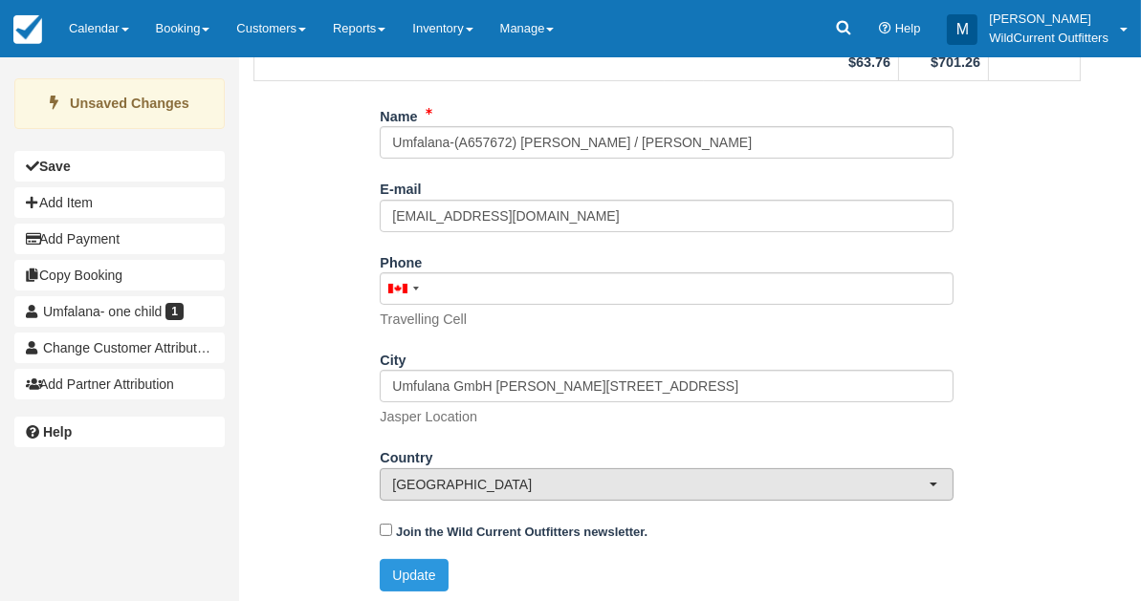
click at [463, 480] on span "[GEOGRAPHIC_DATA]" at bounding box center [660, 484] width 536 height 19
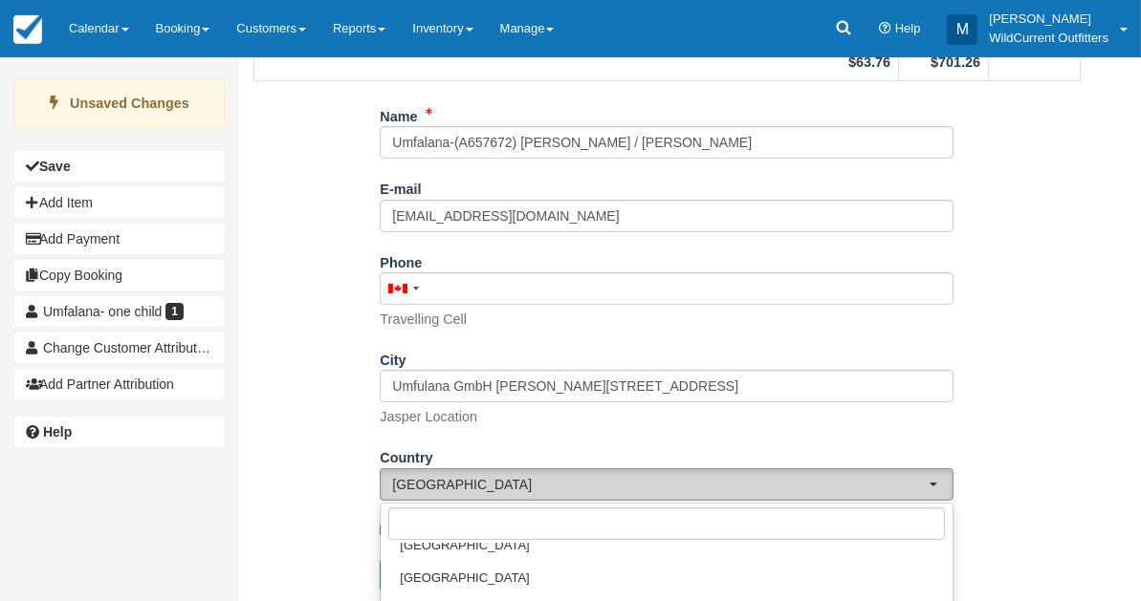
click at [932, 473] on button "Canada" at bounding box center [667, 485] width 574 height 33
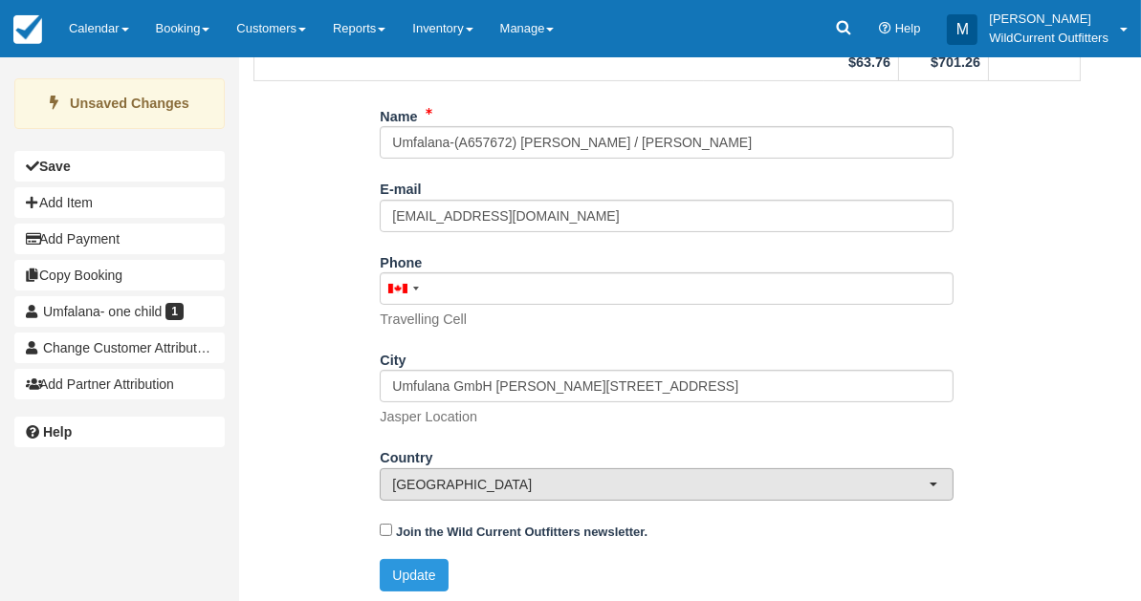
click at [932, 473] on button "Canada" at bounding box center [667, 485] width 574 height 33
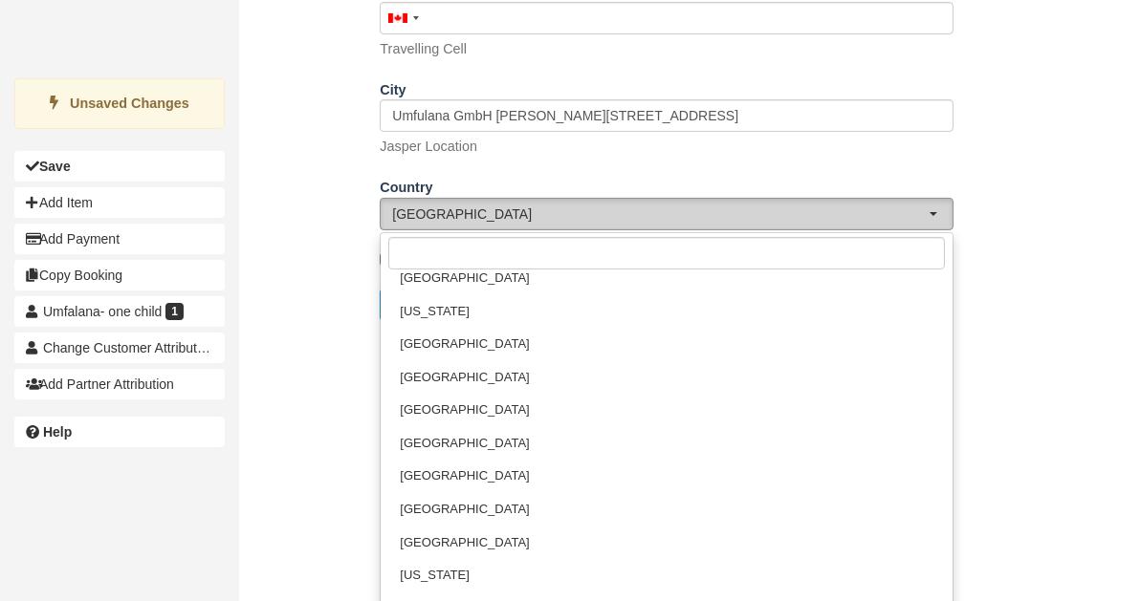
scroll to position [2391, 0]
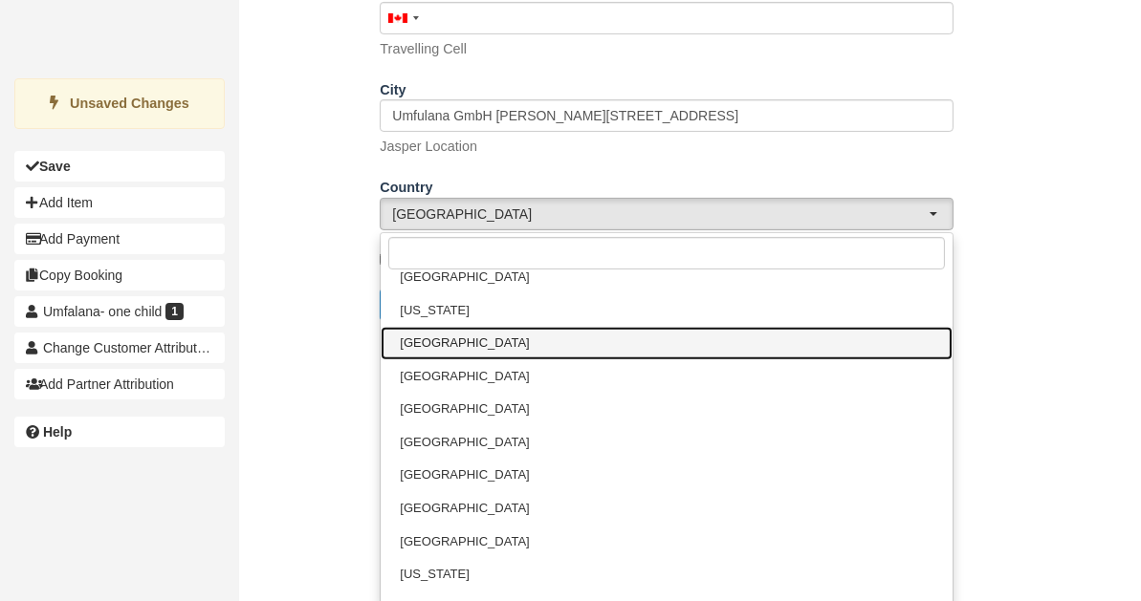
click at [445, 327] on link "[GEOGRAPHIC_DATA]" at bounding box center [667, 343] width 572 height 33
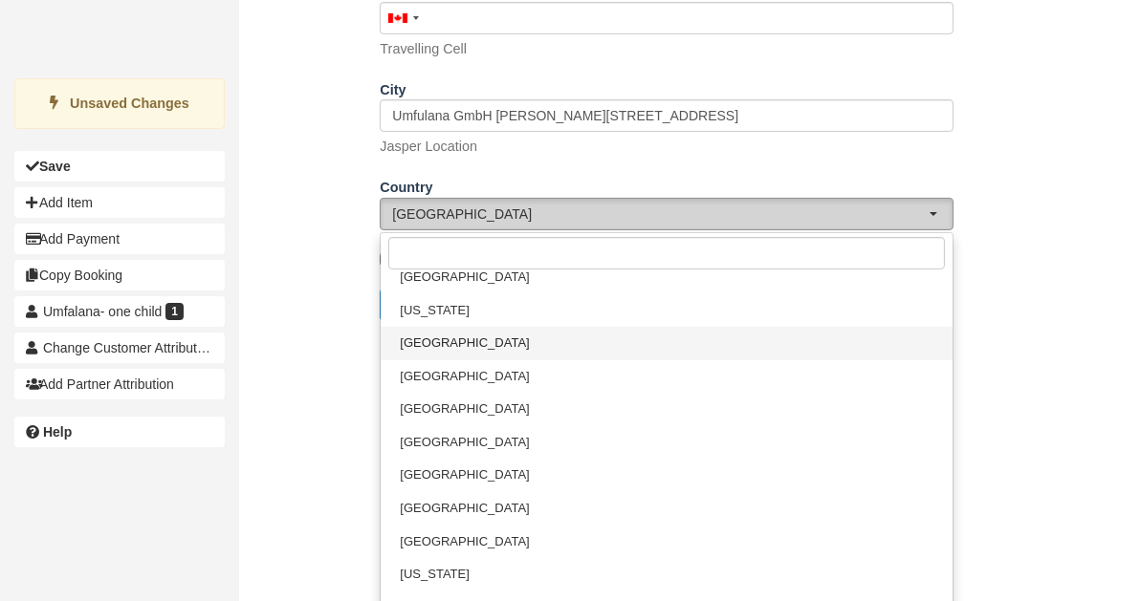
select select "DE"
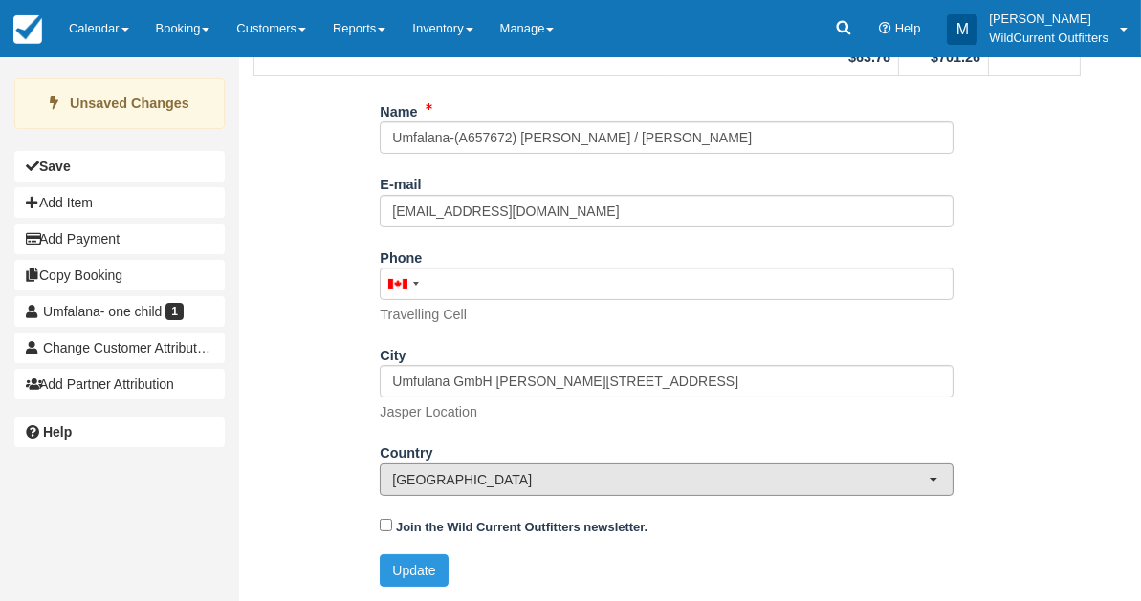
scroll to position [409, 0]
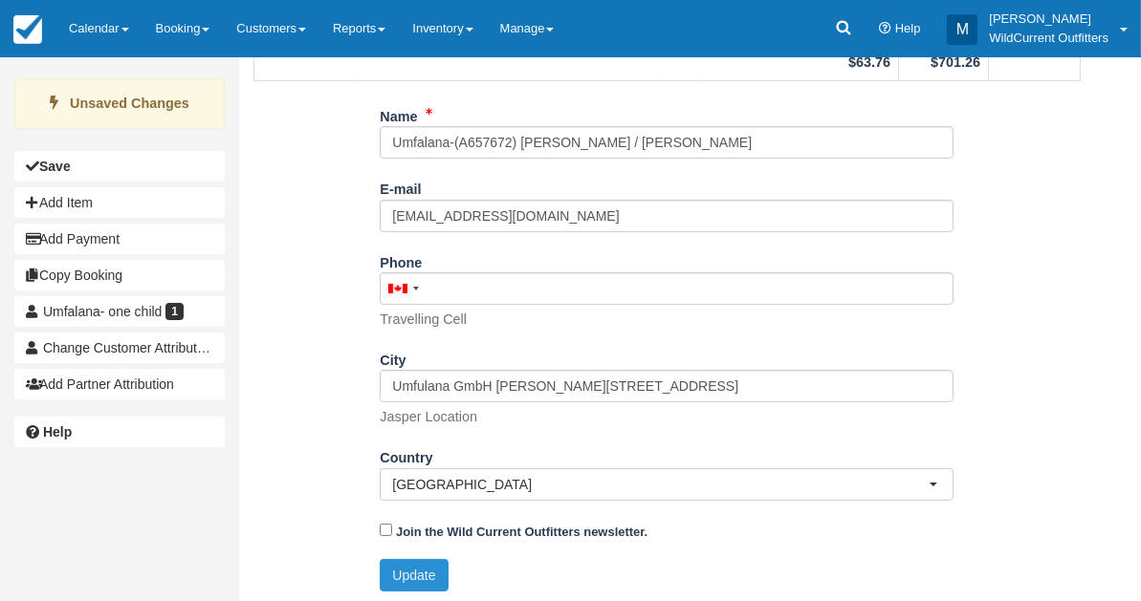
click at [415, 580] on button "Update" at bounding box center [414, 575] width 68 height 33
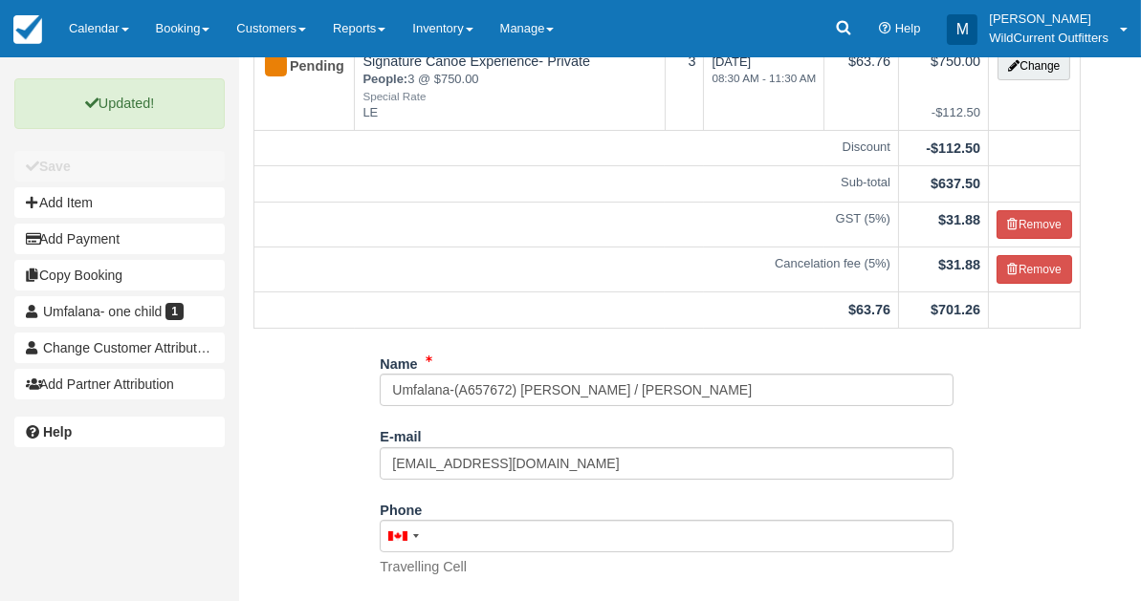
scroll to position [0, 0]
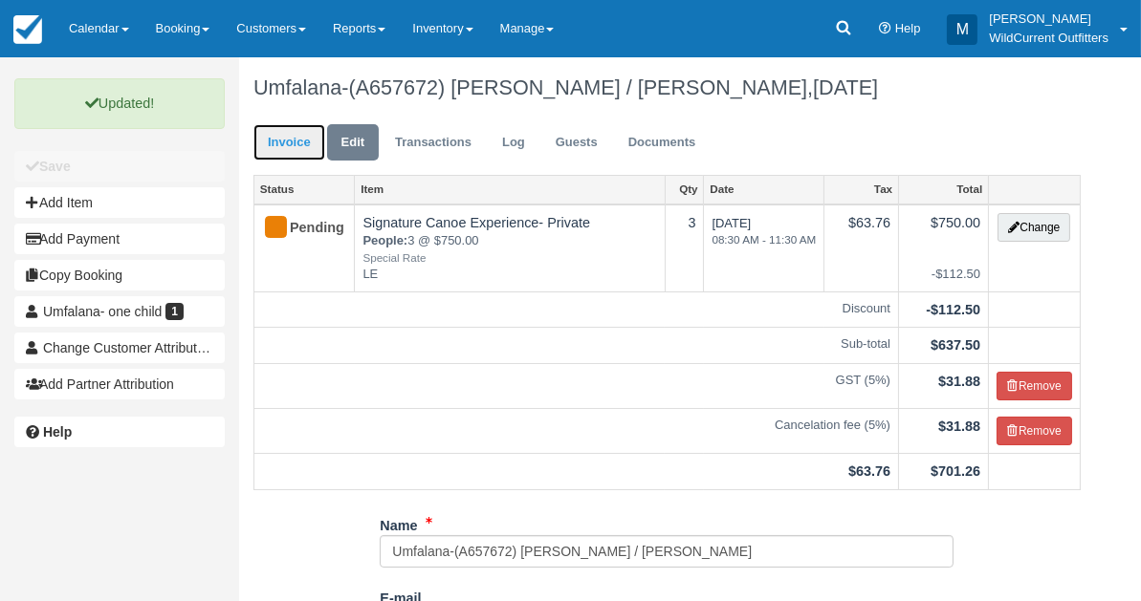
click at [270, 137] on link "Invoice" at bounding box center [289, 142] width 72 height 37
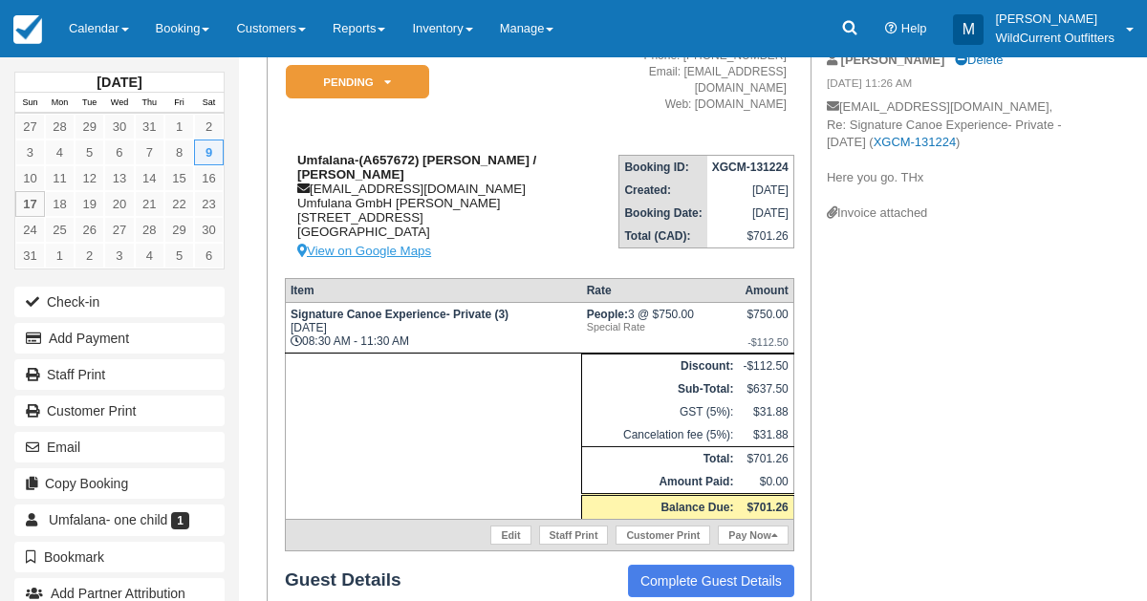
scroll to position [237, 0]
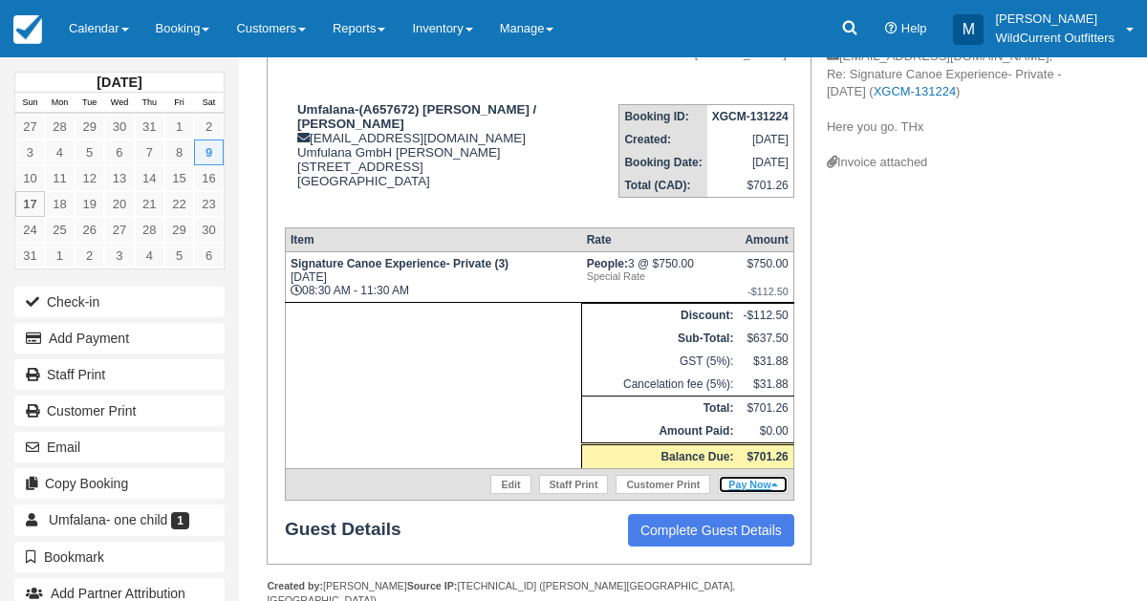
click at [742, 475] on link "Pay Now" at bounding box center [753, 484] width 70 height 19
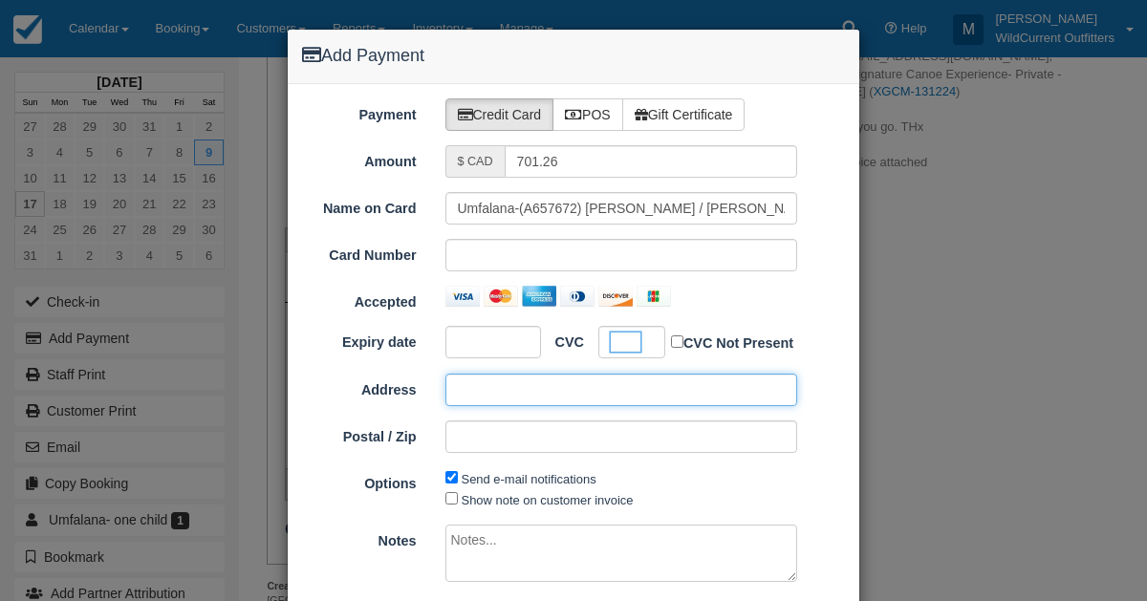
click at [512, 393] on input "Address" at bounding box center [622, 390] width 353 height 33
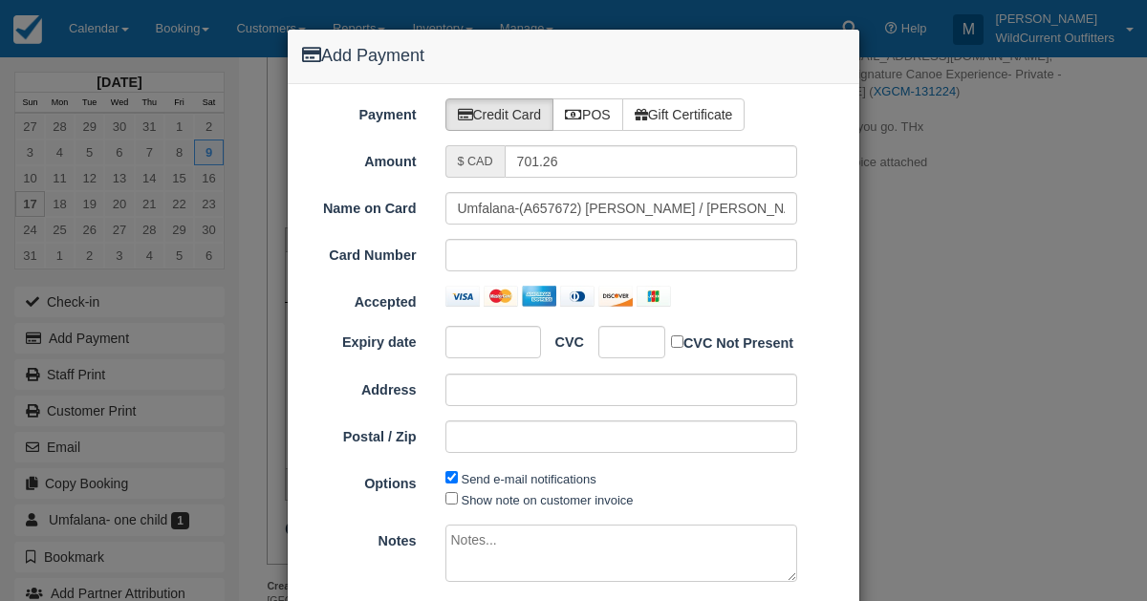
click at [458, 546] on textarea at bounding box center [622, 553] width 353 height 57
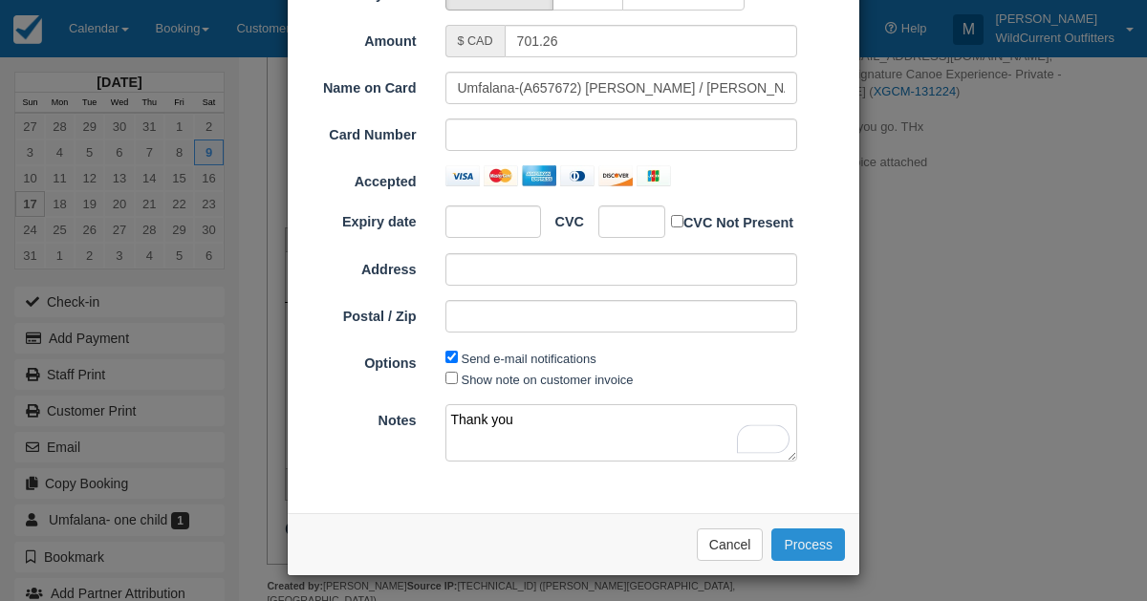
type textarea "Thank you"
click at [817, 540] on button "Process" at bounding box center [809, 545] width 74 height 33
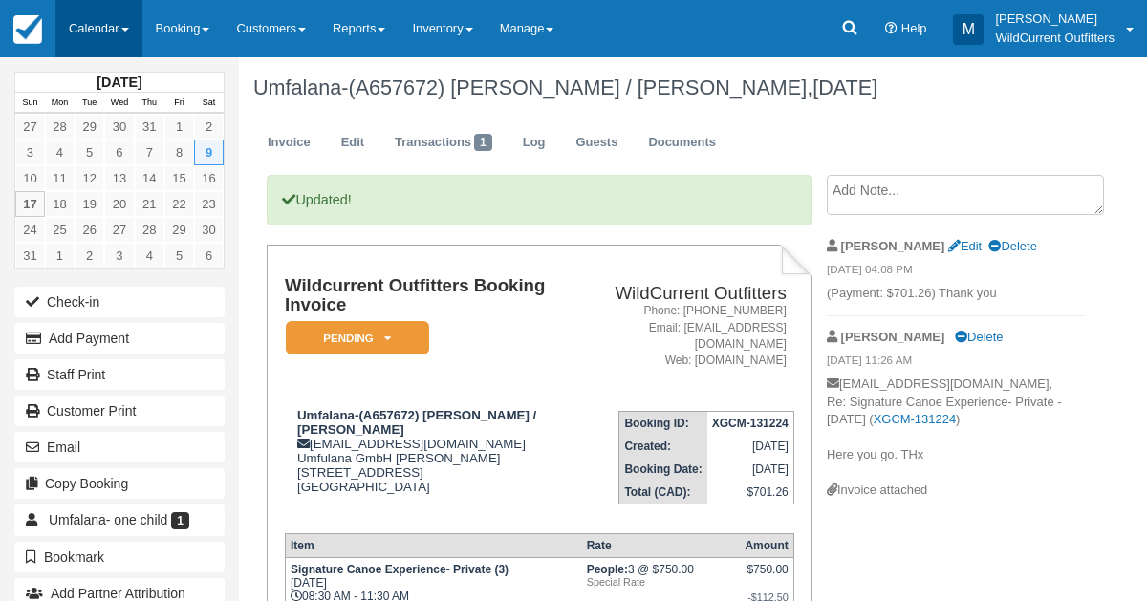
click at [94, 22] on link "Calendar" at bounding box center [98, 28] width 87 height 57
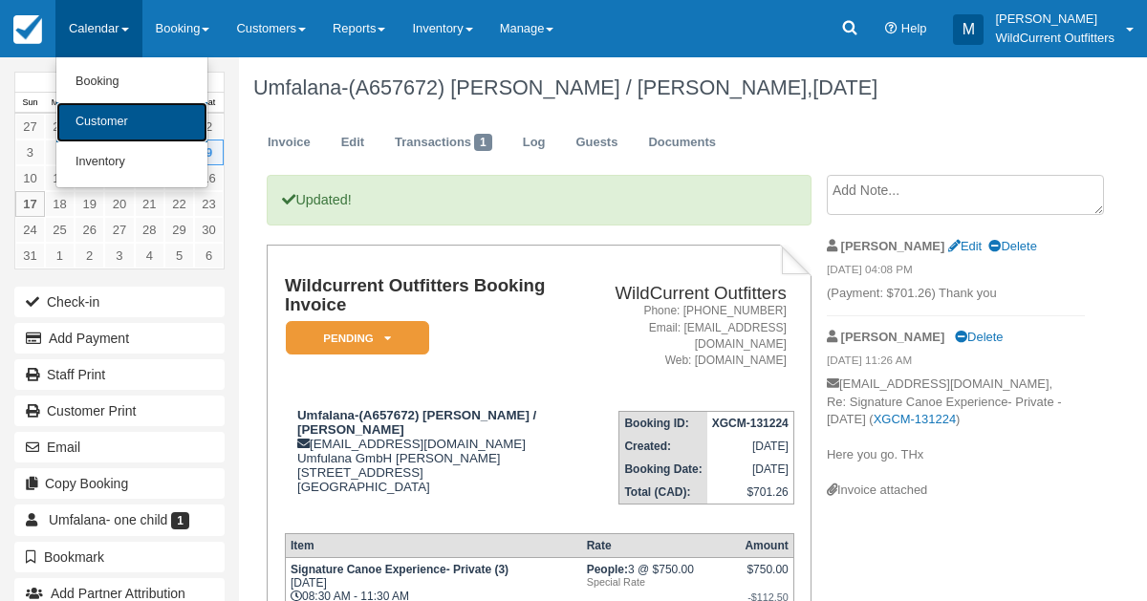
click at [111, 116] on link "Customer" at bounding box center [131, 122] width 151 height 40
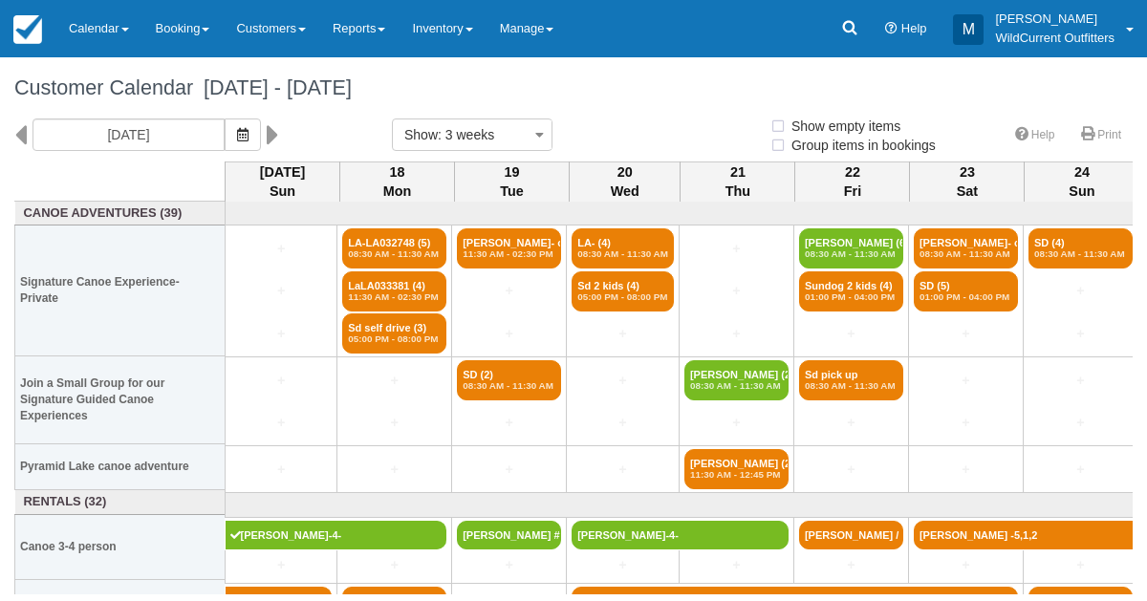
select select
click at [261, 129] on button "button" at bounding box center [243, 135] width 36 height 33
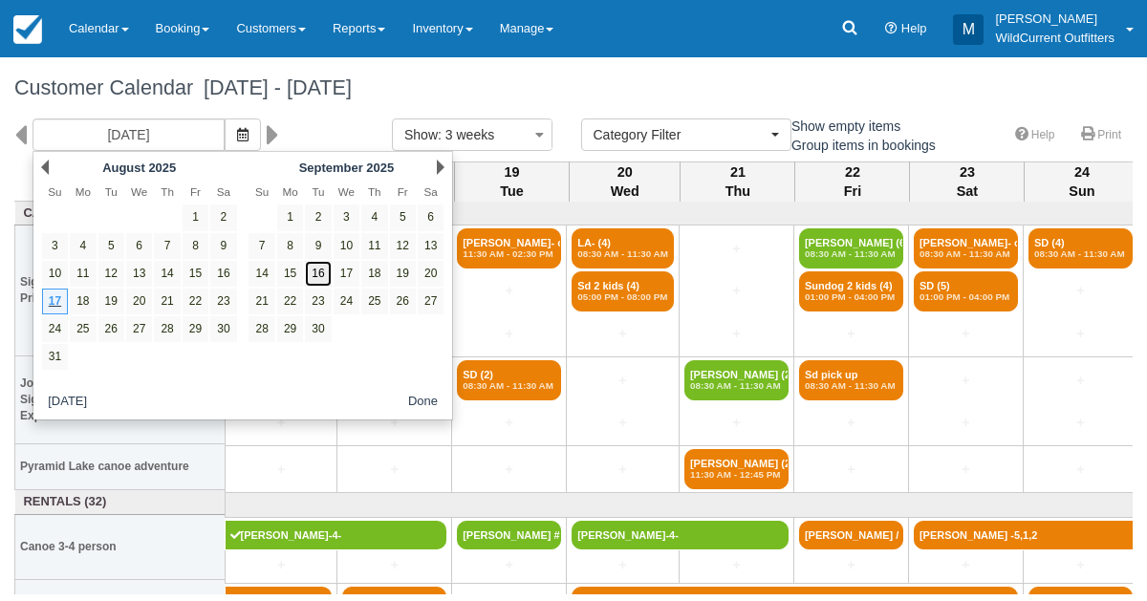
click at [324, 268] on link "16" at bounding box center [318, 274] width 26 height 26
type input "09/16/25"
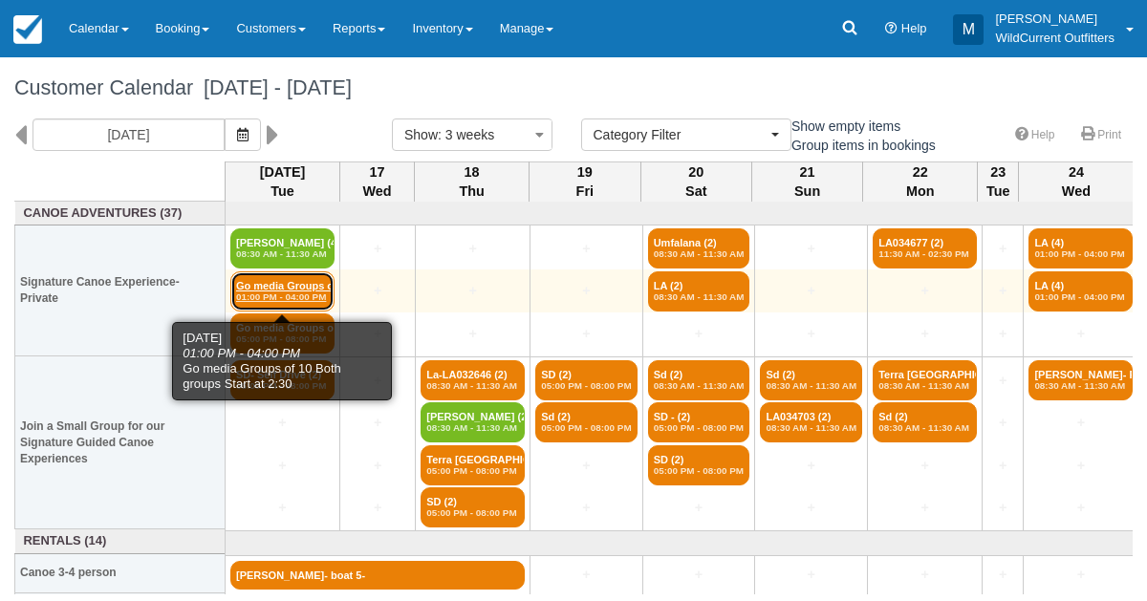
click at [300, 292] on em "01:00 PM - 04:00 PM" at bounding box center [282, 297] width 93 height 11
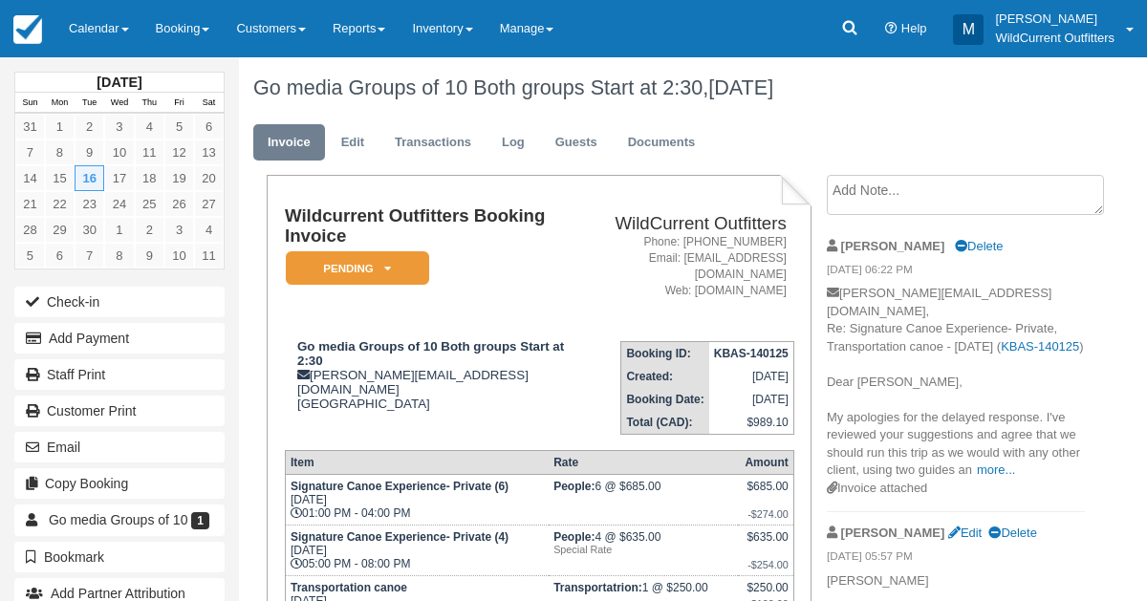
click at [300, 290] on td "Wildcurrent Outfitters Booking Invoice Pending   ZAUI Deposit Paid Waiting List…" at bounding box center [431, 267] width 293 height 120
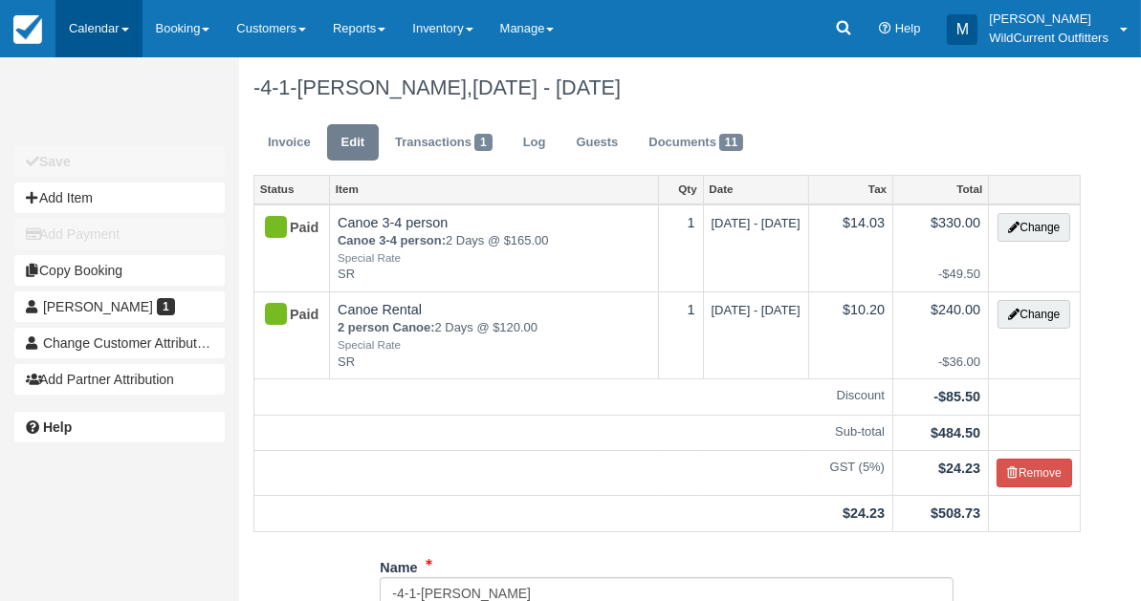
click at [77, 20] on link "Calendar" at bounding box center [98, 28] width 87 height 57
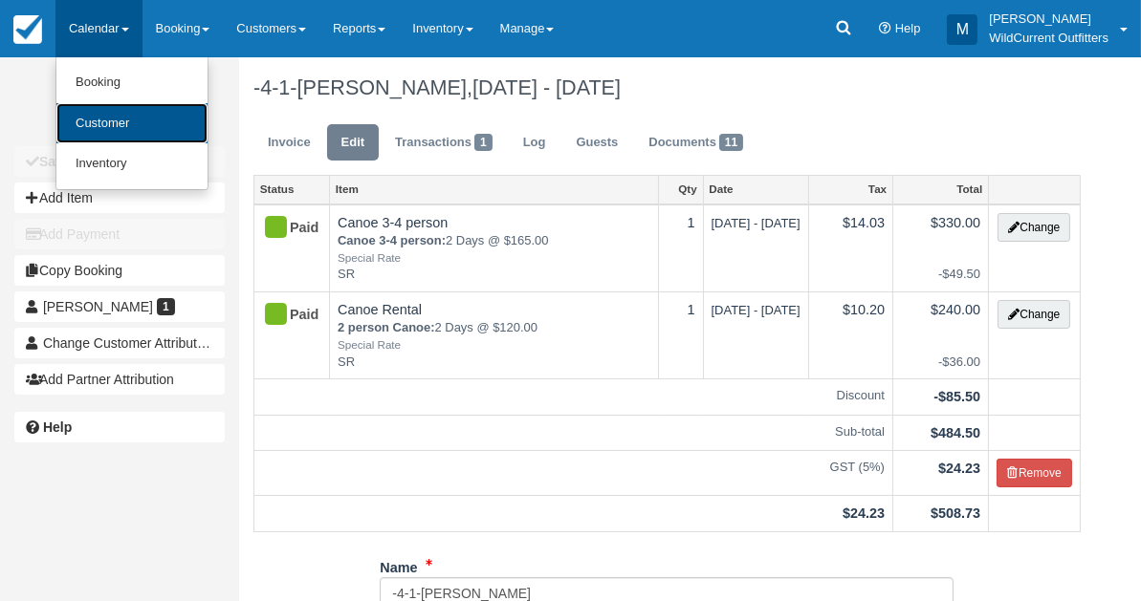
click at [87, 118] on link "Customer" at bounding box center [131, 123] width 151 height 41
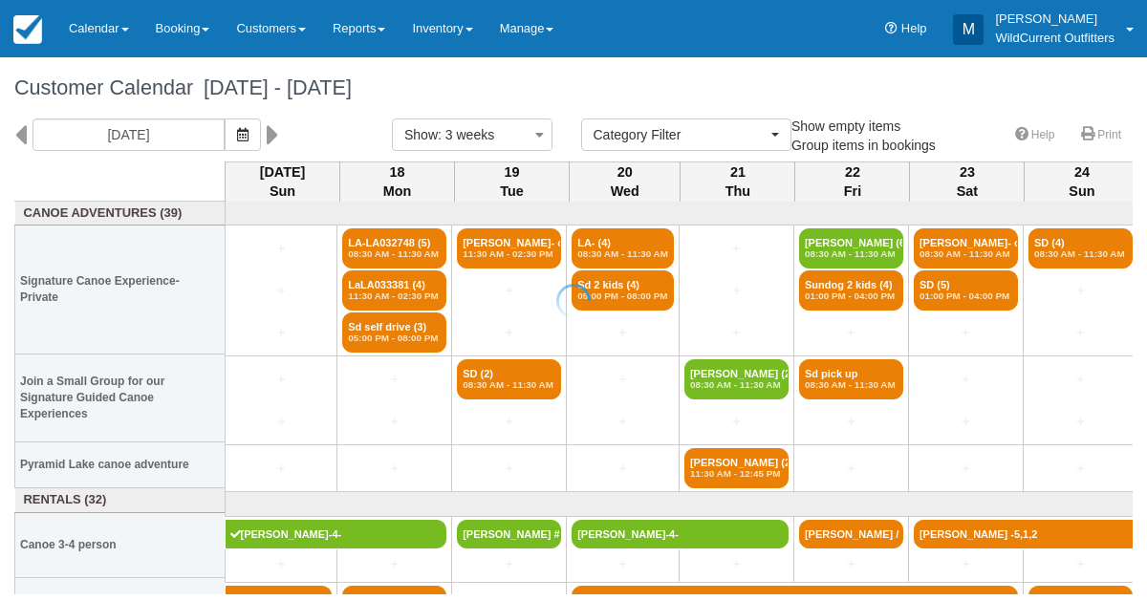
select select
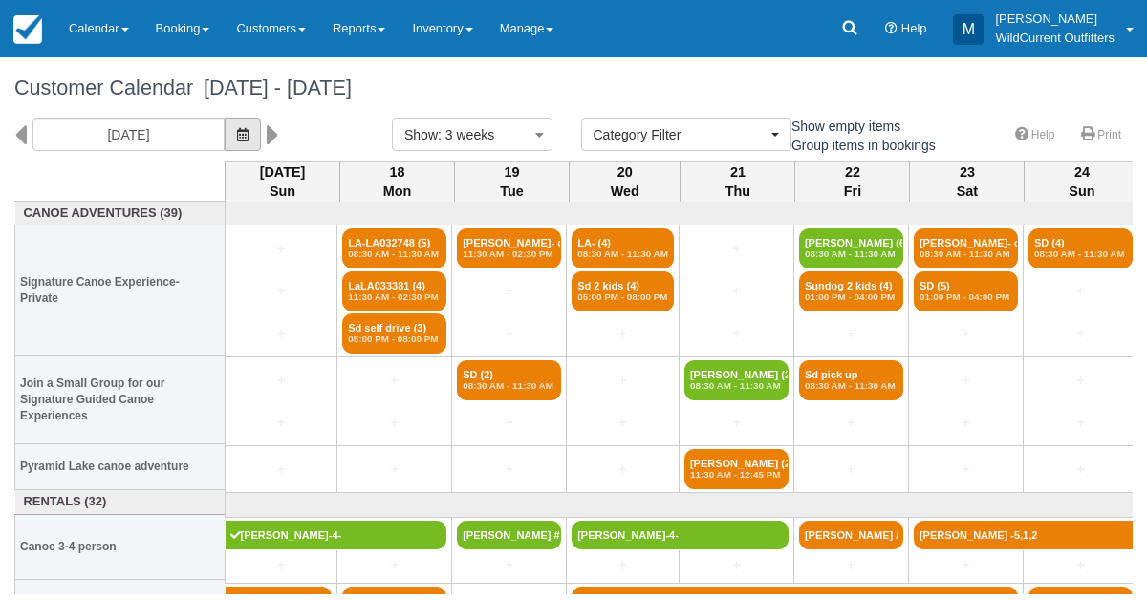
click at [261, 140] on button "button" at bounding box center [243, 135] width 36 height 33
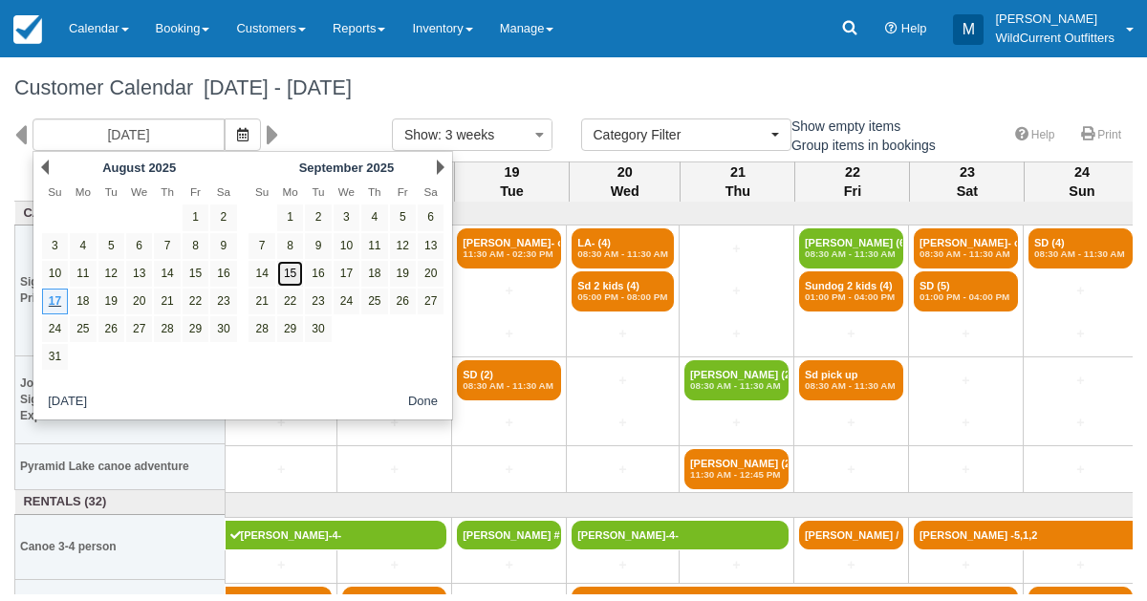
click at [283, 272] on link "15" at bounding box center [290, 274] width 26 height 26
type input "09/15/25"
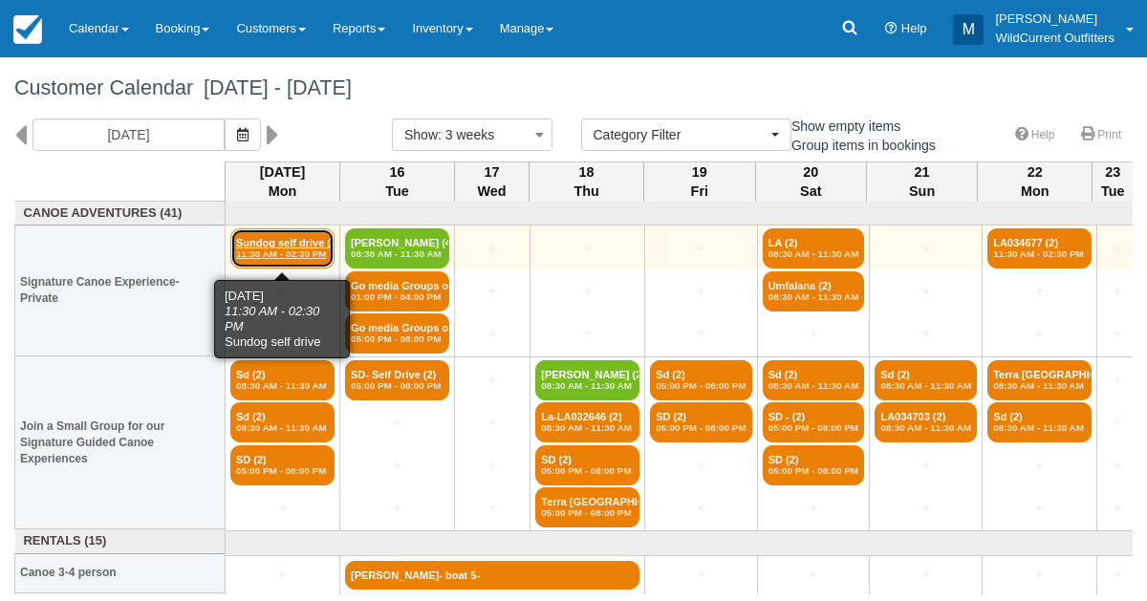
click at [267, 253] on em "11:30 AM - 02:30 PM" at bounding box center [282, 254] width 93 height 11
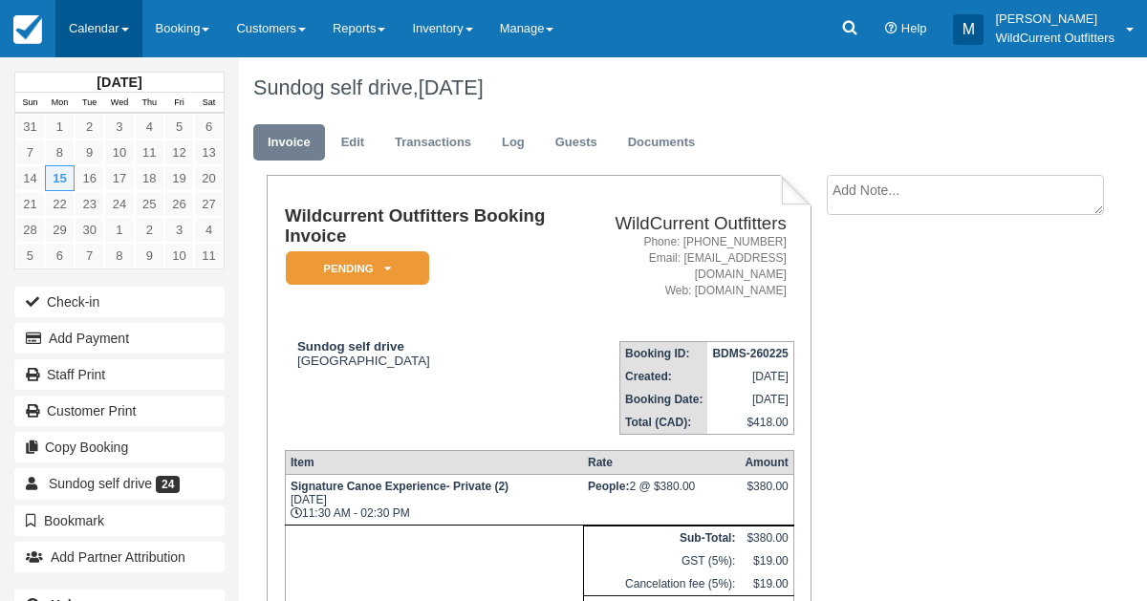
click at [98, 25] on link "Calendar" at bounding box center [98, 28] width 87 height 57
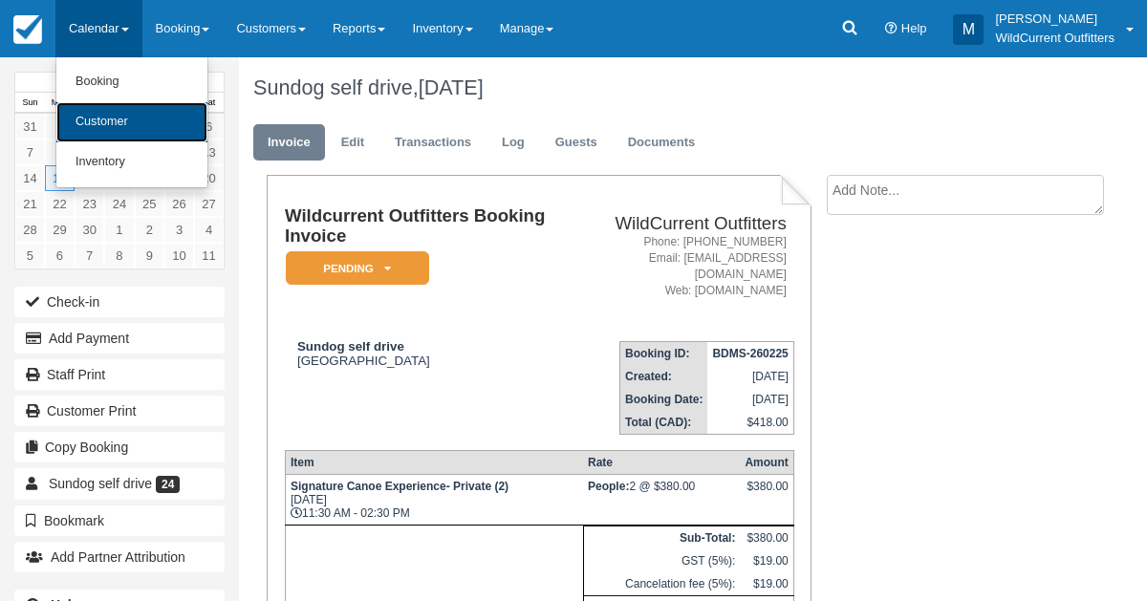
click at [109, 132] on link "Customer" at bounding box center [131, 122] width 151 height 40
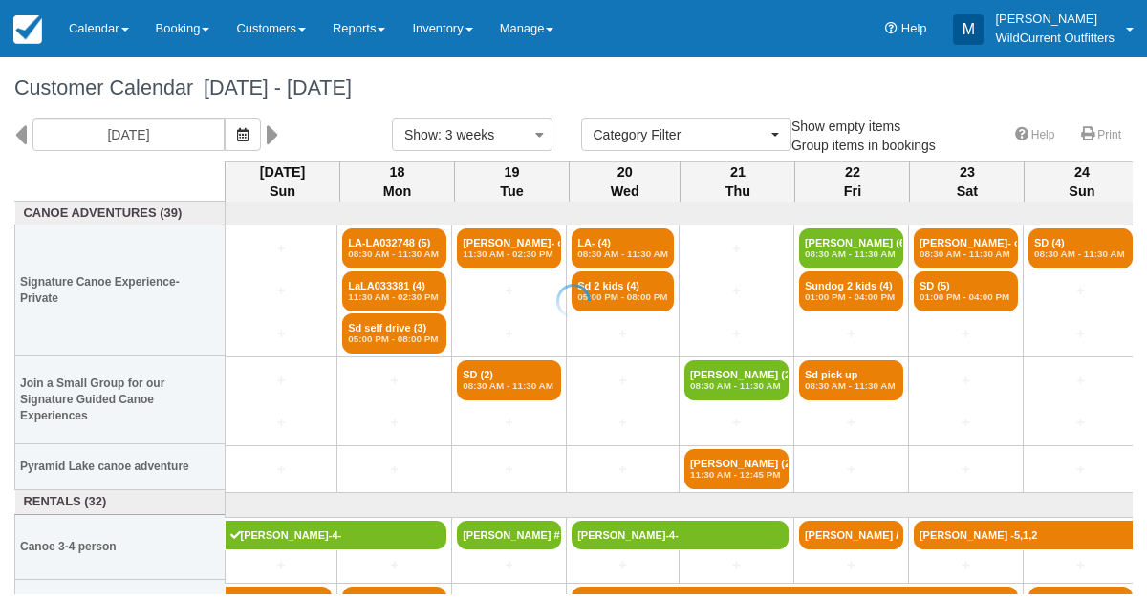
select select
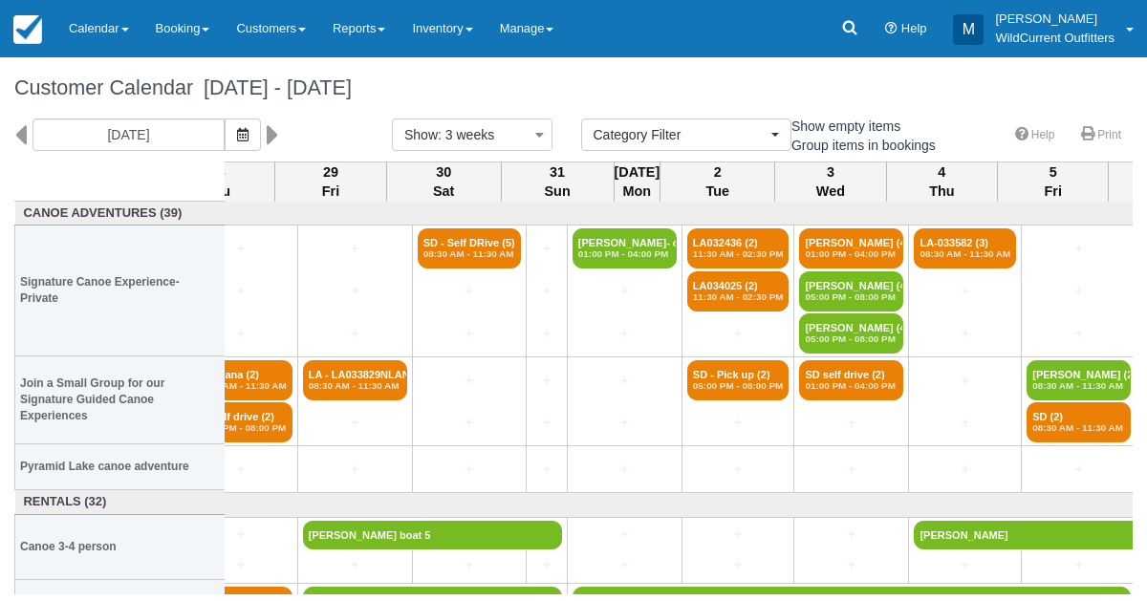
scroll to position [0, 1513]
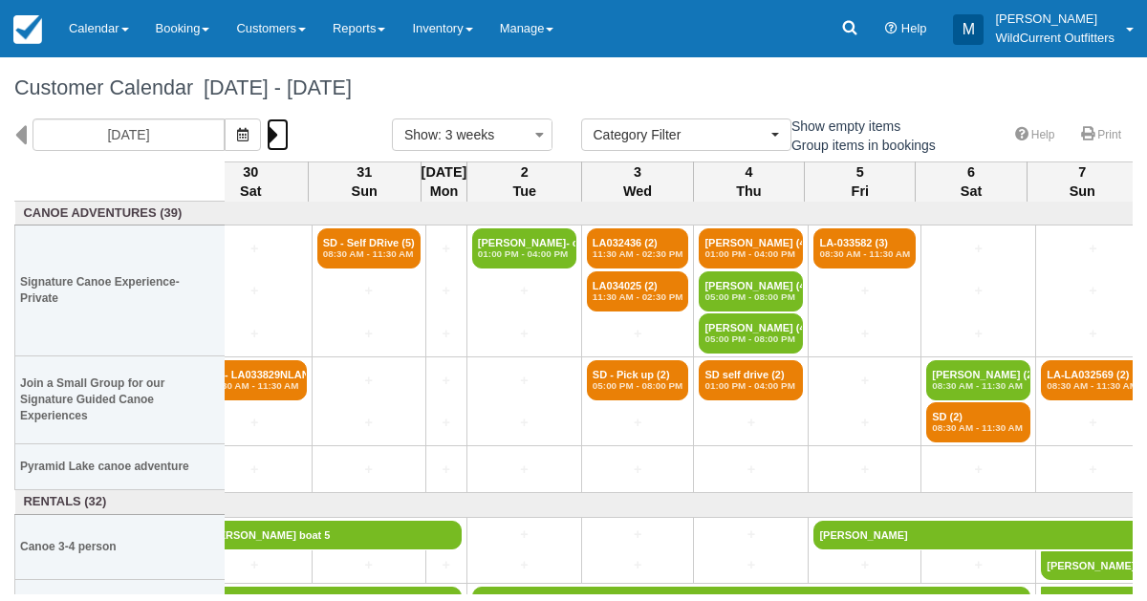
click at [279, 136] on icon at bounding box center [273, 135] width 12 height 33
type input "09/08/25"
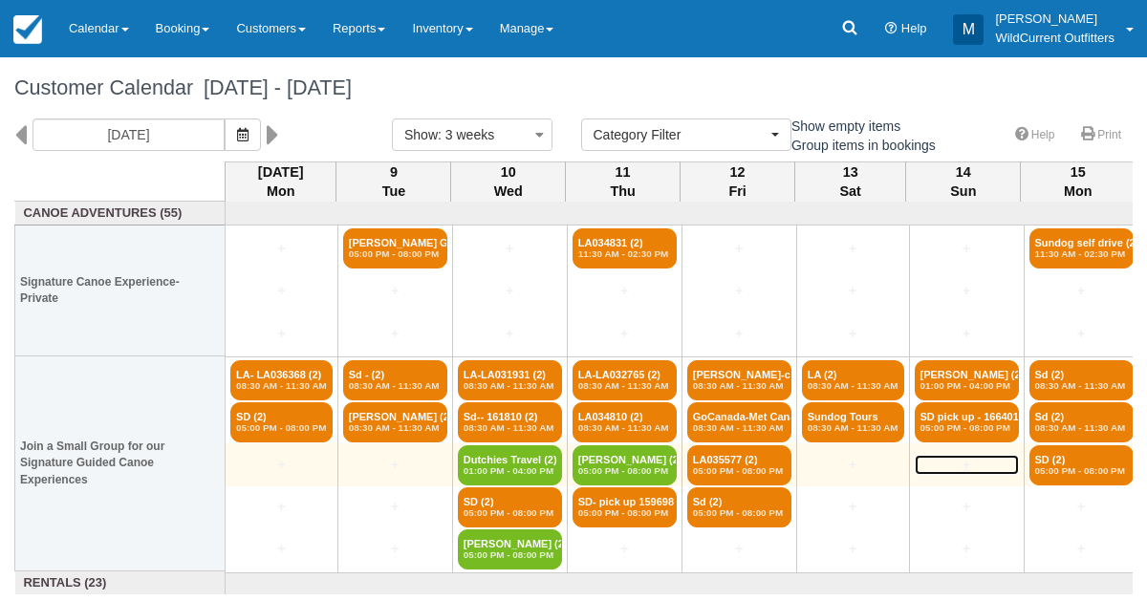
click at [1004, 466] on link "+" at bounding box center [967, 465] width 104 height 20
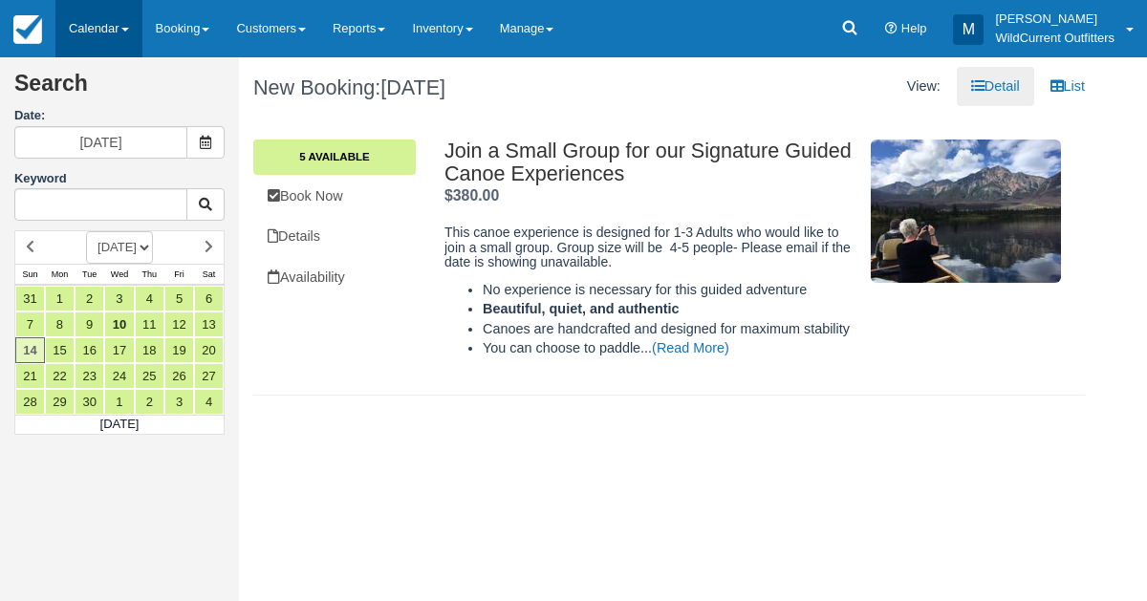
click at [114, 33] on link "Calendar" at bounding box center [98, 28] width 87 height 57
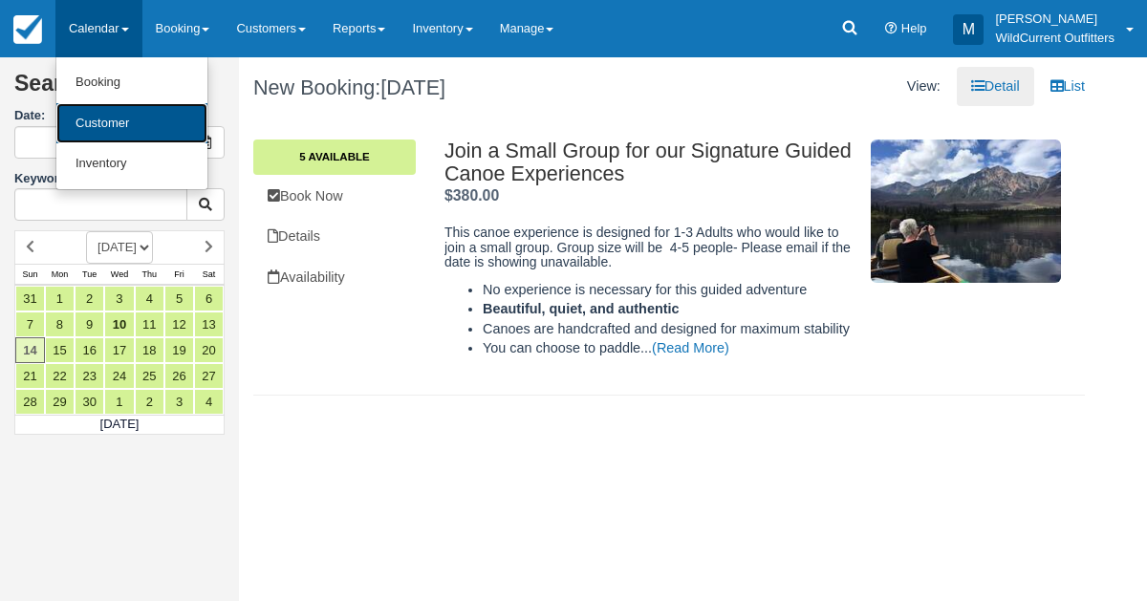
click at [117, 115] on link "Customer" at bounding box center [131, 123] width 151 height 41
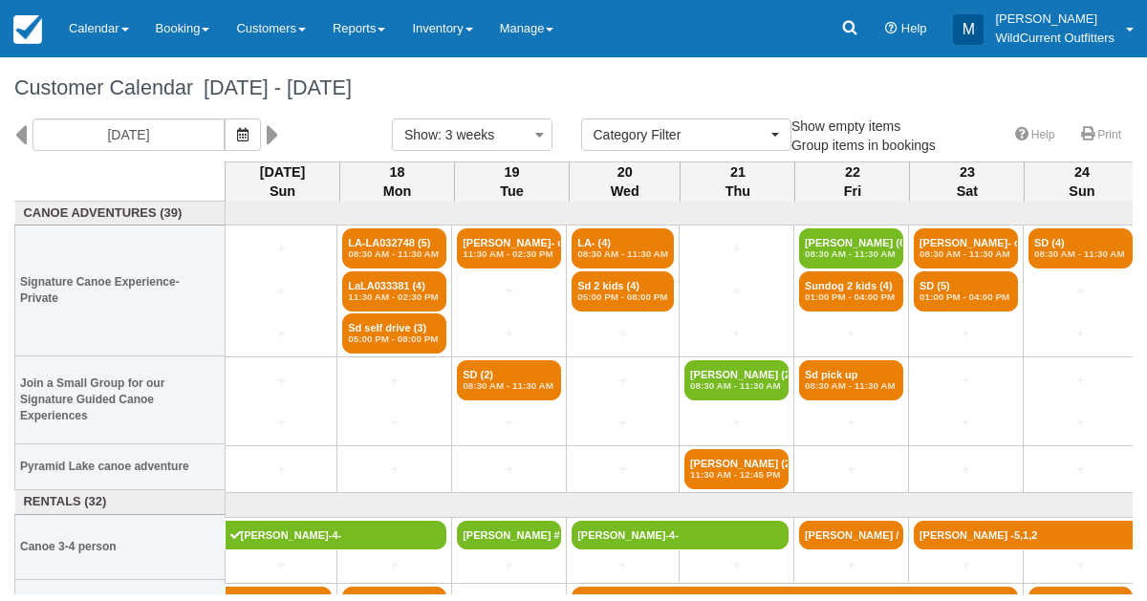
select select
click at [261, 148] on button "button" at bounding box center [243, 135] width 36 height 33
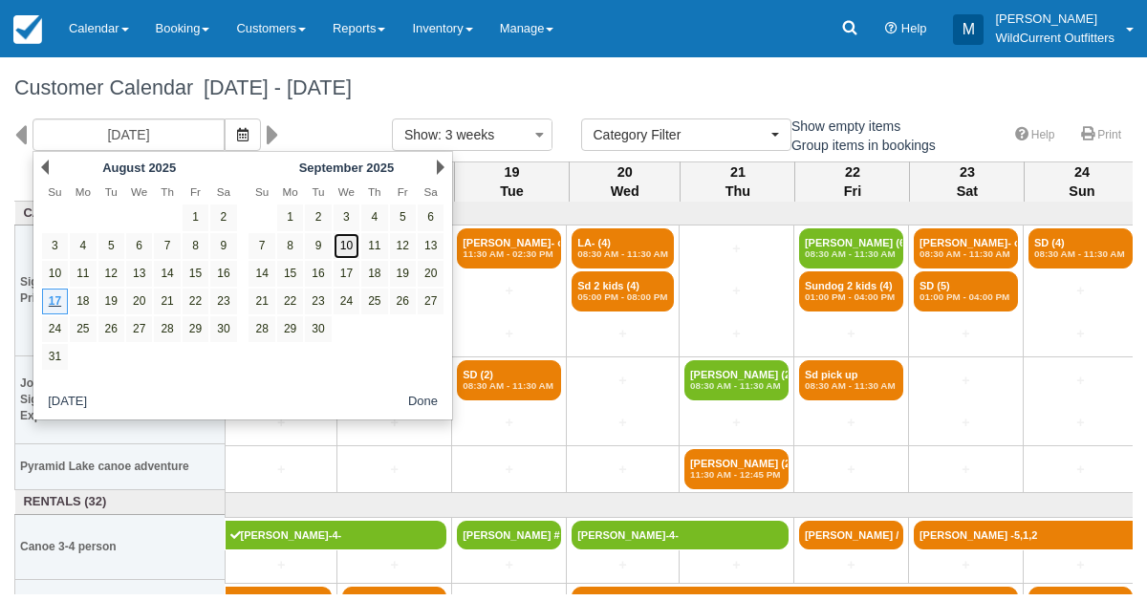
click at [343, 245] on link "10" at bounding box center [347, 246] width 26 height 26
type input "09/10/25"
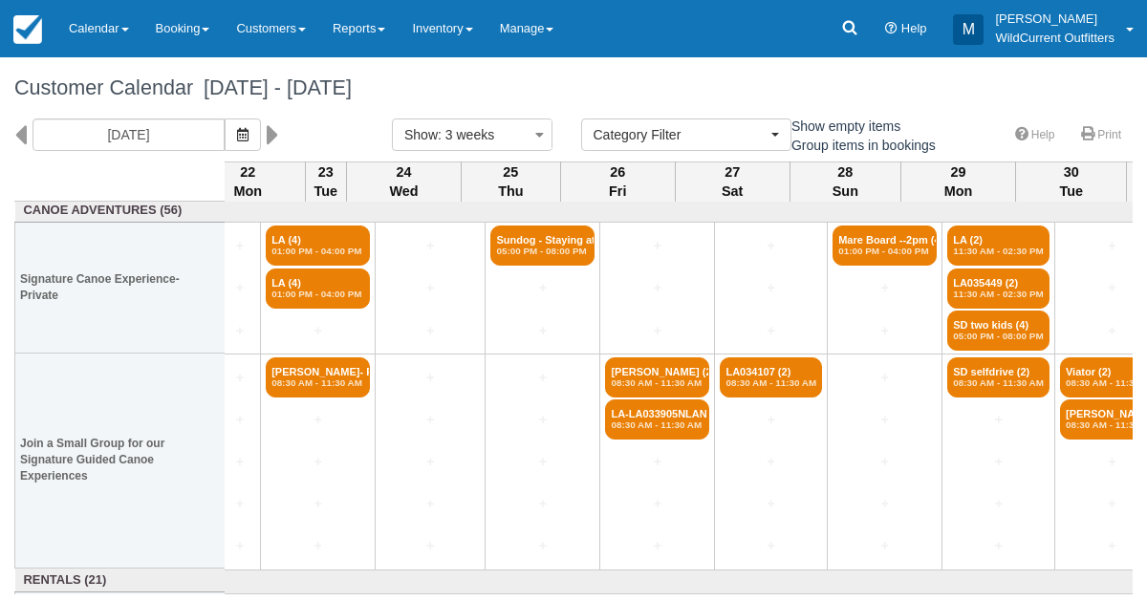
scroll to position [3, 1466]
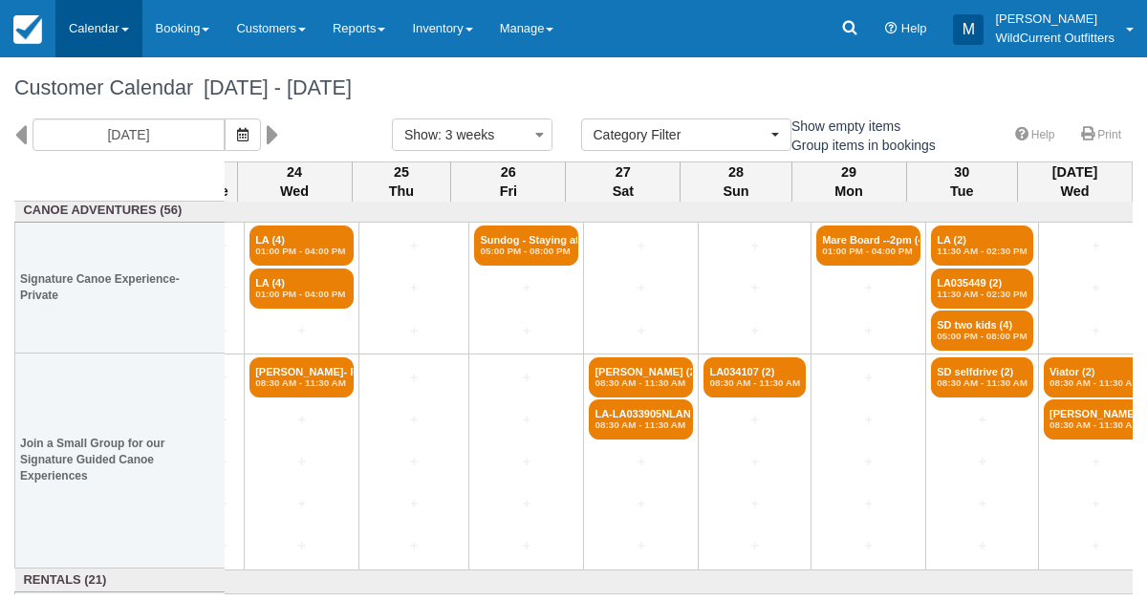
click at [96, 30] on link "Calendar" at bounding box center [98, 28] width 87 height 57
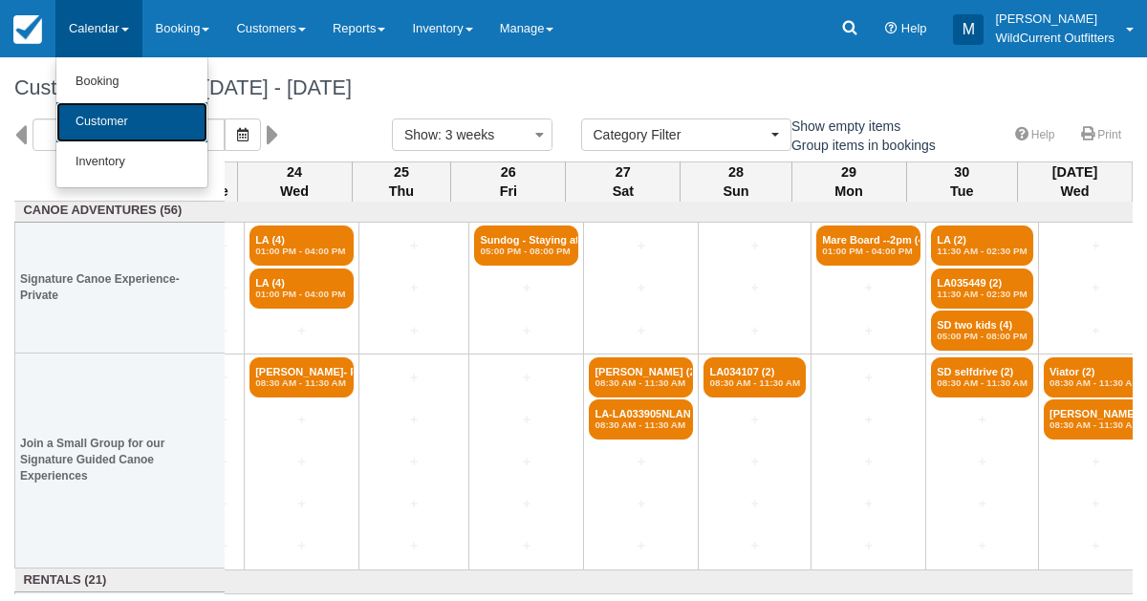
click at [103, 111] on link "Customer" at bounding box center [131, 122] width 151 height 40
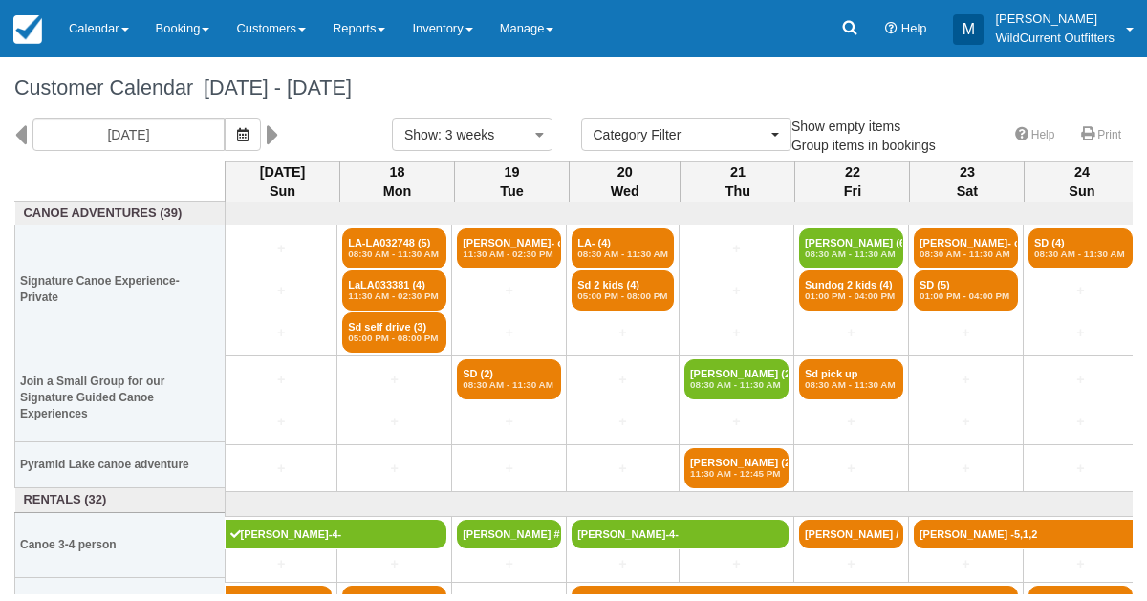
select select
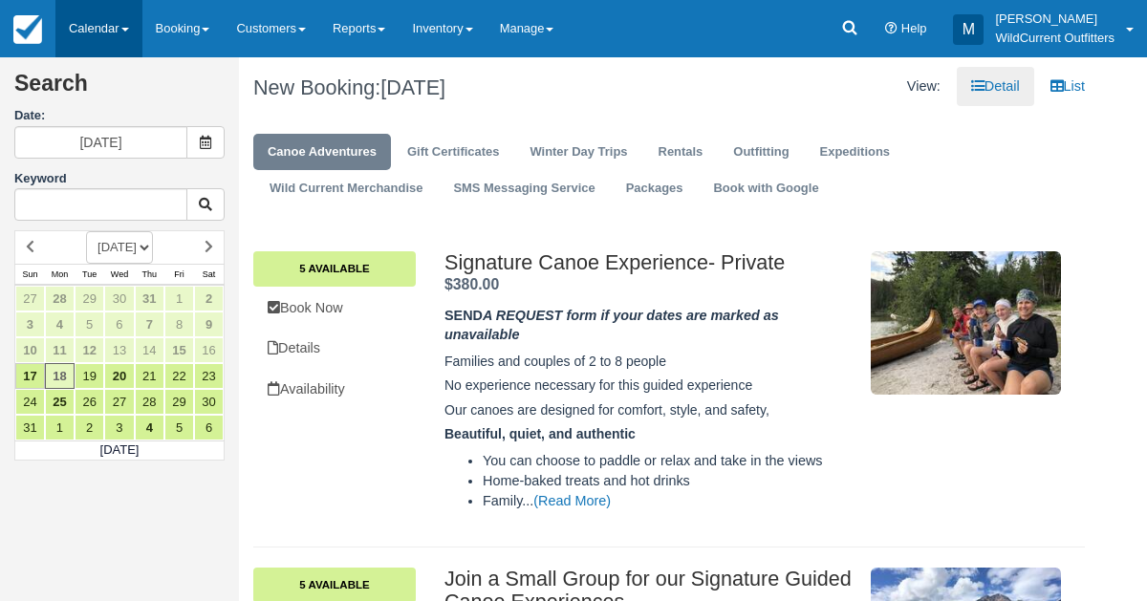
click at [68, 21] on link "Calendar" at bounding box center [98, 28] width 87 height 57
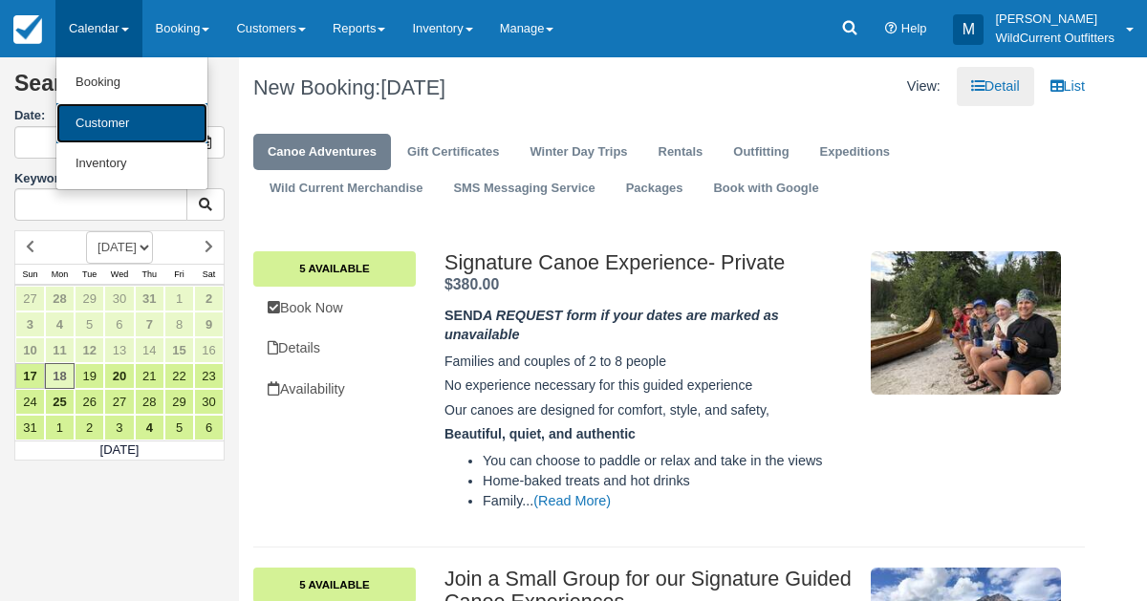
click at [98, 119] on link "Customer" at bounding box center [131, 123] width 151 height 41
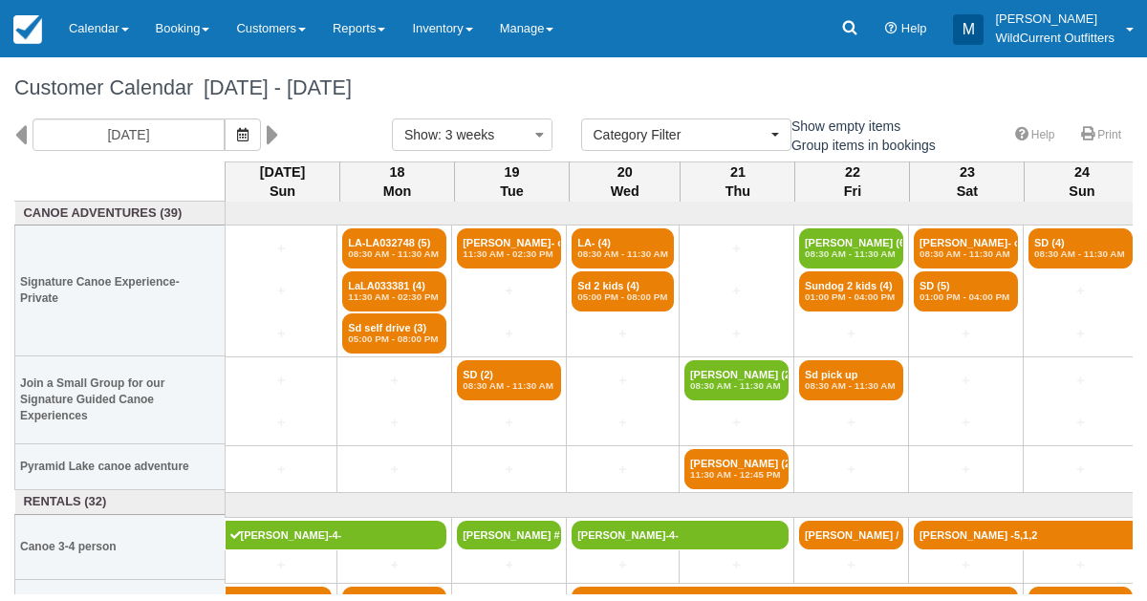
select select
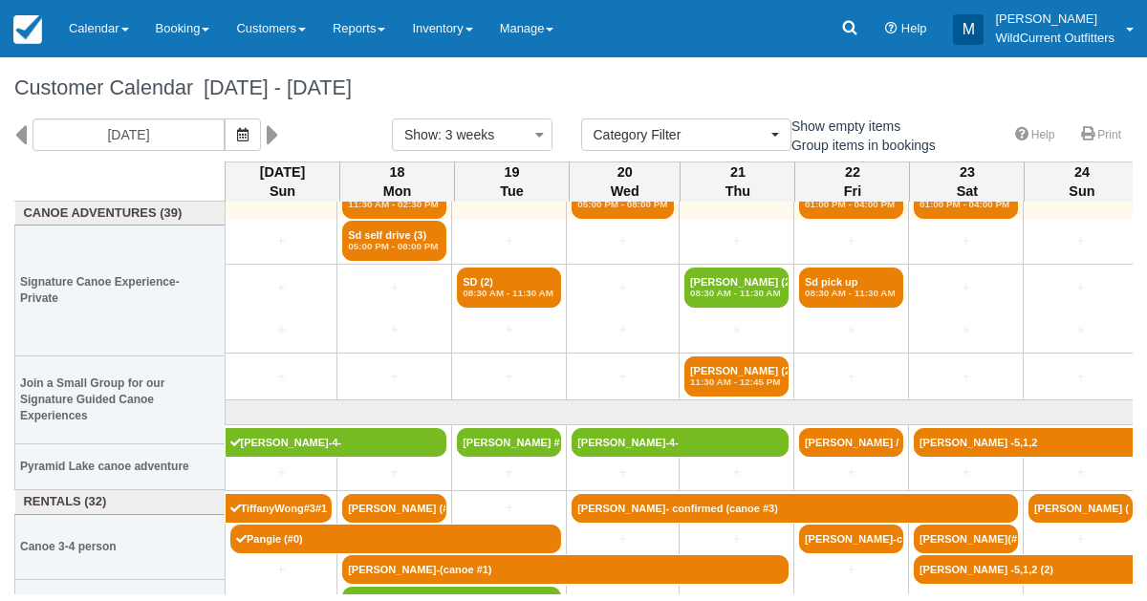
scroll to position [112, 0]
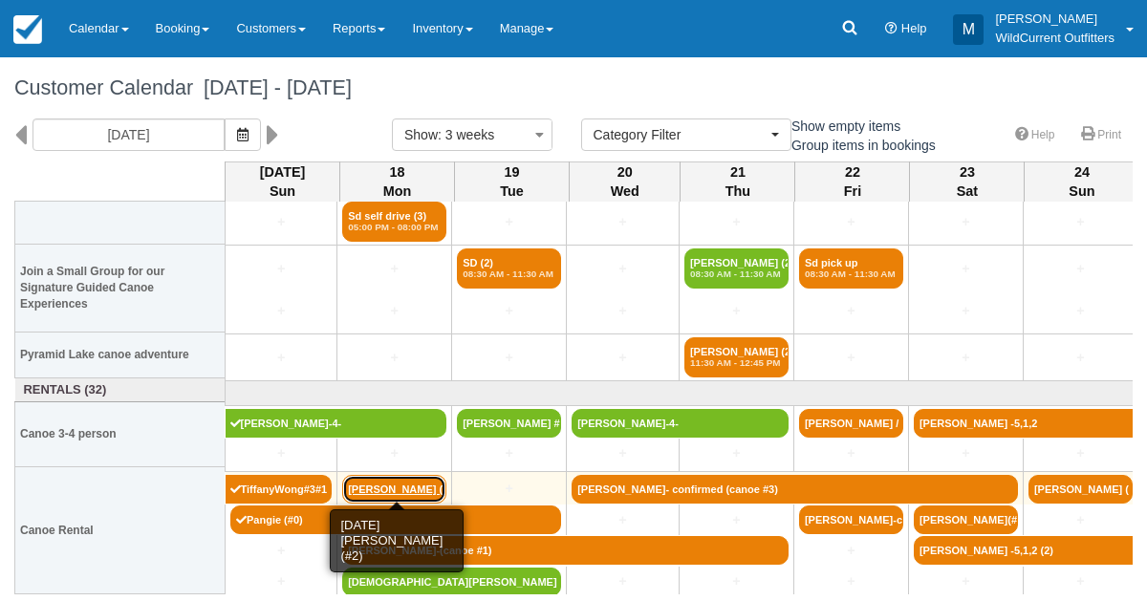
click at [404, 486] on link "[PERSON_NAME] (#2)" at bounding box center [394, 489] width 104 height 29
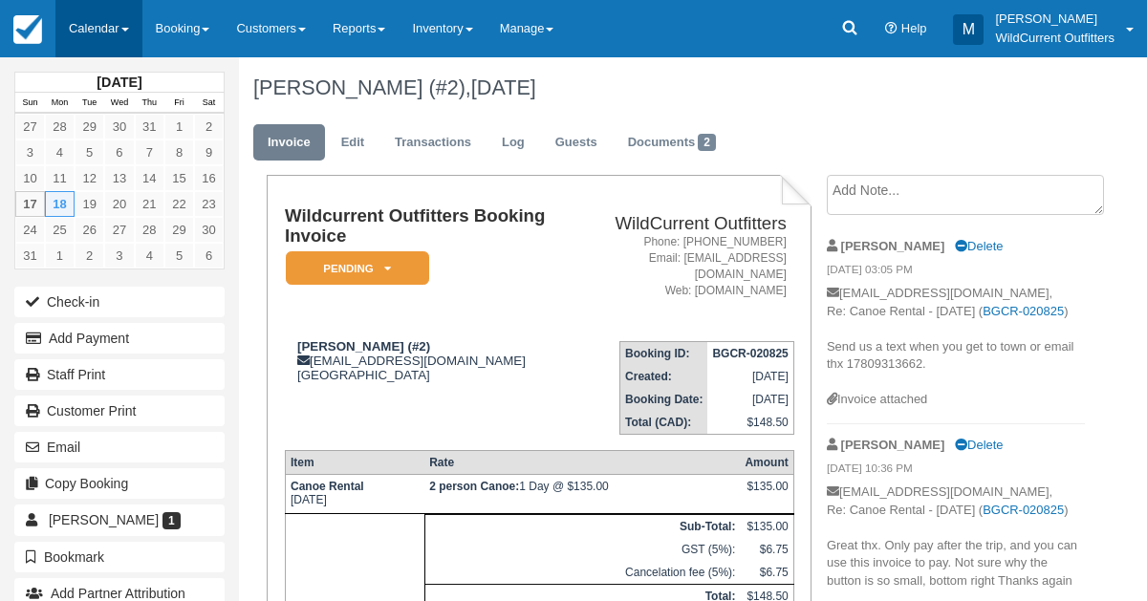
click at [98, 30] on link "Calendar" at bounding box center [98, 28] width 87 height 57
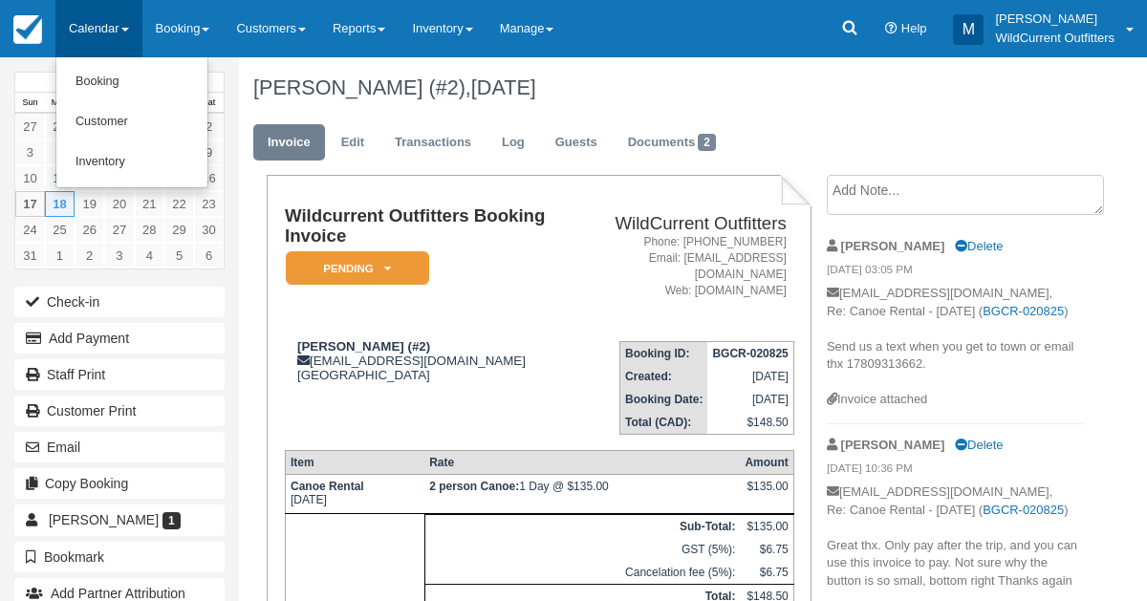
click at [98, 30] on link "Calendar" at bounding box center [98, 28] width 87 height 57
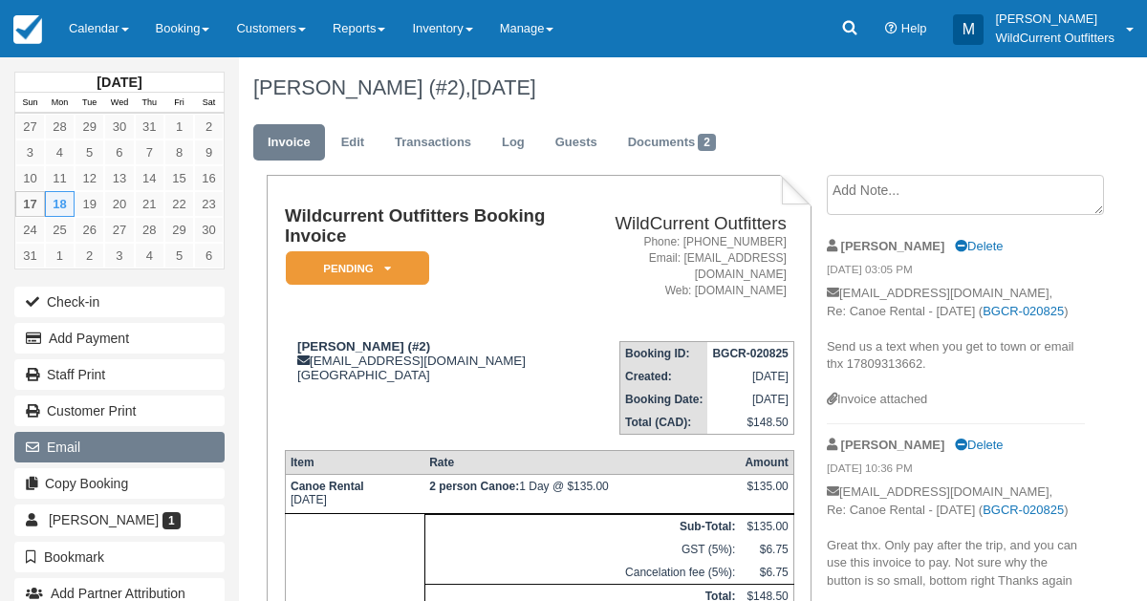
click at [80, 452] on button "Email" at bounding box center [119, 447] width 210 height 31
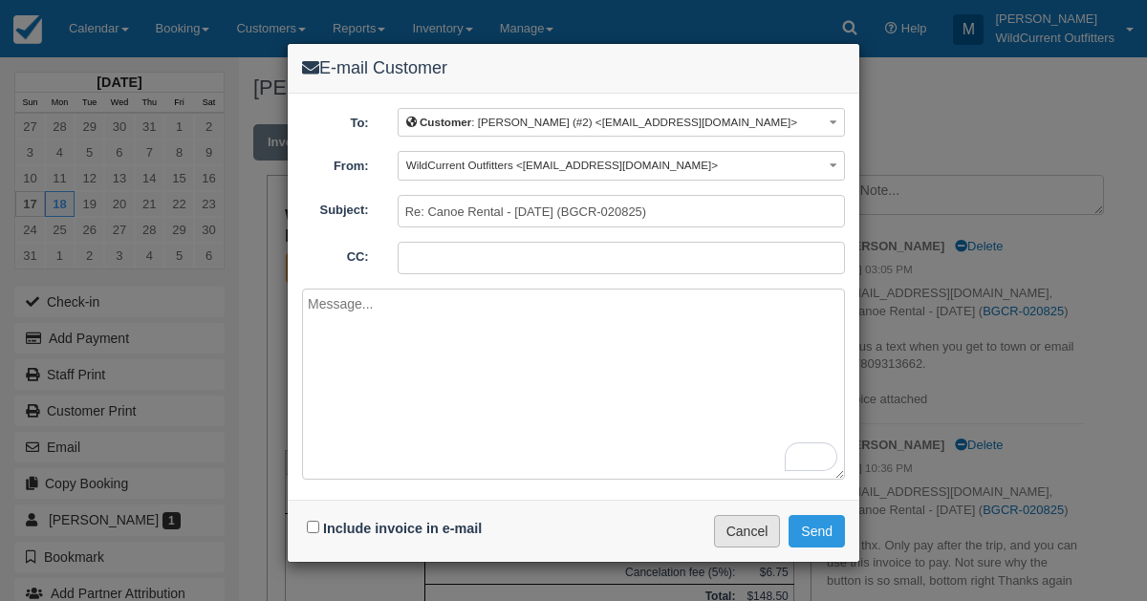
click at [753, 525] on button "Cancel" at bounding box center [747, 531] width 67 height 33
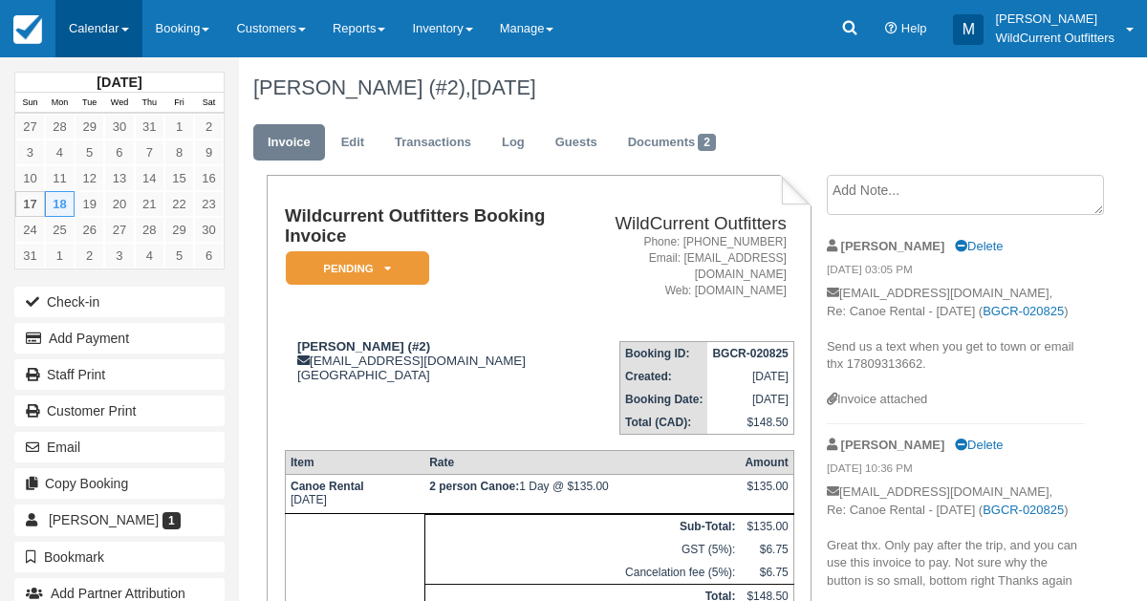
click at [95, 32] on link "Calendar" at bounding box center [98, 28] width 87 height 57
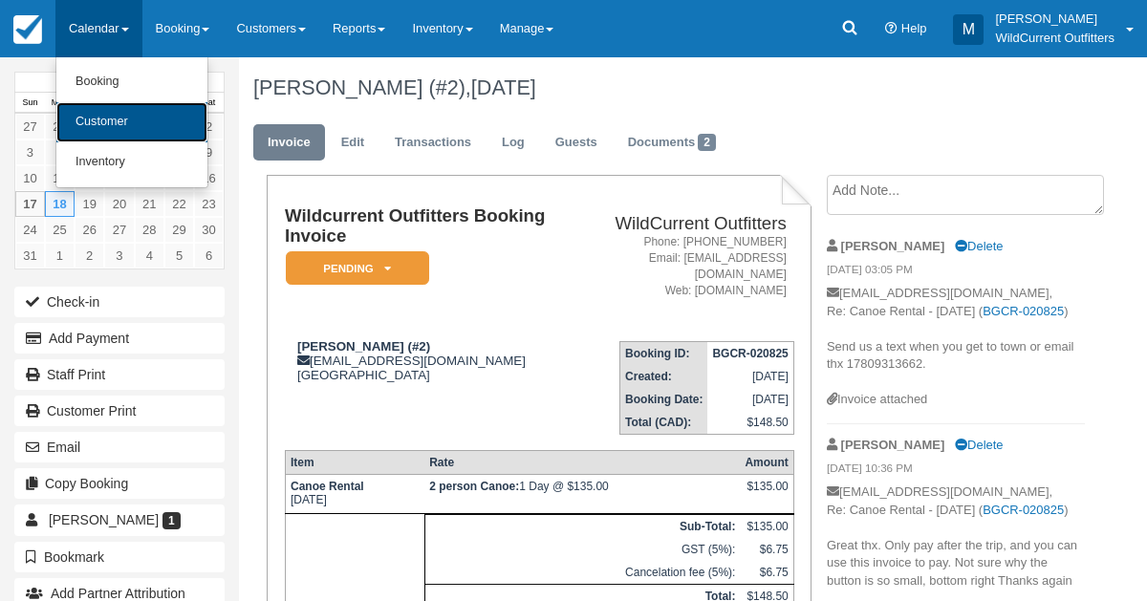
click at [95, 117] on link "Customer" at bounding box center [131, 122] width 151 height 40
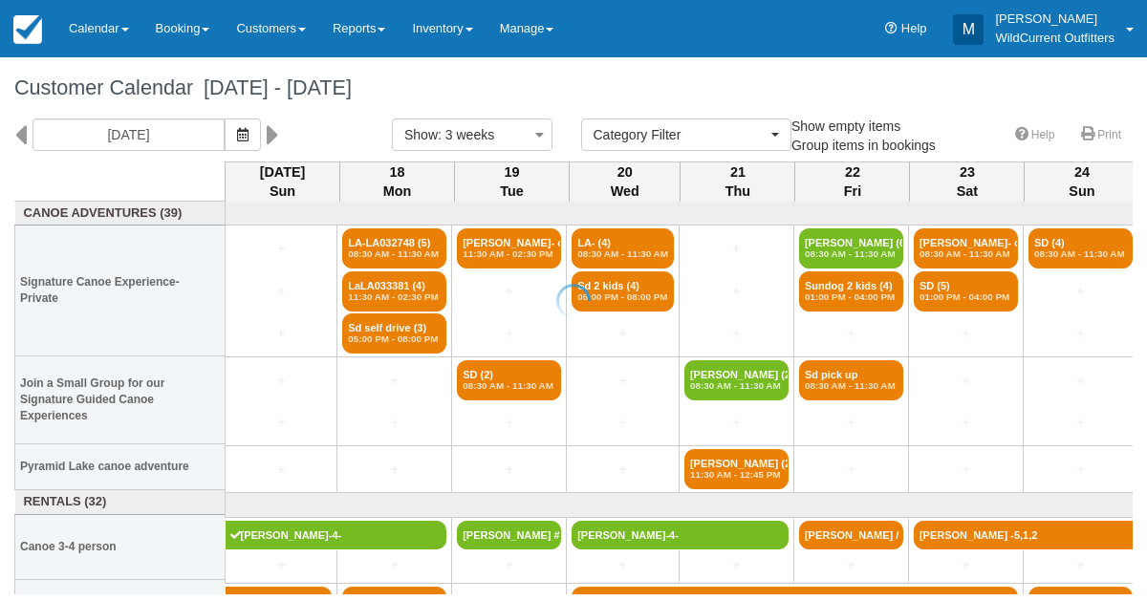
select select
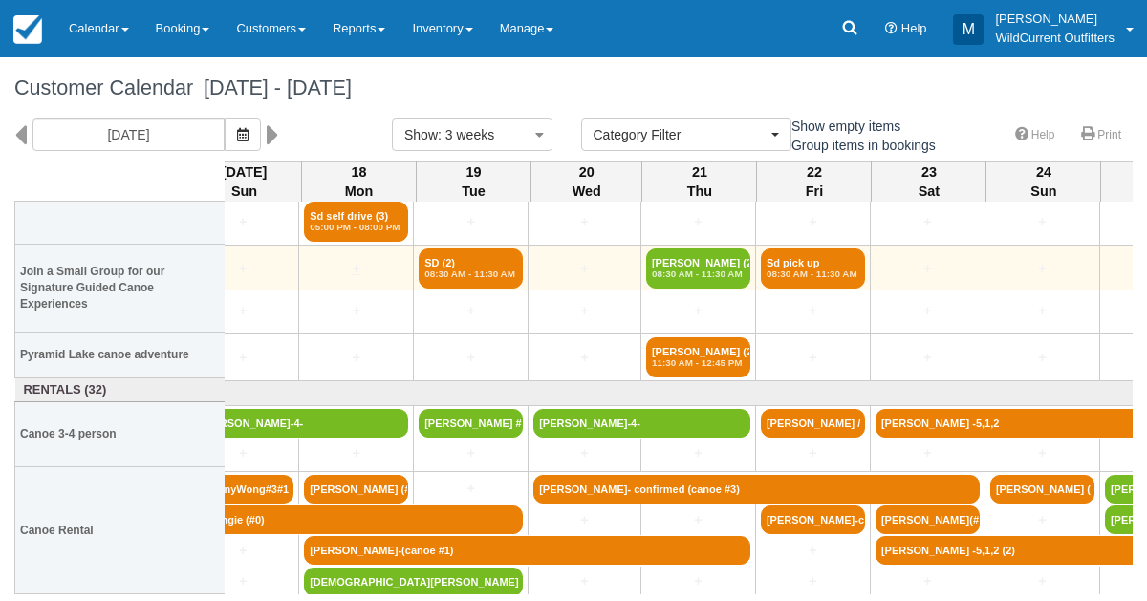
scroll to position [112, 38]
